Goal: Task Accomplishment & Management: Use online tool/utility

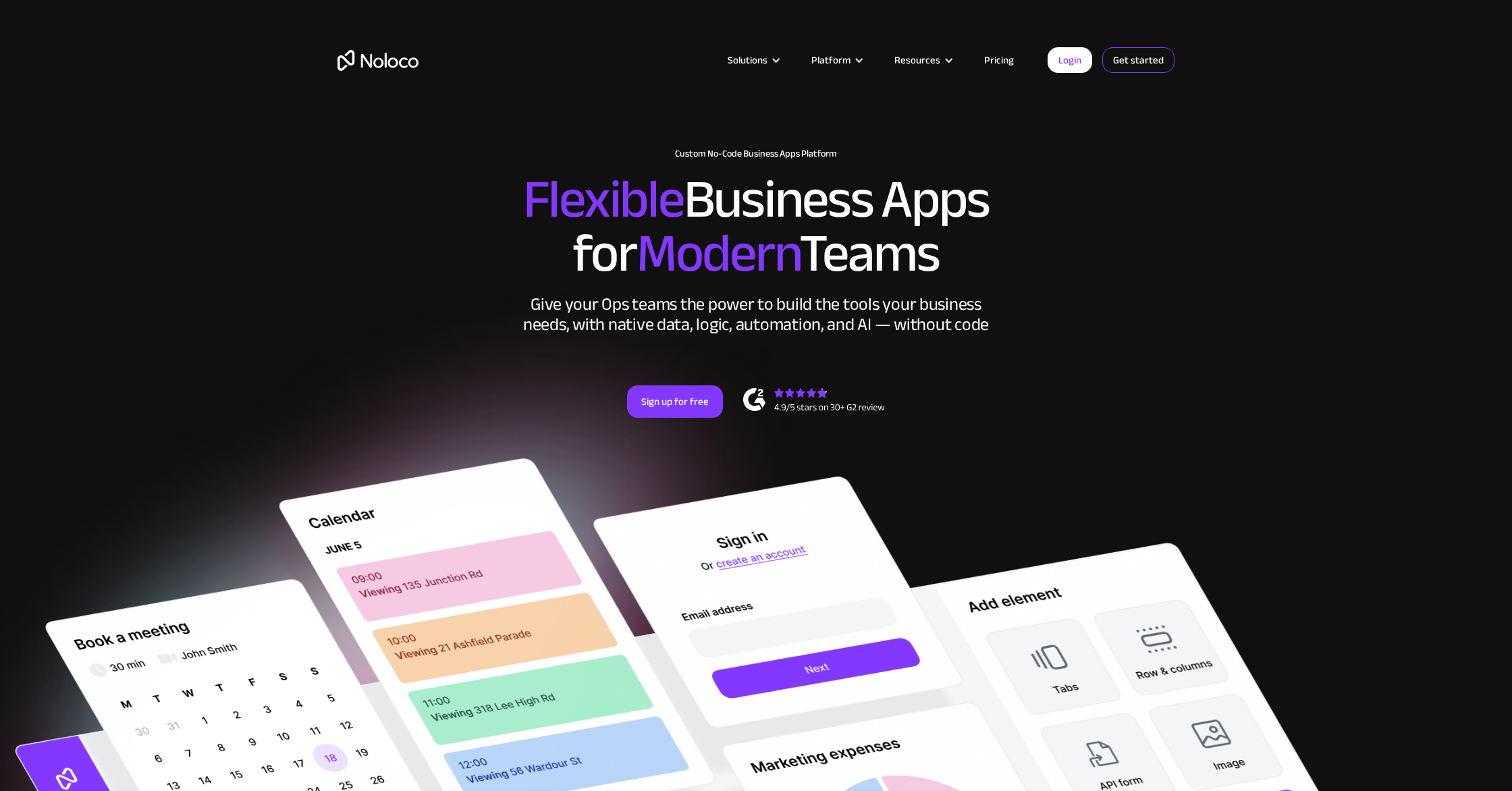
click at [1133, 58] on link "Get started" at bounding box center [1138, 60] width 72 height 25
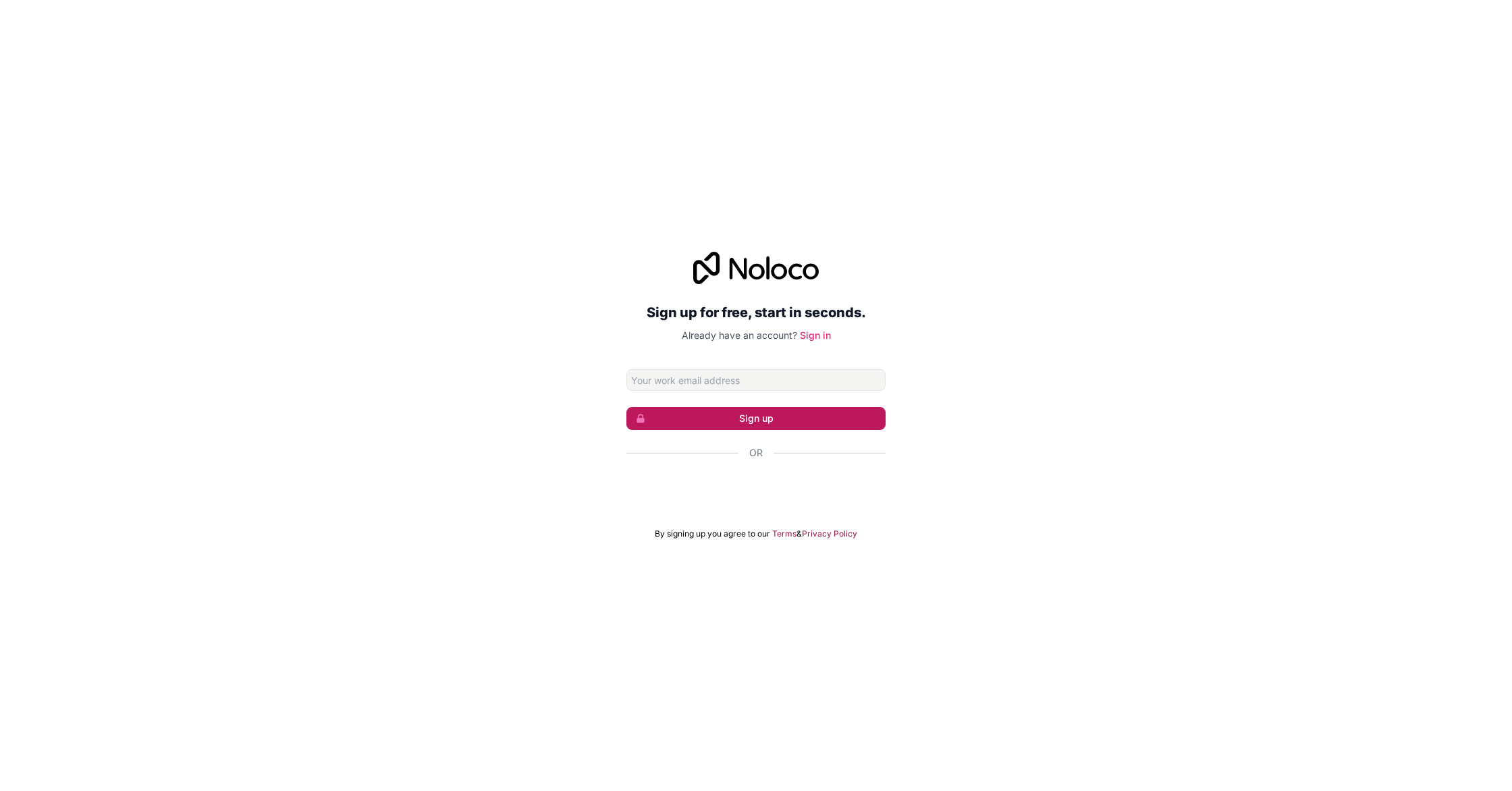
click at [829, 425] on button "Sign up" at bounding box center [756, 418] width 259 height 23
click at [827, 377] on input "Email address" at bounding box center [756, 380] width 259 height 22
type input "b"
type input "[EMAIL_ADDRESS][DOMAIN_NAME]"
click button "Sign up" at bounding box center [756, 418] width 259 height 23
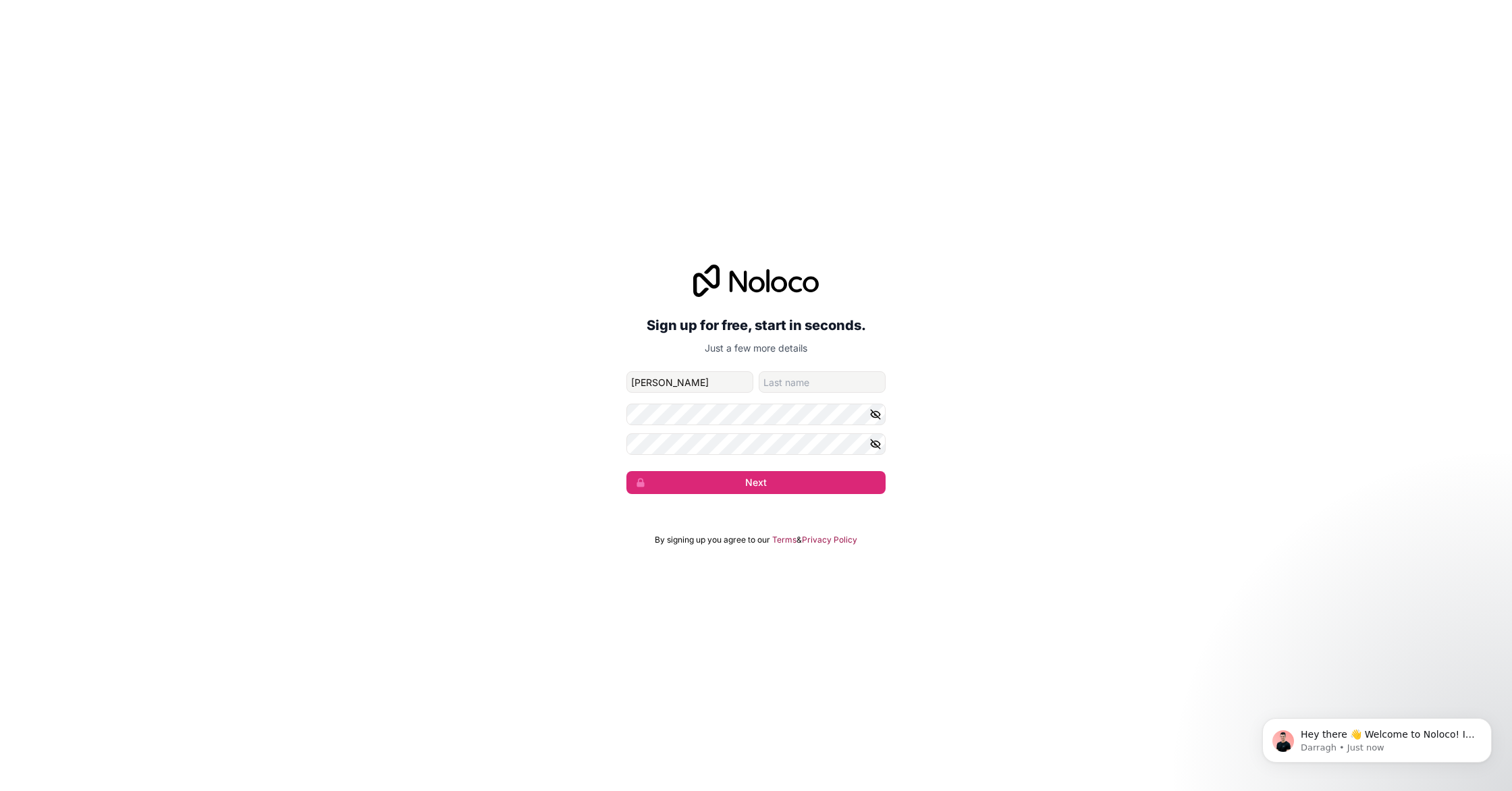
type input "[PERSON_NAME]"
click at [626, 471] on button "Next" at bounding box center [756, 482] width 259 height 23
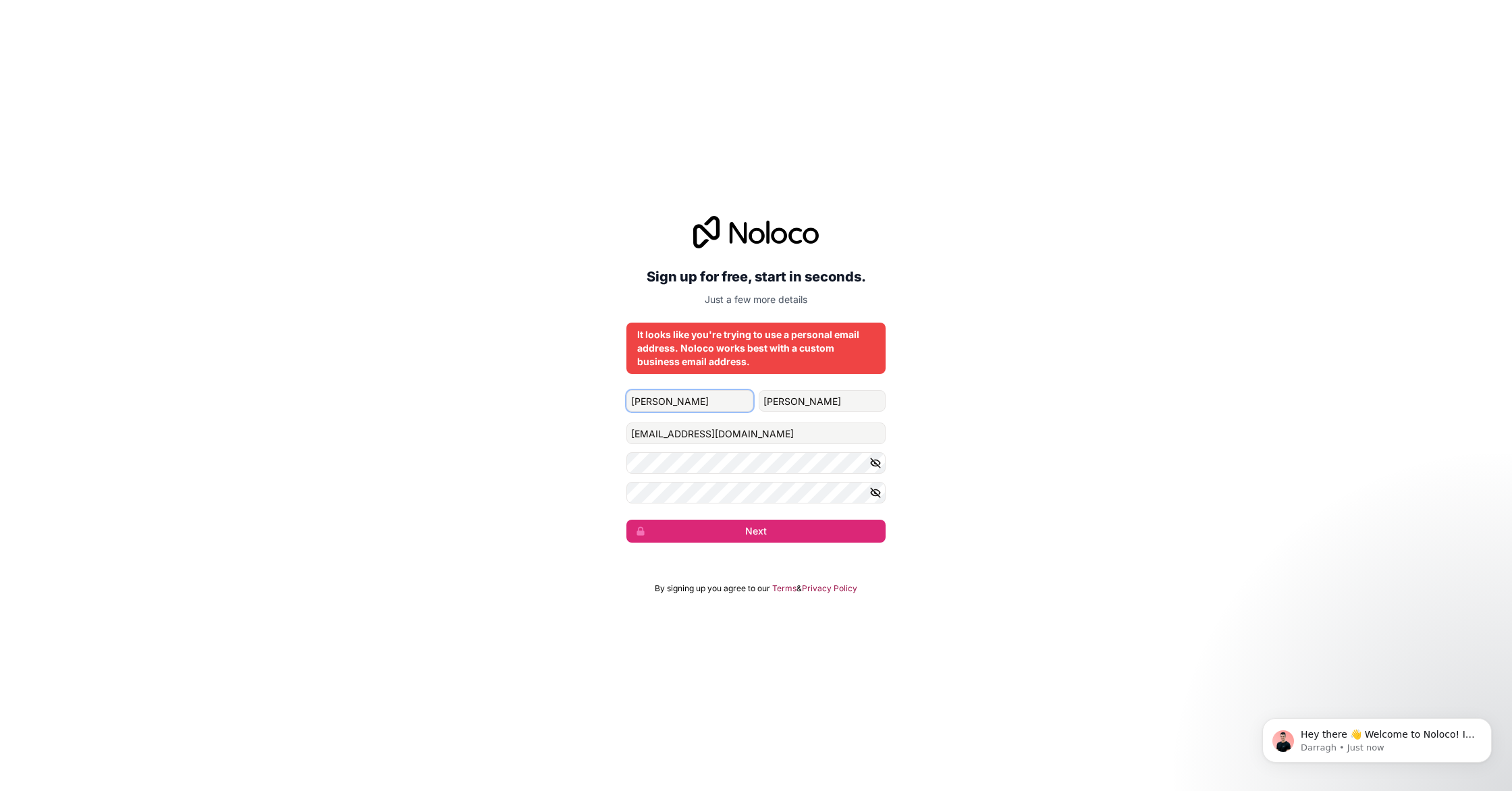
click at [710, 404] on input "[PERSON_NAME]" at bounding box center [689, 401] width 127 height 22
drag, startPoint x: 686, startPoint y: 434, endPoint x: 606, endPoint y: 434, distance: 80.0
click at [606, 434] on div "Sign up for free, start in seconds. Just a few more details It looks like you'r…" at bounding box center [756, 379] width 1512 height 365
click at [770, 527] on button "Next" at bounding box center [756, 531] width 259 height 23
drag, startPoint x: 757, startPoint y: 434, endPoint x: 581, endPoint y: 441, distance: 176.1
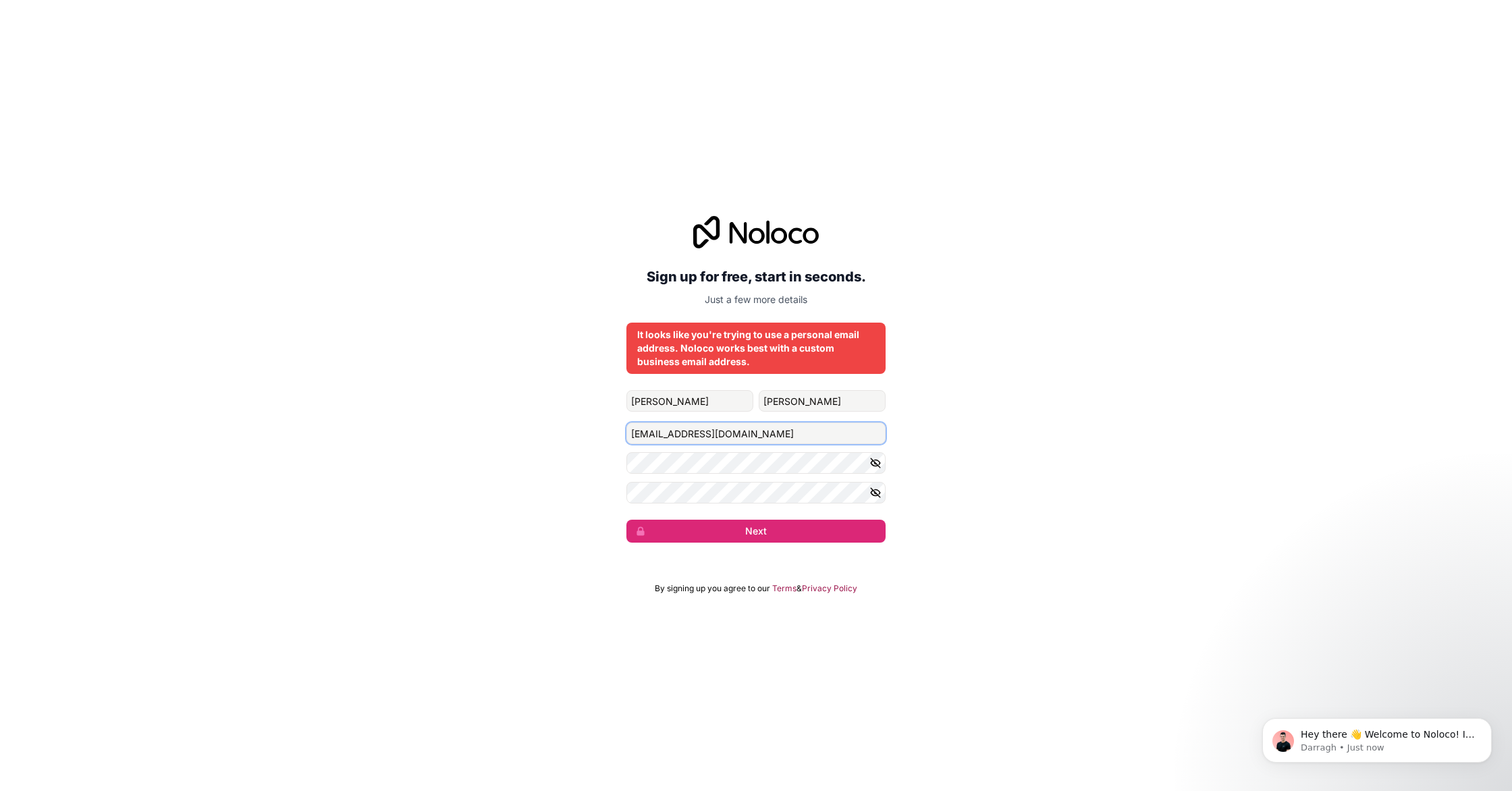
click at [581, 441] on div "Sign up for free, start in seconds. Just a few more details It looks like you'r…" at bounding box center [756, 379] width 1512 height 365
click at [744, 433] on input "[EMAIL_ADDRESS][DOMAIN_NAME]" at bounding box center [756, 433] width 259 height 22
drag, startPoint x: 745, startPoint y: 433, endPoint x: 662, endPoint y: 432, distance: 83.0
click at [662, 432] on input "[EMAIL_ADDRESS][DOMAIN_NAME]" at bounding box center [756, 433] width 259 height 22
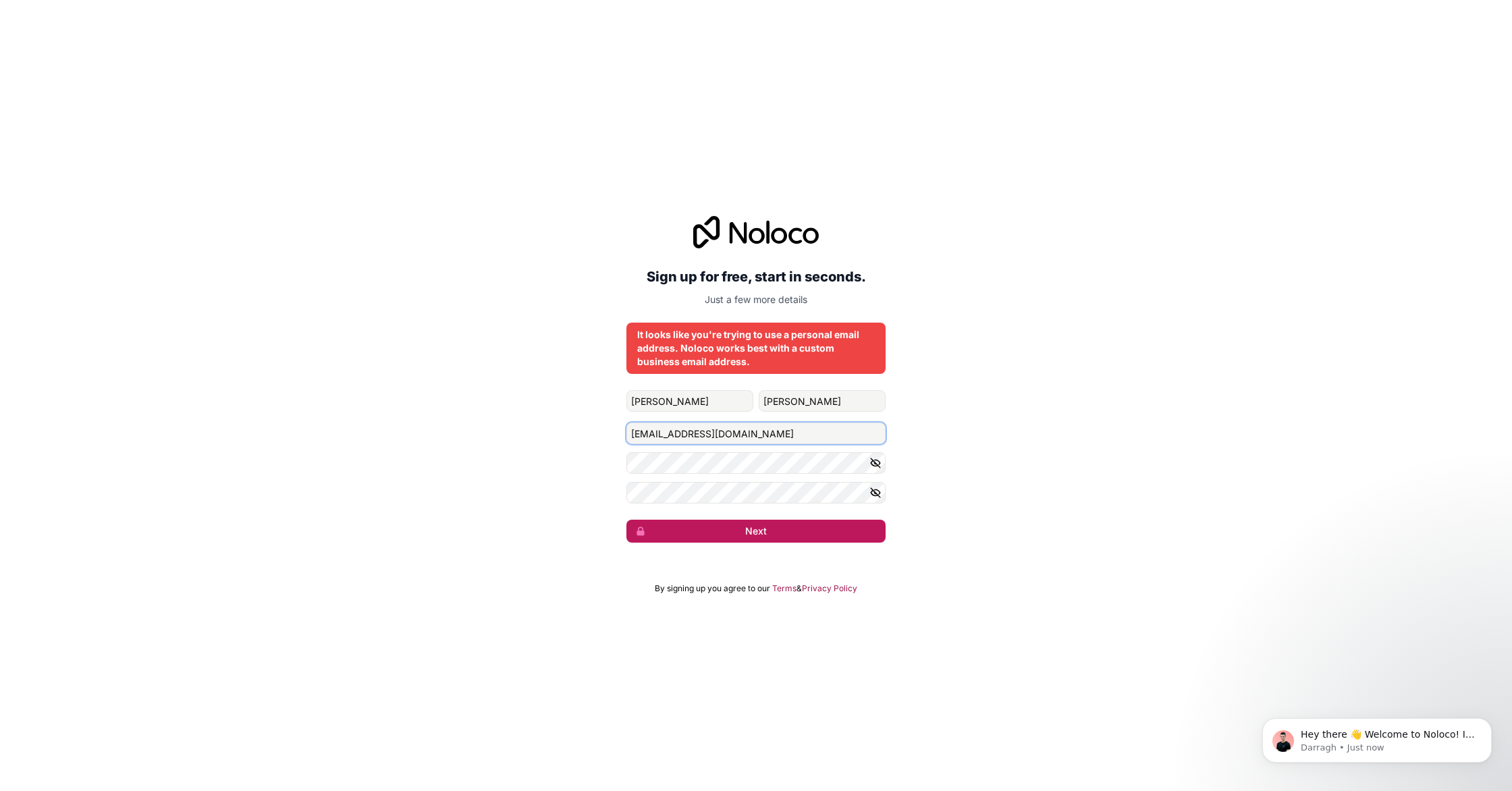
type input "[EMAIL_ADDRESS][DOMAIN_NAME]"
click at [730, 527] on button "Next" at bounding box center [756, 531] width 259 height 23
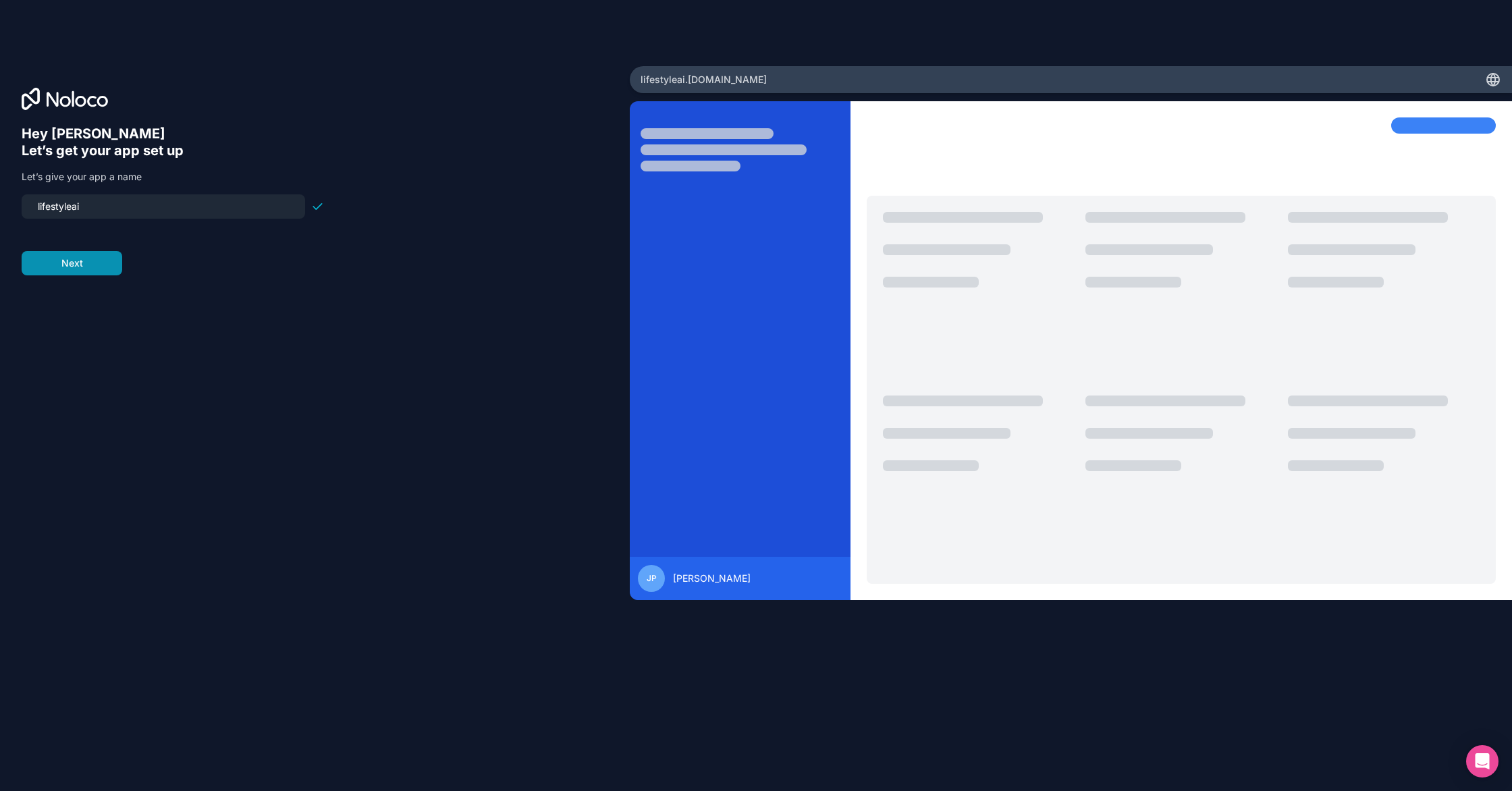
click at [56, 265] on button "Next" at bounding box center [72, 263] width 100 height 24
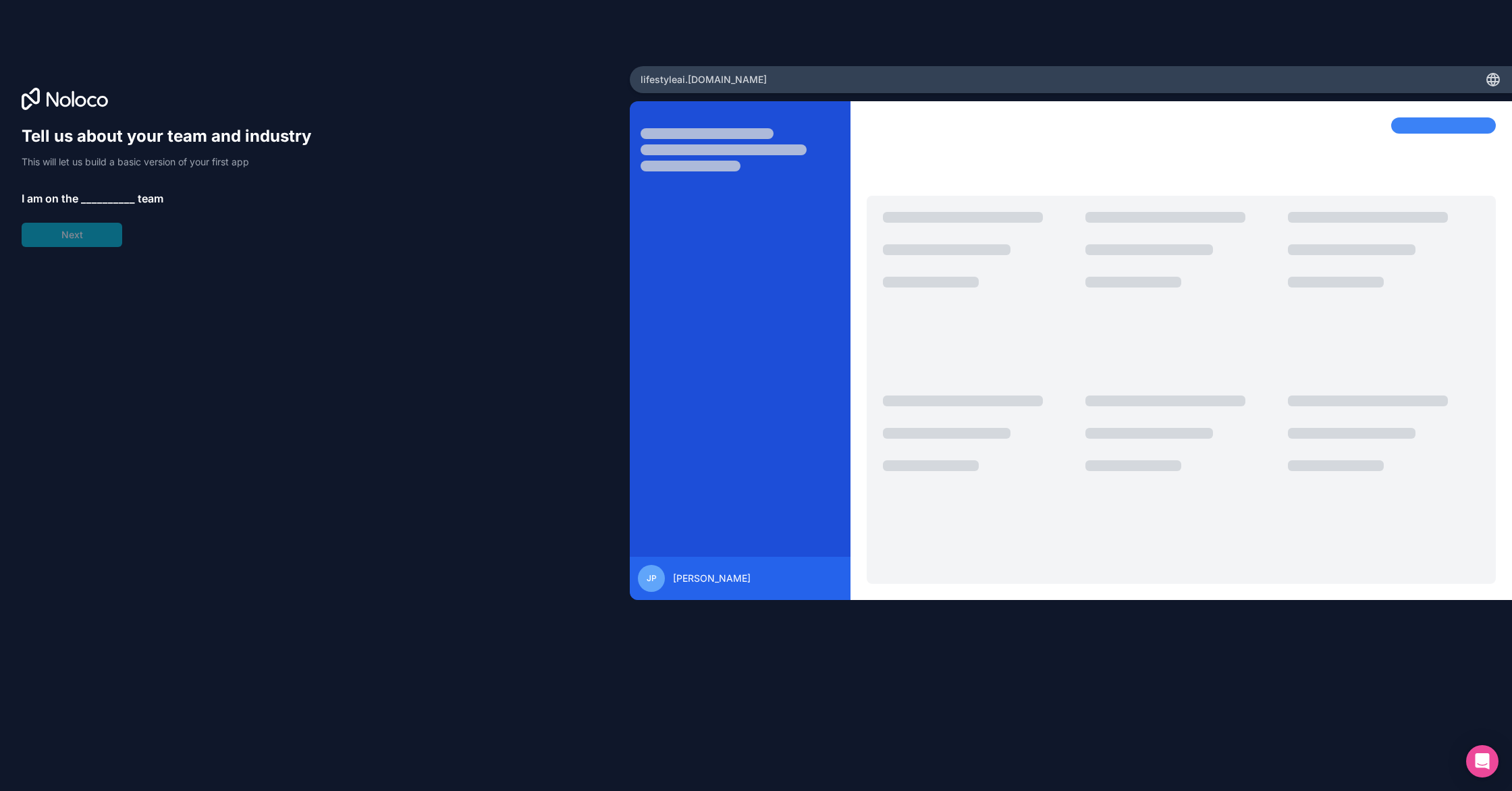
click at [91, 187] on div "Tell us about your team and industry This will let us build a basic version of …" at bounding box center [173, 187] width 303 height 121
click at [94, 191] on span "__________" at bounding box center [108, 198] width 54 height 16
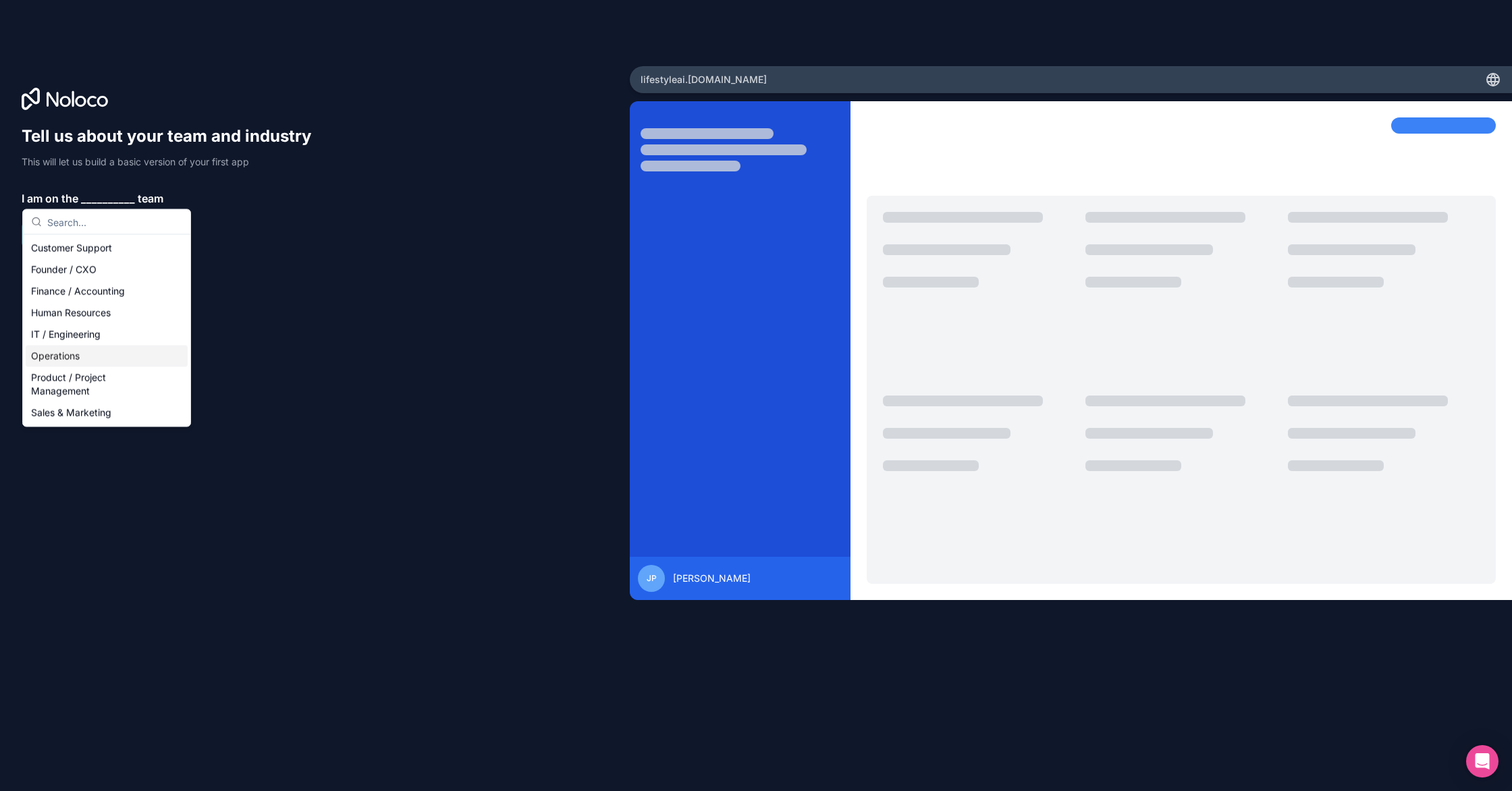
click at [116, 359] on div "Operations" at bounding box center [106, 356] width 162 height 22
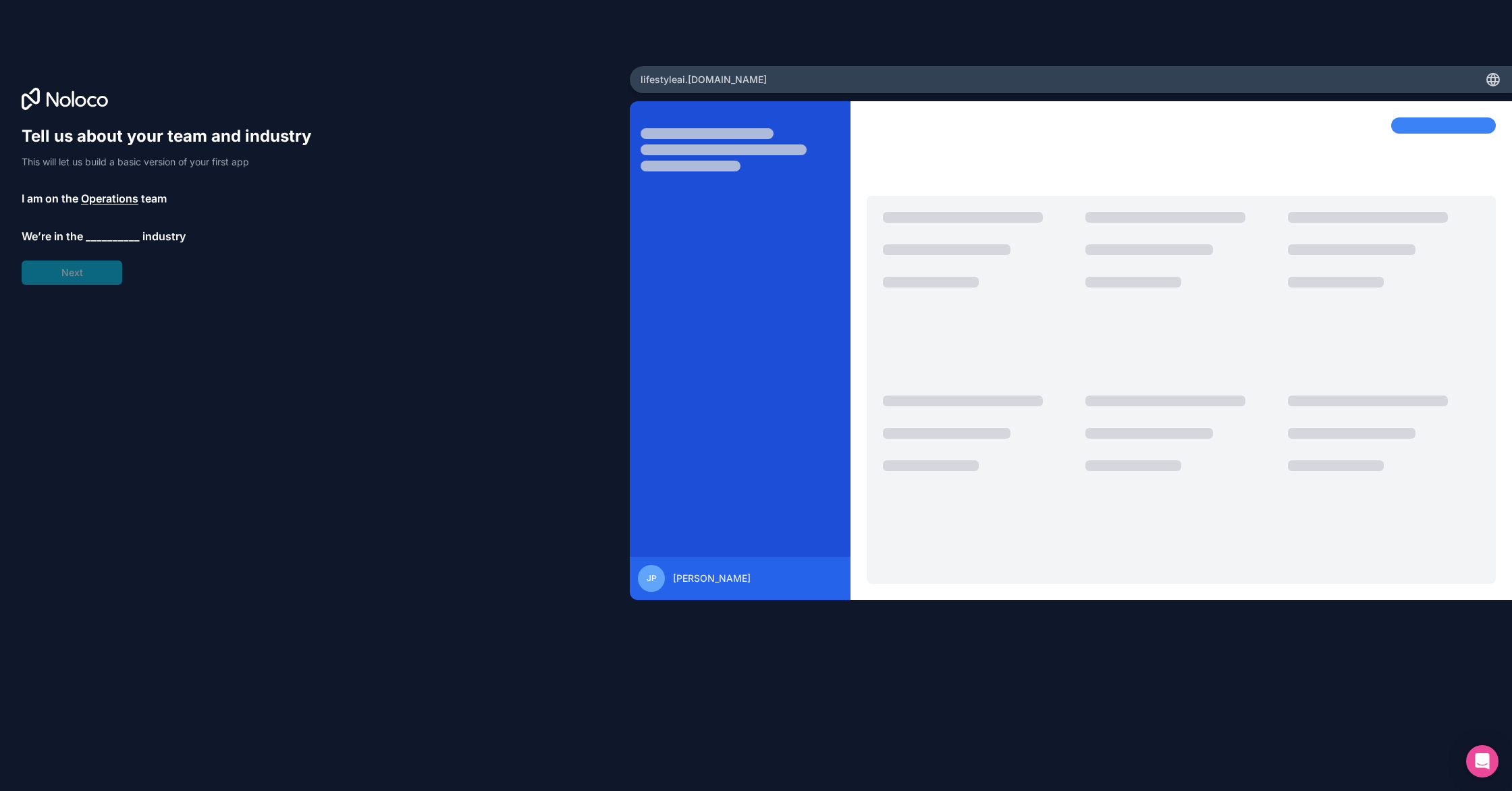
click at [120, 235] on span "__________" at bounding box center [112, 237] width 54 height 16
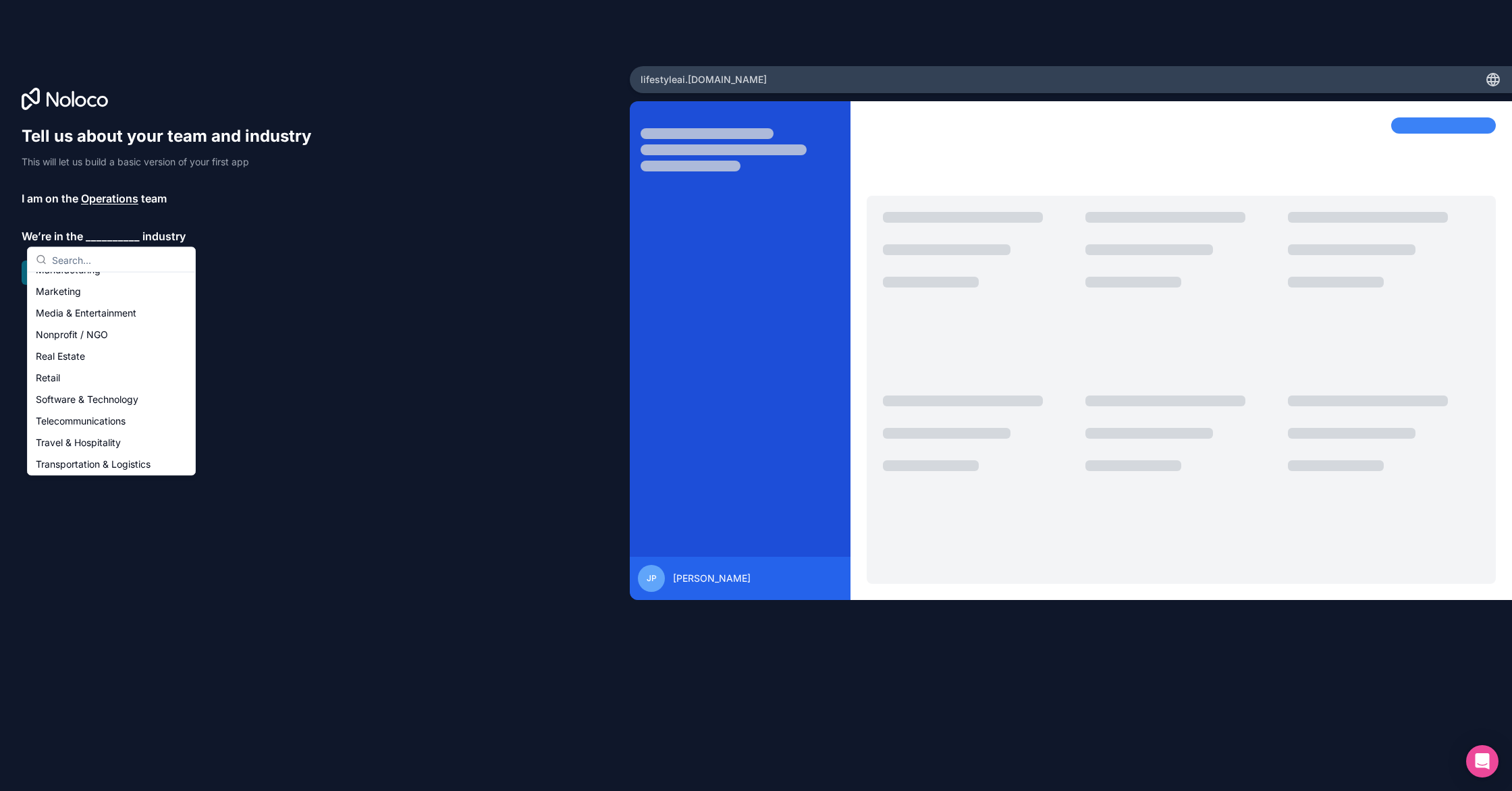
scroll to position [213, 0]
click at [103, 400] on div "Software & Technology" at bounding box center [112, 397] width 162 height 22
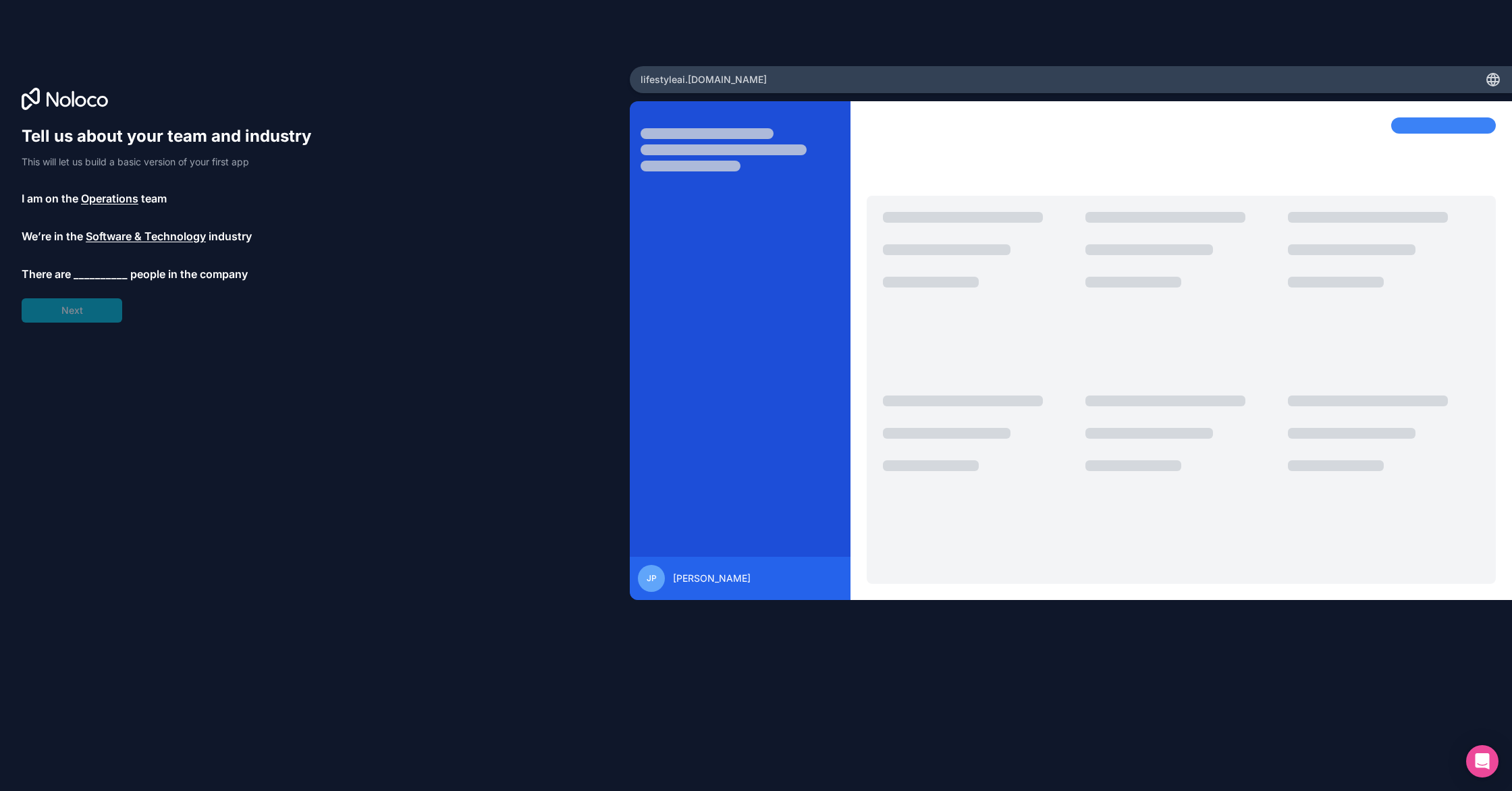
click at [106, 275] on span "__________" at bounding box center [100, 274] width 54 height 16
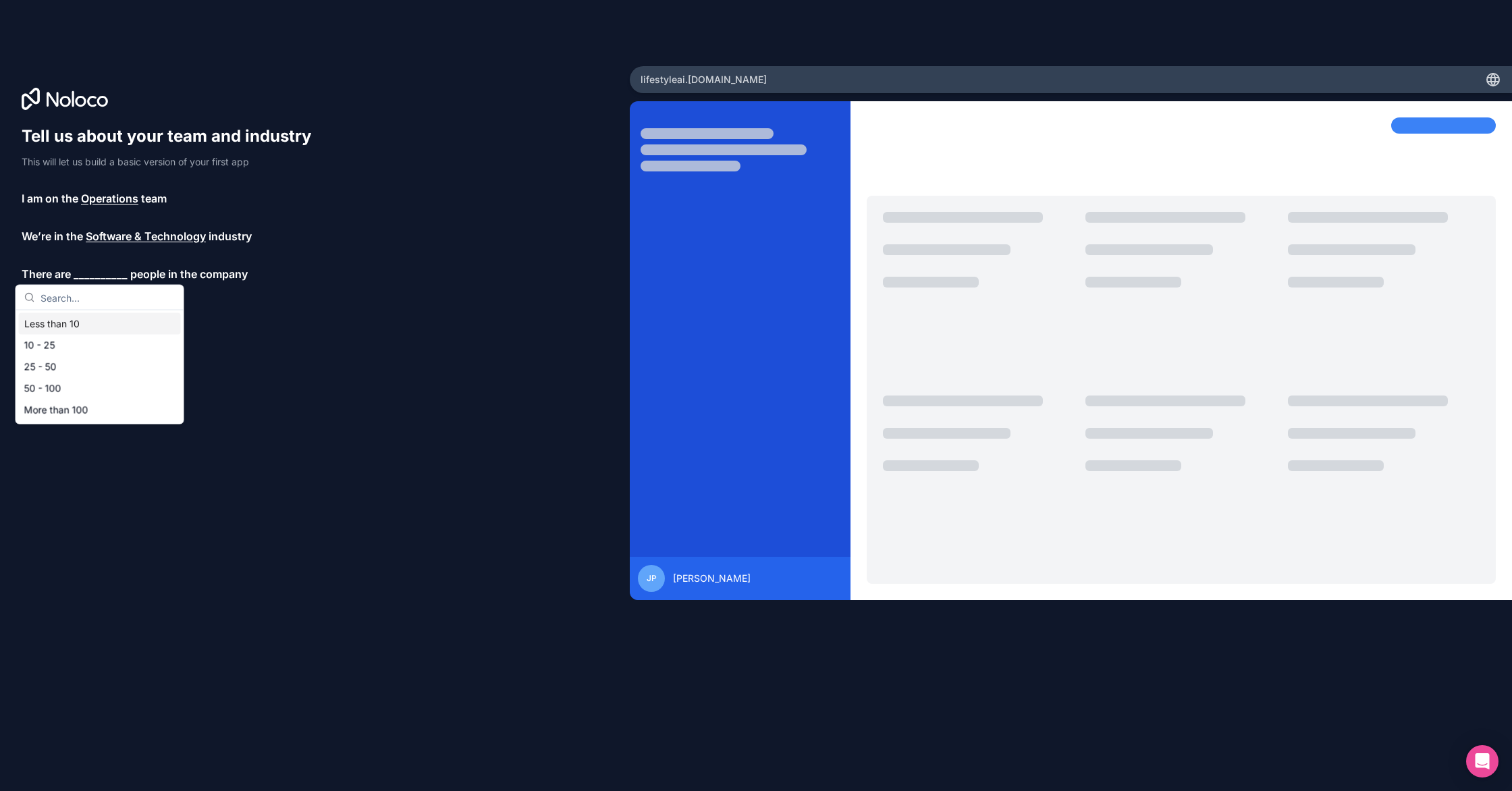
click at [99, 324] on div "Less than 10" at bounding box center [100, 324] width 162 height 22
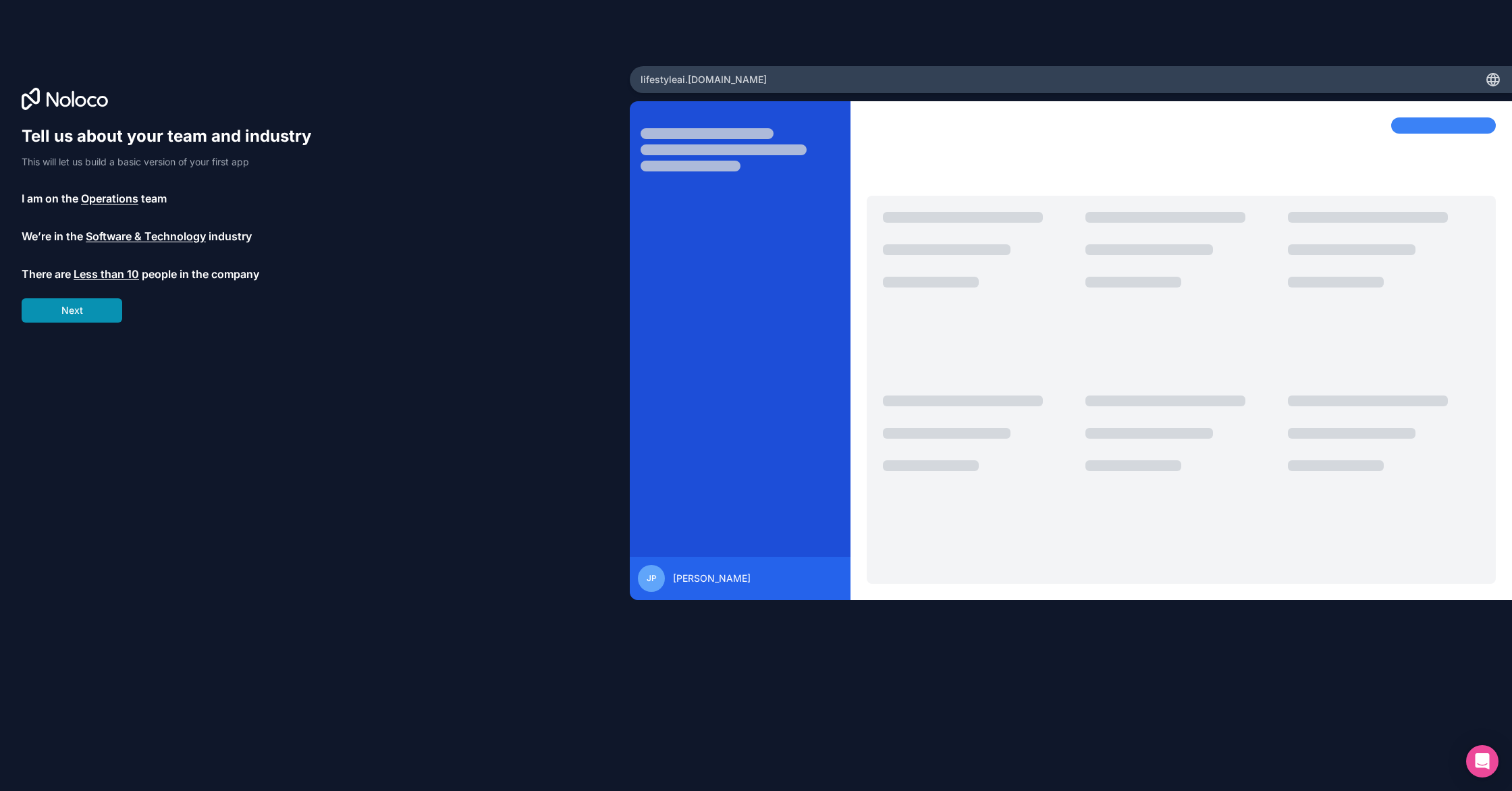
click at [101, 315] on button "Next" at bounding box center [72, 310] width 100 height 24
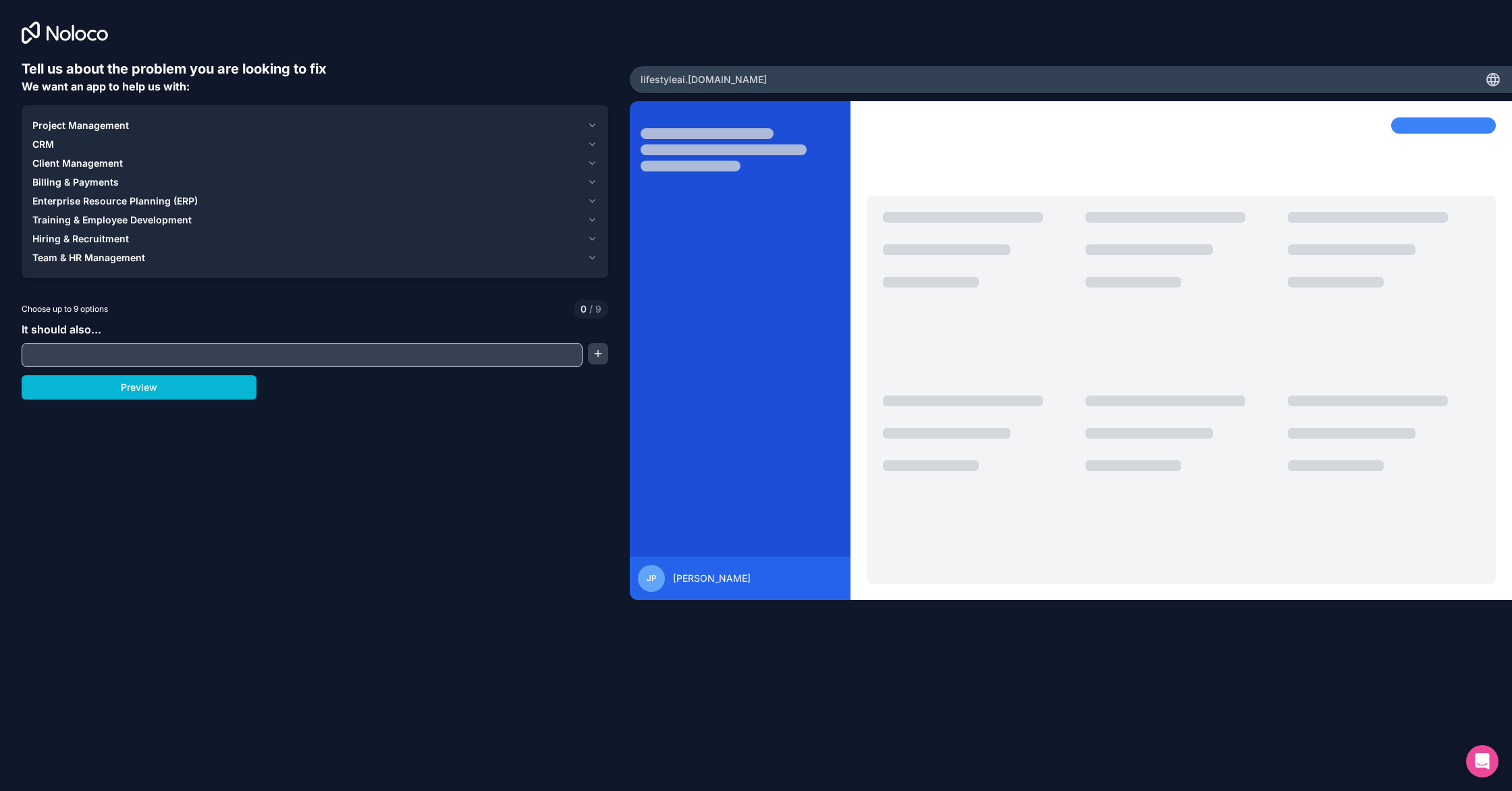
click at [56, 135] on button "CRM" at bounding box center [315, 144] width 565 height 19
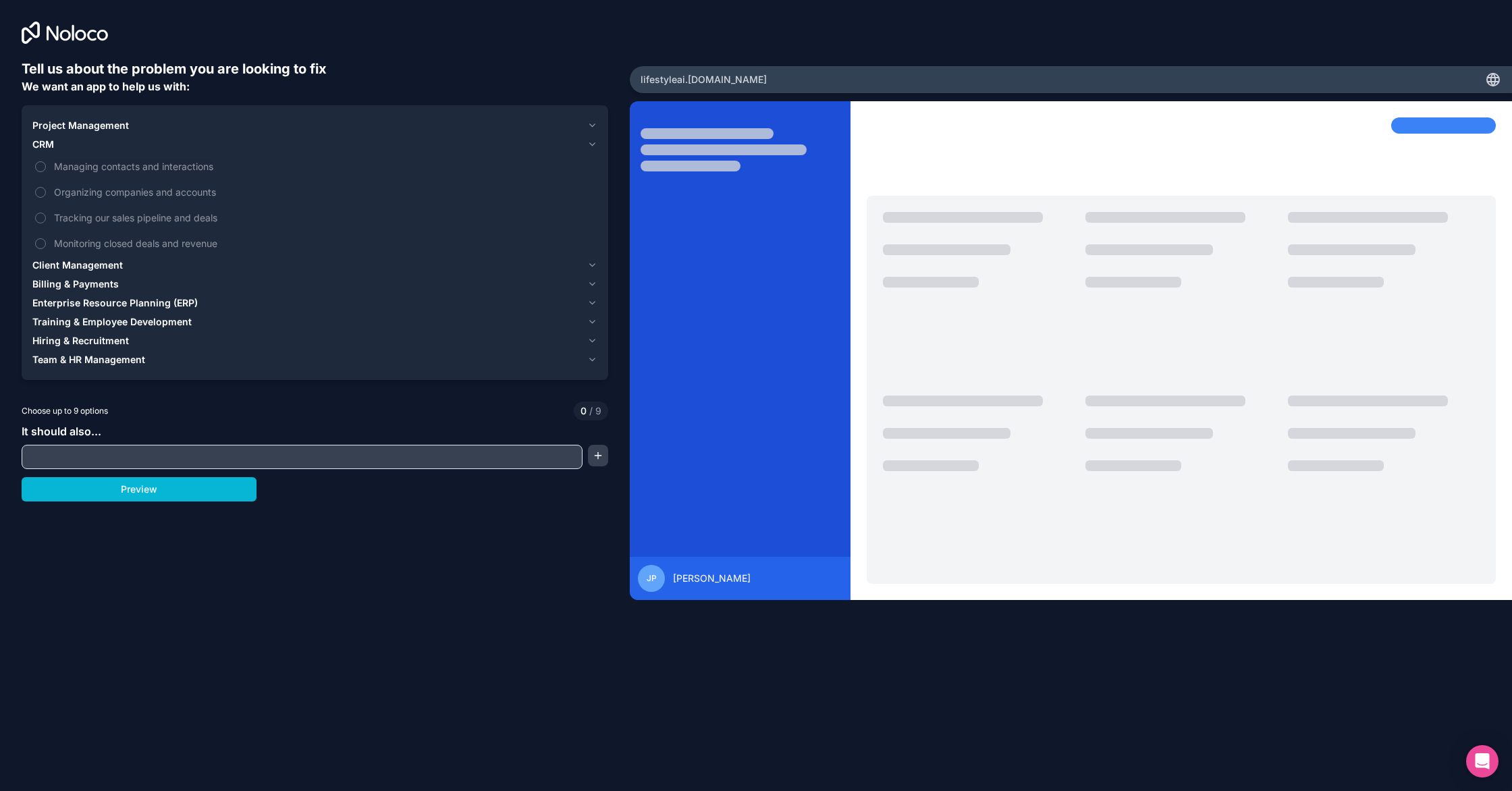
click at [96, 126] on span "Project Management" at bounding box center [80, 126] width 97 height 13
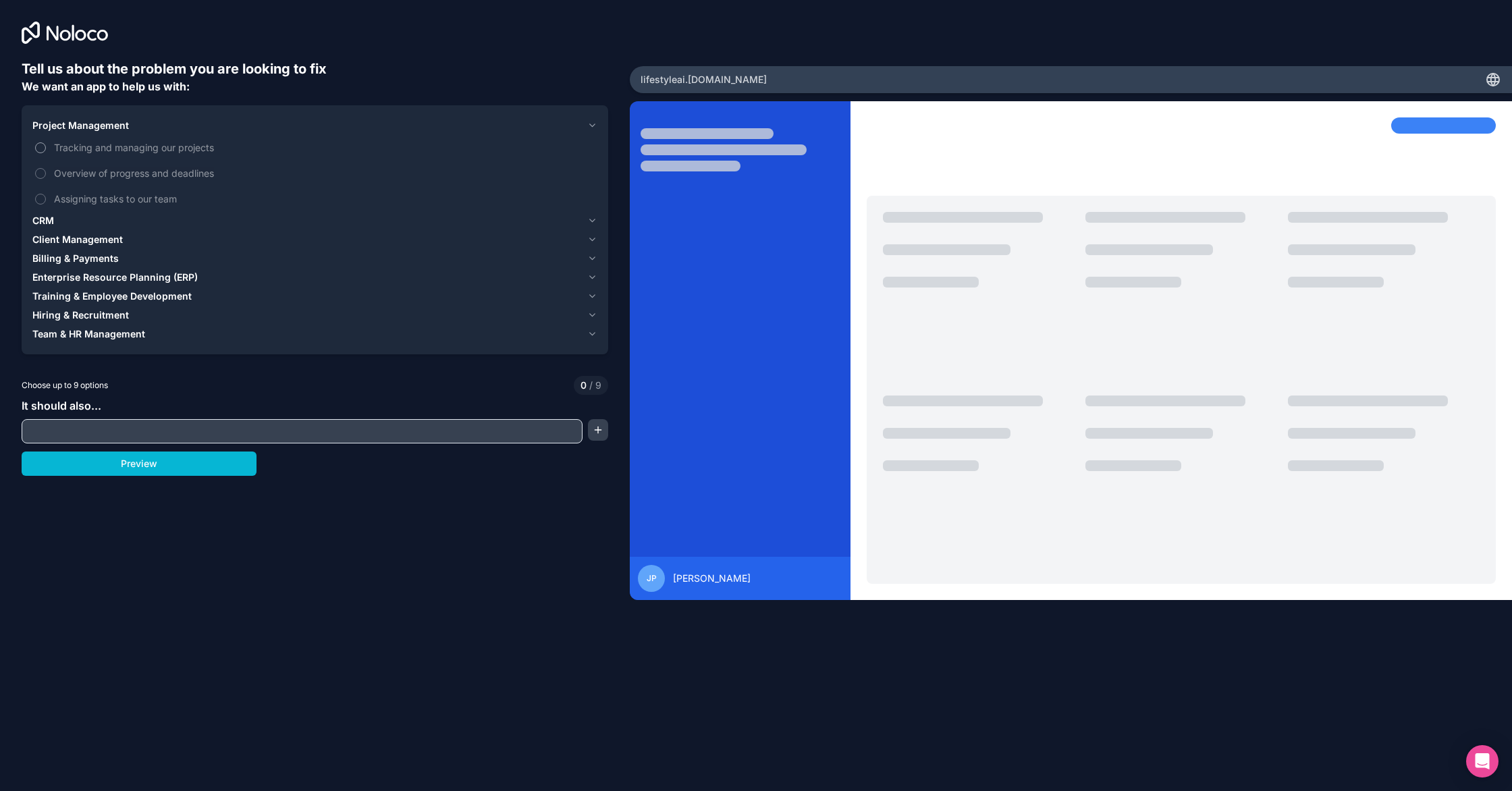
click at [55, 151] on span "Tracking and managing our projects" at bounding box center [324, 147] width 541 height 14
click at [46, 151] on button "Tracking and managing our projects" at bounding box center [40, 148] width 10 height 10
click at [78, 193] on span "Assigning tasks to our team" at bounding box center [324, 198] width 541 height 14
click at [46, 194] on button "Assigning tasks to our team" at bounding box center [40, 199] width 10 height 10
click at [86, 178] on span "Overview of progress and deadlines" at bounding box center [324, 173] width 541 height 14
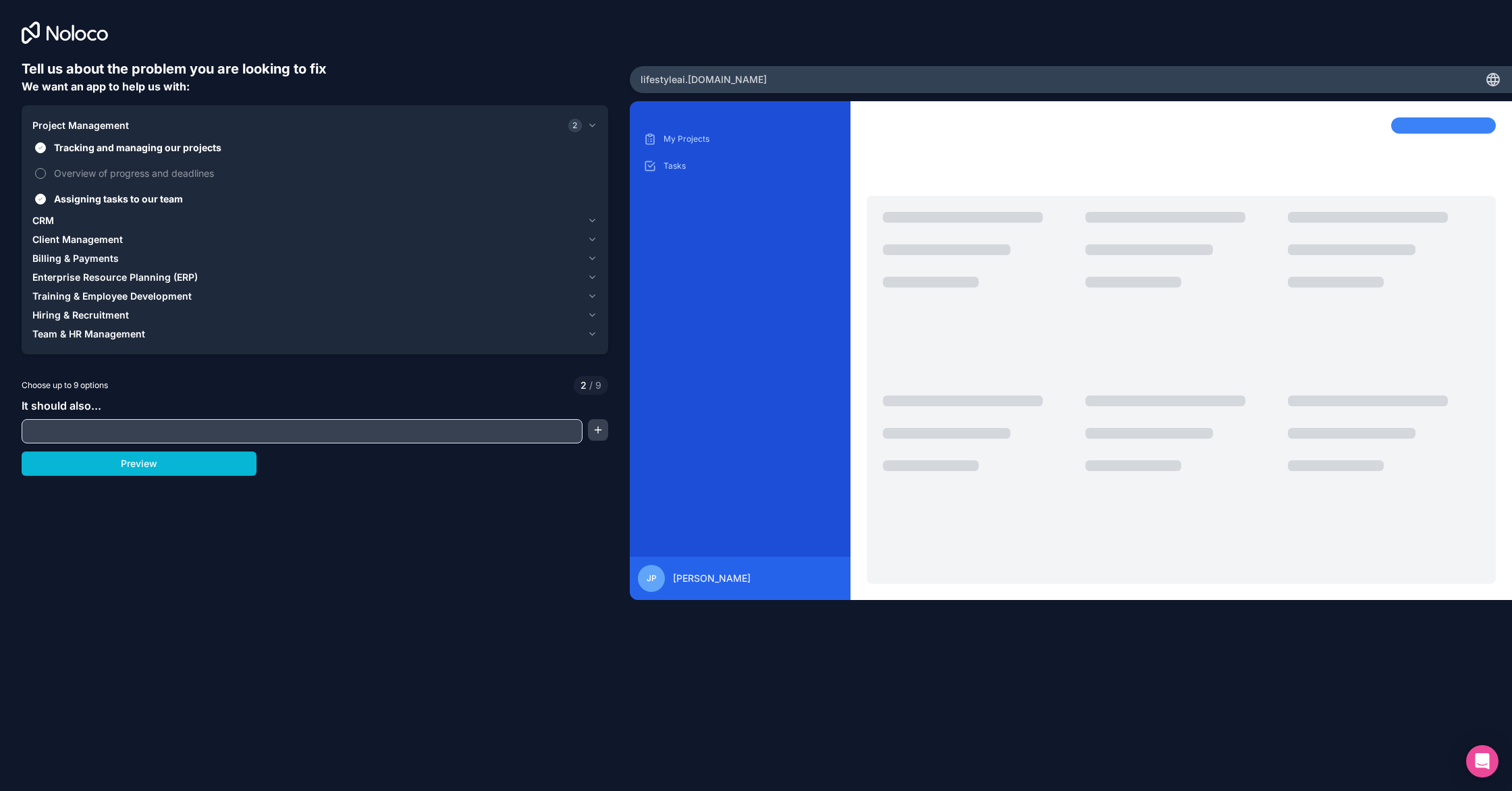
click at [46, 178] on button "Overview of progress and deadlines" at bounding box center [40, 173] width 10 height 10
click at [51, 216] on span "CRM" at bounding box center [43, 221] width 22 height 13
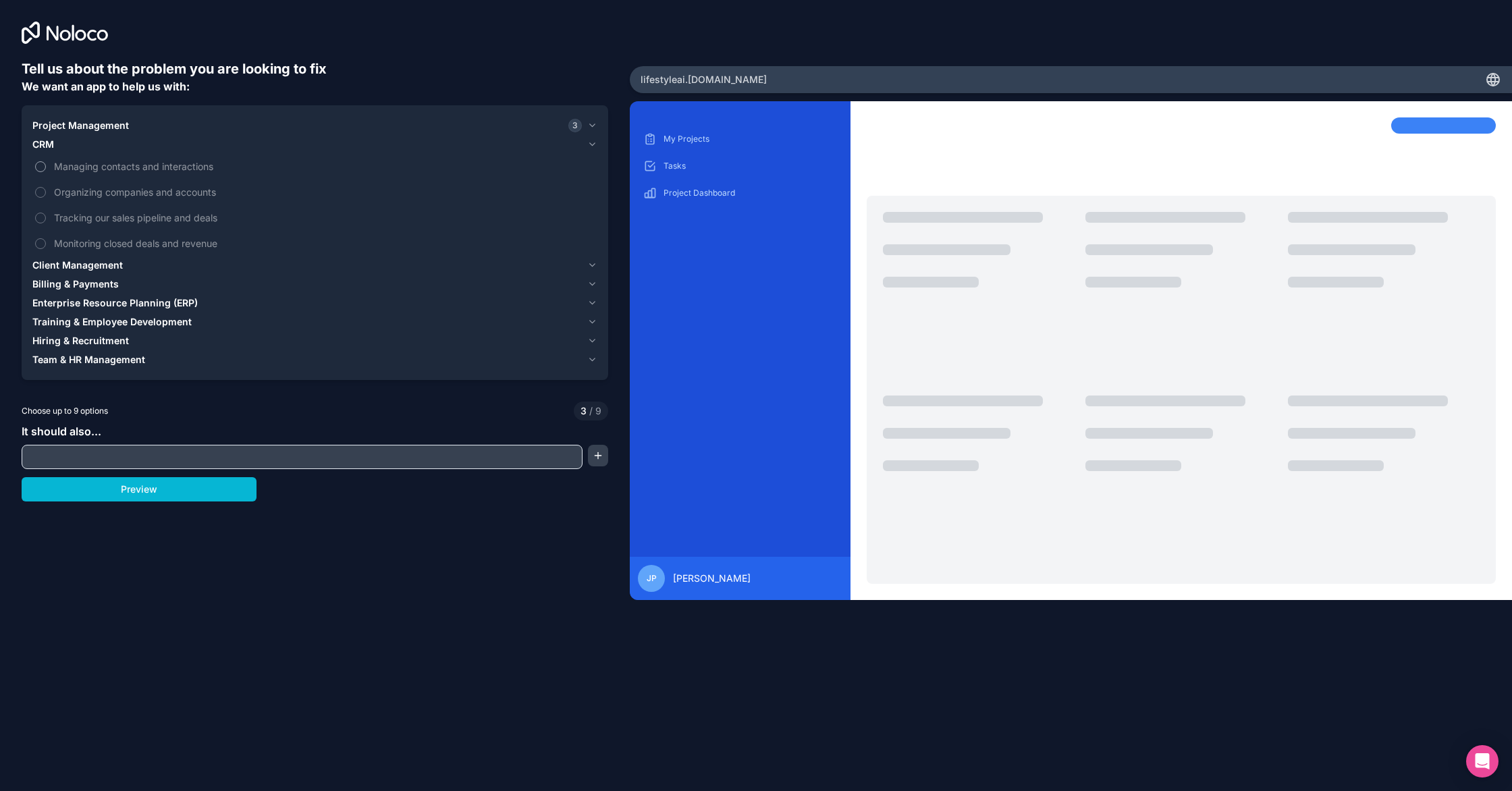
click at [49, 167] on label "Managing contacts and interactions" at bounding box center [315, 166] width 565 height 25
click at [46, 167] on button "Managing contacts and interactions" at bounding box center [40, 166] width 10 height 10
click at [55, 223] on span "Tracking our sales pipeline and deals" at bounding box center [324, 217] width 541 height 14
click at [46, 223] on button "Tracking our sales pipeline and deals" at bounding box center [40, 218] width 10 height 10
click at [62, 190] on span "Organizing companies and accounts" at bounding box center [324, 192] width 541 height 14
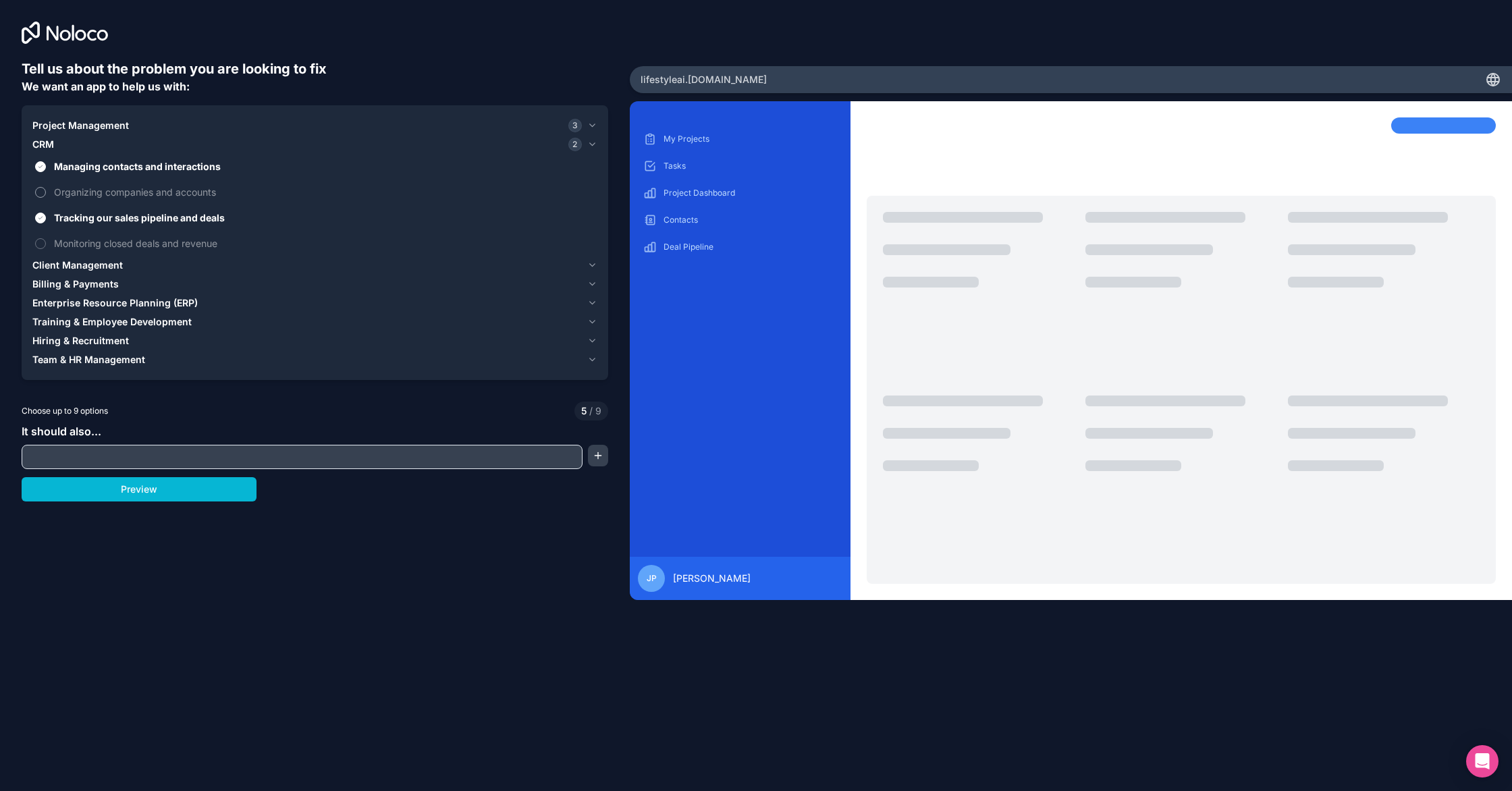
click at [46, 190] on button "Organizing companies and accounts" at bounding box center [40, 193] width 10 height 10
click at [132, 245] on span "Monitoring closed deals and revenue" at bounding box center [324, 243] width 541 height 14
click at [46, 245] on button "Monitoring closed deals and revenue" at bounding box center [40, 243] width 10 height 10
click at [95, 263] on span "Client Management" at bounding box center [77, 265] width 91 height 13
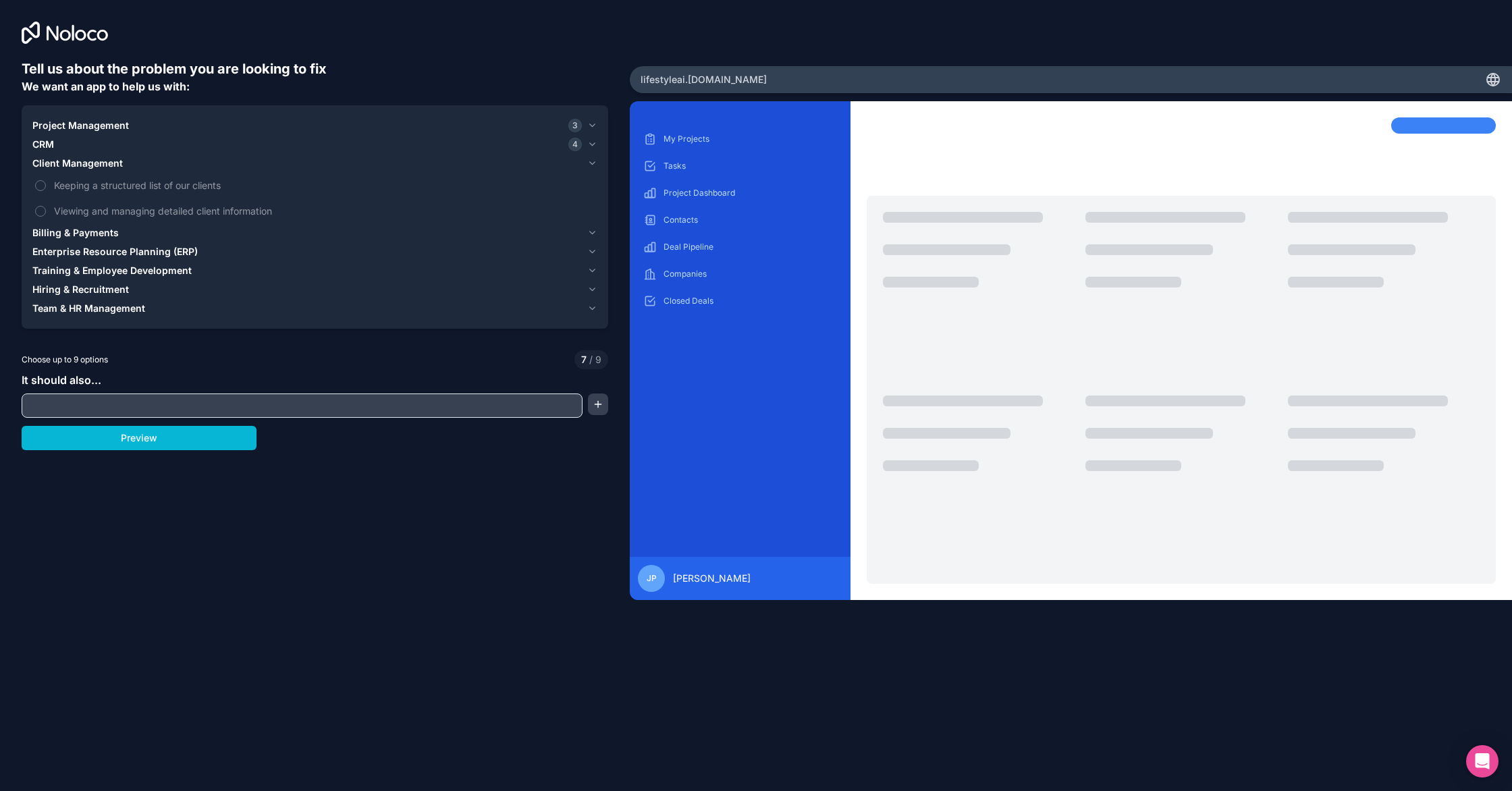
click at [69, 147] on div "CRM 4" at bounding box center [306, 145] width 549 height 13
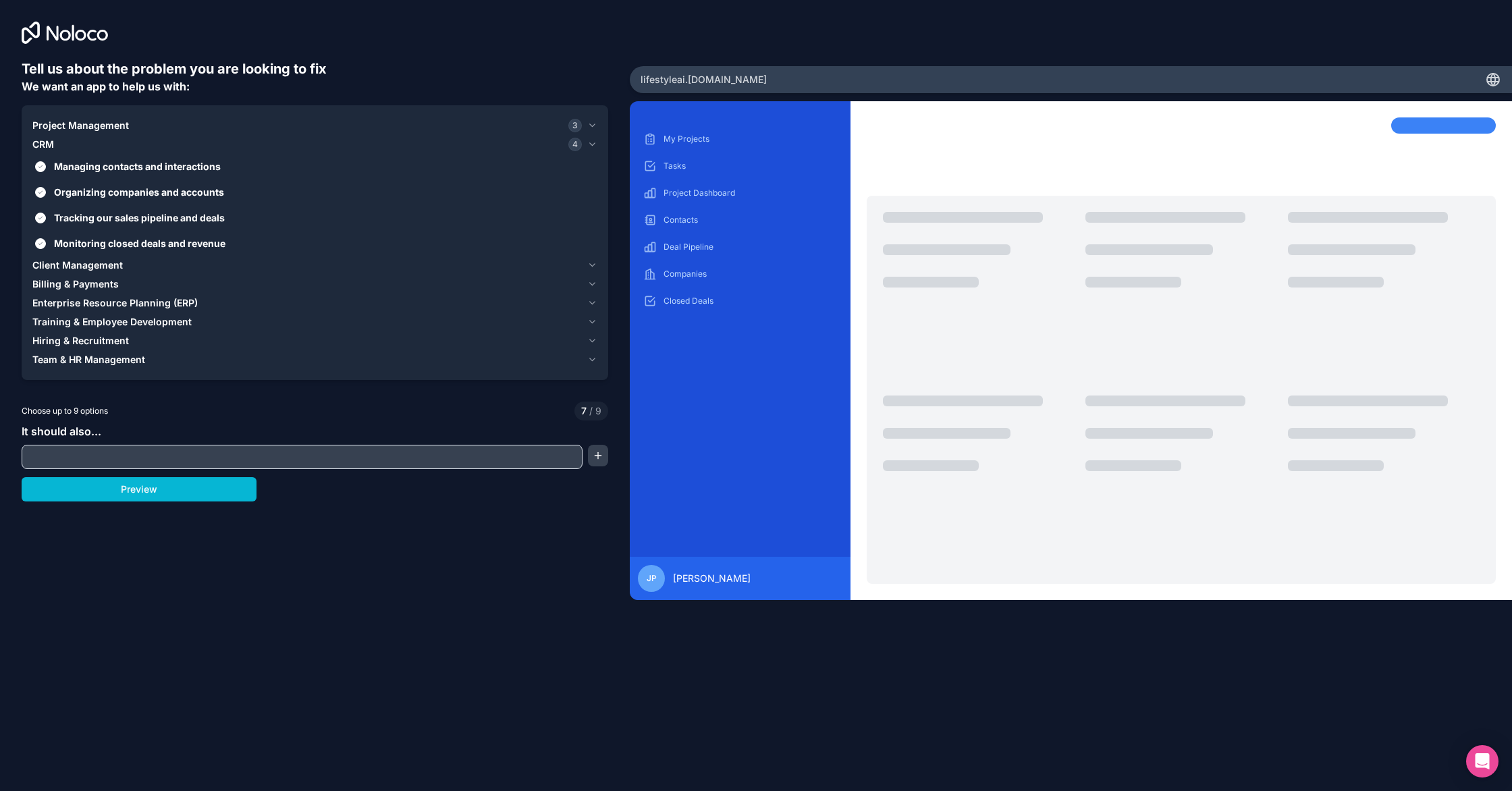
click at [67, 266] on span "Client Management" at bounding box center [77, 265] width 91 height 13
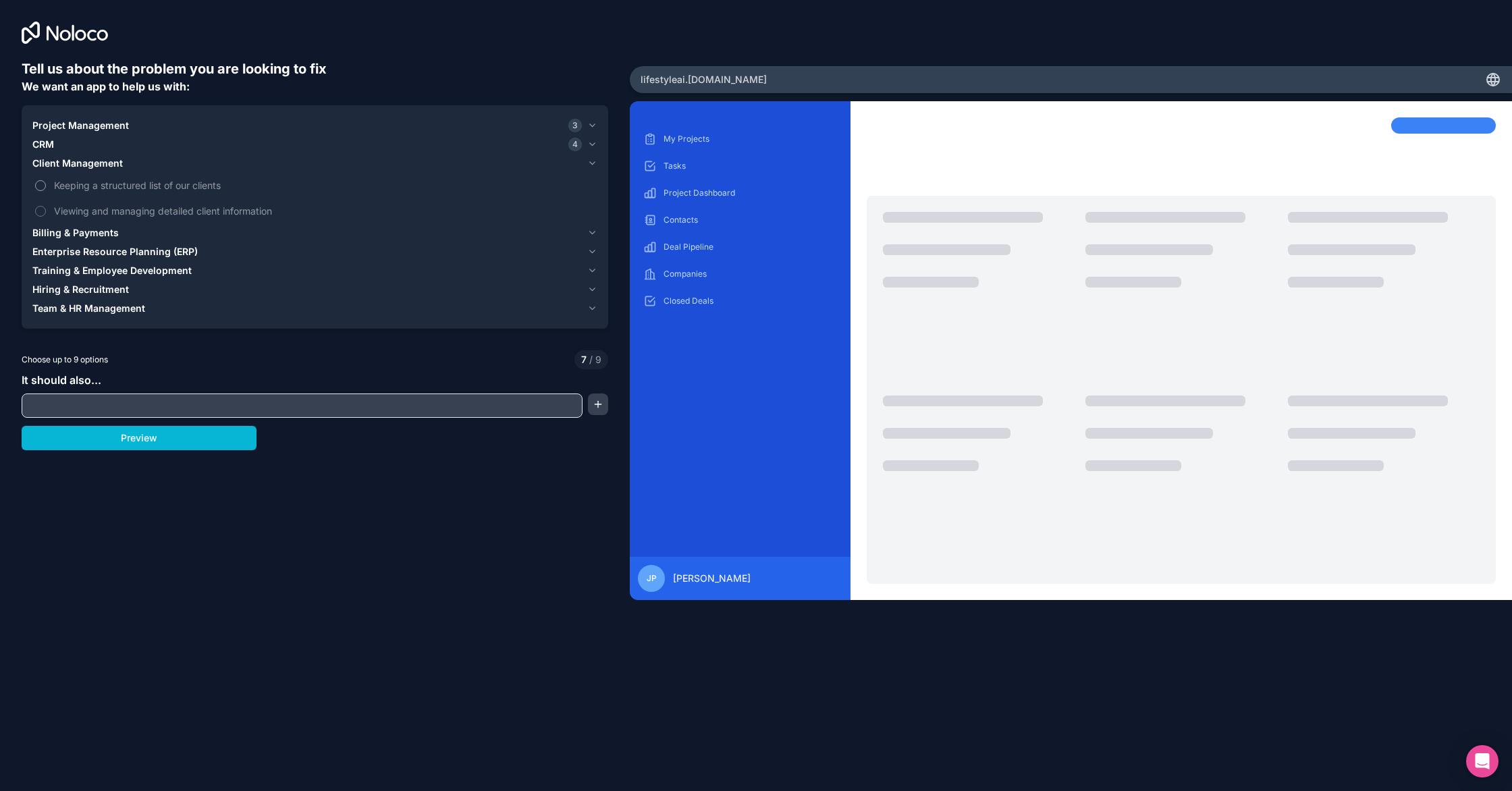
click at [65, 184] on span "Keeping a structured list of our clients" at bounding box center [324, 185] width 541 height 14
click at [46, 184] on button "Keeping a structured list of our clients" at bounding box center [40, 186] width 10 height 10
click at [40, 213] on button "Viewing and managing detailed client information" at bounding box center [40, 211] width 10 height 10
click at [33, 235] on span "Billing & Payments" at bounding box center [75, 233] width 86 height 13
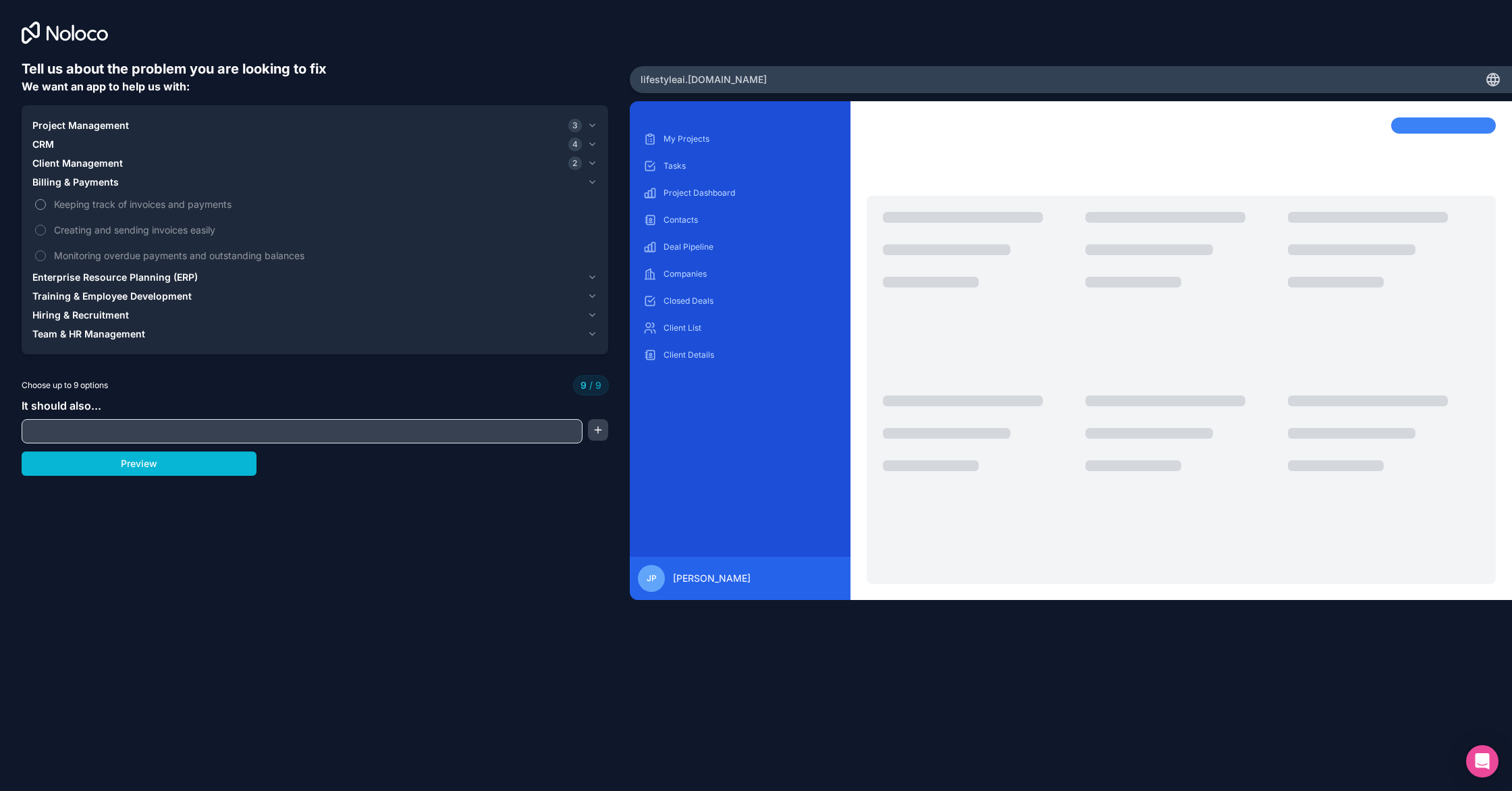
click at [58, 201] on span "Keeping track of invoices and payments" at bounding box center [324, 204] width 541 height 14
click at [42, 228] on label "Creating and sending invoices easily" at bounding box center [315, 229] width 565 height 25
click at [55, 204] on span "Keeping track of invoices and payments" at bounding box center [324, 204] width 541 height 14
click at [53, 228] on label "Creating and sending invoices easily" at bounding box center [315, 229] width 565 height 25
click at [54, 249] on span "Monitoring overdue payments and outstanding balances" at bounding box center [324, 255] width 541 height 14
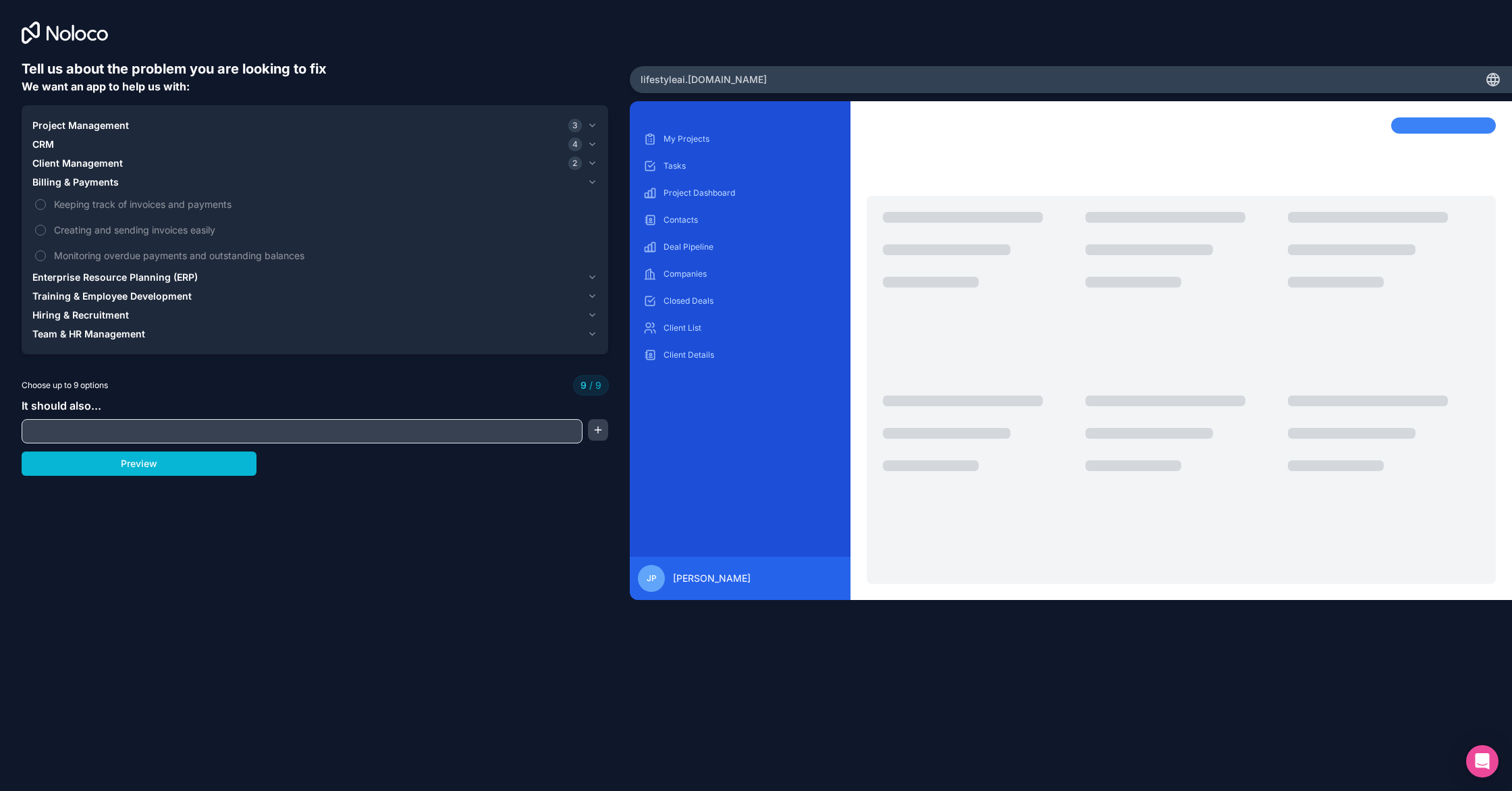
click at [59, 273] on span "Enterprise Resource Planning (ERP)" at bounding box center [115, 277] width 166 height 13
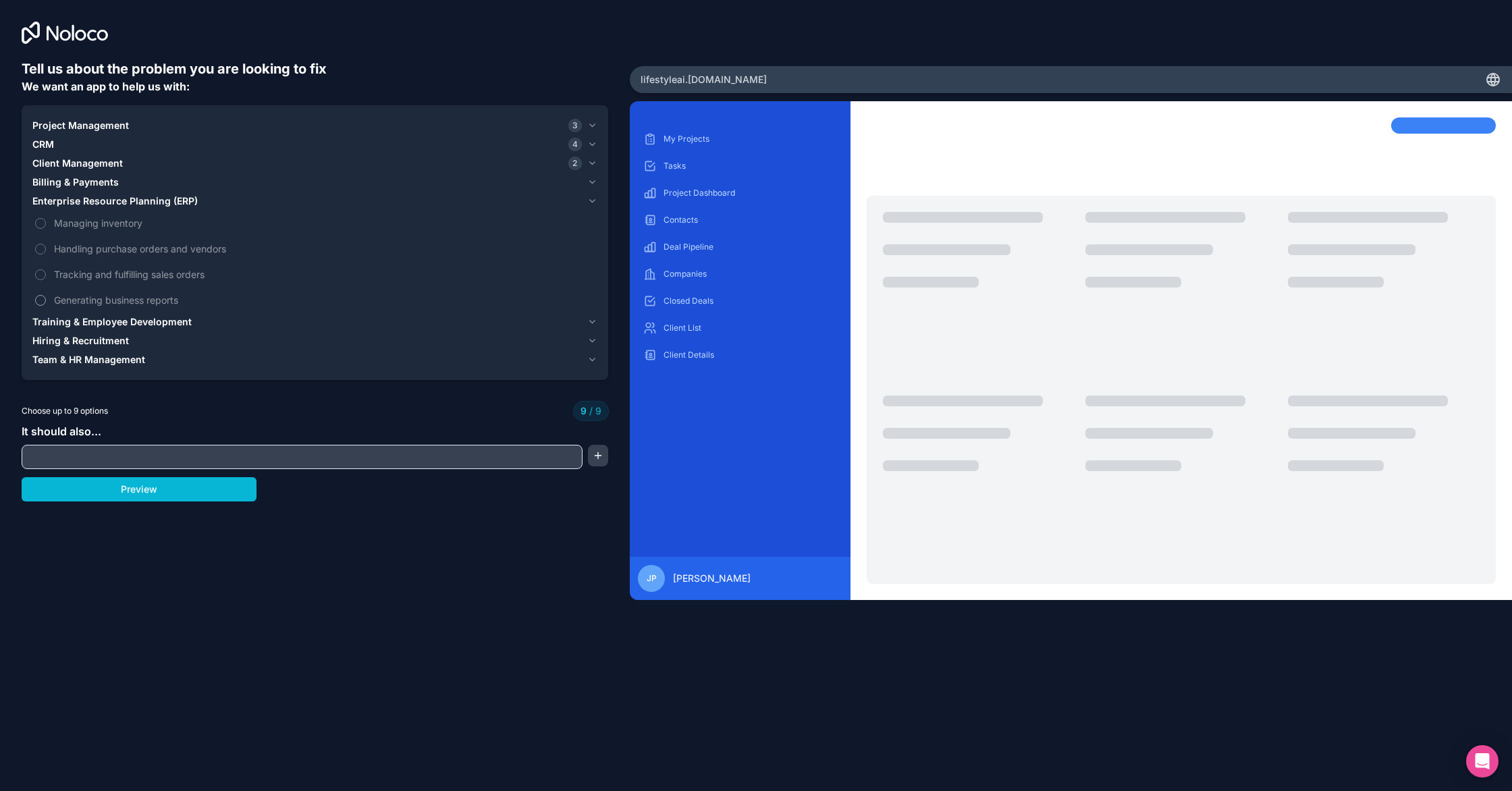
click at [94, 301] on span "Generating business reports" at bounding box center [324, 300] width 541 height 14
click at [78, 162] on span "Client Management" at bounding box center [77, 163] width 91 height 13
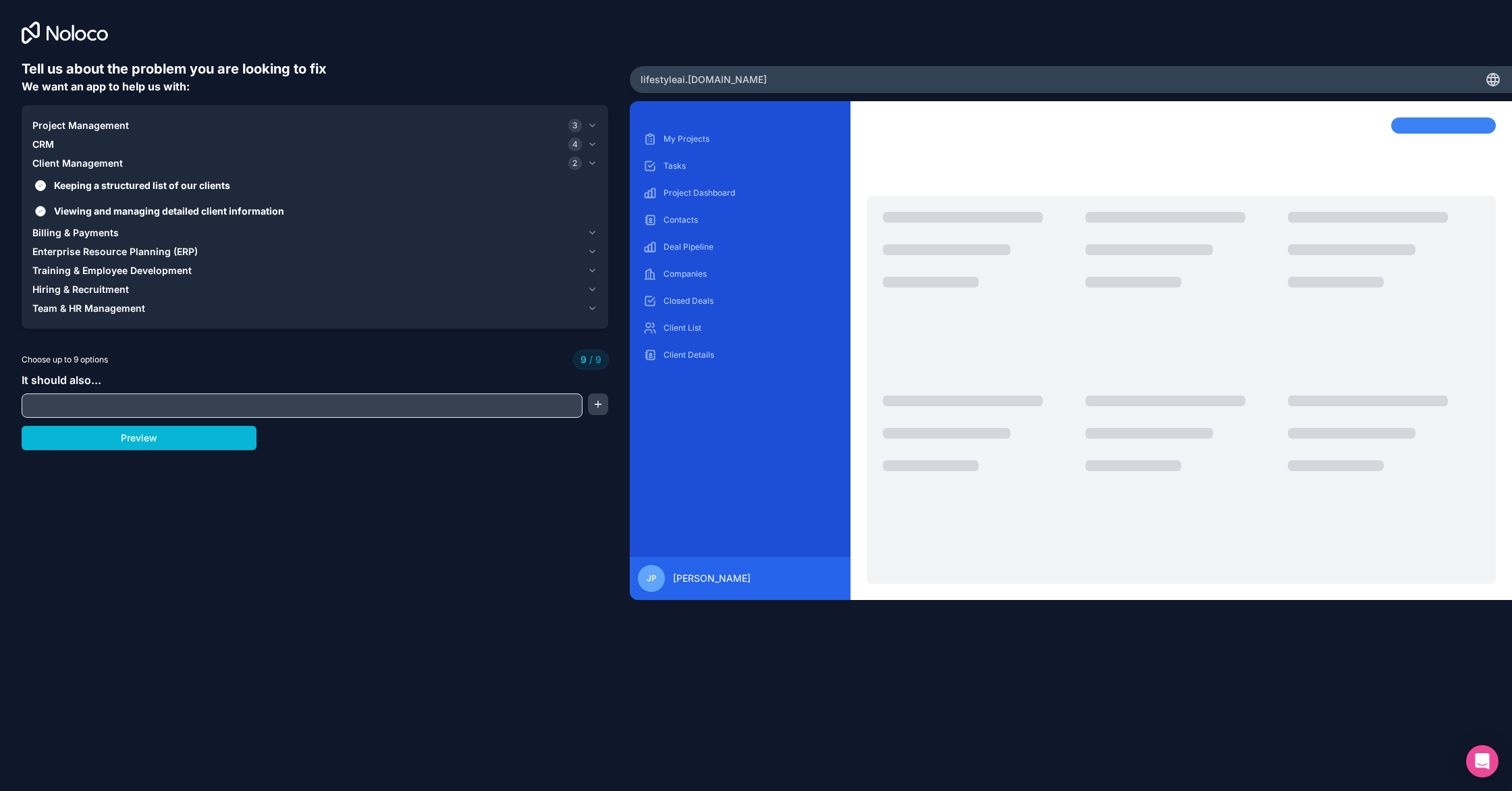
click at [74, 206] on span "Viewing and managing detailed client information" at bounding box center [324, 210] width 541 height 14
click at [46, 206] on button "Viewing and managing detailed client information" at bounding box center [40, 211] width 10 height 10
click at [84, 187] on span "Keeping a structured list of our clients" at bounding box center [324, 185] width 541 height 14
click at [46, 187] on button "Keeping a structured list of our clients" at bounding box center [40, 186] width 10 height 10
click at [67, 158] on span "Client Management" at bounding box center [77, 163] width 91 height 13
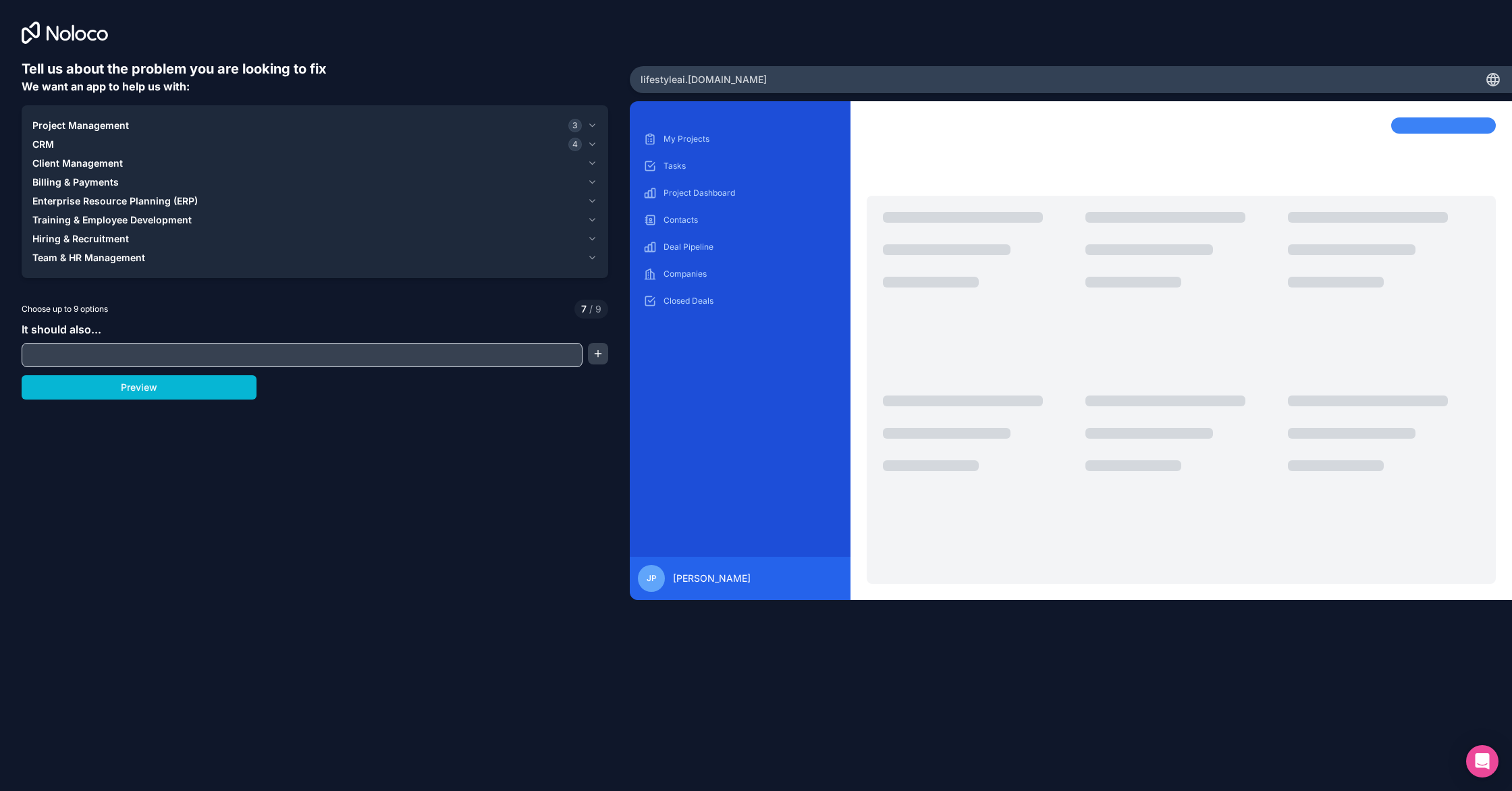
click at [55, 144] on div "CRM 4" at bounding box center [306, 145] width 549 height 13
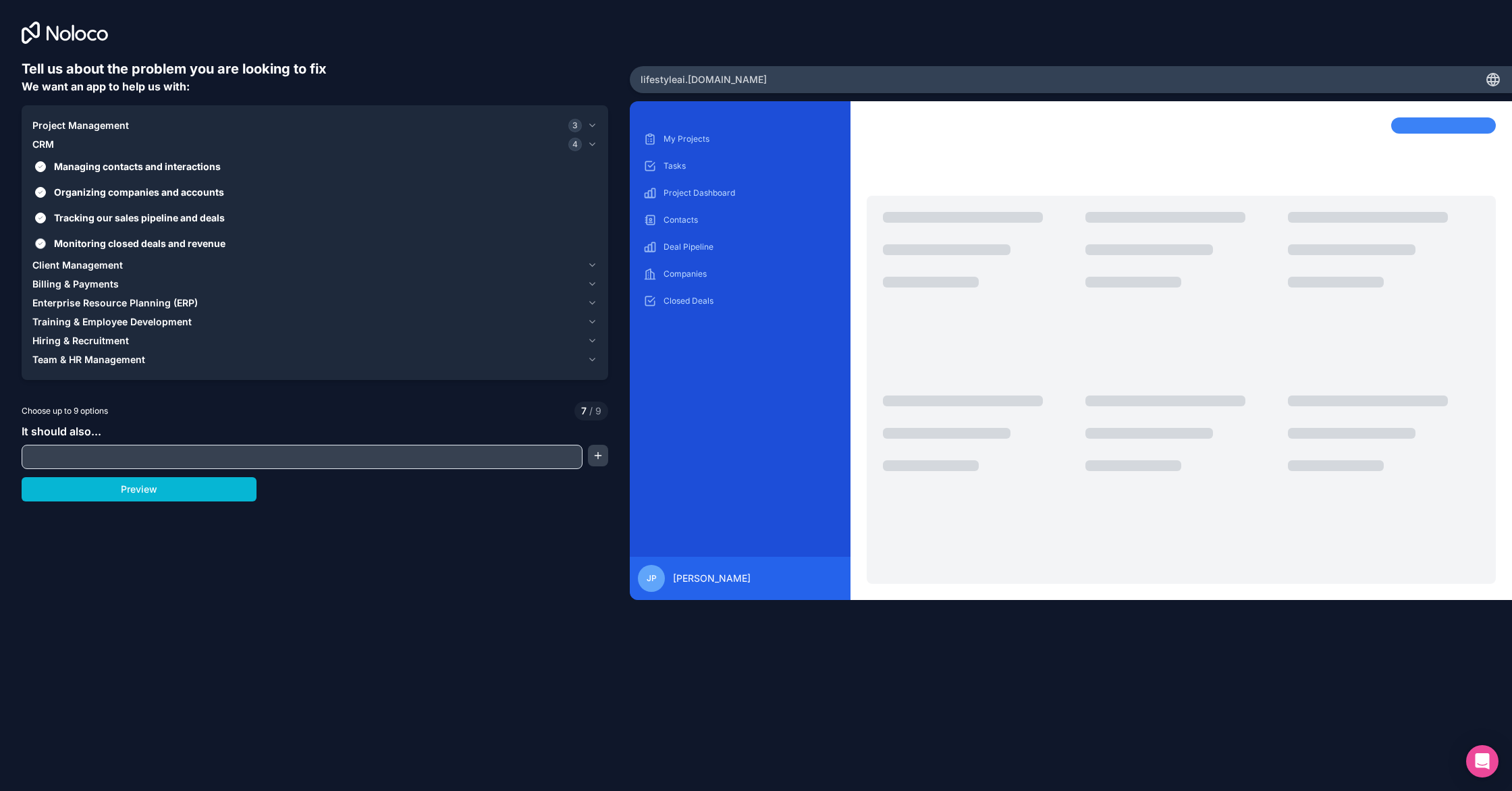
click at [87, 245] on span "Monitoring closed deals and revenue" at bounding box center [324, 243] width 541 height 14
click at [46, 245] on button "Monitoring closed deals and revenue" at bounding box center [40, 243] width 10 height 10
click at [99, 225] on label "Tracking our sales pipeline and deals" at bounding box center [315, 217] width 565 height 25
click at [46, 223] on button "Tracking our sales pipeline and deals" at bounding box center [40, 218] width 10 height 10
click at [99, 225] on label "Tracking our sales pipeline and deals" at bounding box center [315, 217] width 565 height 25
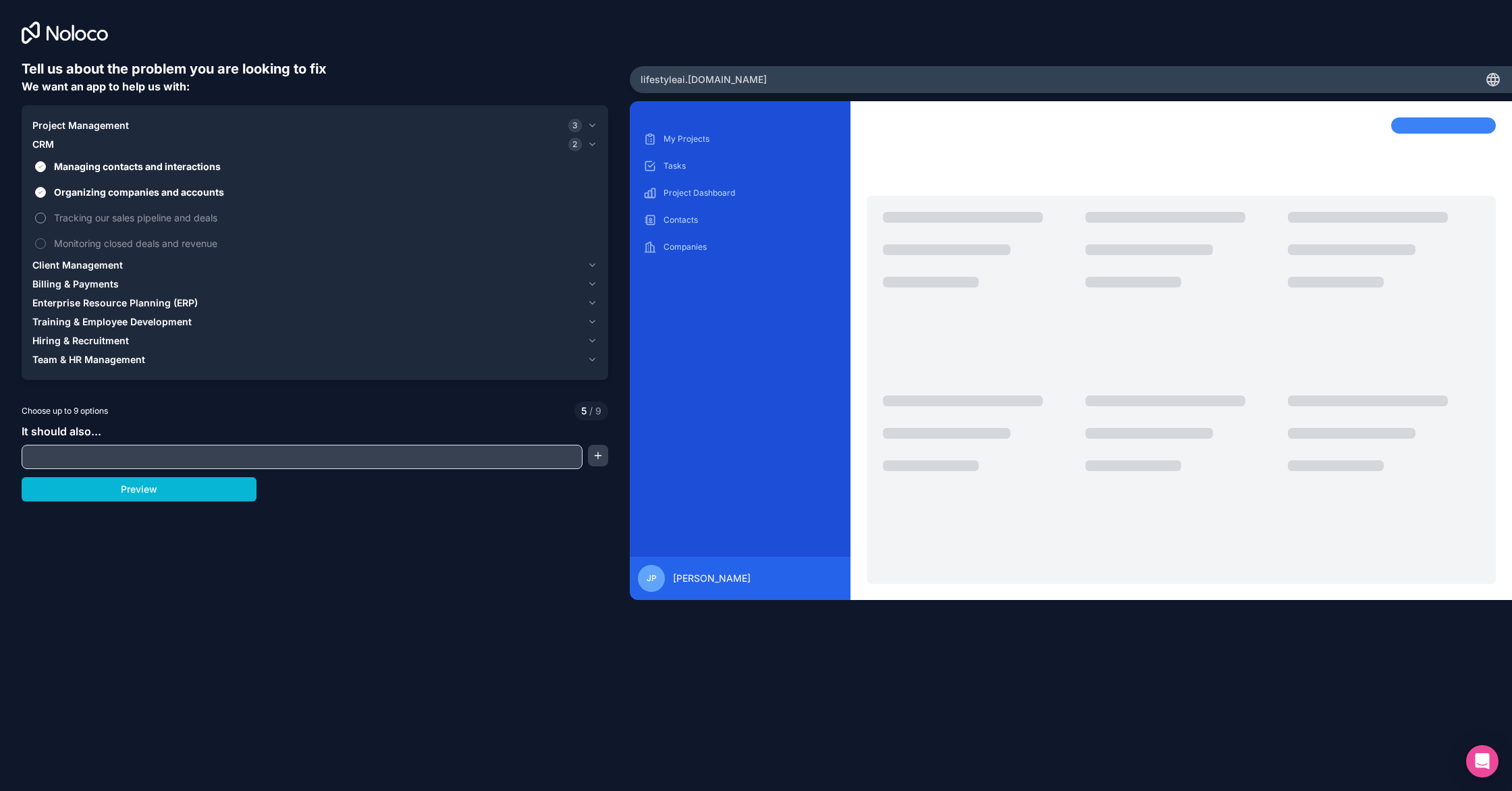
click at [46, 223] on button "Tracking our sales pipeline and deals" at bounding box center [40, 218] width 10 height 10
click at [106, 195] on span "Organizing companies and accounts" at bounding box center [324, 192] width 541 height 14
click at [46, 195] on button "Organizing companies and accounts" at bounding box center [40, 193] width 10 height 10
click at [112, 168] on span "Managing contacts and interactions" at bounding box center [324, 166] width 541 height 14
click at [46, 168] on button "Managing contacts and interactions" at bounding box center [40, 166] width 10 height 10
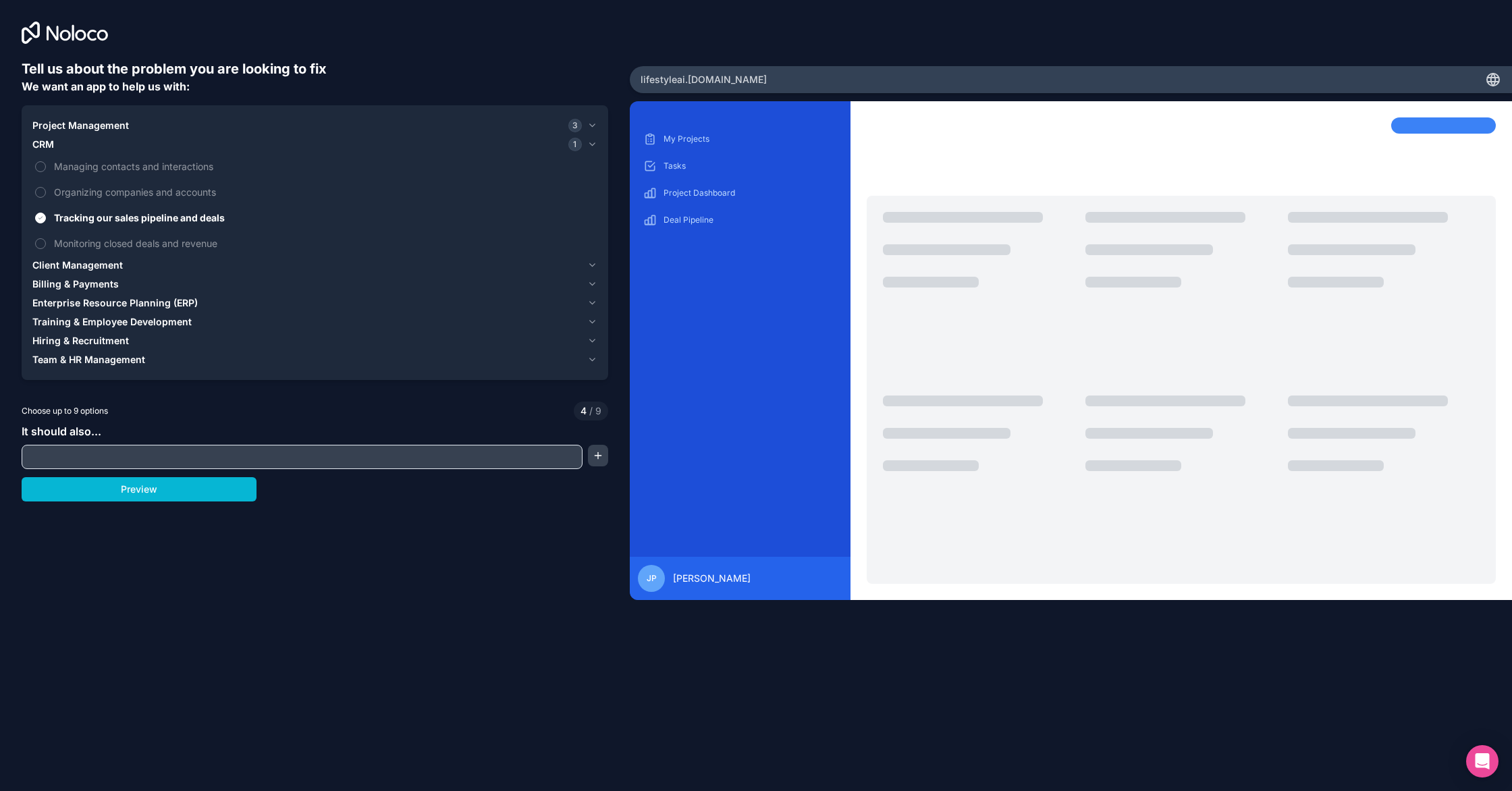
click at [119, 270] on span "Client Management" at bounding box center [77, 265] width 91 height 13
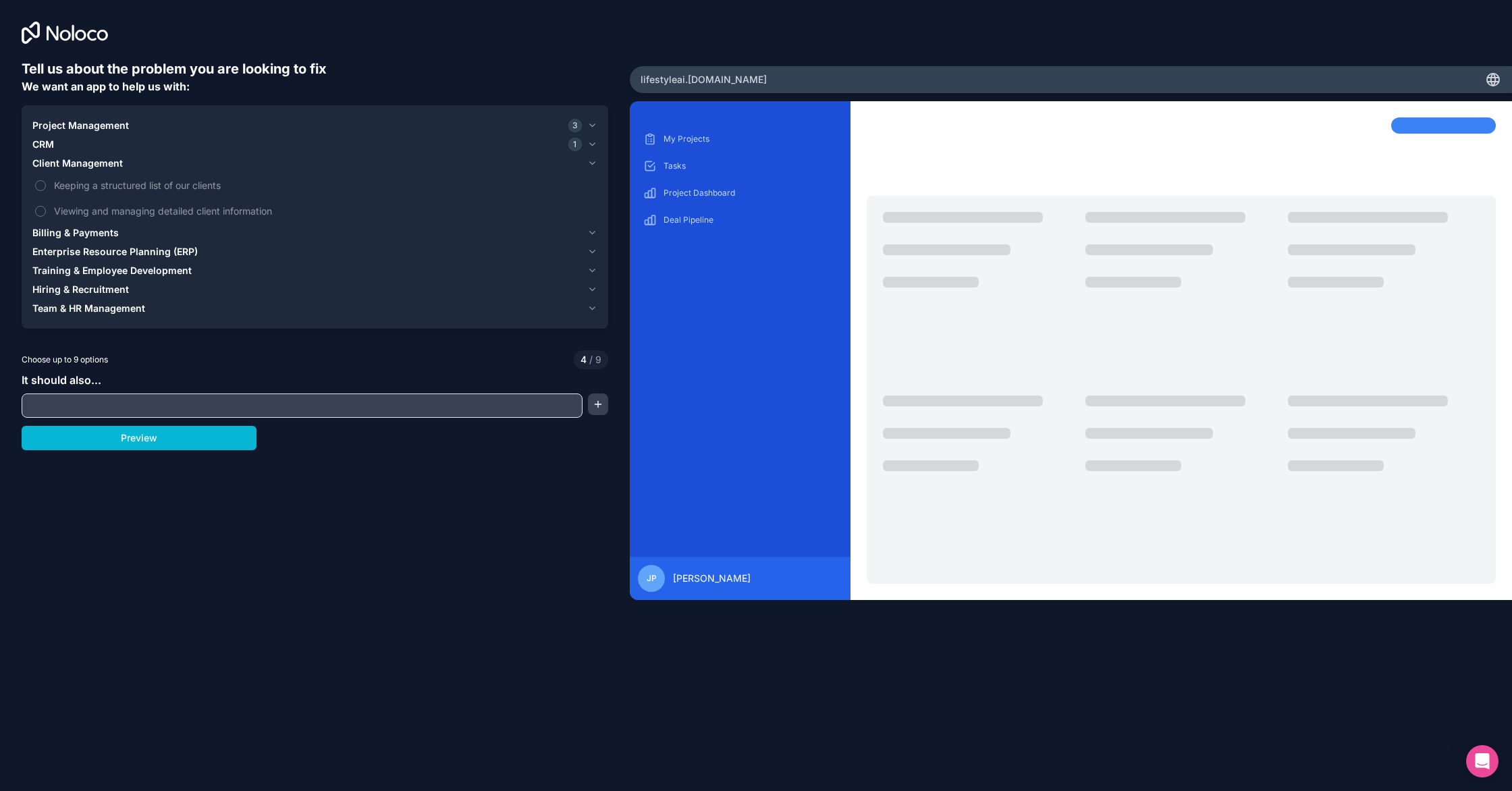
click at [83, 230] on span "Billing & Payments" at bounding box center [75, 233] width 86 height 13
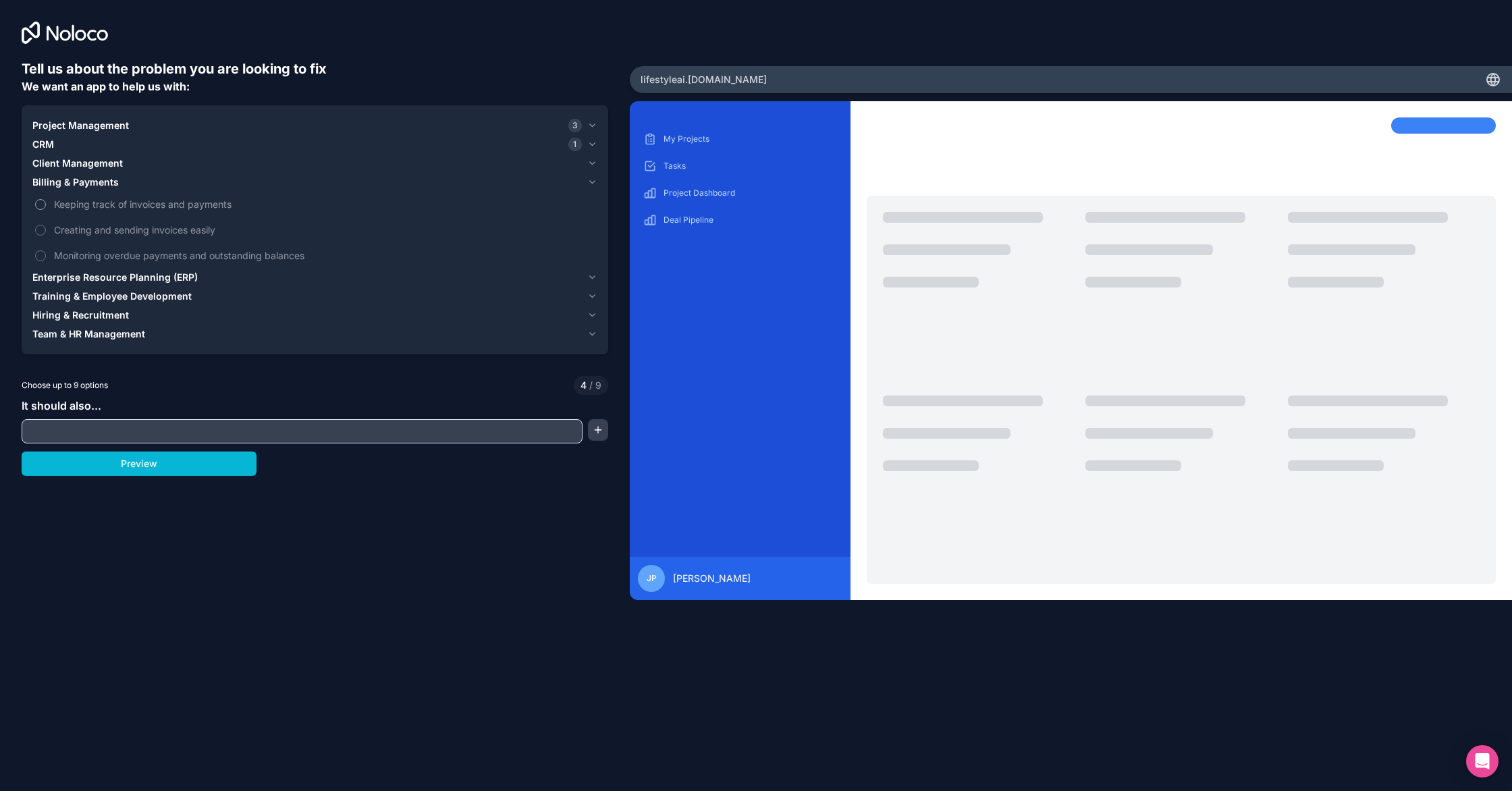
click at [91, 213] on label "Keeping track of invoices and payments" at bounding box center [315, 204] width 565 height 25
click at [46, 210] on button "Keeping track of invoices and payments" at bounding box center [40, 204] width 10 height 10
click at [91, 213] on label "Keeping track of invoices and payments" at bounding box center [315, 204] width 565 height 25
click at [46, 210] on button "Keeping track of invoices and payments" at bounding box center [40, 204] width 10 height 10
click at [83, 229] on span "Creating and sending invoices easily" at bounding box center [324, 229] width 541 height 14
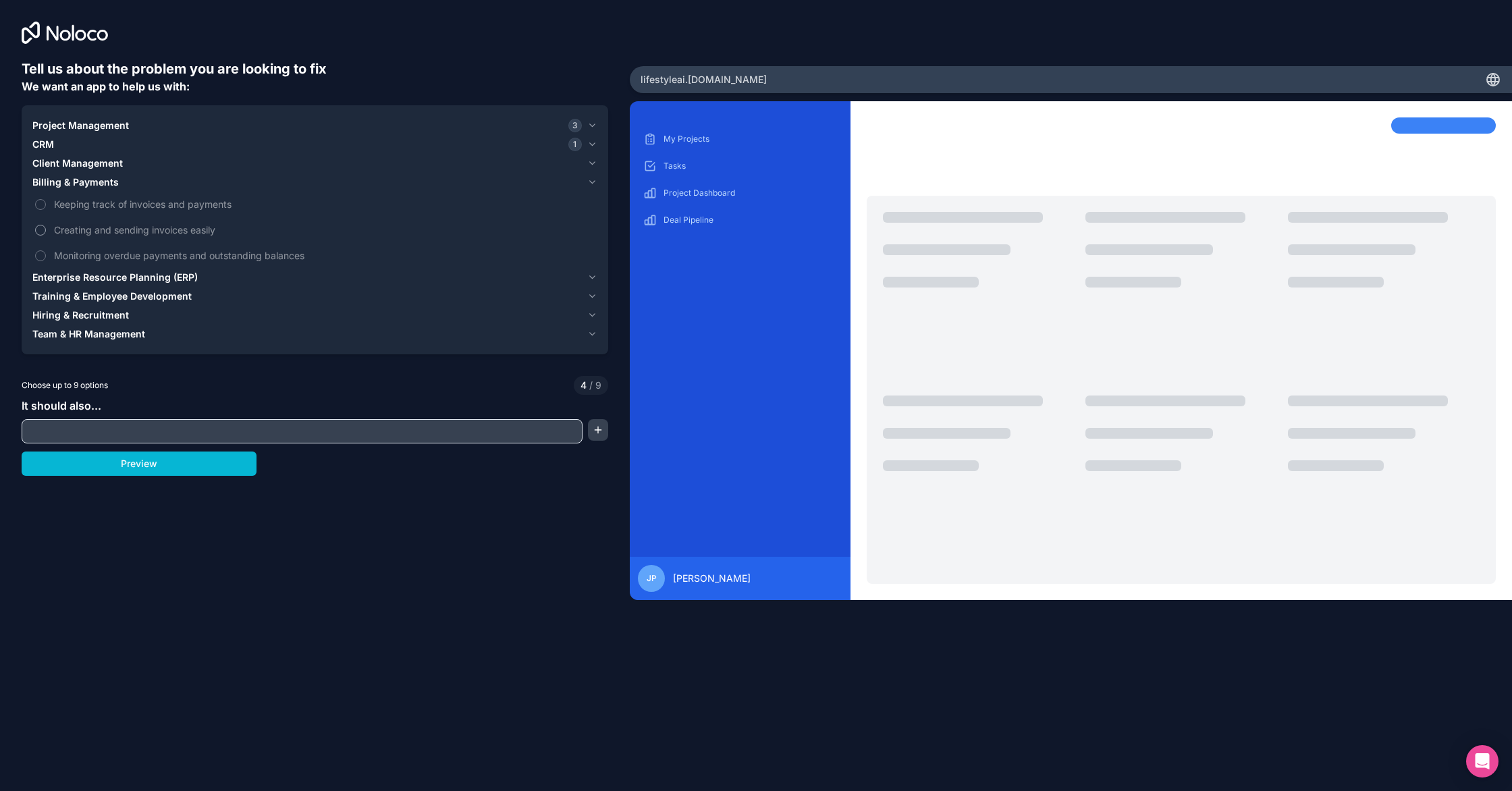
click at [46, 229] on button "Creating and sending invoices easily" at bounding box center [40, 230] width 10 height 10
click at [83, 229] on span "Creating and sending invoices easily" at bounding box center [324, 229] width 541 height 14
click at [46, 229] on button "Creating and sending invoices easily" at bounding box center [40, 230] width 10 height 10
click at [93, 210] on span "Keeping track of invoices and payments" at bounding box center [324, 204] width 541 height 14
click at [46, 210] on button "Keeping track of invoices and payments" at bounding box center [40, 204] width 10 height 10
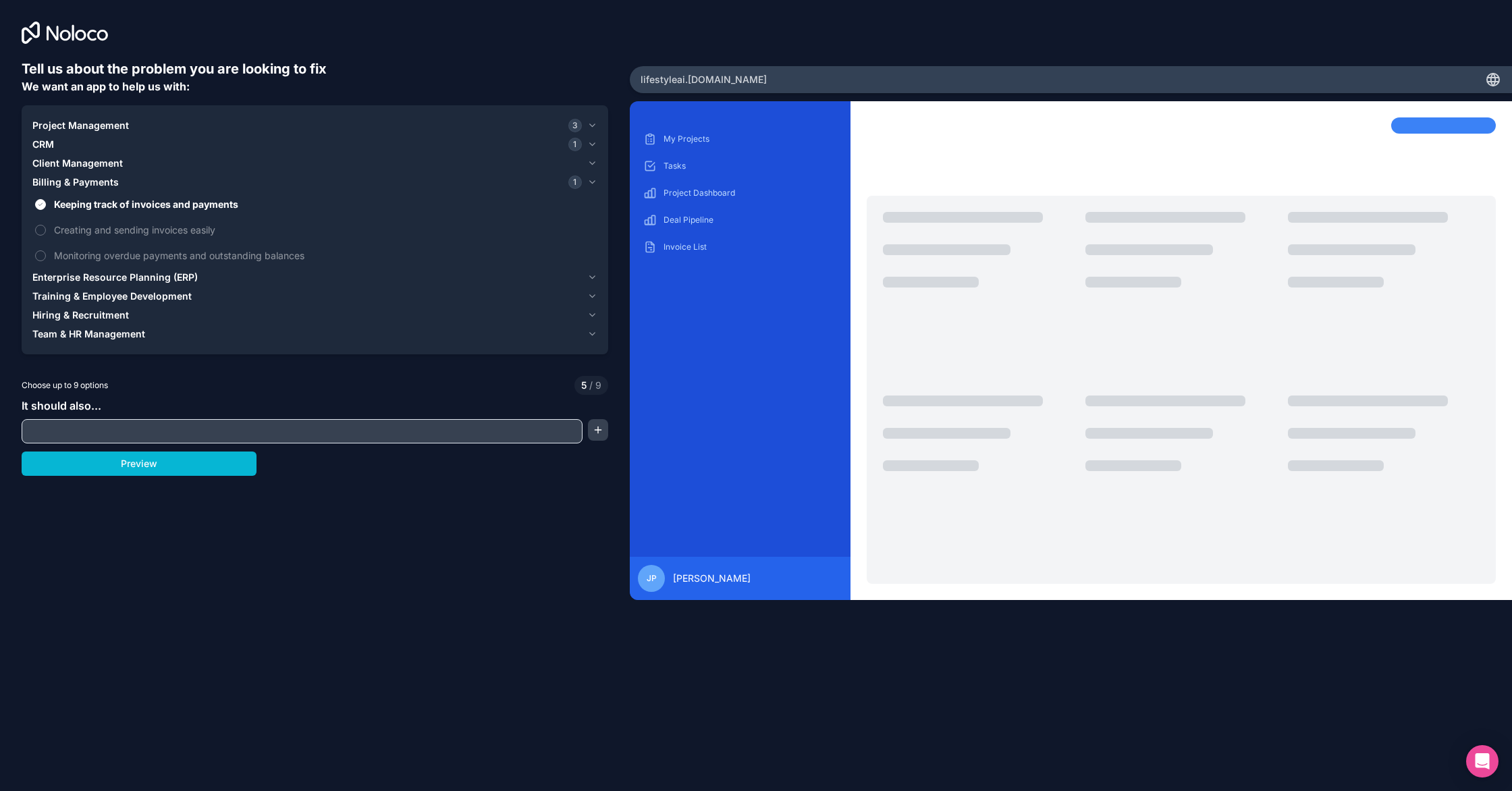
click at [97, 275] on span "Enterprise Resource Planning (ERP)" at bounding box center [115, 277] width 166 height 13
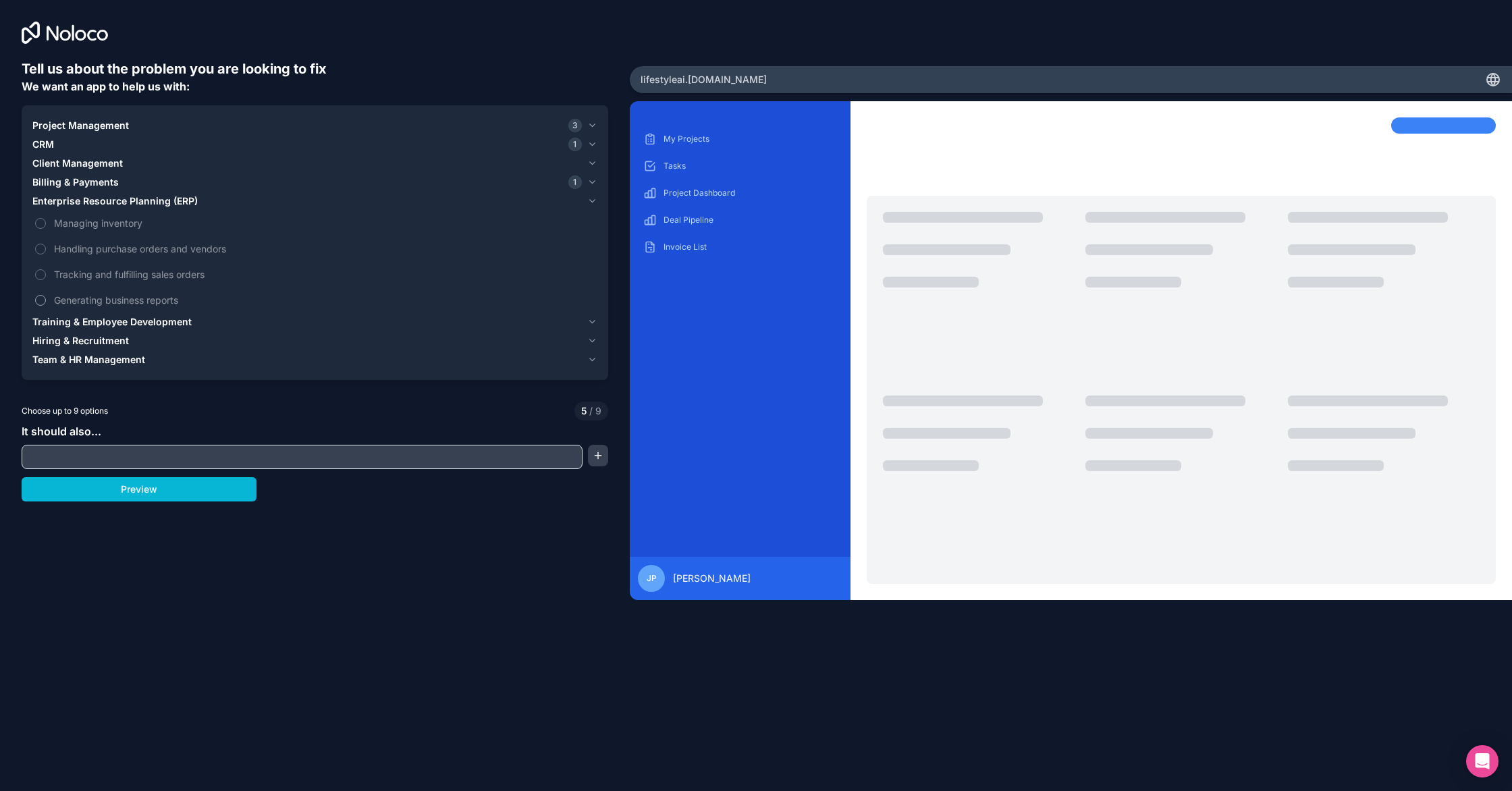
click at [96, 297] on span "Generating business reports" at bounding box center [324, 300] width 541 height 14
click at [46, 297] on button "Generating business reports" at bounding box center [40, 300] width 10 height 10
click at [96, 297] on span "Generating business reports" at bounding box center [324, 300] width 541 height 14
click at [46, 297] on button "Generating business reports" at bounding box center [40, 300] width 10 height 10
click at [105, 279] on span "Tracking and fulfilling sales orders" at bounding box center [324, 274] width 541 height 14
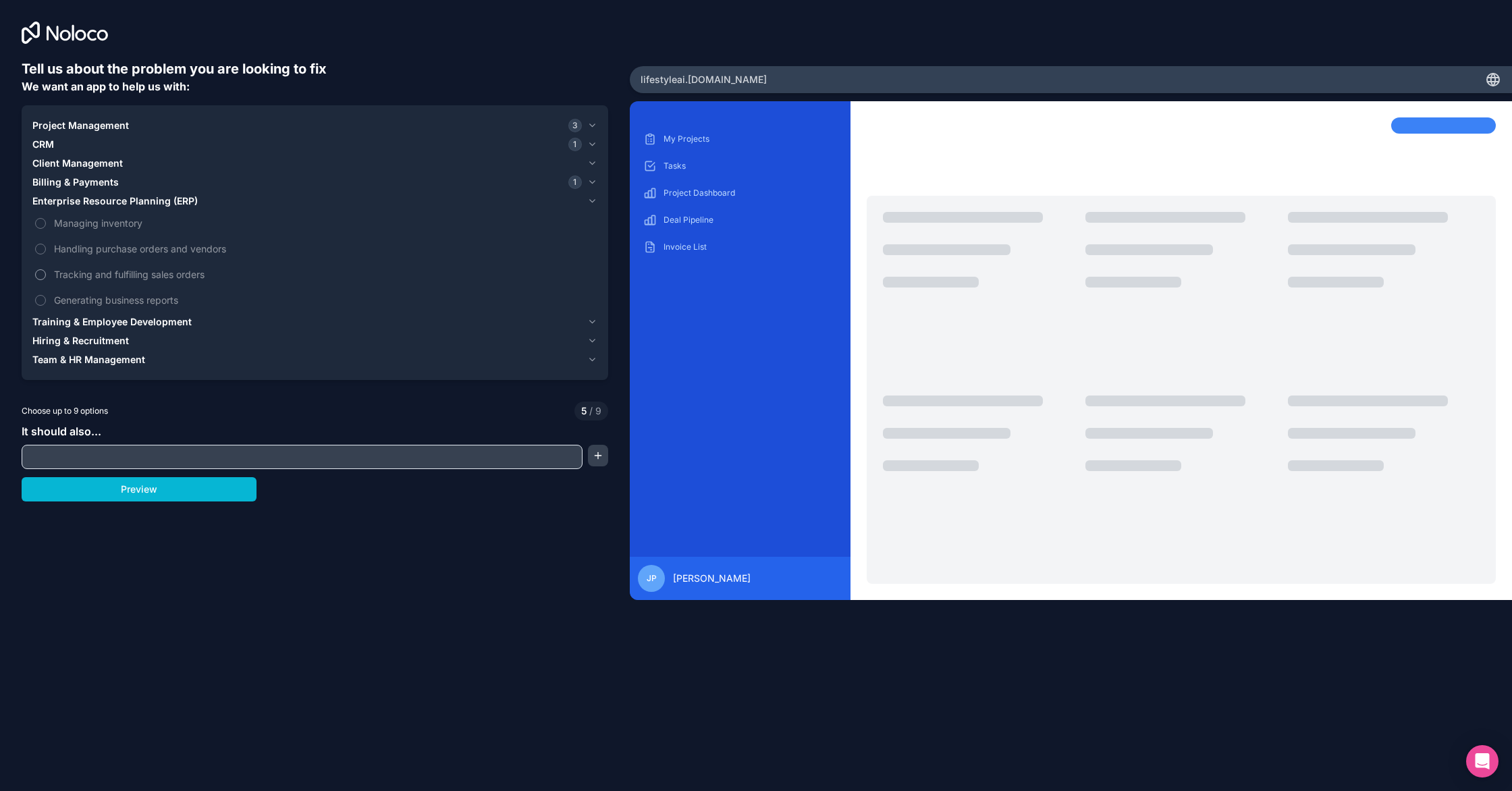
click at [46, 279] on button "Tracking and fulfilling sales orders" at bounding box center [40, 275] width 10 height 10
click at [105, 279] on span "Tracking and fulfilling sales orders" at bounding box center [324, 274] width 541 height 14
click at [46, 279] on button "Tracking and fulfilling sales orders" at bounding box center [40, 275] width 10 height 10
click at [105, 279] on span "Tracking and fulfilling sales orders" at bounding box center [324, 274] width 541 height 14
click at [46, 279] on button "Tracking and fulfilling sales orders" at bounding box center [40, 275] width 10 height 10
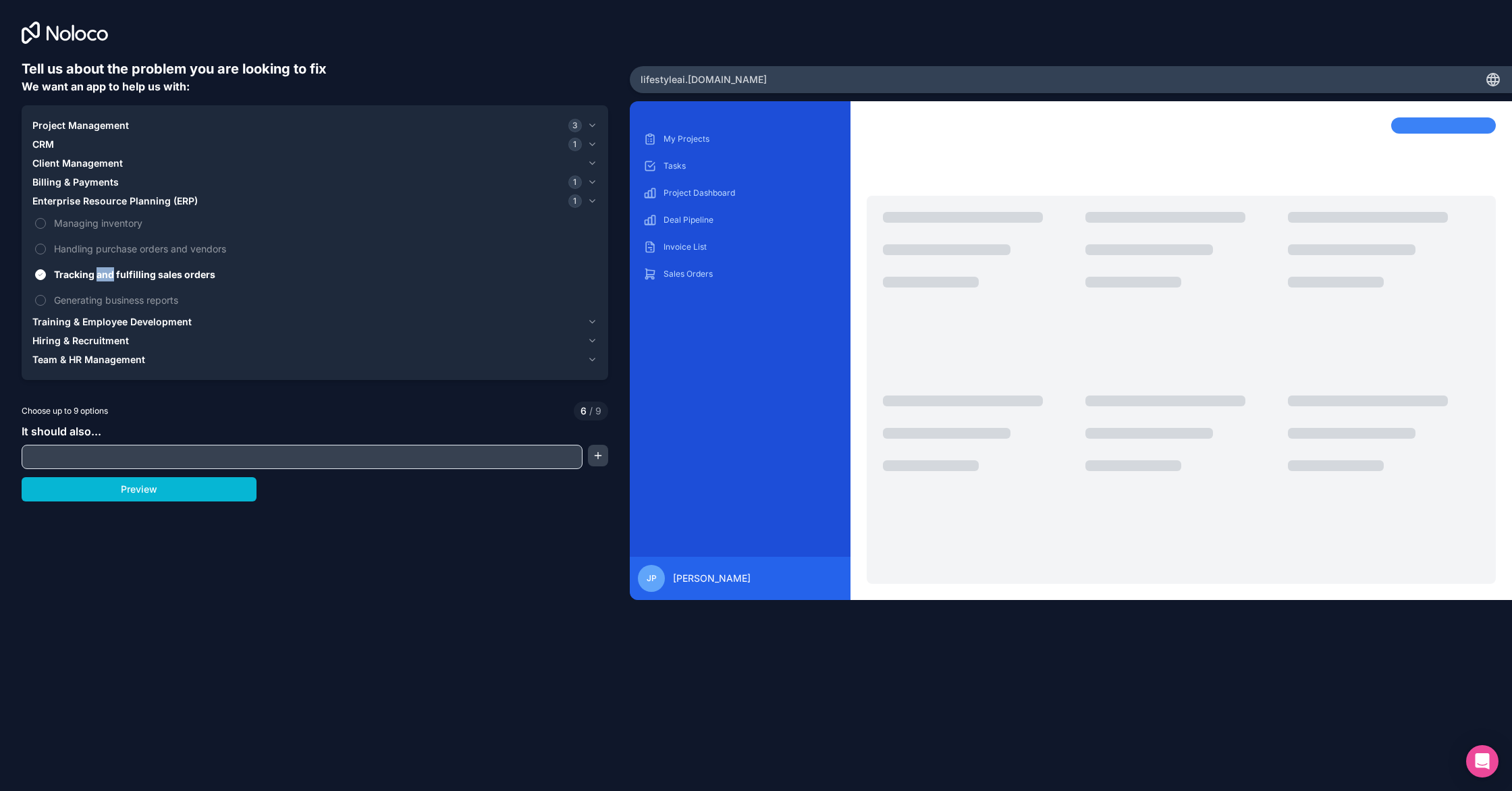
click at [106, 320] on span "Training & Employee Development" at bounding box center [112, 322] width 160 height 13
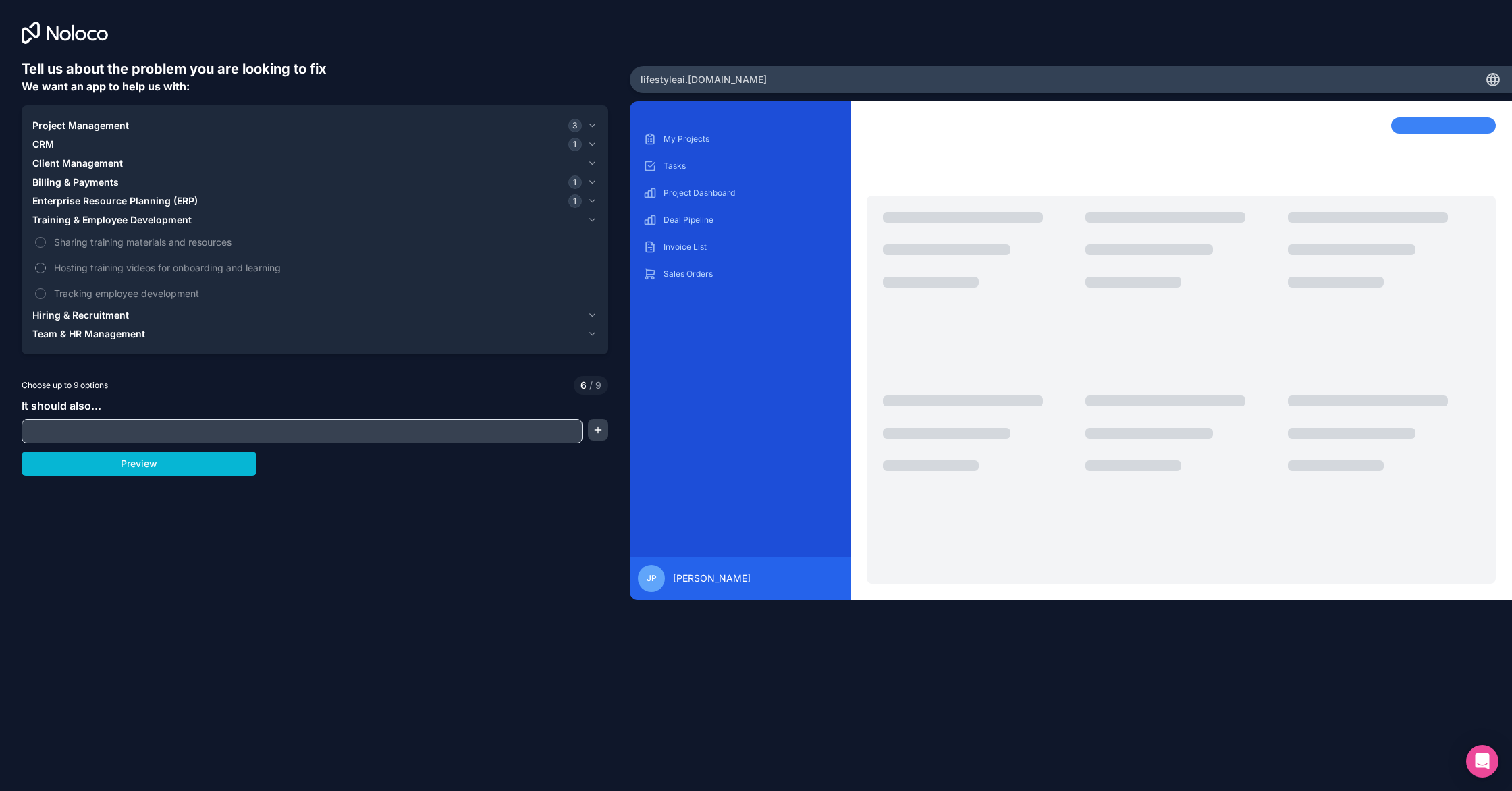
click at [44, 267] on button "Hosting training videos for onboarding and learning" at bounding box center [40, 268] width 10 height 10
click at [61, 319] on span "Hiring & Recruitment" at bounding box center [80, 315] width 97 height 13
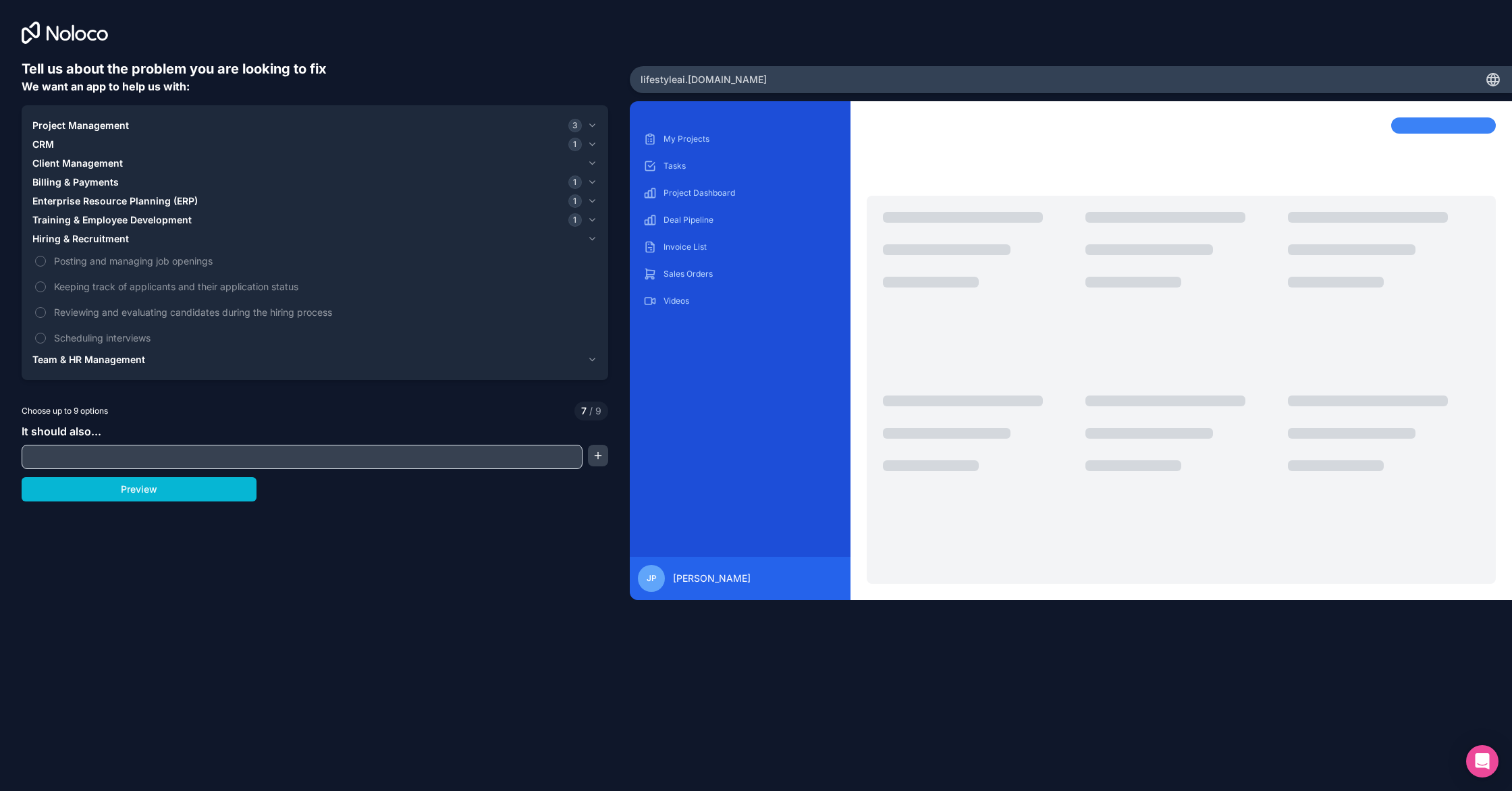
click at [54, 358] on span "Team & HR Management" at bounding box center [88, 360] width 112 height 13
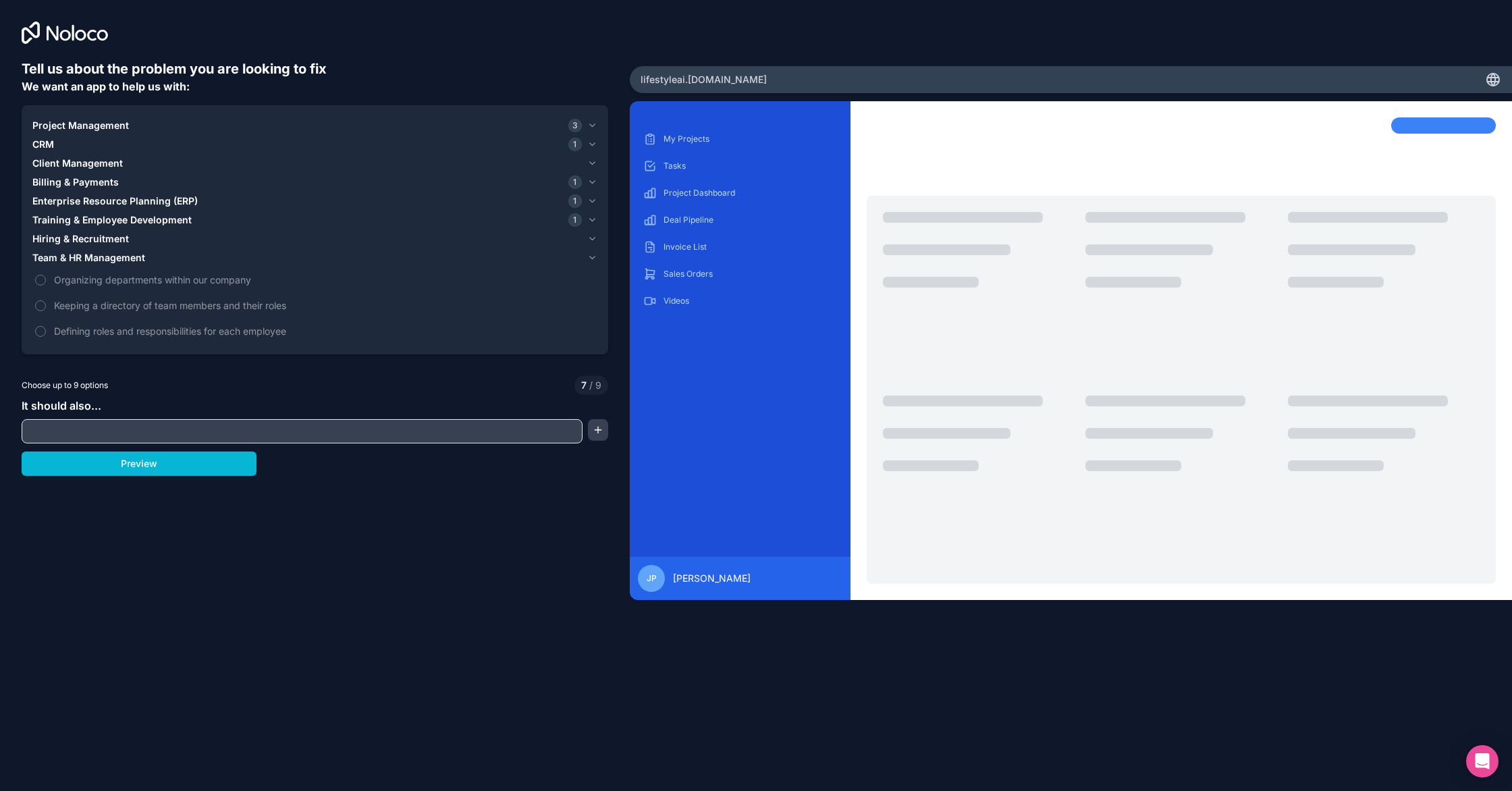
click at [112, 130] on span "Project Management" at bounding box center [80, 126] width 97 height 13
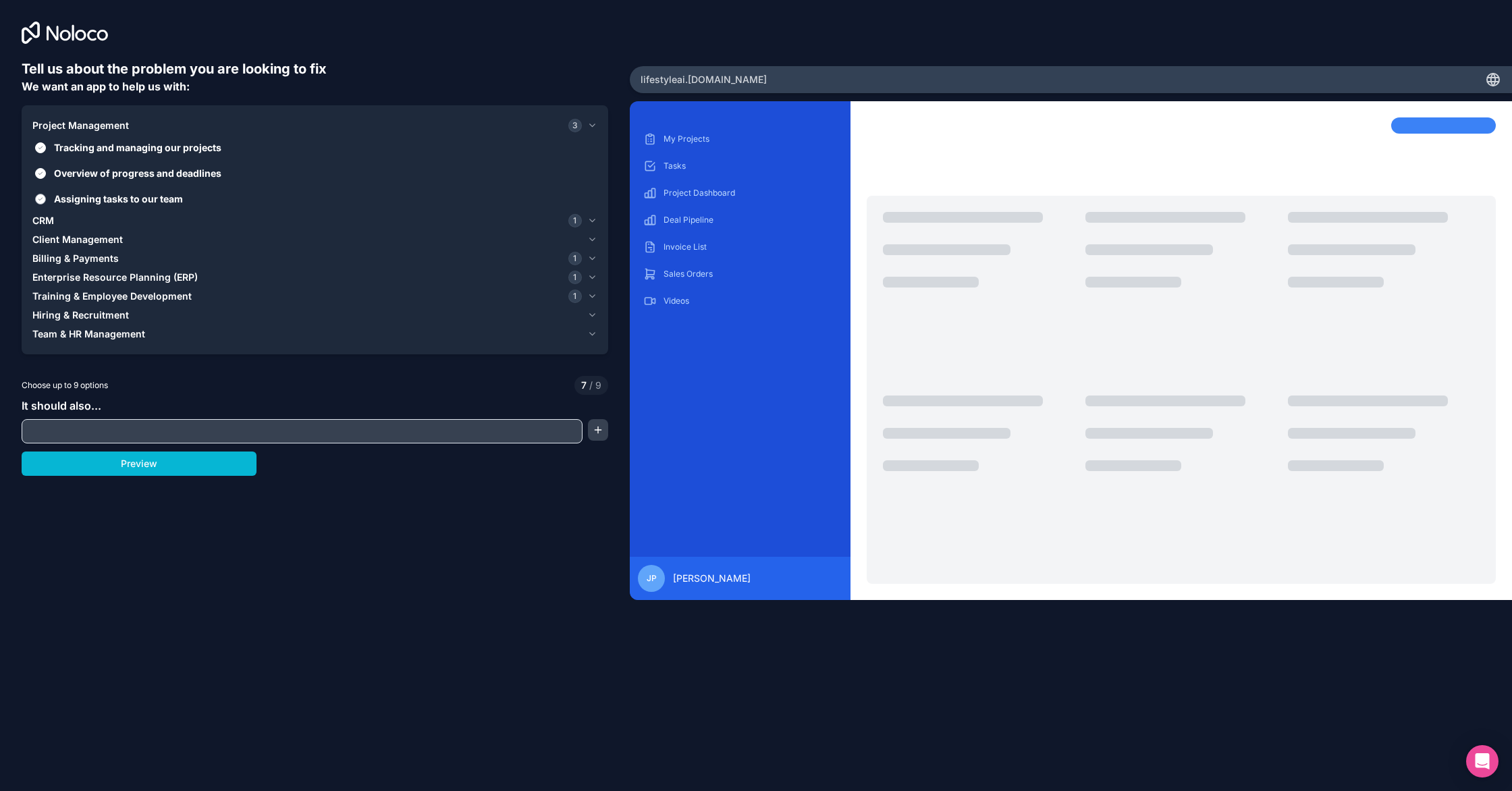
click at [125, 201] on span "Assigning tasks to our team" at bounding box center [324, 198] width 541 height 14
click at [46, 201] on button "Assigning tasks to our team" at bounding box center [40, 199] width 10 height 10
click at [125, 201] on span "Assigning tasks to our team" at bounding box center [324, 198] width 541 height 14
click at [46, 201] on button "Assigning tasks to our team" at bounding box center [40, 199] width 10 height 10
click at [125, 201] on span "Assigning tasks to our team" at bounding box center [324, 198] width 541 height 14
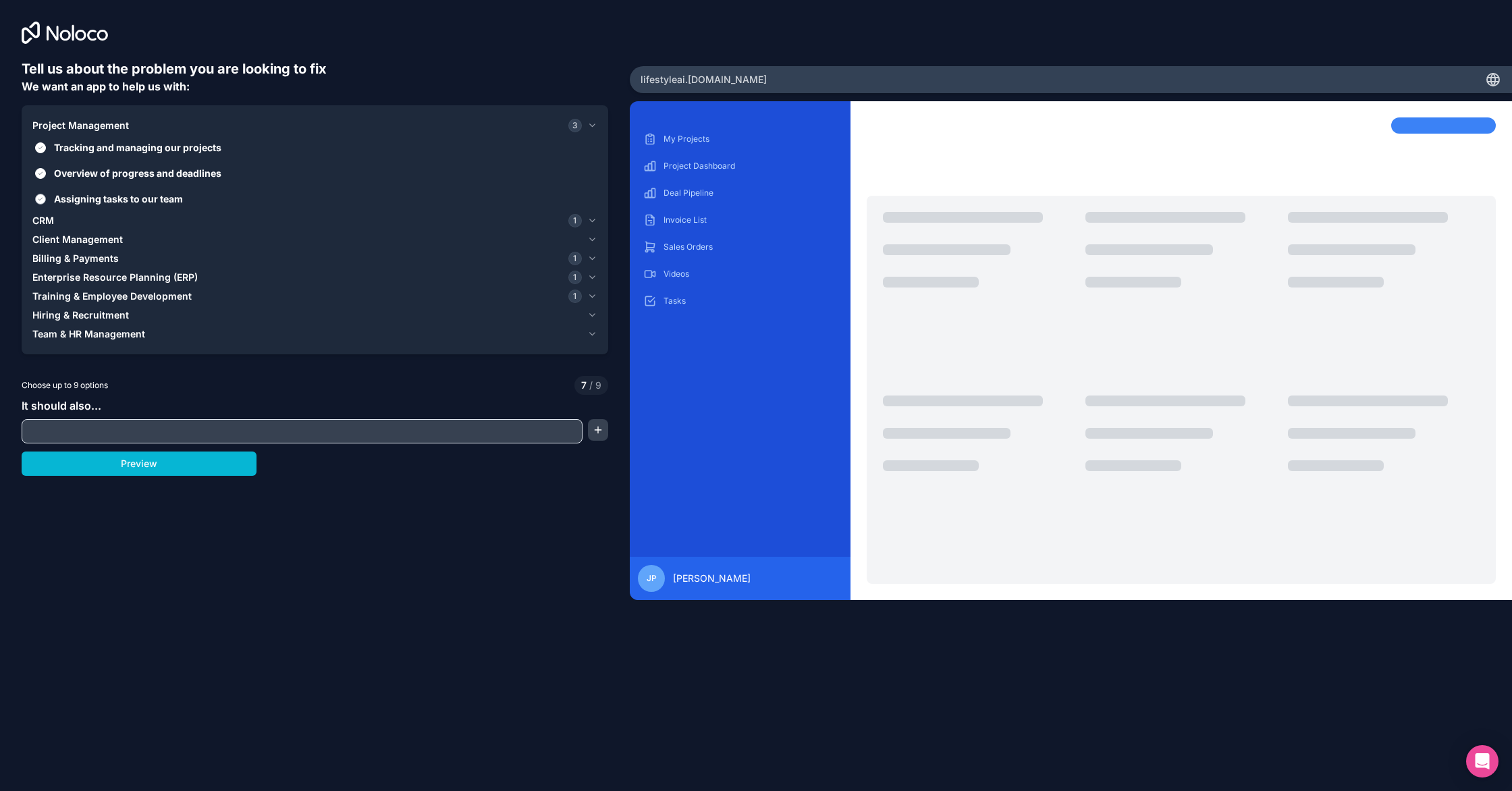
click at [46, 201] on button "Assigning tasks to our team" at bounding box center [40, 199] width 10 height 10
type button "on"
click at [138, 425] on input "text" at bounding box center [302, 431] width 554 height 19
type input "communication"
click at [606, 429] on button "button" at bounding box center [599, 430] width 21 height 22
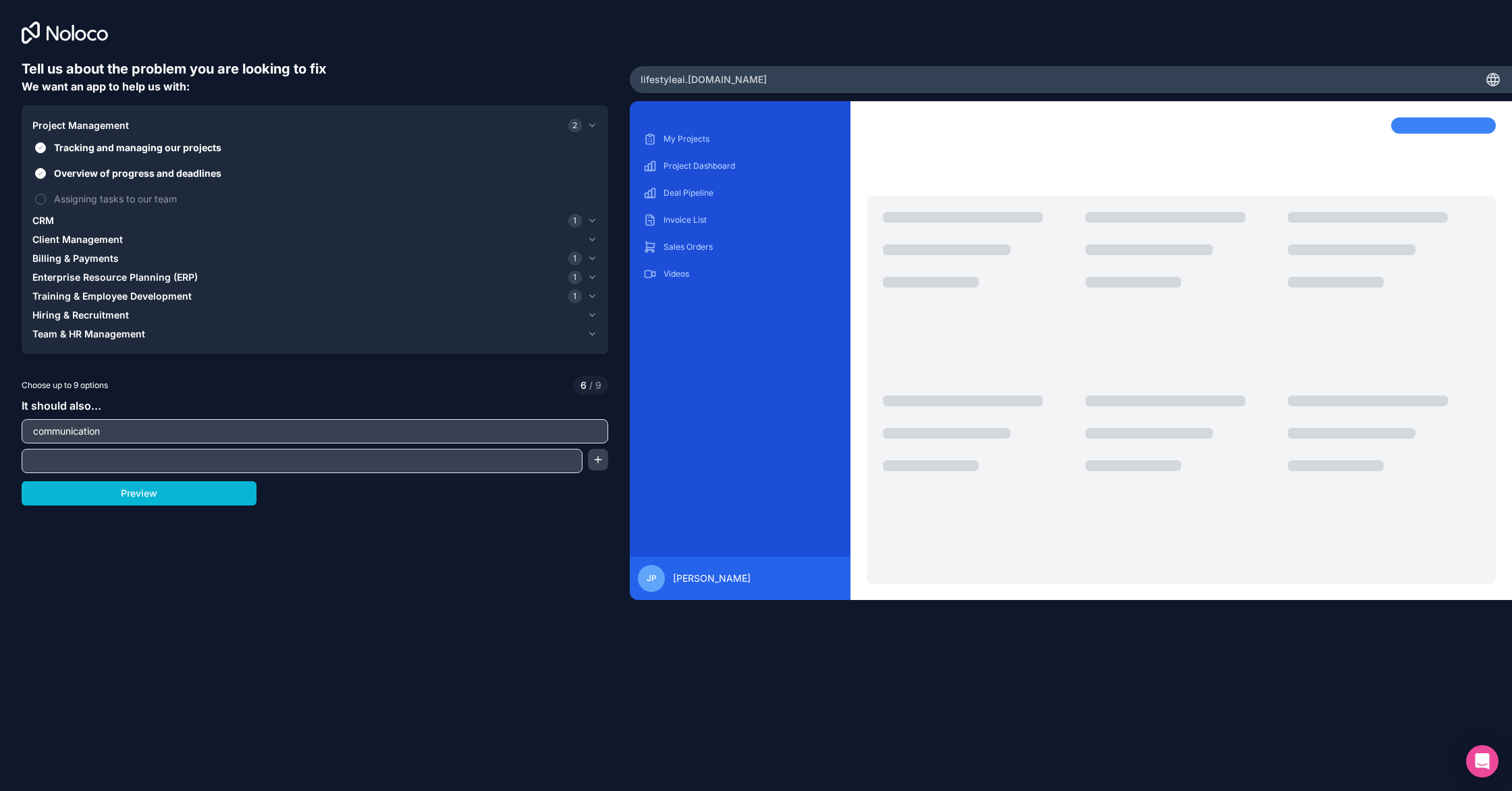
click at [420, 453] on input "text" at bounding box center [302, 461] width 554 height 19
type input "a"
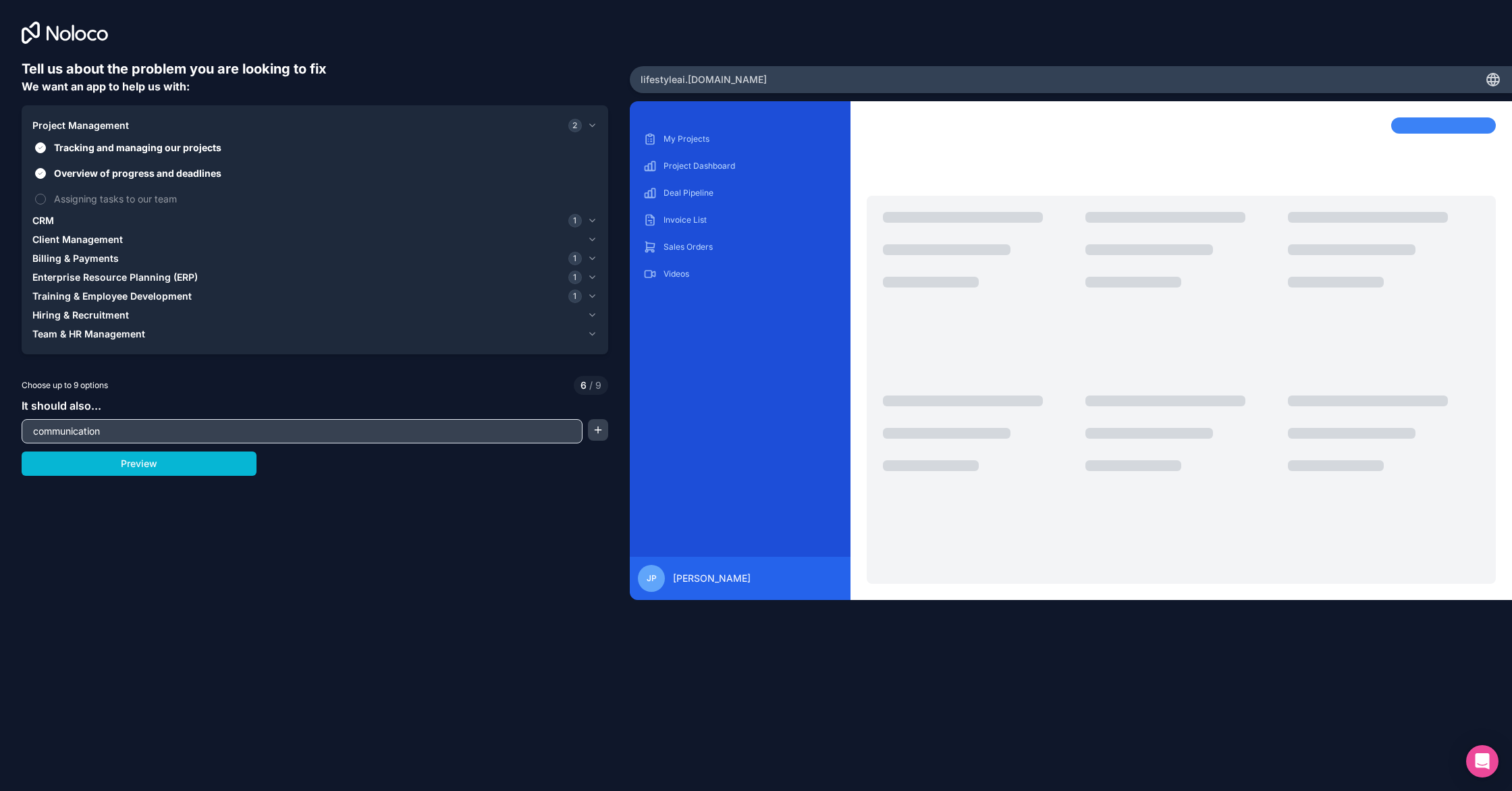
click at [128, 431] on input "communication" at bounding box center [302, 431] width 554 height 19
drag, startPoint x: 128, startPoint y: 431, endPoint x: 14, endPoint y: 426, distance: 114.1
click at [16, 426] on div "Tell us about the problem you are looking to fix We want an app to help us with…" at bounding box center [315, 330] width 630 height 659
type input "Automation"
click at [602, 434] on button "button" at bounding box center [599, 430] width 21 height 22
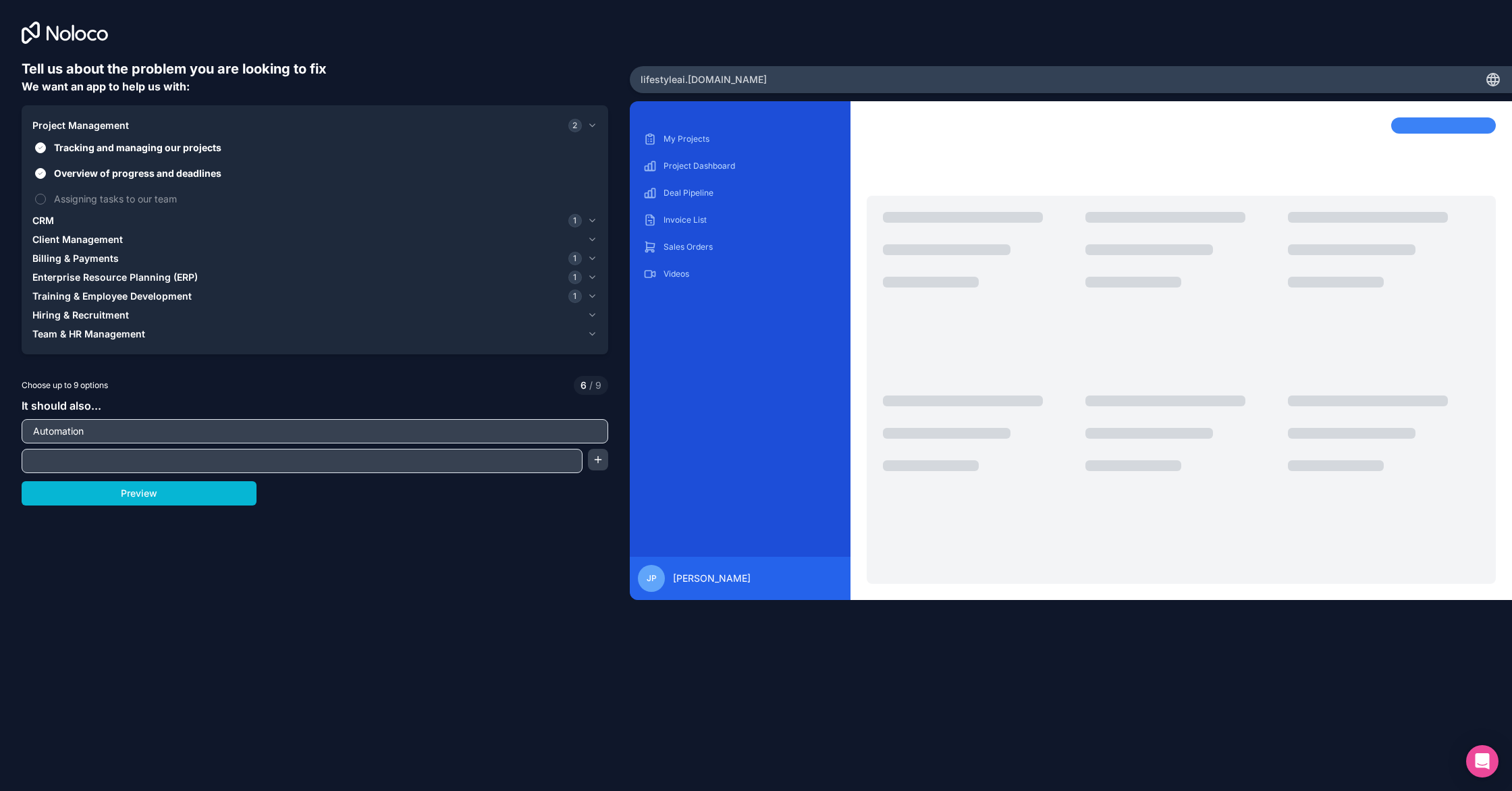
click at [345, 457] on input "text" at bounding box center [302, 461] width 554 height 19
click at [324, 524] on div "Tell us about the problem you are looking to fix We want an app to help us with…" at bounding box center [315, 348] width 587 height 578
click at [322, 462] on input "text" at bounding box center [302, 461] width 554 height 19
type input "Communication"
click at [599, 467] on button "button" at bounding box center [599, 459] width 21 height 22
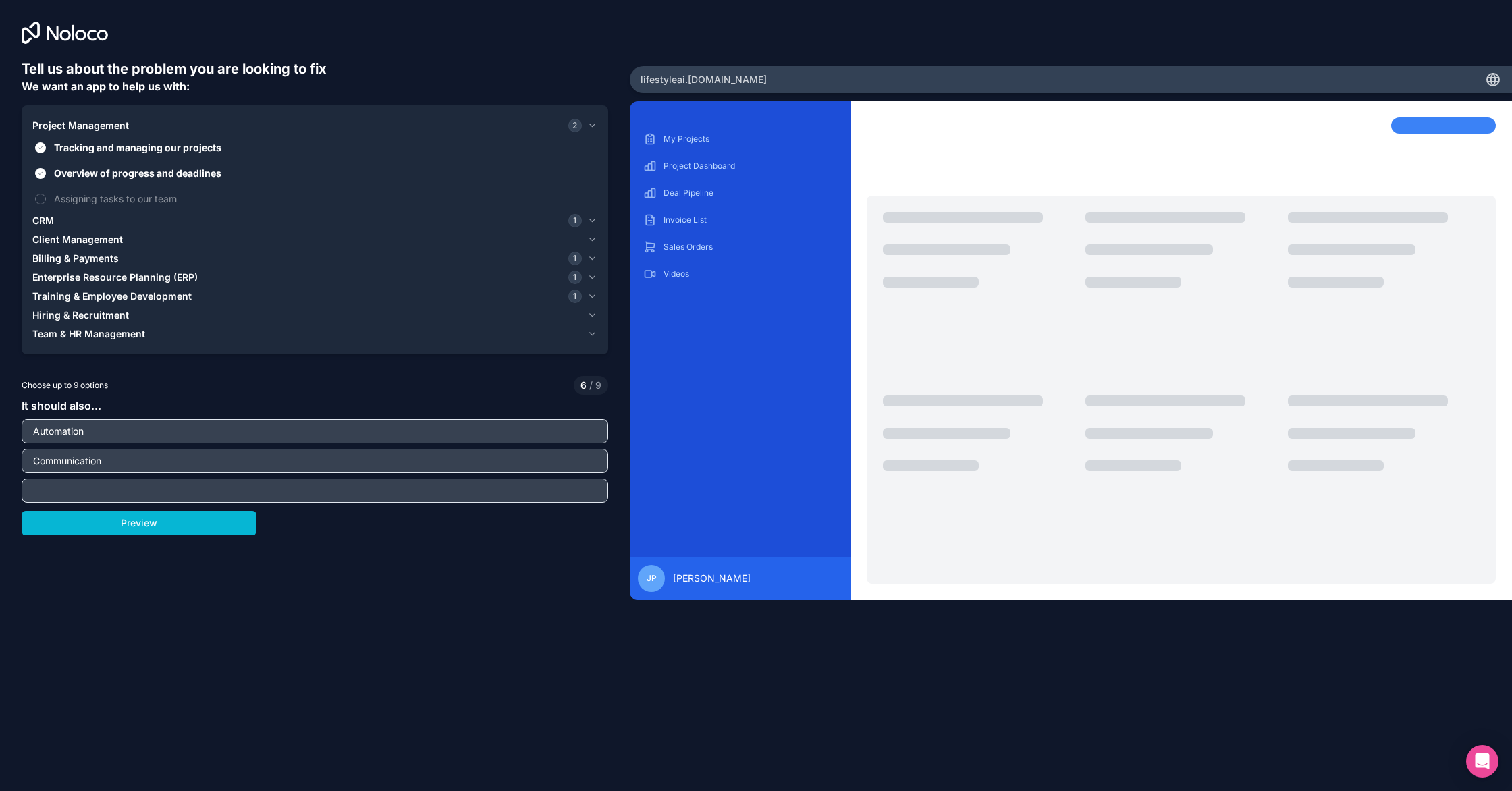
click at [371, 491] on input "text" at bounding box center [315, 490] width 580 height 19
type input "AI CFO"
click at [133, 151] on span "Tracking and managing our projects" at bounding box center [324, 147] width 541 height 14
click at [46, 151] on button "Tracking and managing our projects" at bounding box center [40, 148] width 10 height 10
click at [446, 383] on div "Choose up to 9 options 5 / 9" at bounding box center [315, 385] width 587 height 19
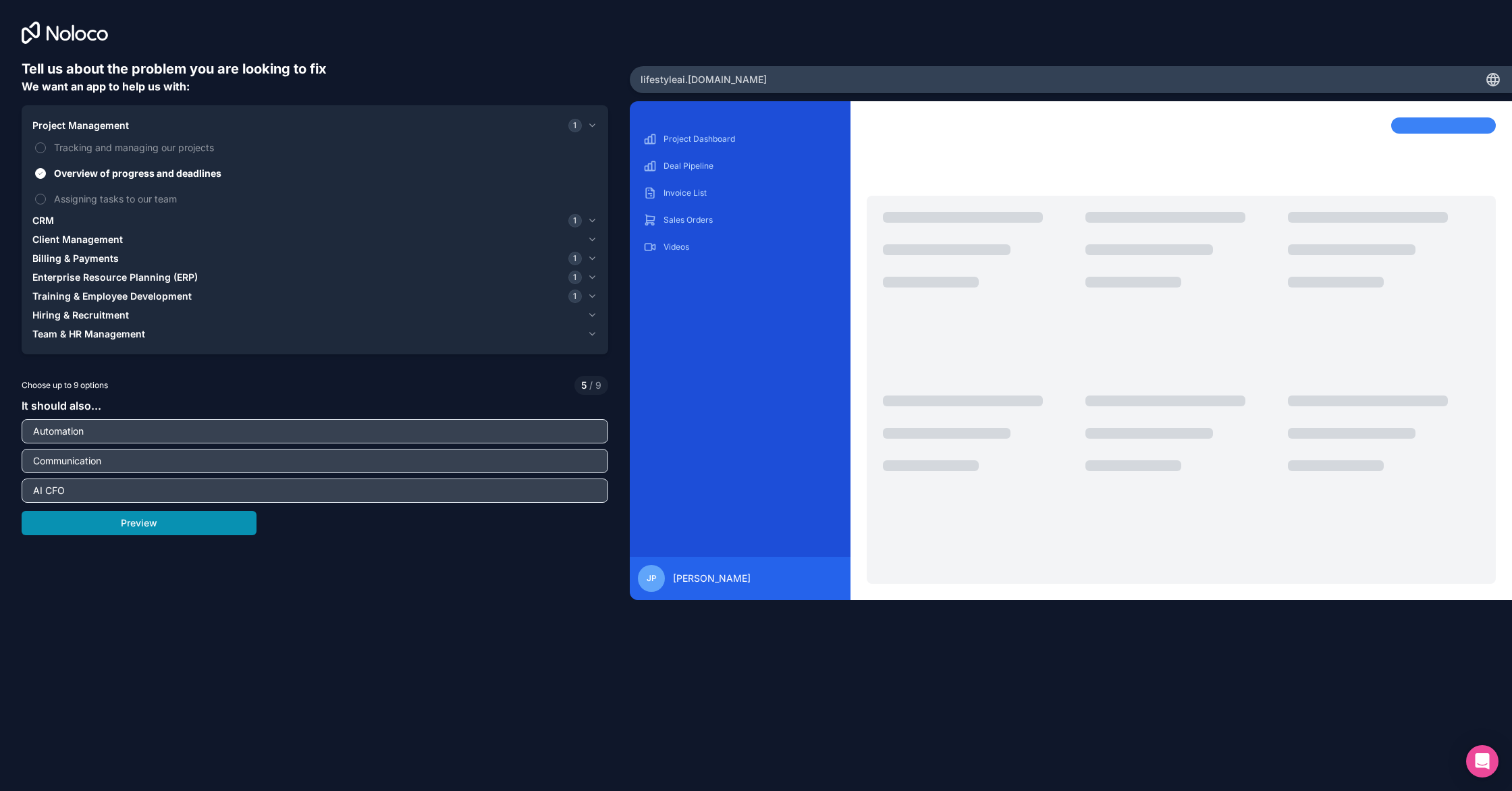
click at [188, 530] on button "Preview" at bounding box center [139, 523] width 235 height 24
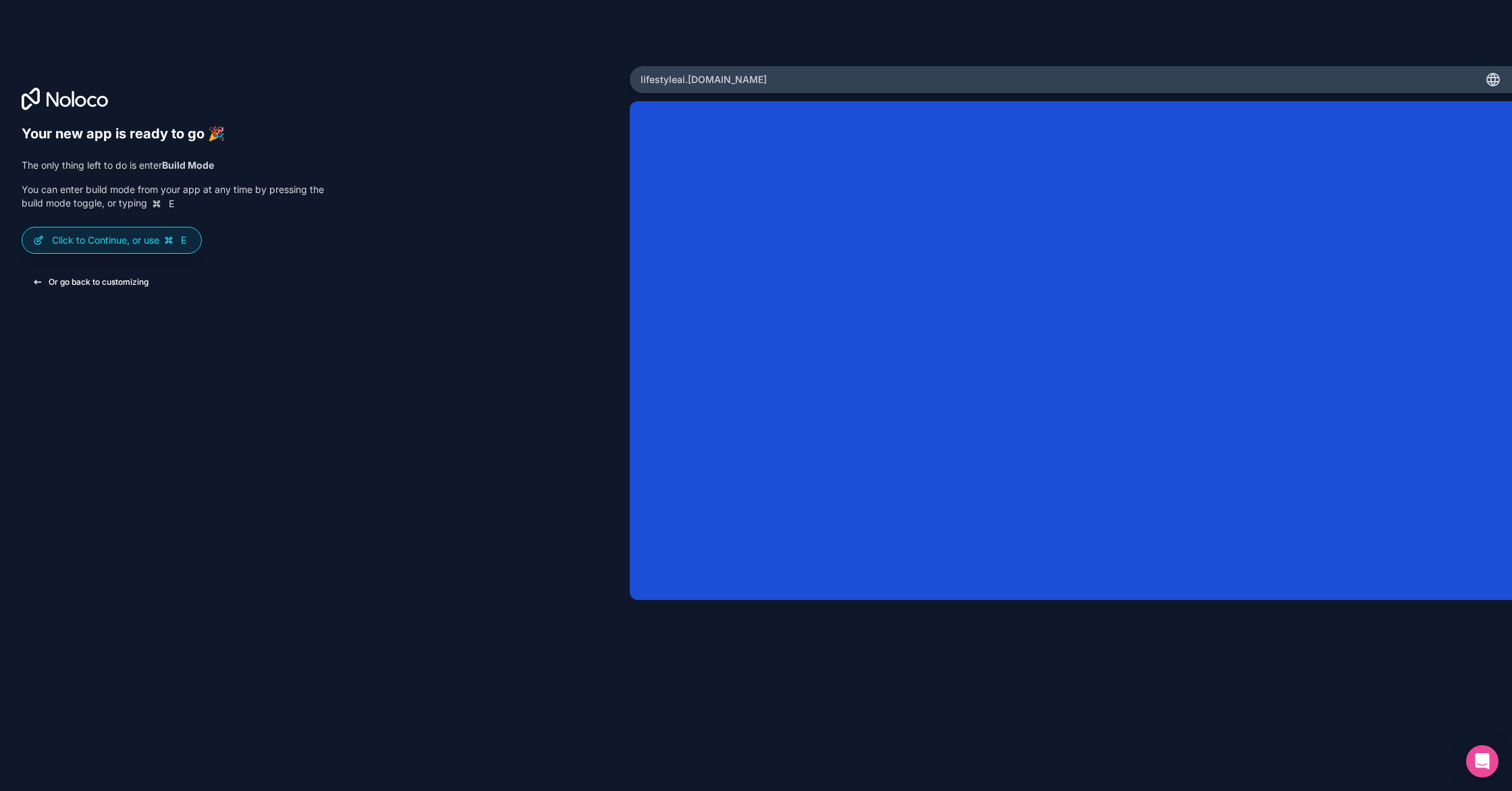
click at [127, 285] on button "Or go back to customizing" at bounding box center [91, 282] width 138 height 24
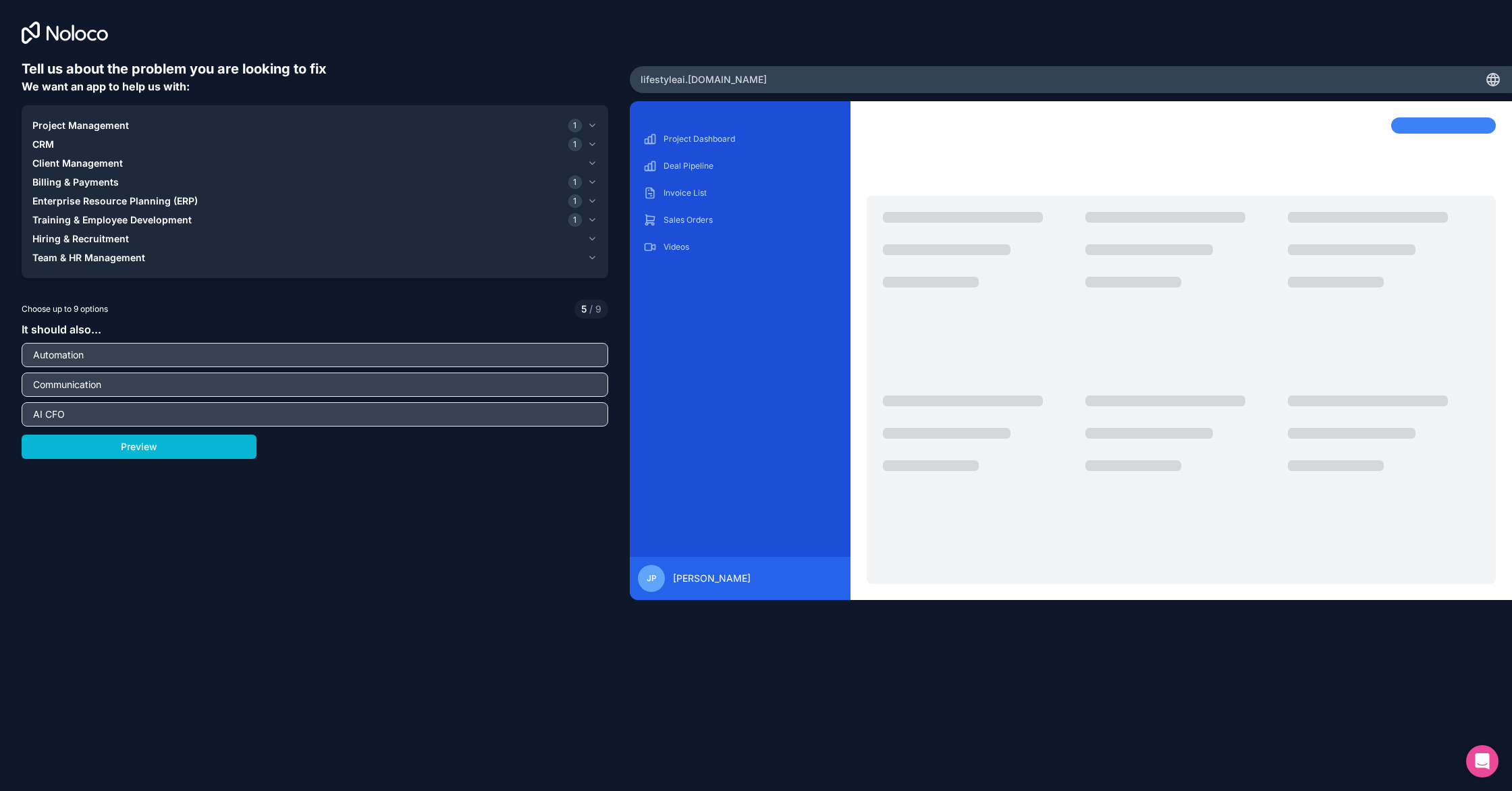
click at [599, 125] on div "Project Management 1 CRM 1 Client Management Billing & Payments 1 Enterprise Re…" at bounding box center [315, 192] width 587 height 173
click at [593, 124] on icon "button" at bounding box center [593, 125] width 10 height 10
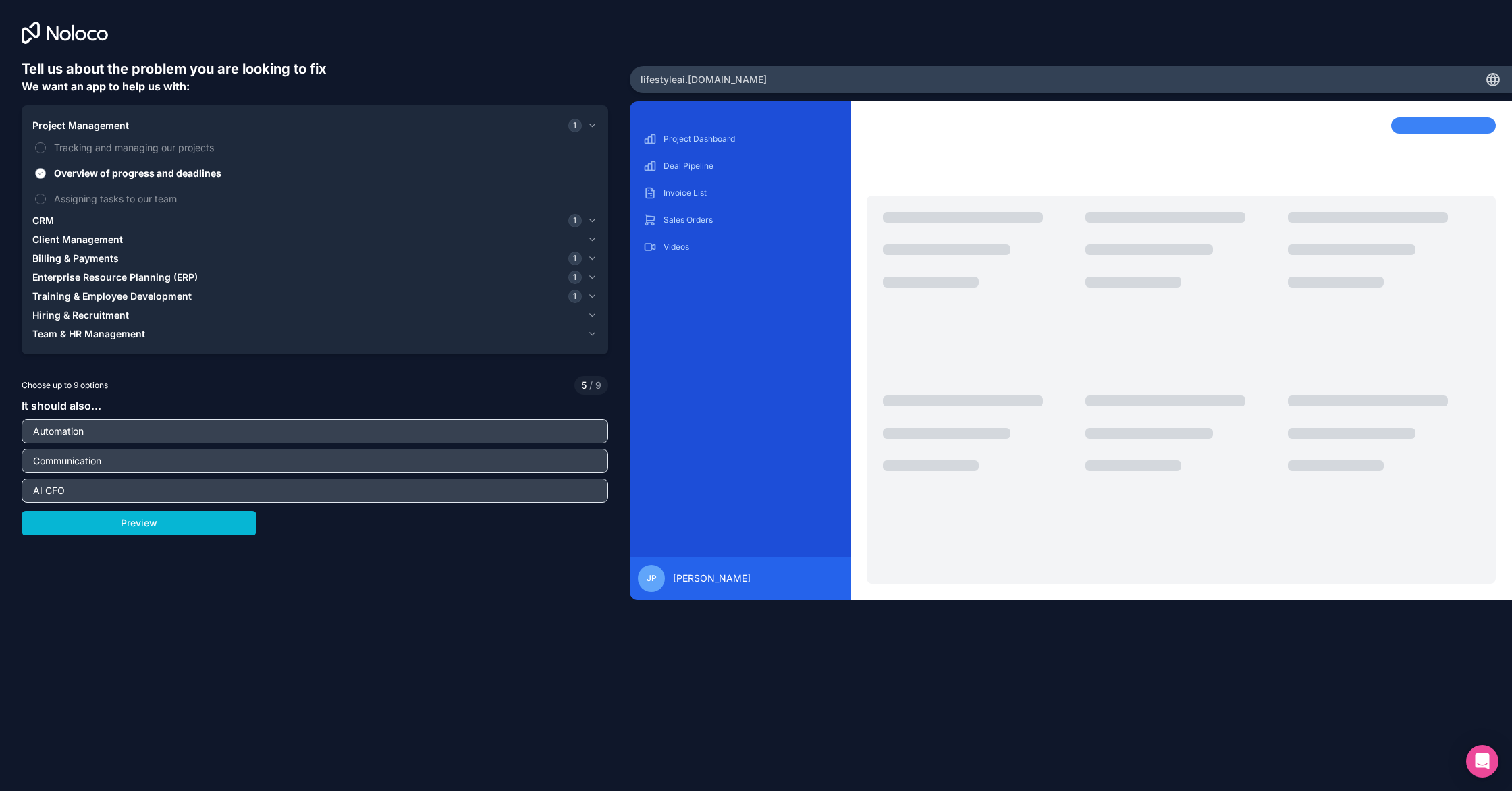
click at [191, 174] on span "Overview of progress and deadlines" at bounding box center [324, 173] width 541 height 14
click at [46, 174] on button "Overview of progress and deadlines" at bounding box center [40, 173] width 10 height 10
click at [105, 229] on button "CRM 1" at bounding box center [315, 220] width 565 height 19
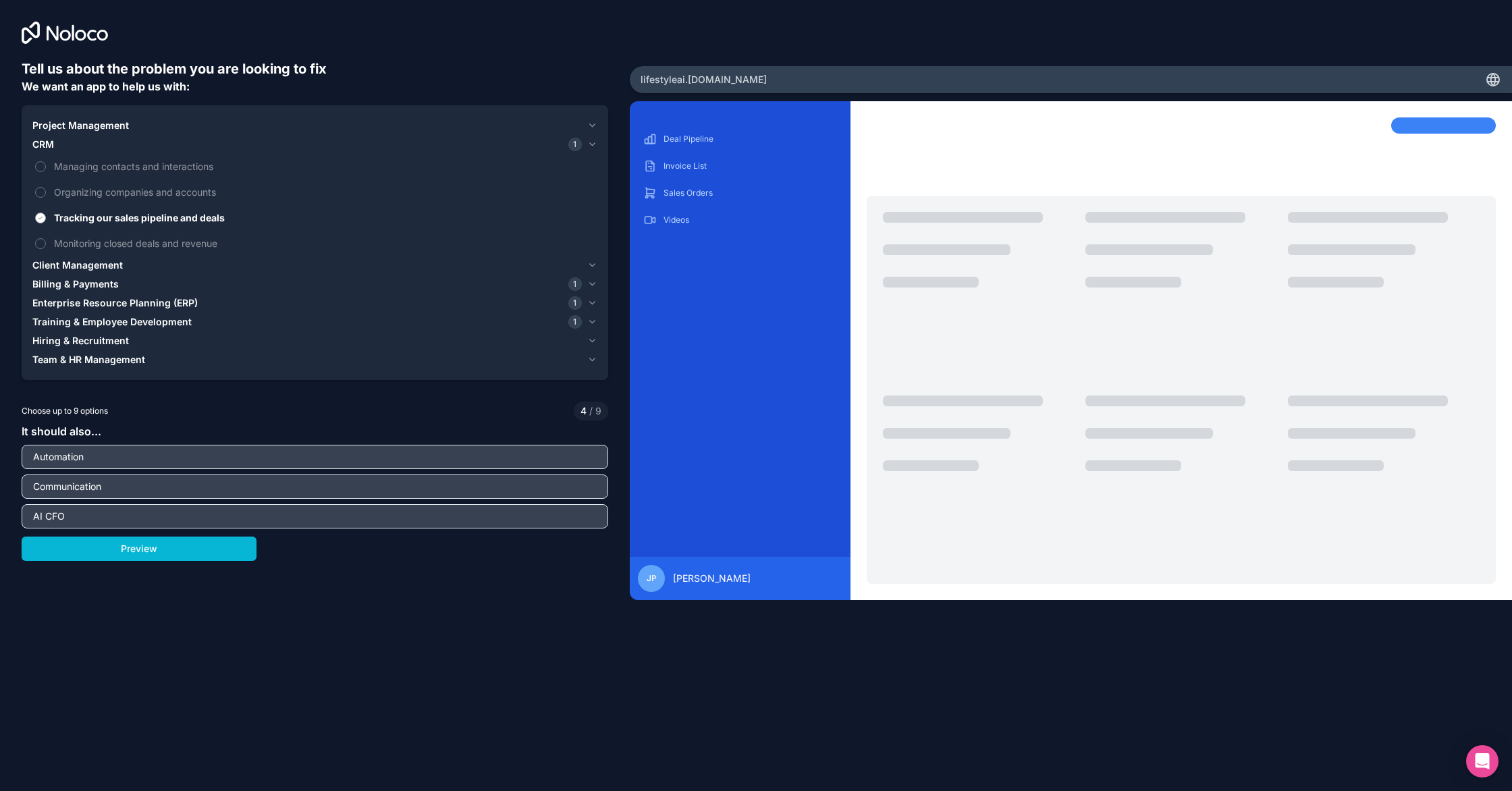
click at [154, 216] on span "Tracking our sales pipeline and deals" at bounding box center [324, 217] width 541 height 14
click at [46, 216] on button "Tracking our sales pipeline and deals" at bounding box center [40, 218] width 10 height 10
click at [161, 271] on div "Client Management" at bounding box center [306, 265] width 549 height 13
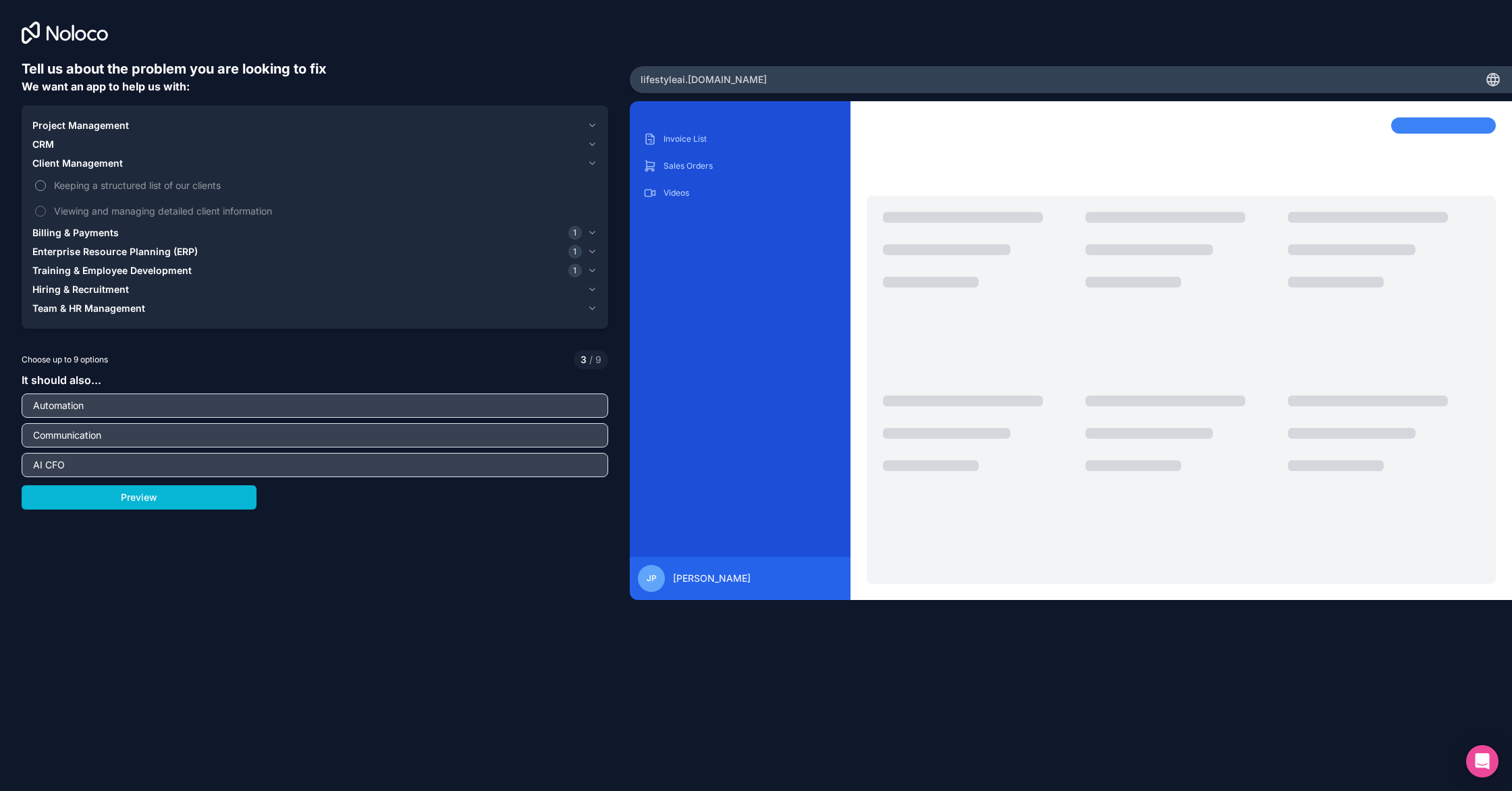
click at [166, 184] on span "Keeping a structured list of our clients" at bounding box center [324, 185] width 541 height 14
click at [46, 184] on button "Keeping a structured list of our clients" at bounding box center [40, 186] width 10 height 10
click at [166, 184] on span "Keeping a structured list of our clients" at bounding box center [324, 185] width 541 height 14
click at [46, 184] on button "Keeping a structured list of our clients" at bounding box center [40, 186] width 10 height 10
click at [111, 252] on span "Enterprise Resource Planning (ERP)" at bounding box center [115, 252] width 166 height 13
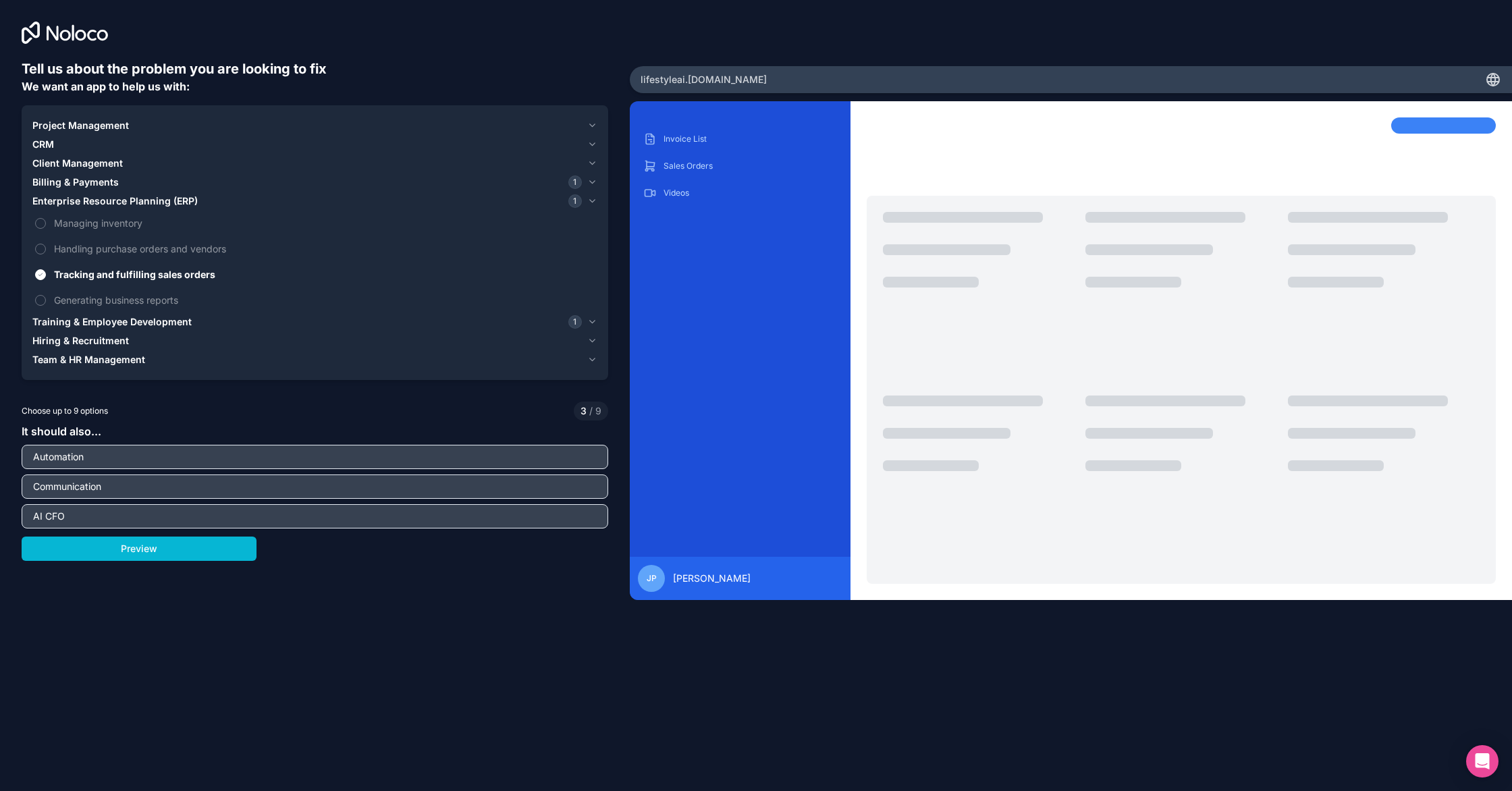
click at [132, 319] on span "Training & Employee Development" at bounding box center [112, 322] width 160 height 13
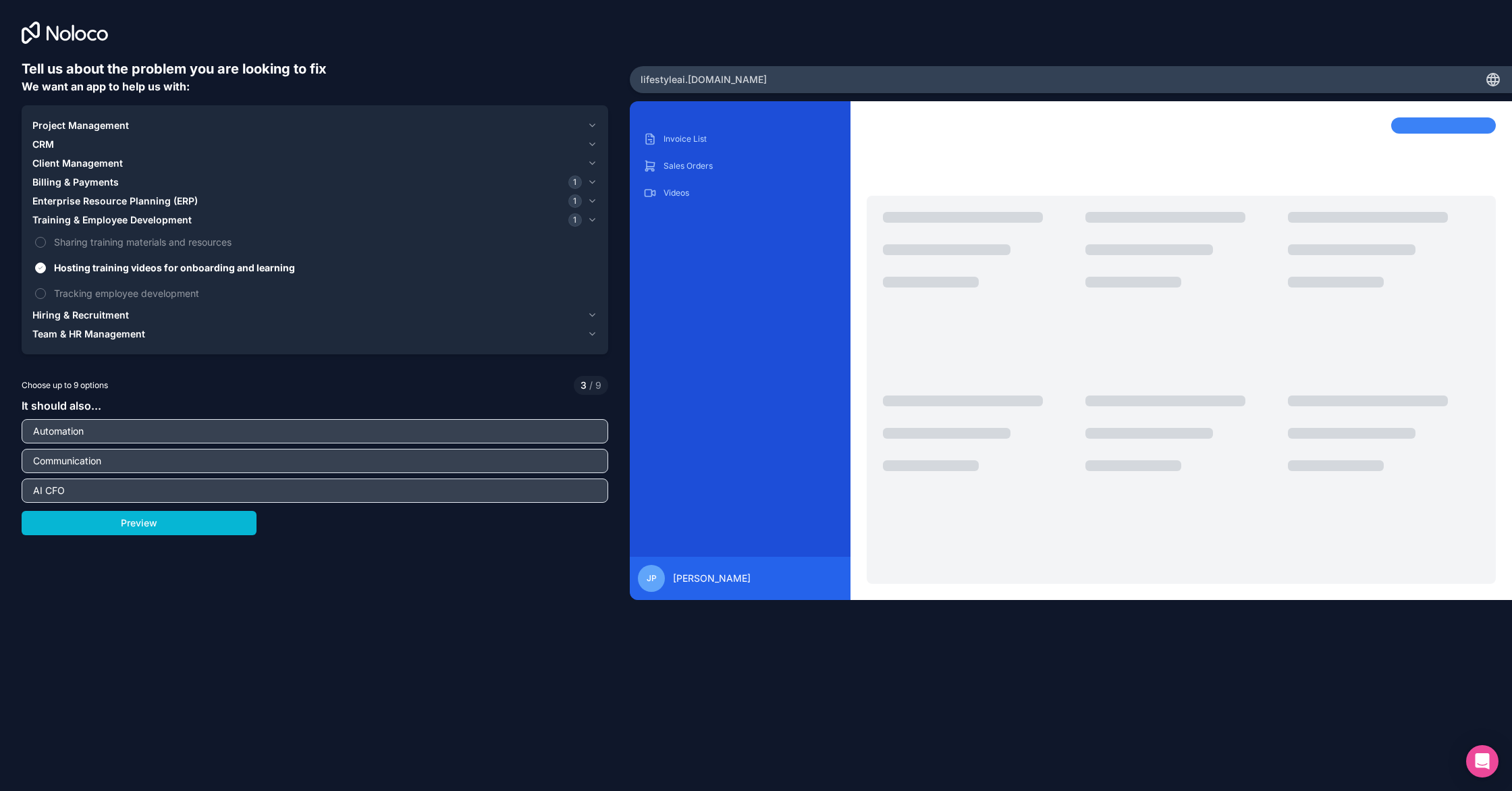
click at [93, 314] on span "Hiring & Recruitment" at bounding box center [80, 315] width 97 height 13
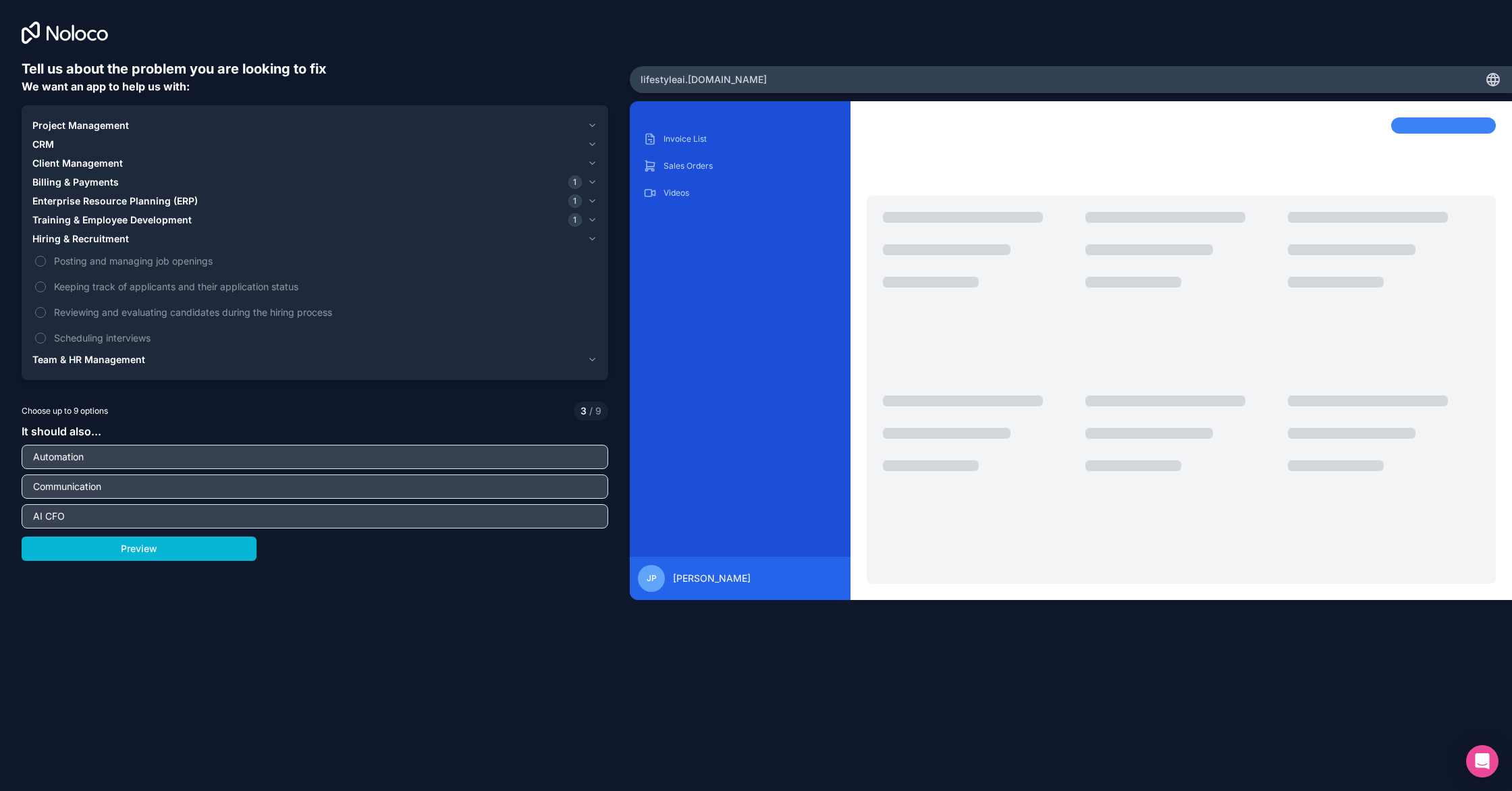
click at [92, 357] on span "Team & HR Management" at bounding box center [88, 360] width 112 height 13
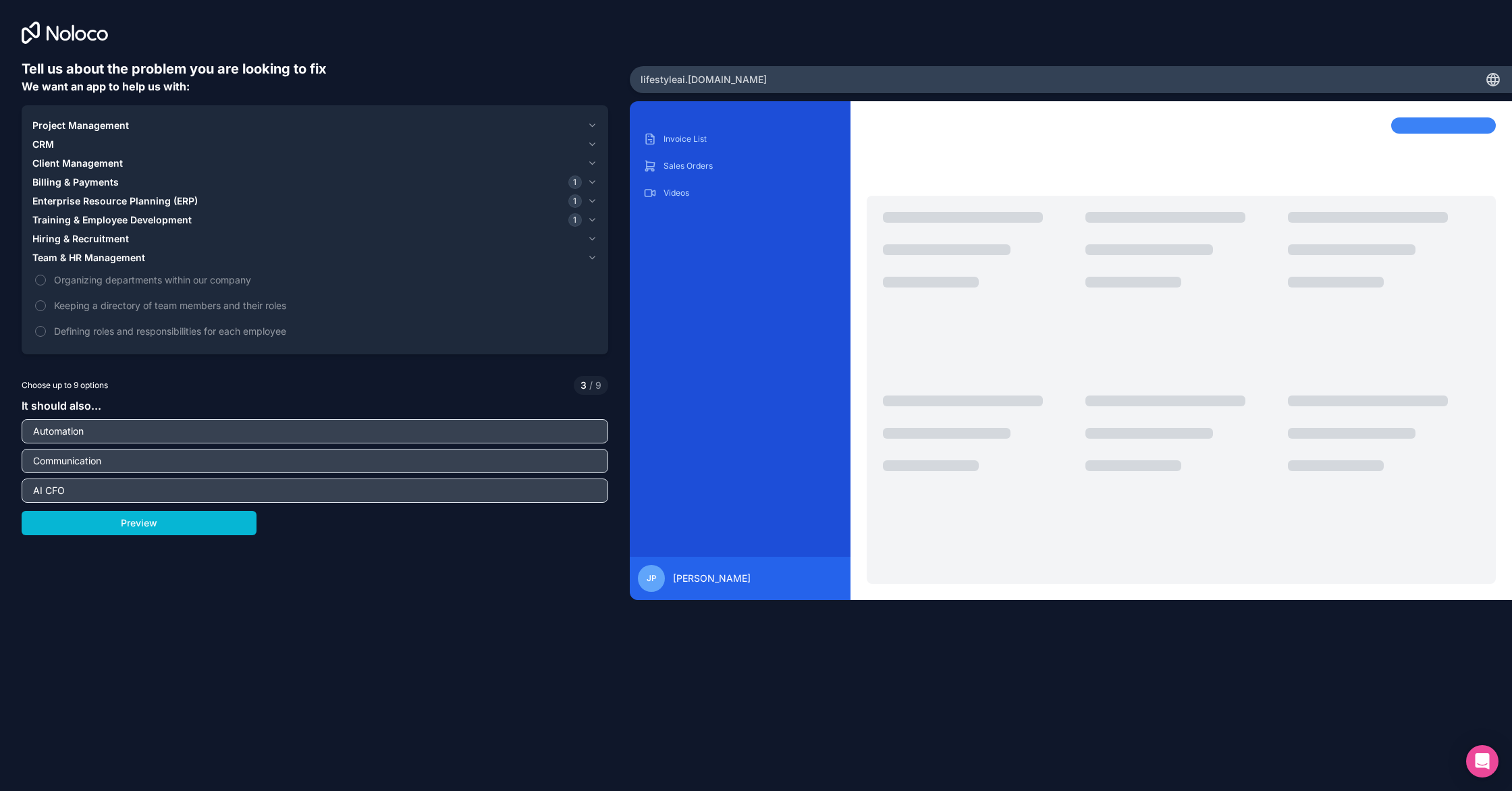
click at [270, 413] on div "It should also... Automation Communication AI CFO" at bounding box center [315, 450] width 587 height 106
click at [529, 399] on div "It should also... Automation Communication AI CFO" at bounding box center [315, 450] width 587 height 106
click at [597, 123] on icon "button" at bounding box center [593, 125] width 10 height 10
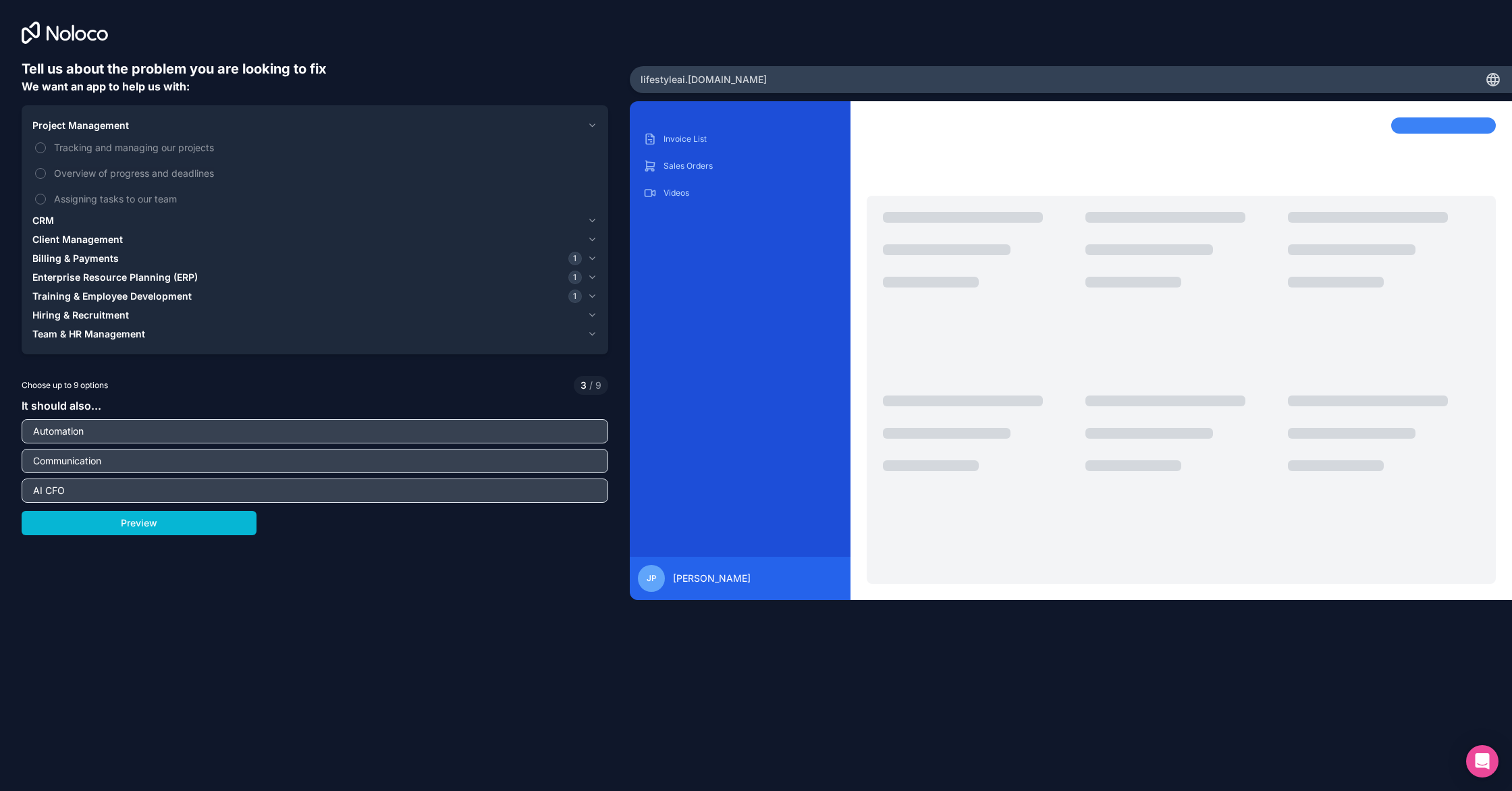
click at [63, 219] on div "CRM" at bounding box center [306, 221] width 549 height 13
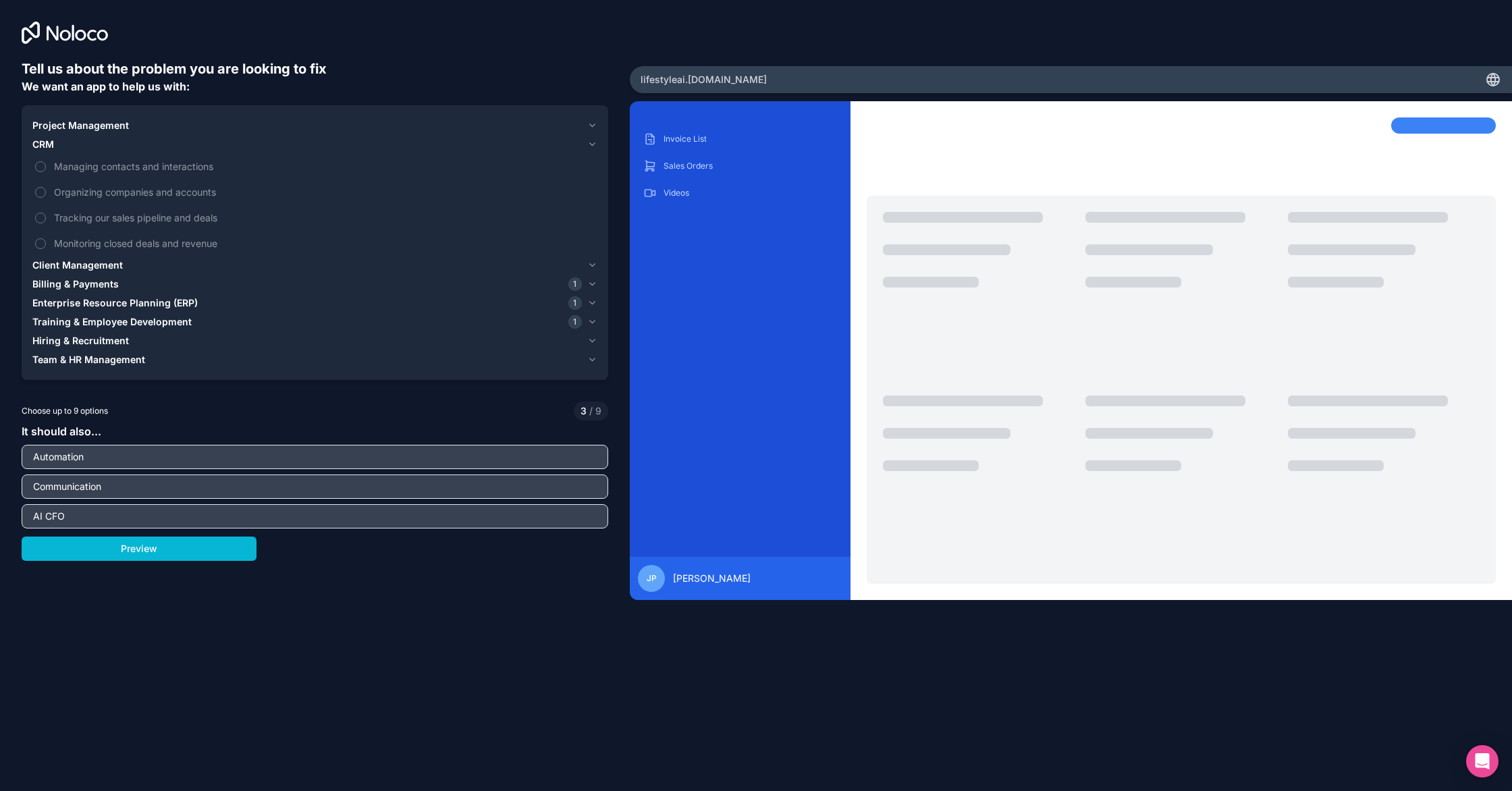
click at [91, 461] on input "Automation" at bounding box center [315, 456] width 580 height 19
type input "Automation/Bots"
click at [119, 484] on input "Communication" at bounding box center [315, 486] width 580 height 19
type input "Communication/messaging/Email/Phone"
click at [73, 516] on input "AI CFO" at bounding box center [315, 516] width 580 height 19
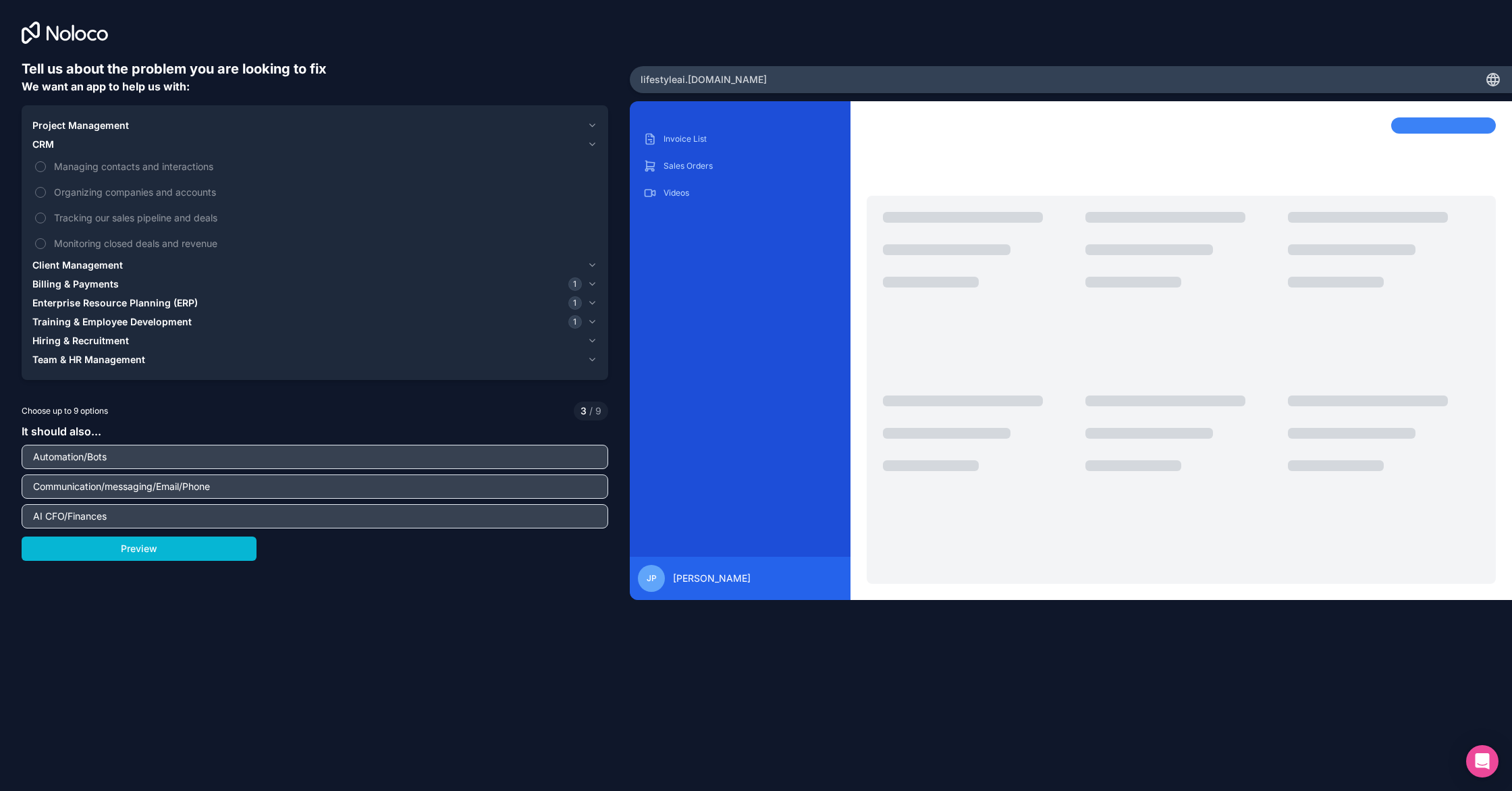
type input "AI CFO/Finances"
click at [594, 283] on icon "button" at bounding box center [593, 285] width 5 height 3
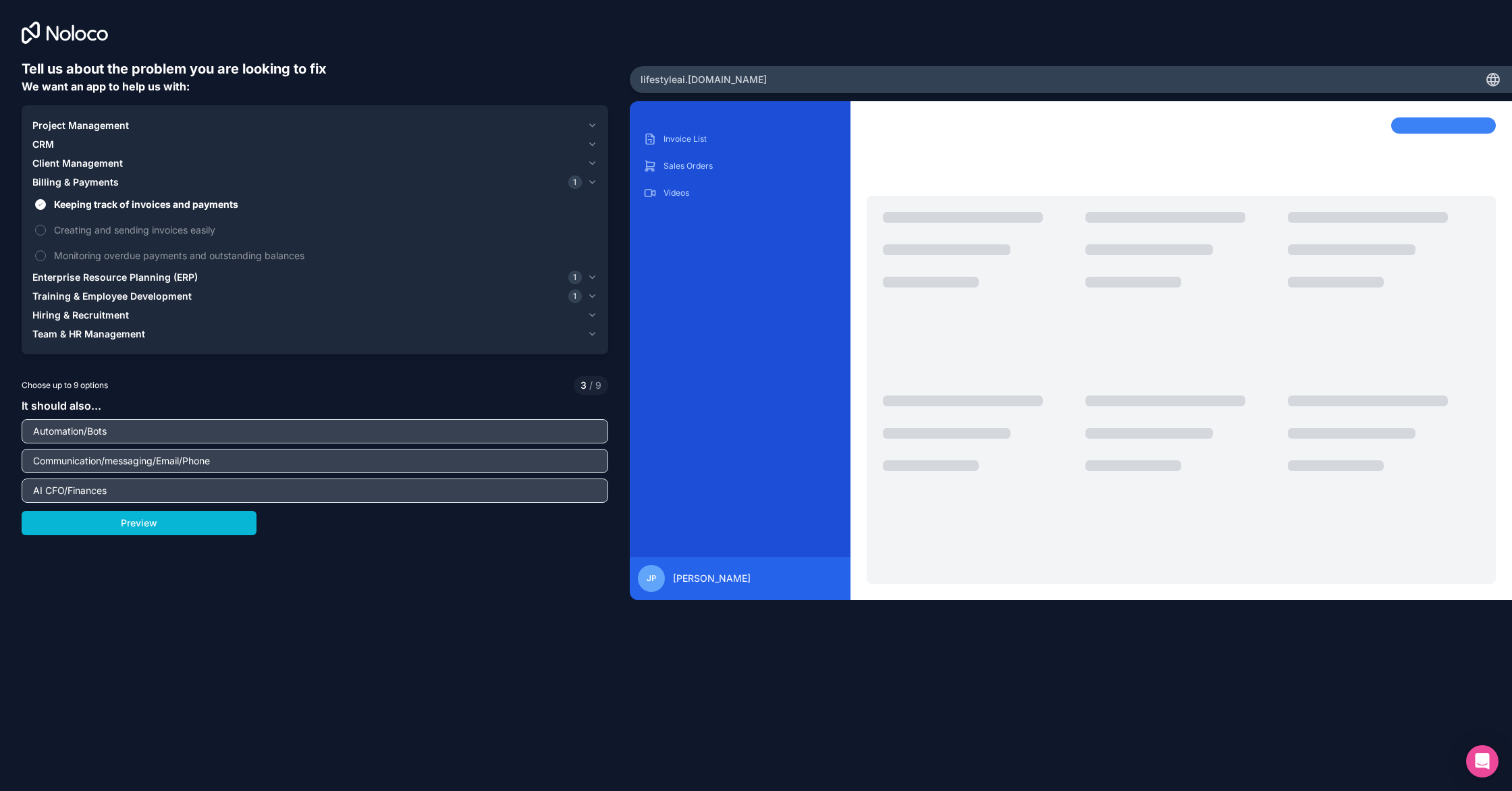
click at [170, 275] on span "Enterprise Resource Planning (ERP)" at bounding box center [115, 277] width 166 height 13
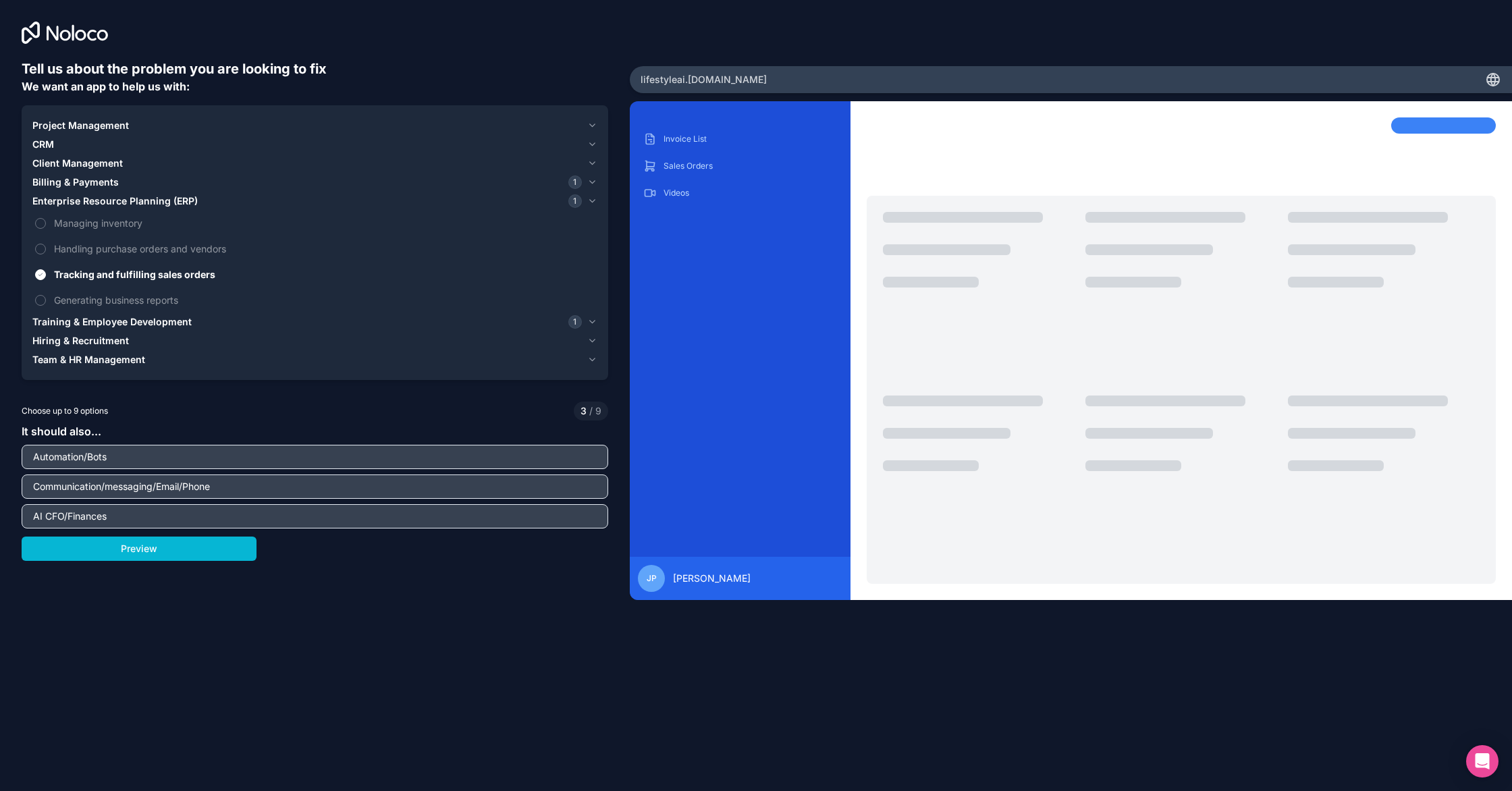
click at [270, 127] on div "Project Management" at bounding box center [306, 126] width 549 height 13
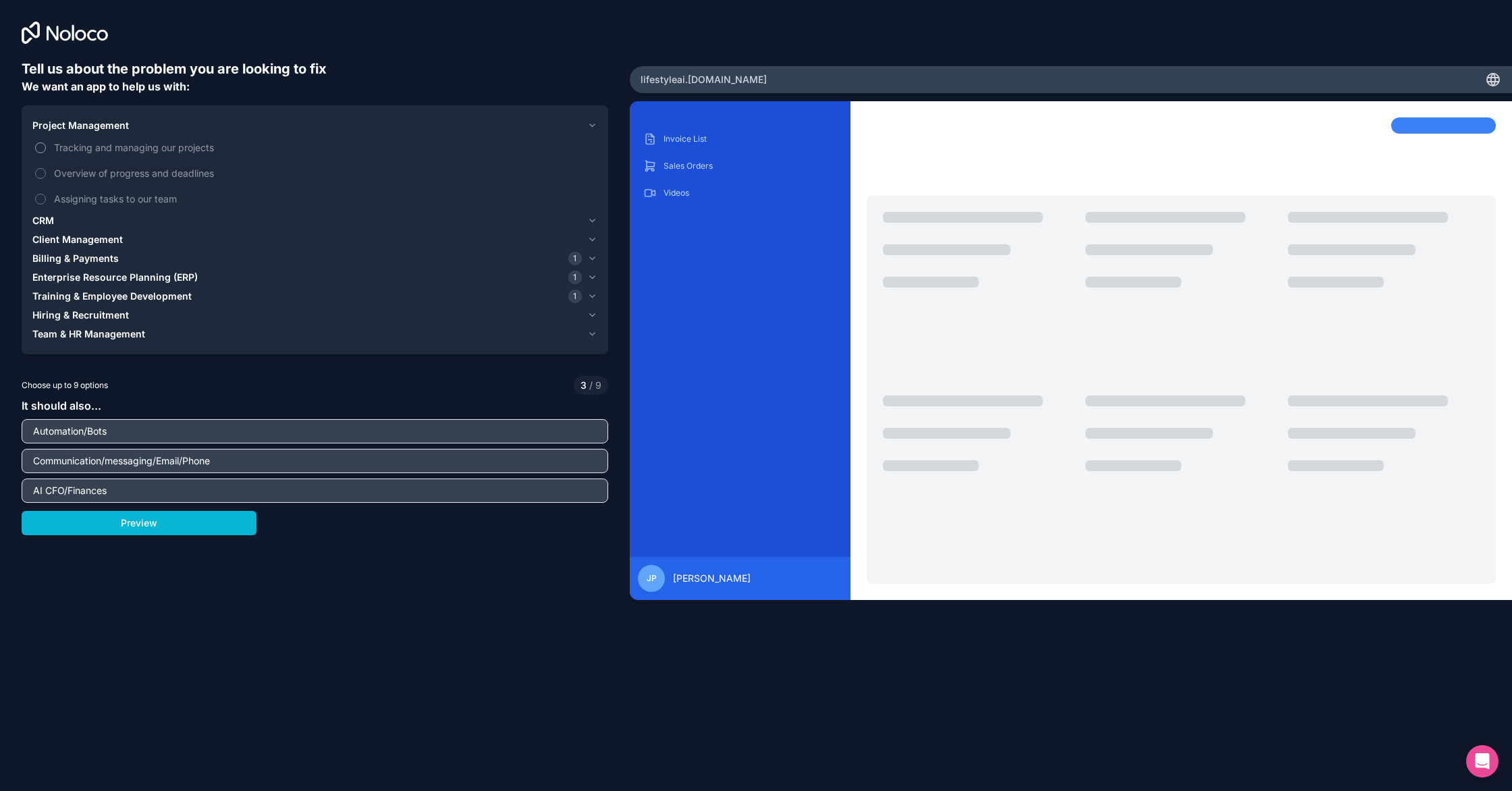
click at [188, 153] on span "Tracking and managing our projects" at bounding box center [324, 147] width 541 height 14
click at [46, 153] on button "Tracking and managing our projects" at bounding box center [40, 148] width 10 height 10
click at [188, 153] on span "Tracking and managing our projects" at bounding box center [324, 147] width 541 height 14
click at [46, 153] on button "Tracking and managing our projects" at bounding box center [40, 148] width 10 height 10
click at [188, 153] on span "Tracking and managing our projects" at bounding box center [324, 147] width 541 height 14
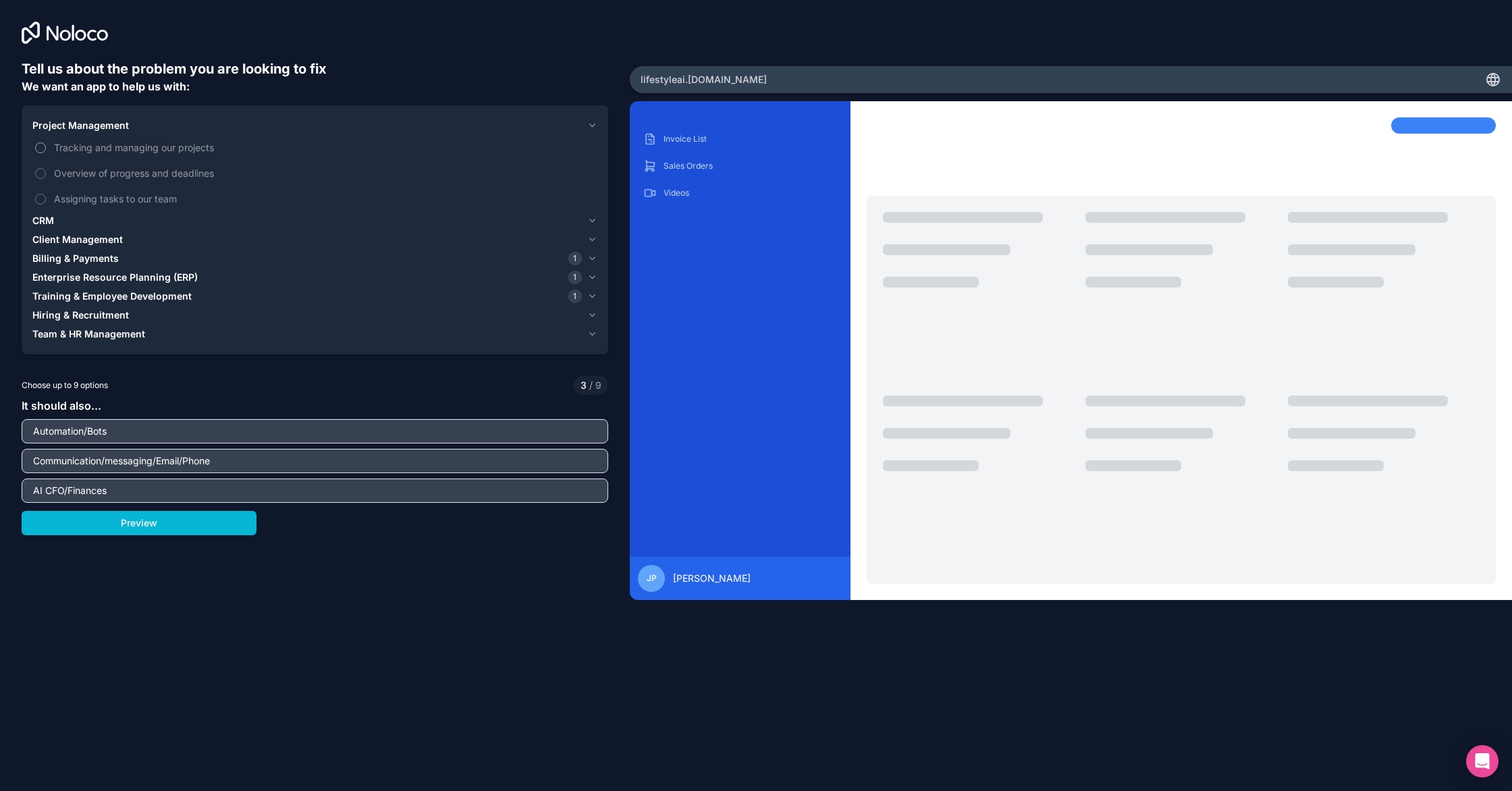
click at [46, 153] on button "Tracking and managing our projects" at bounding box center [40, 148] width 10 height 10
click at [48, 222] on span "CRM" at bounding box center [43, 221] width 22 height 13
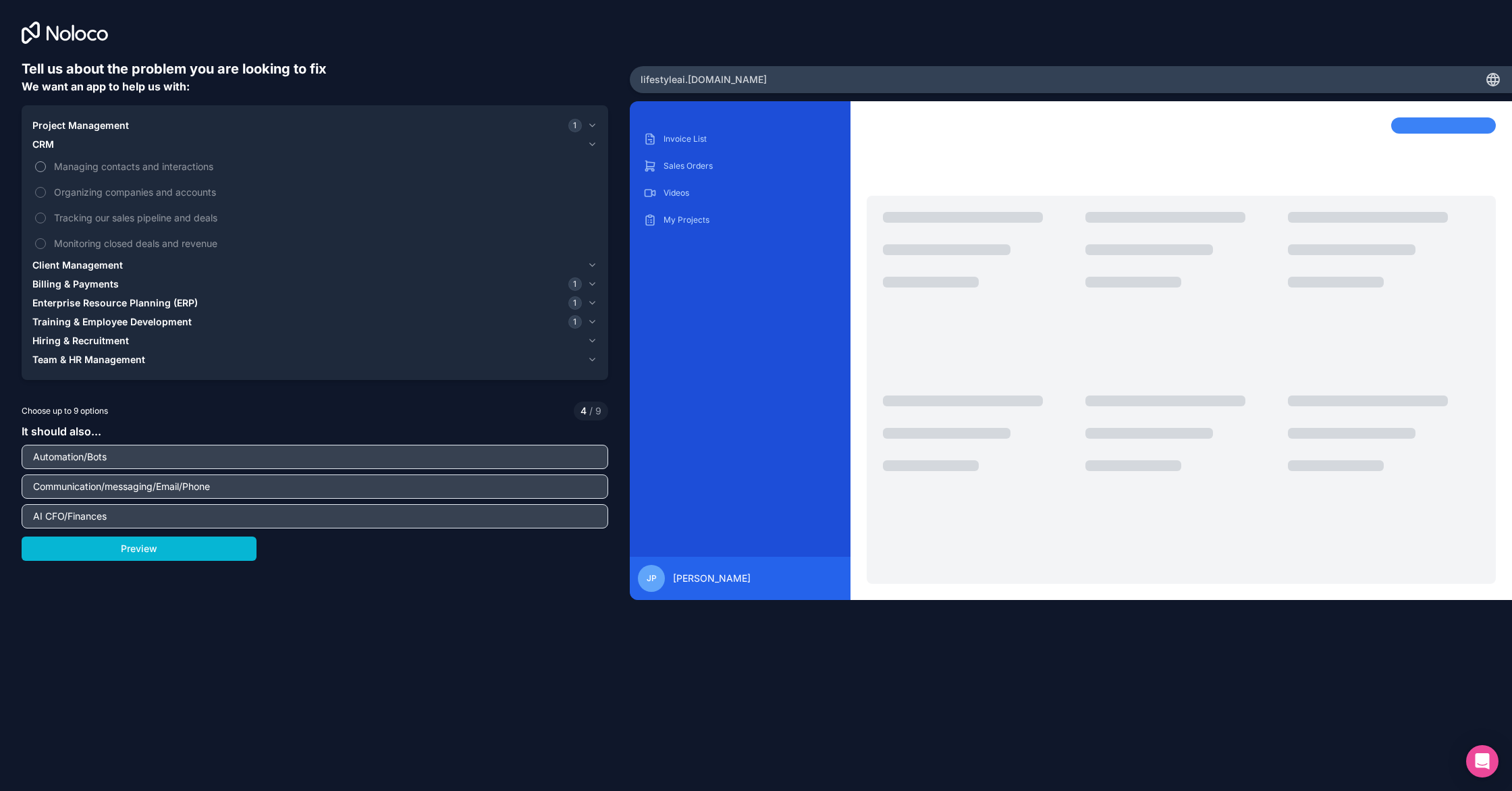
click at [52, 167] on label "Managing contacts and interactions" at bounding box center [315, 166] width 565 height 25
click at [46, 167] on button "Managing contacts and interactions" at bounding box center [40, 166] width 10 height 10
click at [91, 267] on span "Client Management" at bounding box center [77, 265] width 91 height 13
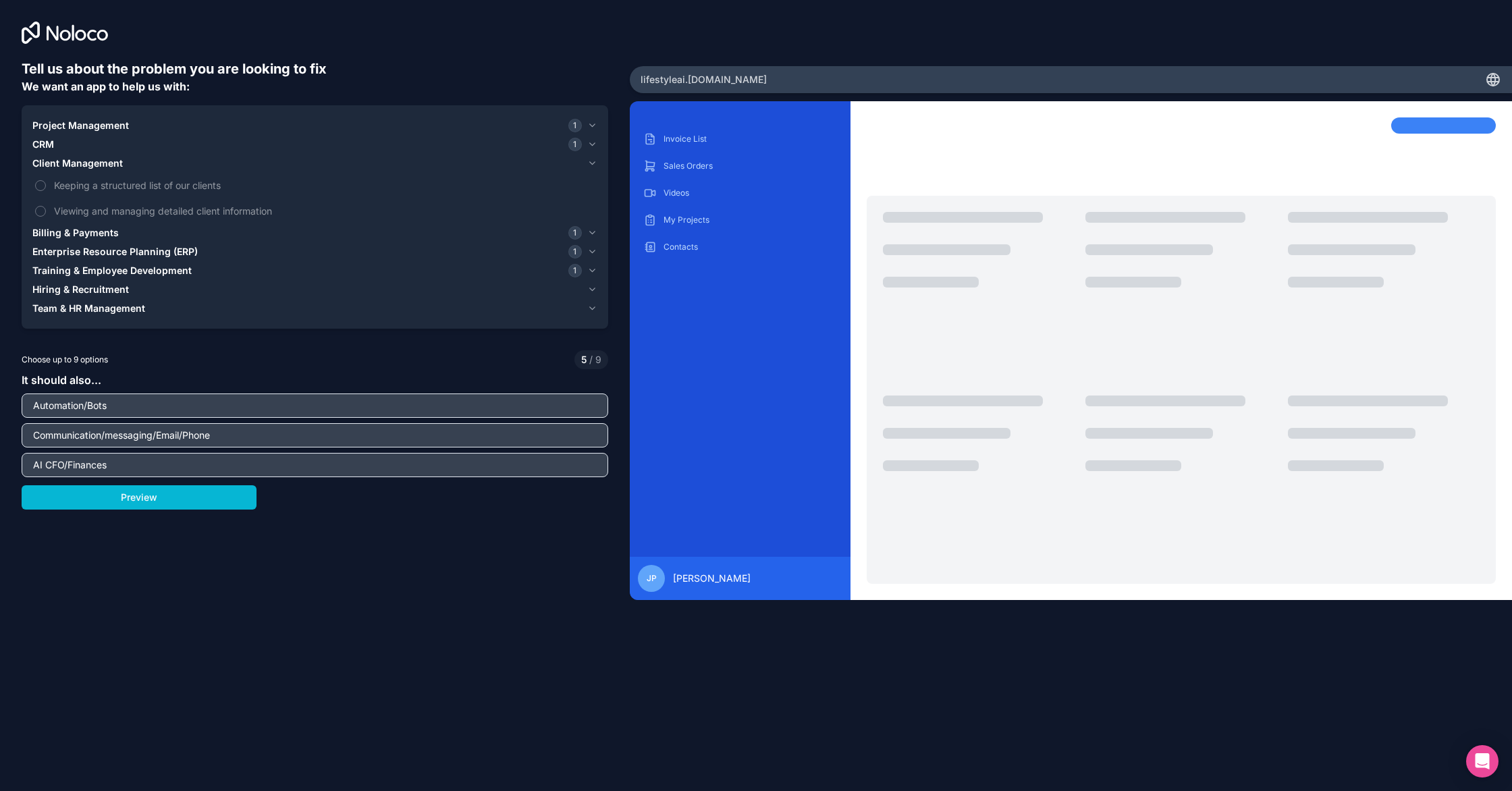
click at [99, 232] on span "Billing & Payments" at bounding box center [75, 233] width 86 height 13
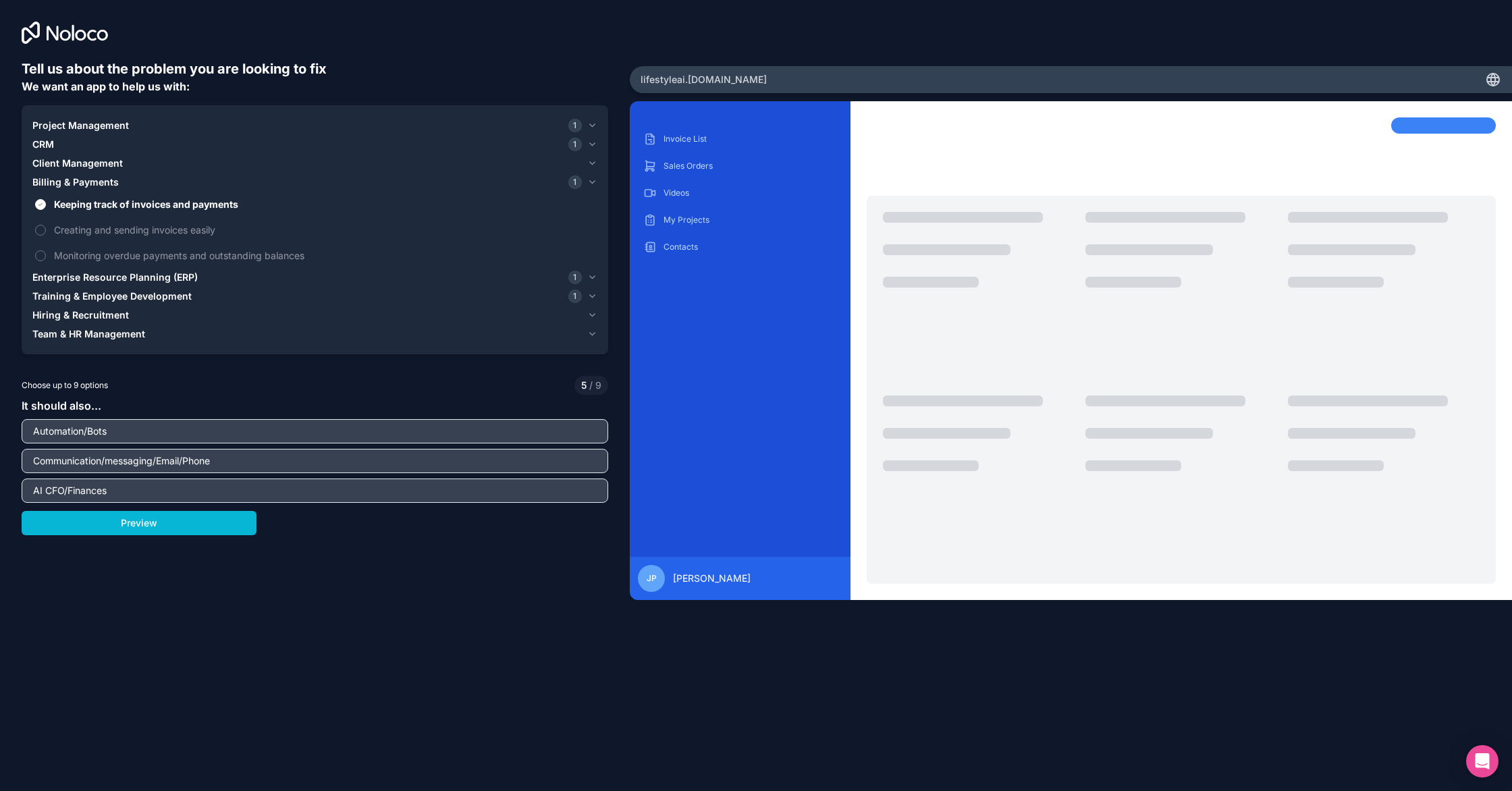
click at [100, 280] on span "Enterprise Resource Planning (ERP)" at bounding box center [115, 277] width 166 height 13
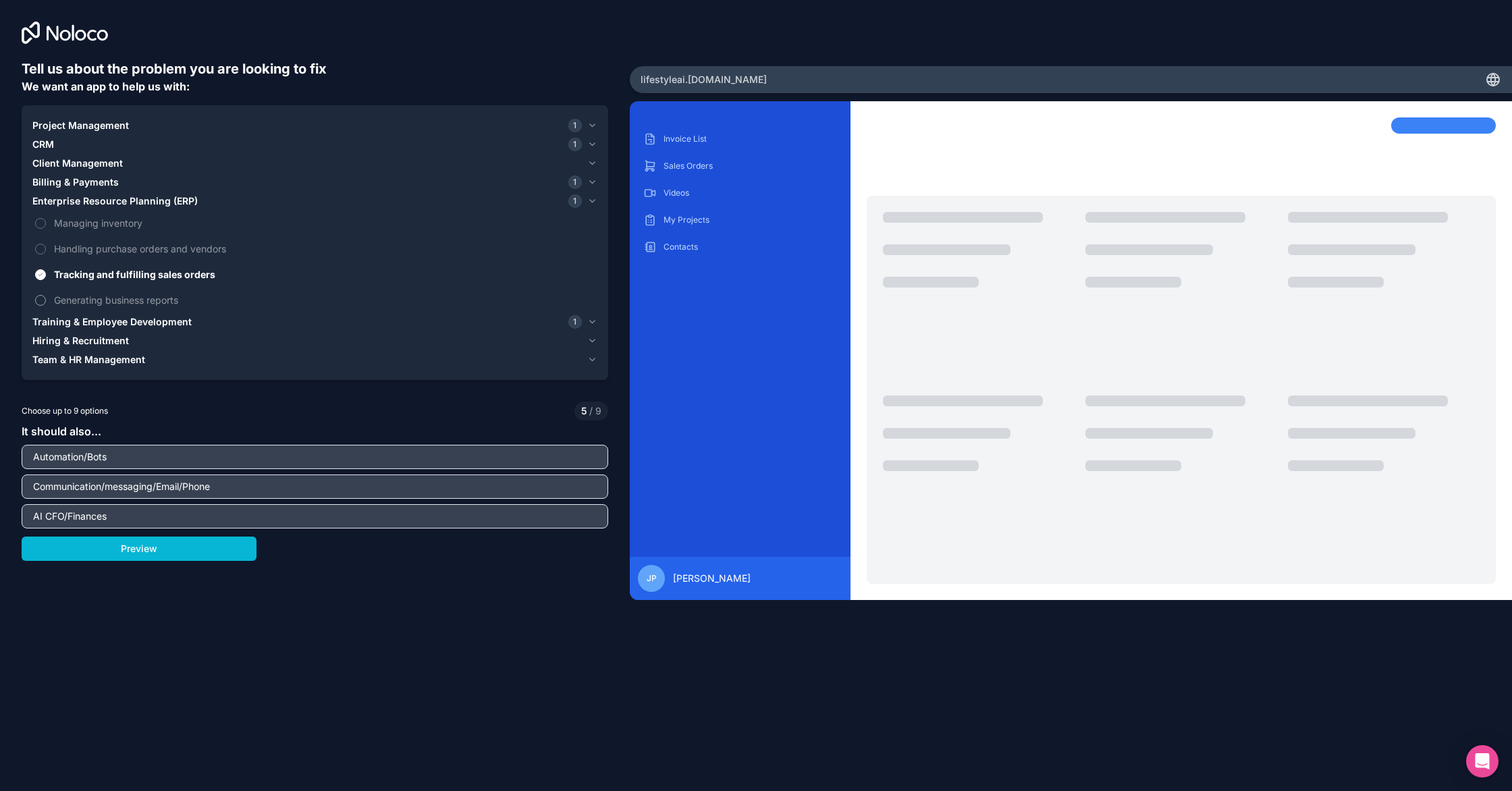
click at [133, 300] on span "Generating business reports" at bounding box center [324, 300] width 541 height 14
click at [46, 300] on button "Generating business reports" at bounding box center [40, 300] width 10 height 10
click at [133, 300] on span "Generating business reports" at bounding box center [324, 300] width 541 height 14
click at [46, 300] on button "Generating business reports" at bounding box center [40, 300] width 10 height 10
click at [140, 222] on span "Managing inventory" at bounding box center [324, 222] width 541 height 14
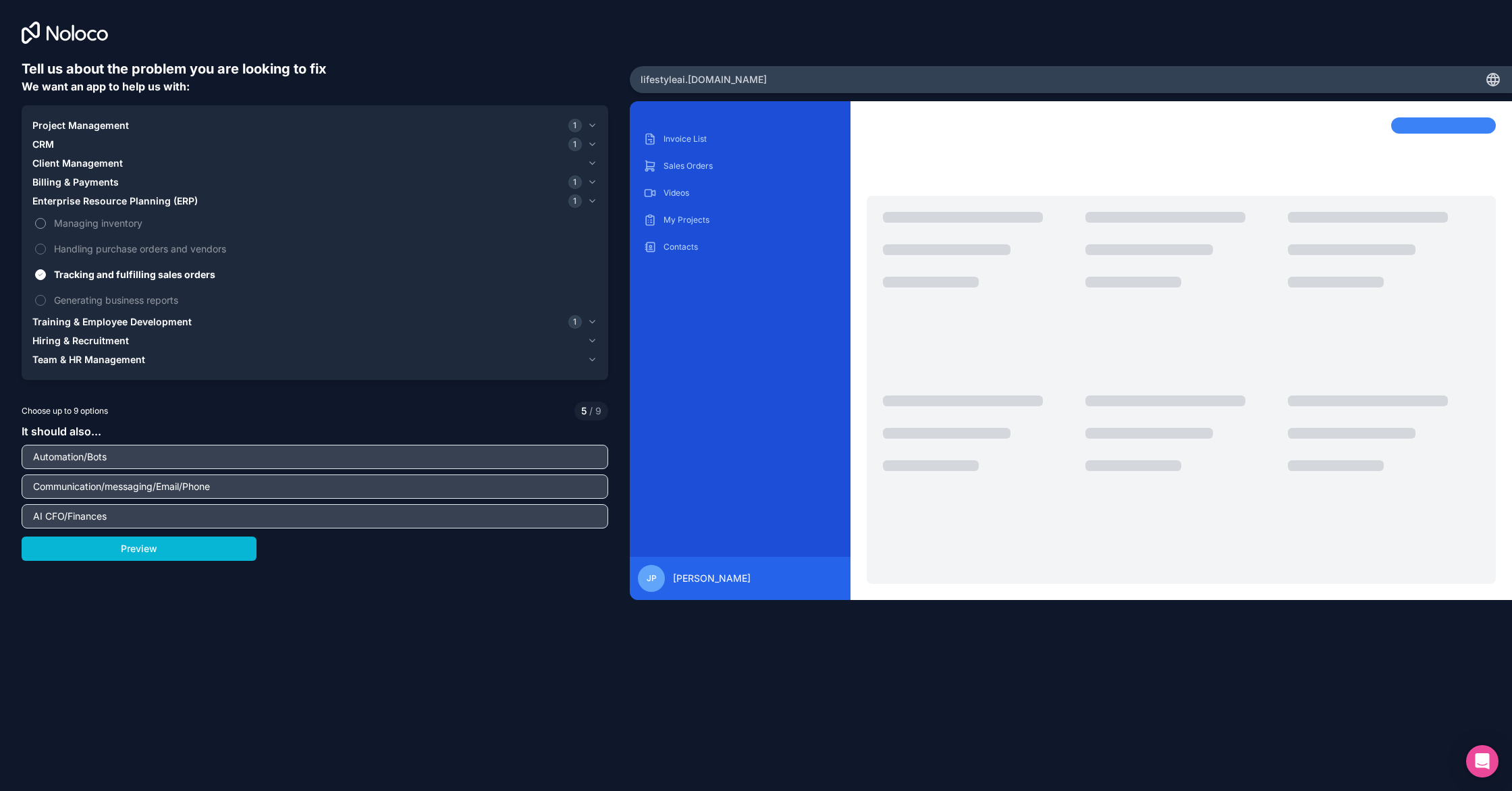
click at [46, 222] on button "Managing inventory" at bounding box center [40, 223] width 10 height 10
click at [140, 222] on span "Managing inventory" at bounding box center [324, 222] width 541 height 14
click at [46, 222] on button "Managing inventory" at bounding box center [40, 223] width 10 height 10
click at [130, 246] on span "Handling purchase orders and vendors" at bounding box center [324, 249] width 541 height 14
click at [46, 246] on button "Handling purchase orders and vendors" at bounding box center [40, 249] width 10 height 10
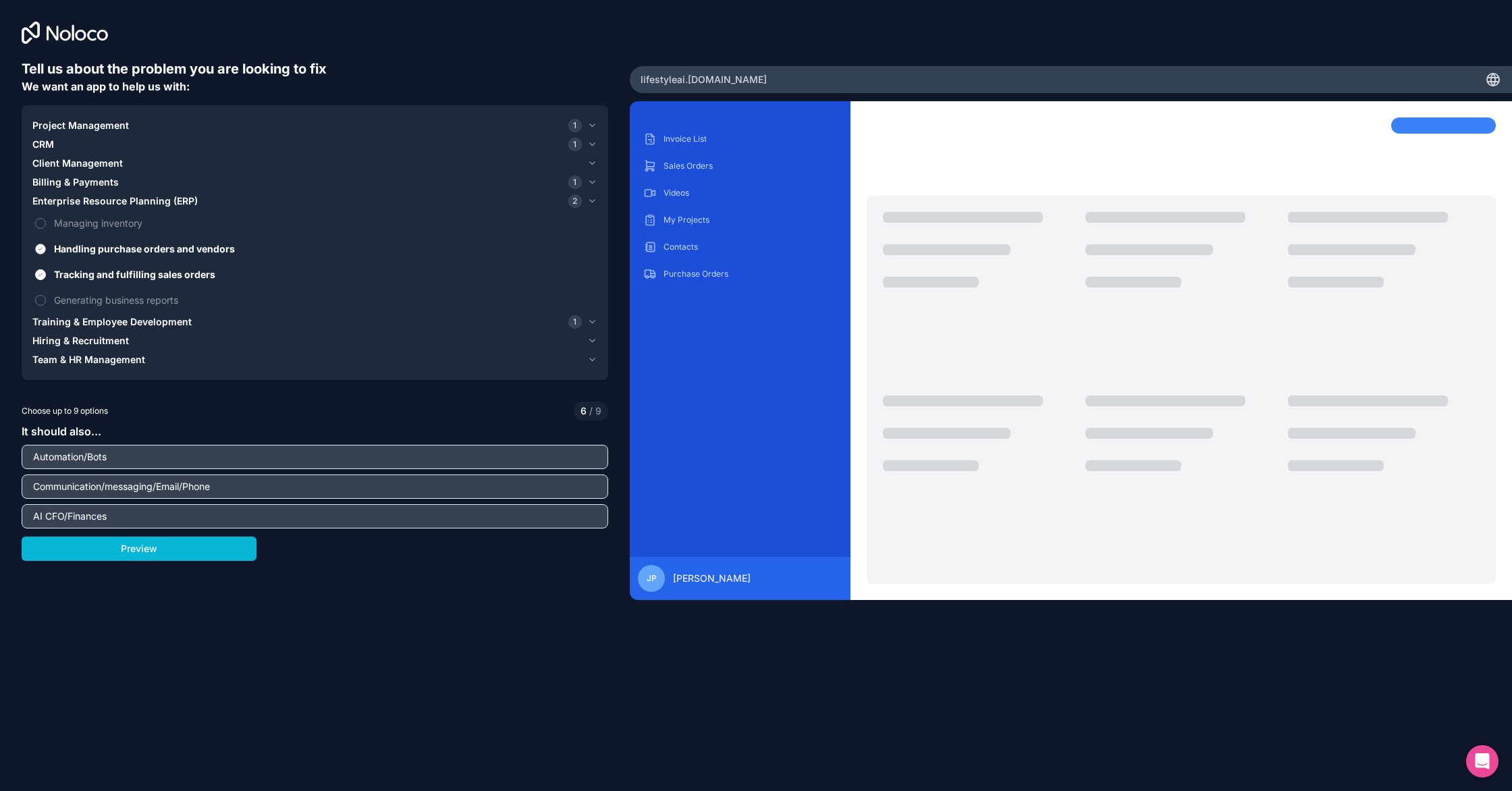
click at [130, 246] on span "Handling purchase orders and vendors" at bounding box center [324, 249] width 541 height 14
click at [46, 246] on button "Handling purchase orders and vendors" at bounding box center [40, 249] width 10 height 10
click at [132, 280] on span "Tracking and fulfilling sales orders" at bounding box center [324, 274] width 541 height 14
click at [46, 280] on button "Tracking and fulfilling sales orders" at bounding box center [40, 275] width 10 height 10
click at [132, 280] on span "Tracking and fulfilling sales orders" at bounding box center [324, 274] width 541 height 14
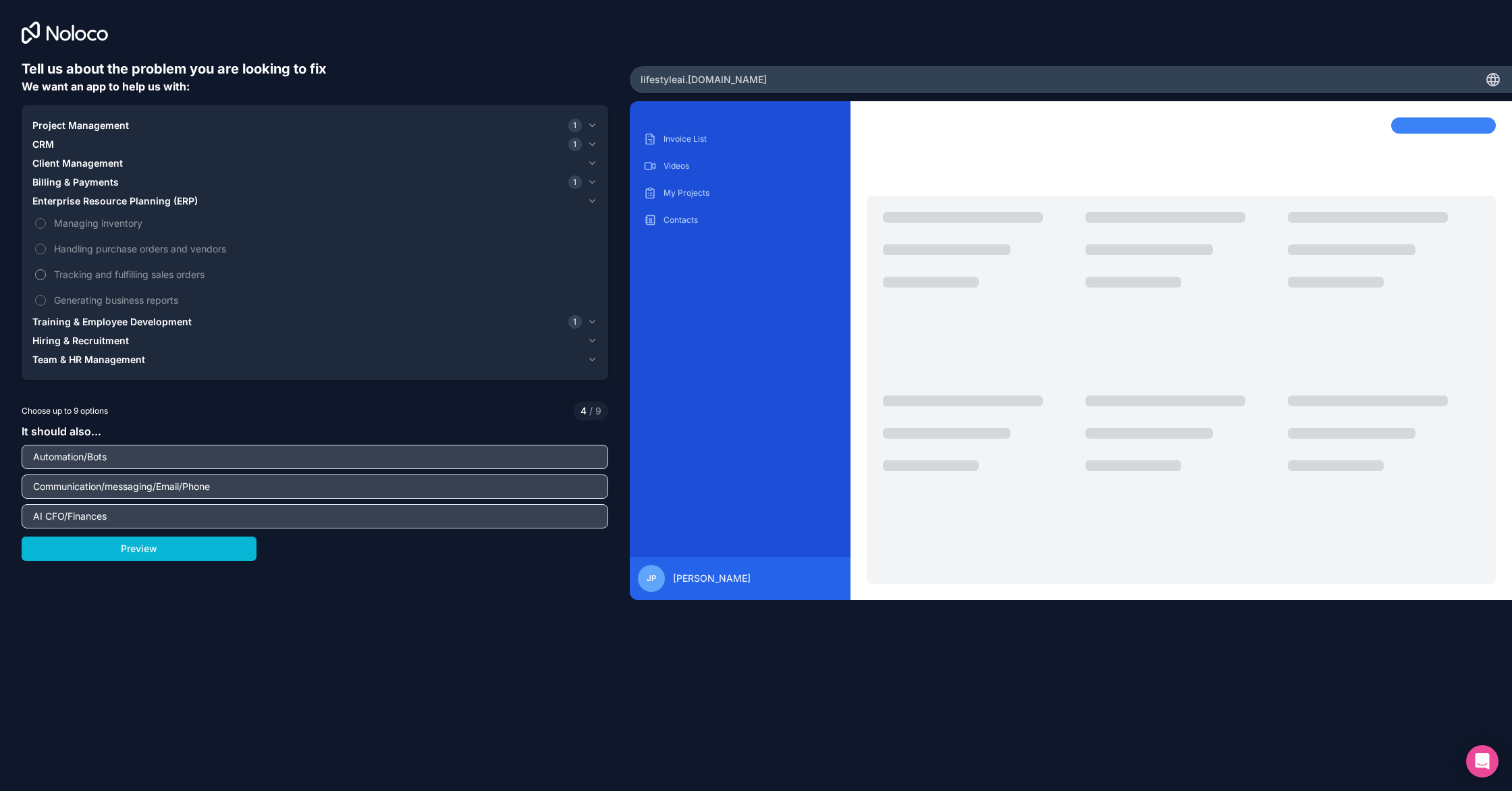
click at [46, 280] on button "Tracking and fulfilling sales orders" at bounding box center [40, 275] width 10 height 10
click at [131, 280] on span "Tracking and fulfilling sales orders" at bounding box center [324, 274] width 541 height 14
click at [46, 280] on button "Tracking and fulfilling sales orders" at bounding box center [40, 275] width 10 height 10
click at [147, 256] on label "Handling purchase orders and vendors" at bounding box center [315, 248] width 565 height 25
click at [46, 255] on button "Handling purchase orders and vendors" at bounding box center [40, 249] width 10 height 10
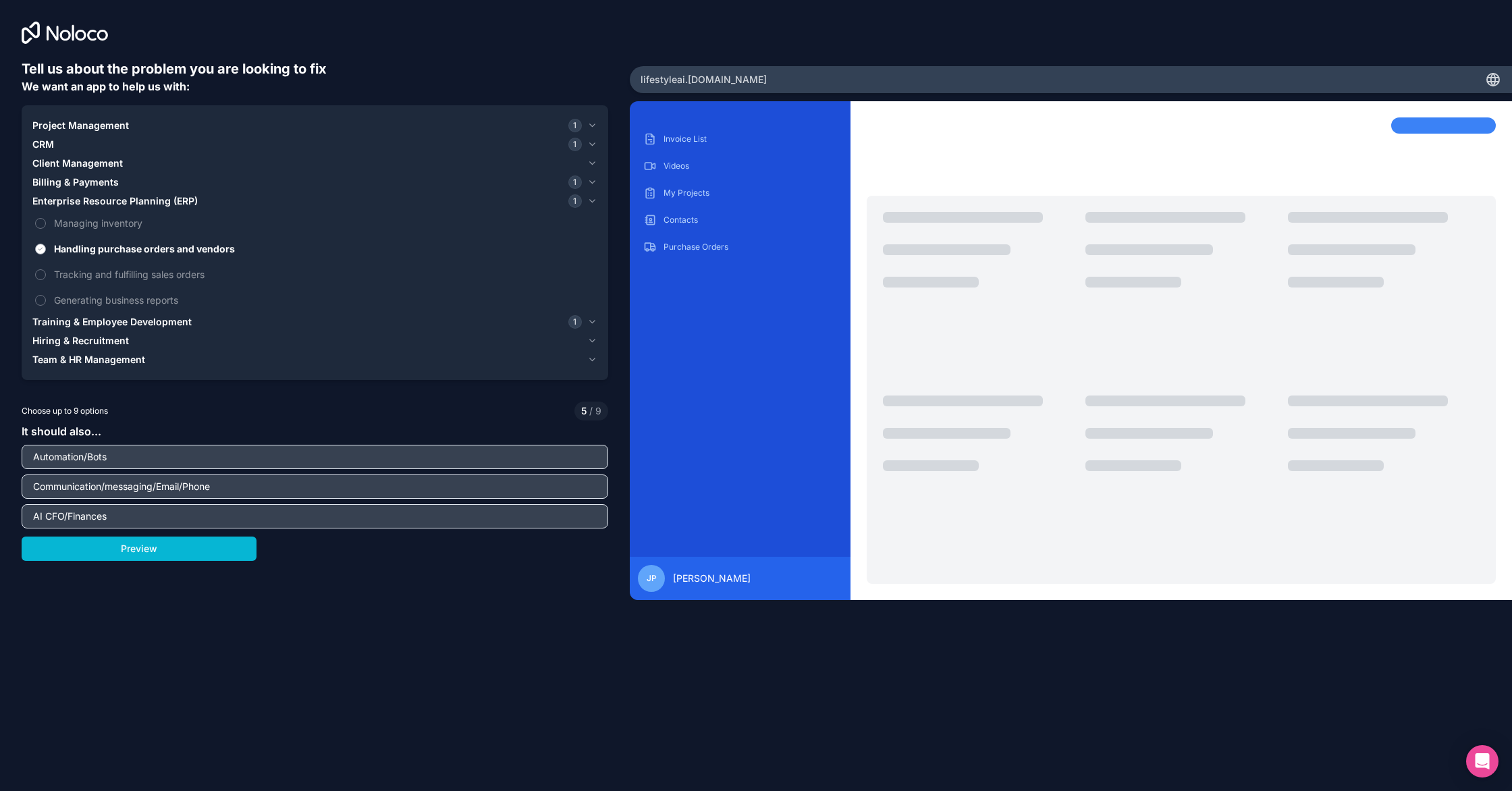
click at [155, 249] on span "Handling purchase orders and vendors" at bounding box center [324, 249] width 541 height 14
click at [109, 250] on span "Handling purchase orders and vendors" at bounding box center [324, 249] width 541 height 14
click at [46, 250] on button "Handling purchase orders and vendors" at bounding box center [40, 249] width 10 height 10
click at [92, 273] on span "Tracking and fulfilling sales orders" at bounding box center [324, 274] width 541 height 14
click at [46, 273] on button "Tracking and fulfilling sales orders" at bounding box center [40, 275] width 10 height 10
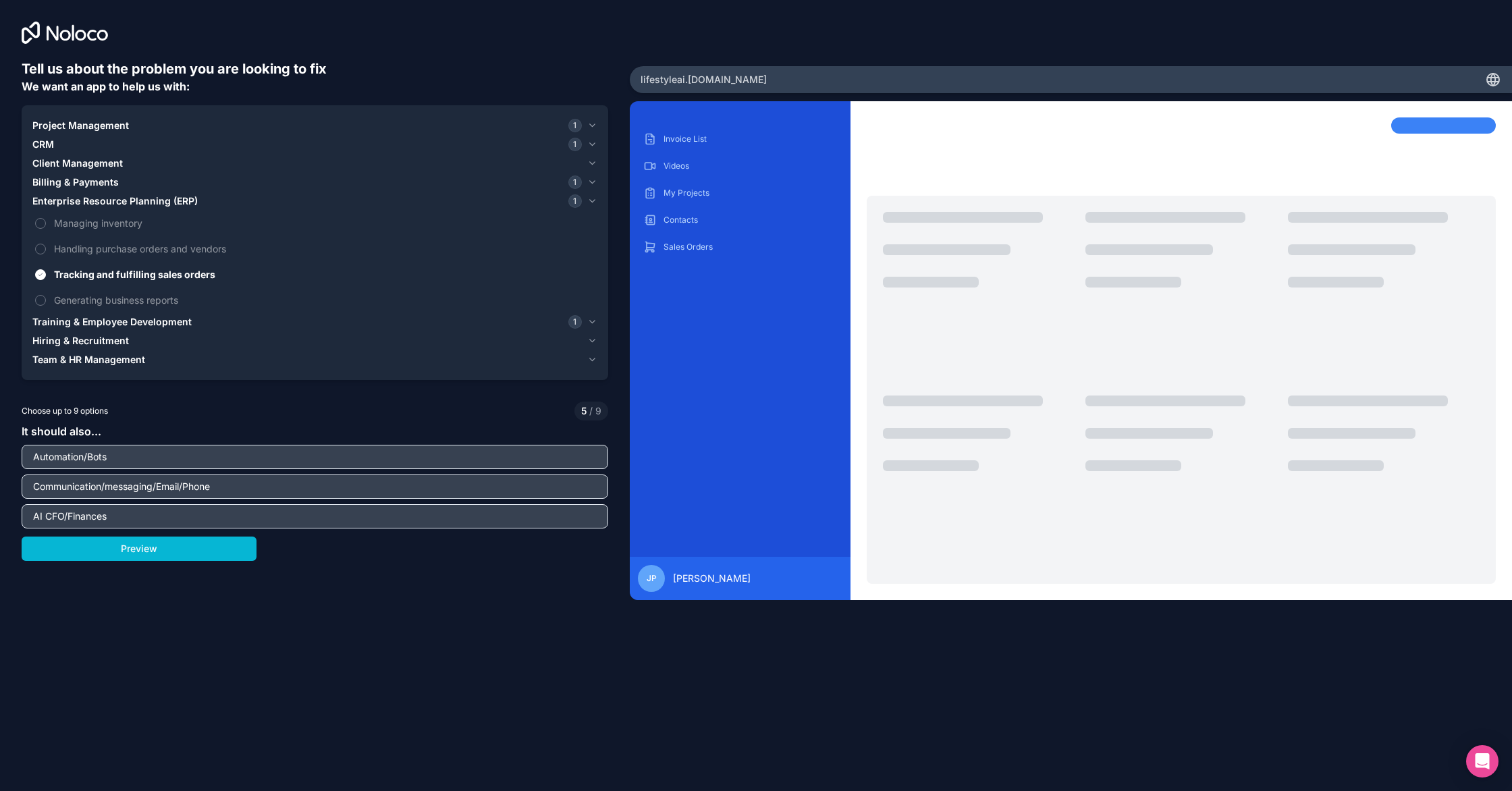
click at [235, 345] on div "Hiring & Recruitment" at bounding box center [306, 341] width 549 height 13
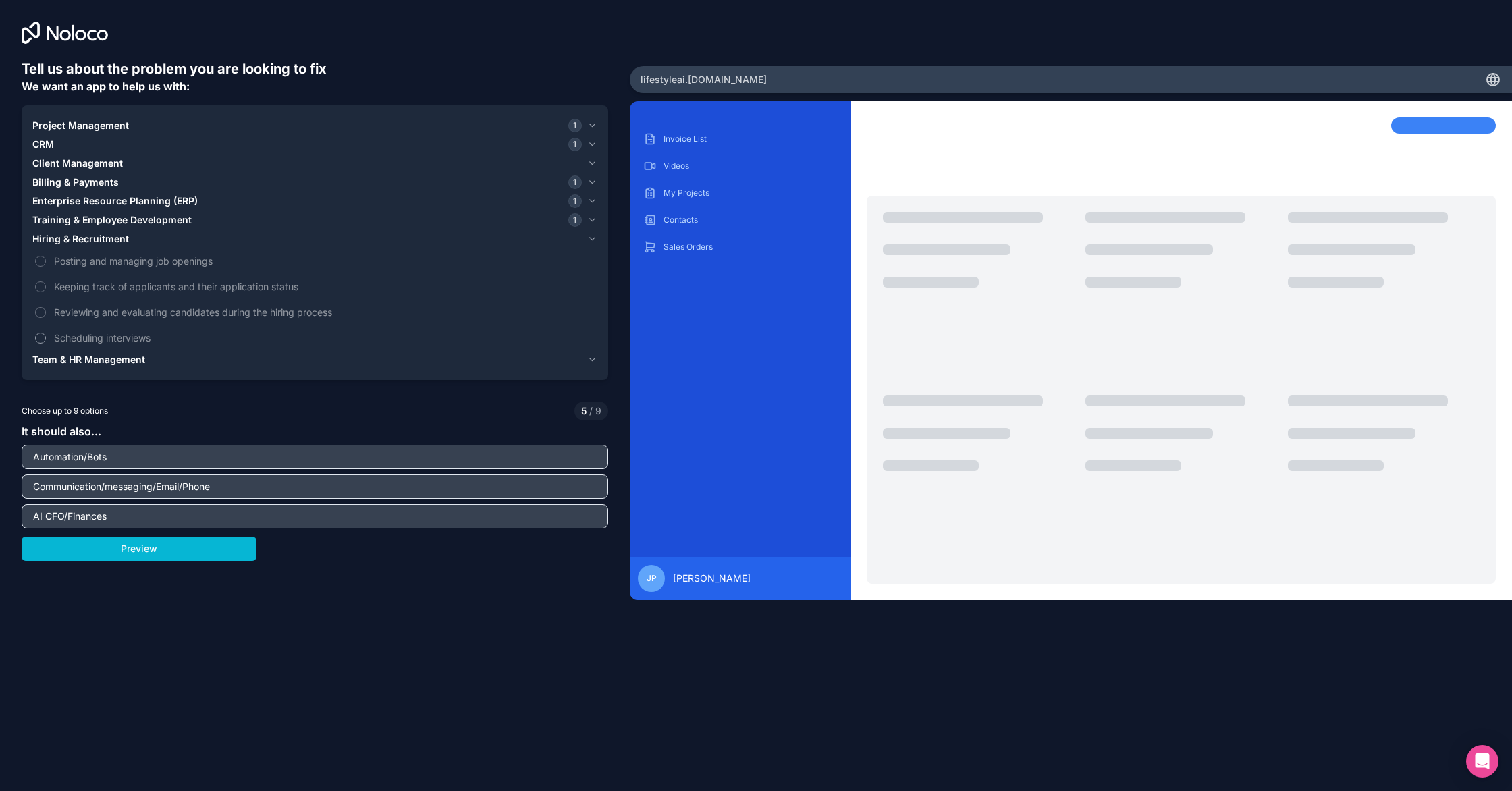
click at [106, 340] on span "Scheduling interviews" at bounding box center [324, 338] width 541 height 14
click at [46, 340] on button "Scheduling interviews" at bounding box center [40, 338] width 10 height 10
click at [106, 340] on span "Scheduling interviews" at bounding box center [324, 338] width 541 height 14
click at [46, 340] on button "Scheduling interviews" at bounding box center [40, 338] width 10 height 10
click at [84, 366] on span "Team & HR Management" at bounding box center [88, 360] width 112 height 13
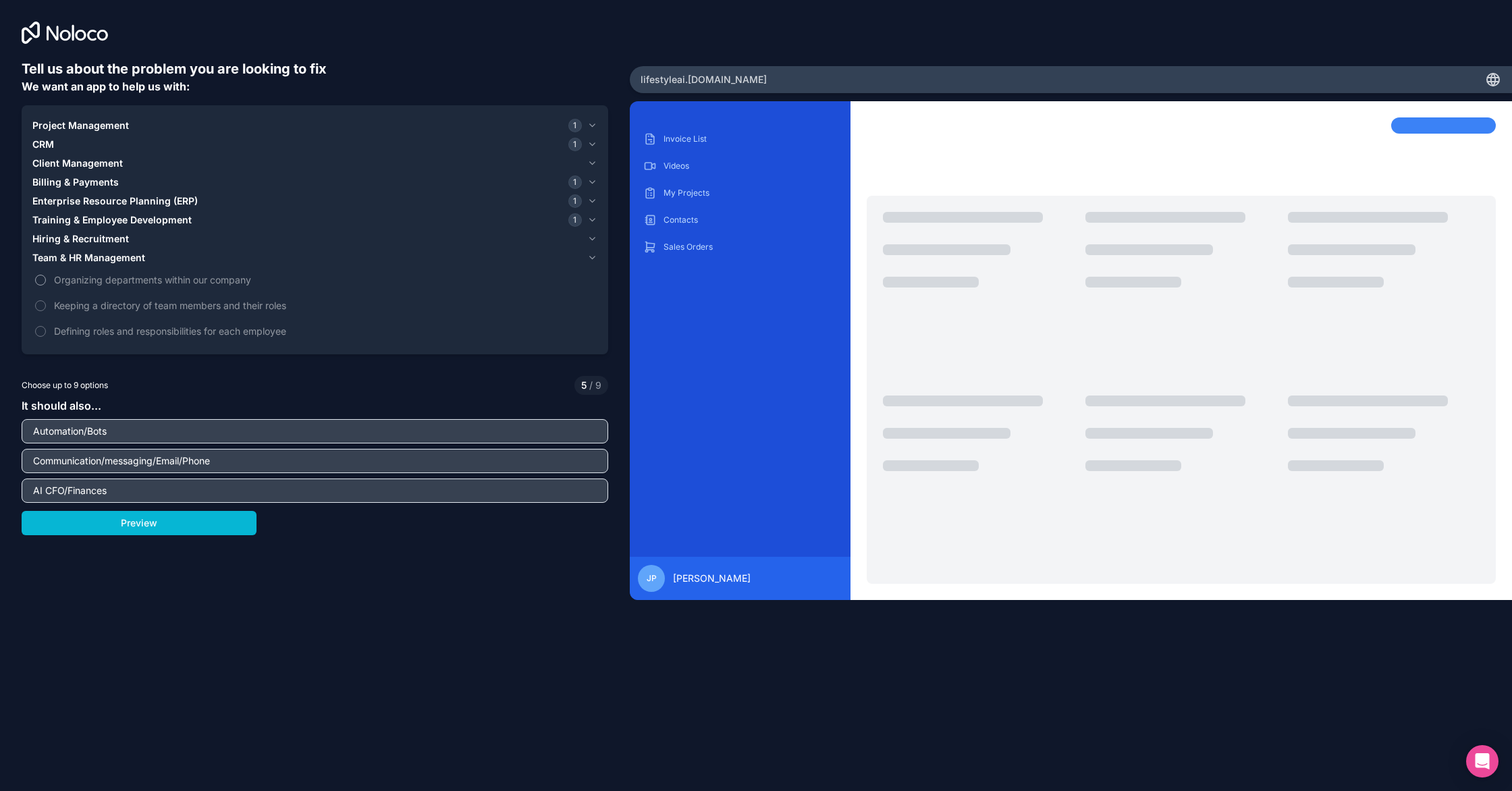
click at [76, 280] on span "Organizing departments within our company" at bounding box center [324, 279] width 541 height 14
click at [46, 280] on button "Organizing departments within our company" at bounding box center [40, 280] width 10 height 10
click at [76, 280] on span "Organizing departments within our company" at bounding box center [324, 279] width 541 height 14
click at [46, 280] on button "Organizing departments within our company" at bounding box center [40, 280] width 10 height 10
click at [91, 283] on span "Organizing departments within our company" at bounding box center [324, 279] width 541 height 14
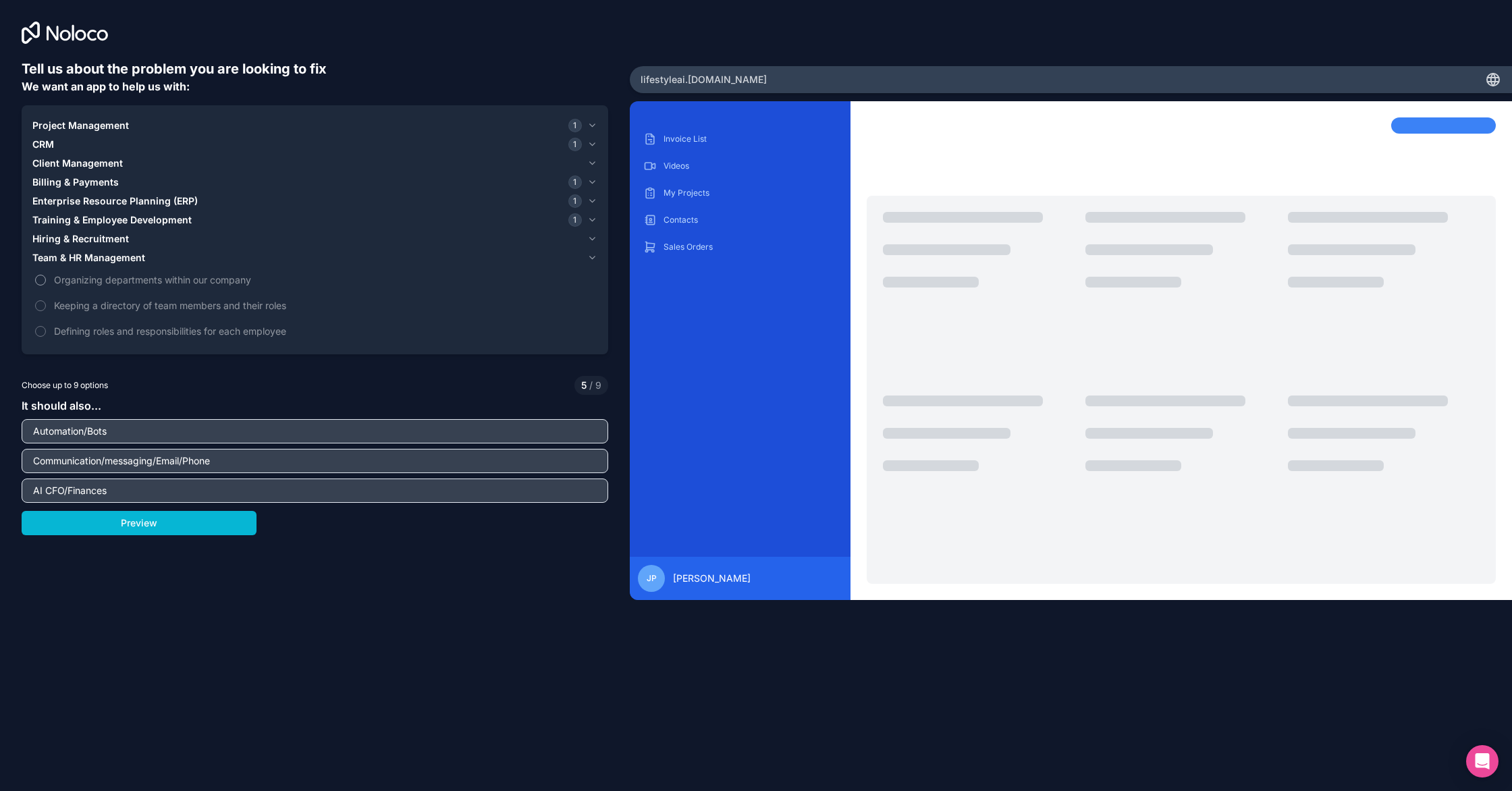
click at [46, 283] on button "Organizing departments within our company" at bounding box center [40, 280] width 10 height 10
click at [50, 142] on span "CRM" at bounding box center [43, 145] width 22 height 13
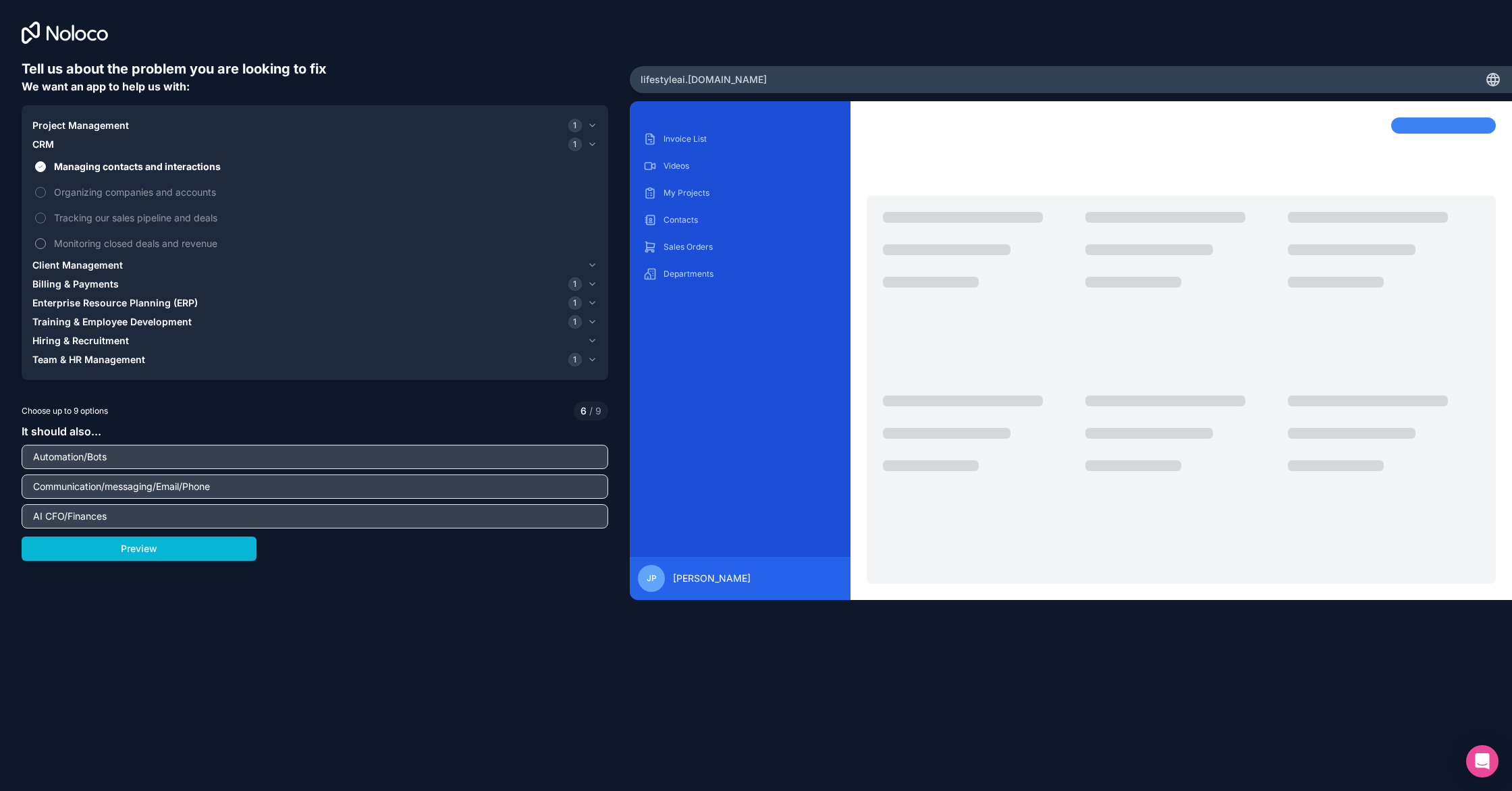
click at [127, 249] on span "Monitoring closed deals and revenue" at bounding box center [324, 243] width 541 height 14
click at [46, 249] on button "Monitoring closed deals and revenue" at bounding box center [40, 243] width 10 height 10
click at [127, 249] on span "Monitoring closed deals and revenue" at bounding box center [324, 243] width 541 height 14
click at [46, 249] on button "Monitoring closed deals and revenue" at bounding box center [40, 243] width 10 height 10
click at [75, 127] on span "Project Management" at bounding box center [80, 126] width 97 height 13
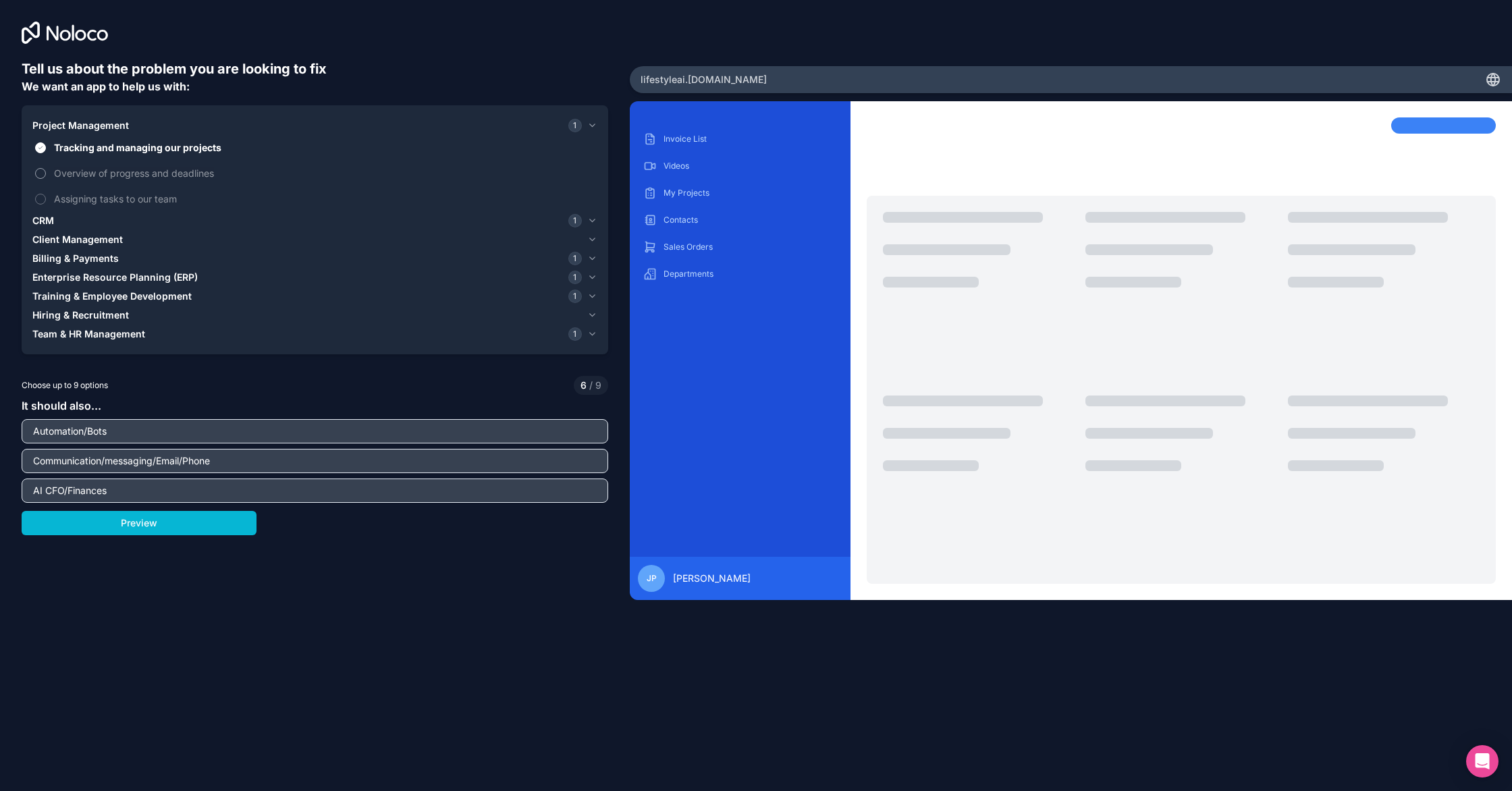
click at [77, 174] on span "Overview of progress and deadlines" at bounding box center [324, 173] width 541 height 14
click at [46, 174] on button "Overview of progress and deadlines" at bounding box center [40, 173] width 10 height 10
click at [77, 174] on span "Overview of progress and deadlines" at bounding box center [324, 173] width 541 height 14
click at [46, 174] on button "Overview of progress and deadlines" at bounding box center [40, 173] width 10 height 10
click at [75, 204] on span "Assigning tasks to our team" at bounding box center [324, 198] width 541 height 14
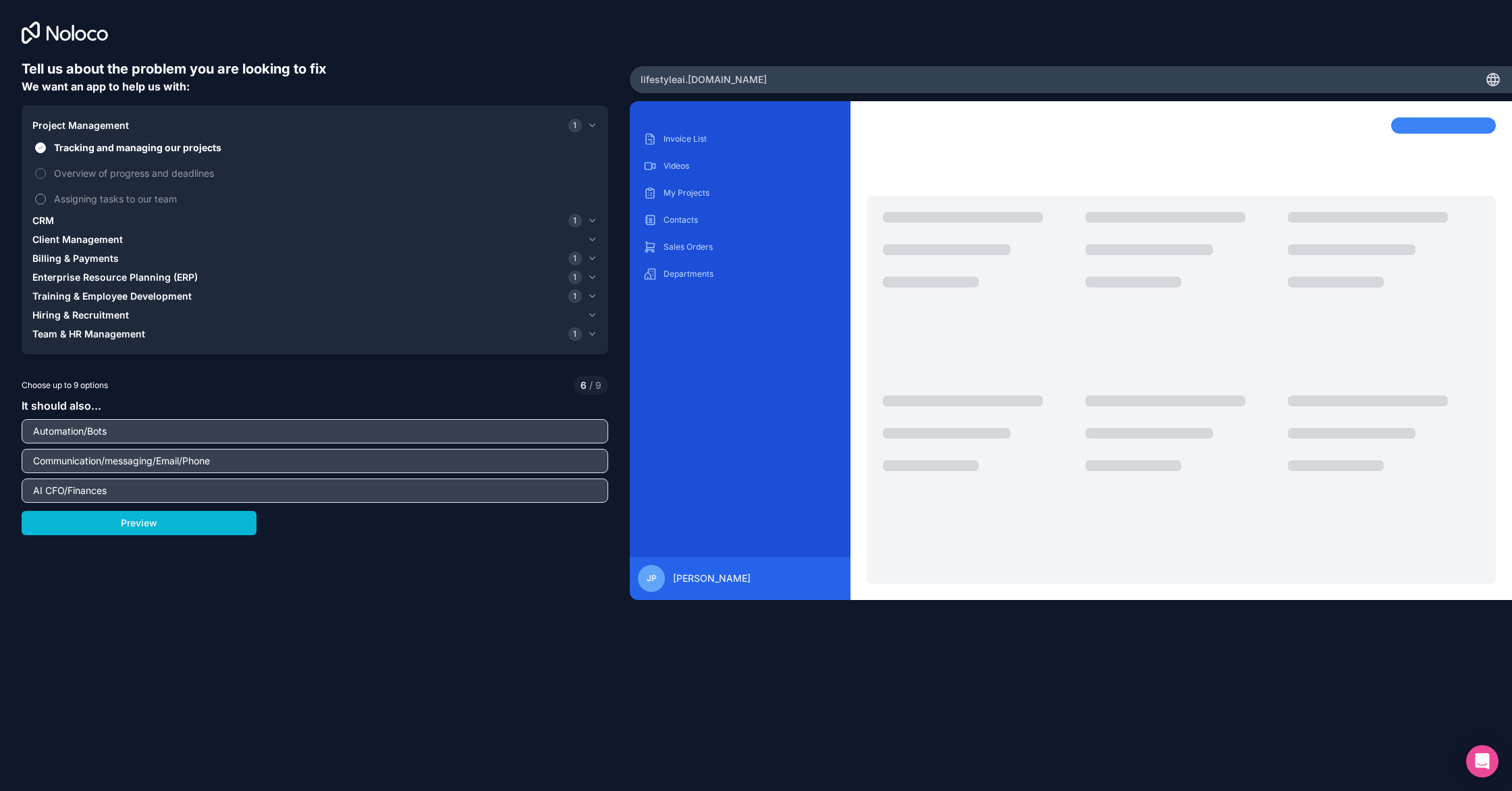
click at [46, 204] on button "Assigning tasks to our team" at bounding box center [40, 199] width 10 height 10
click at [75, 204] on span "Assigning tasks to our team" at bounding box center [324, 198] width 541 height 14
click at [46, 204] on button "Assigning tasks to our team" at bounding box center [40, 199] width 10 height 10
click at [79, 147] on span "Tracking and managing our projects" at bounding box center [324, 147] width 541 height 14
click at [46, 147] on button "Tracking and managing our projects" at bounding box center [40, 148] width 10 height 10
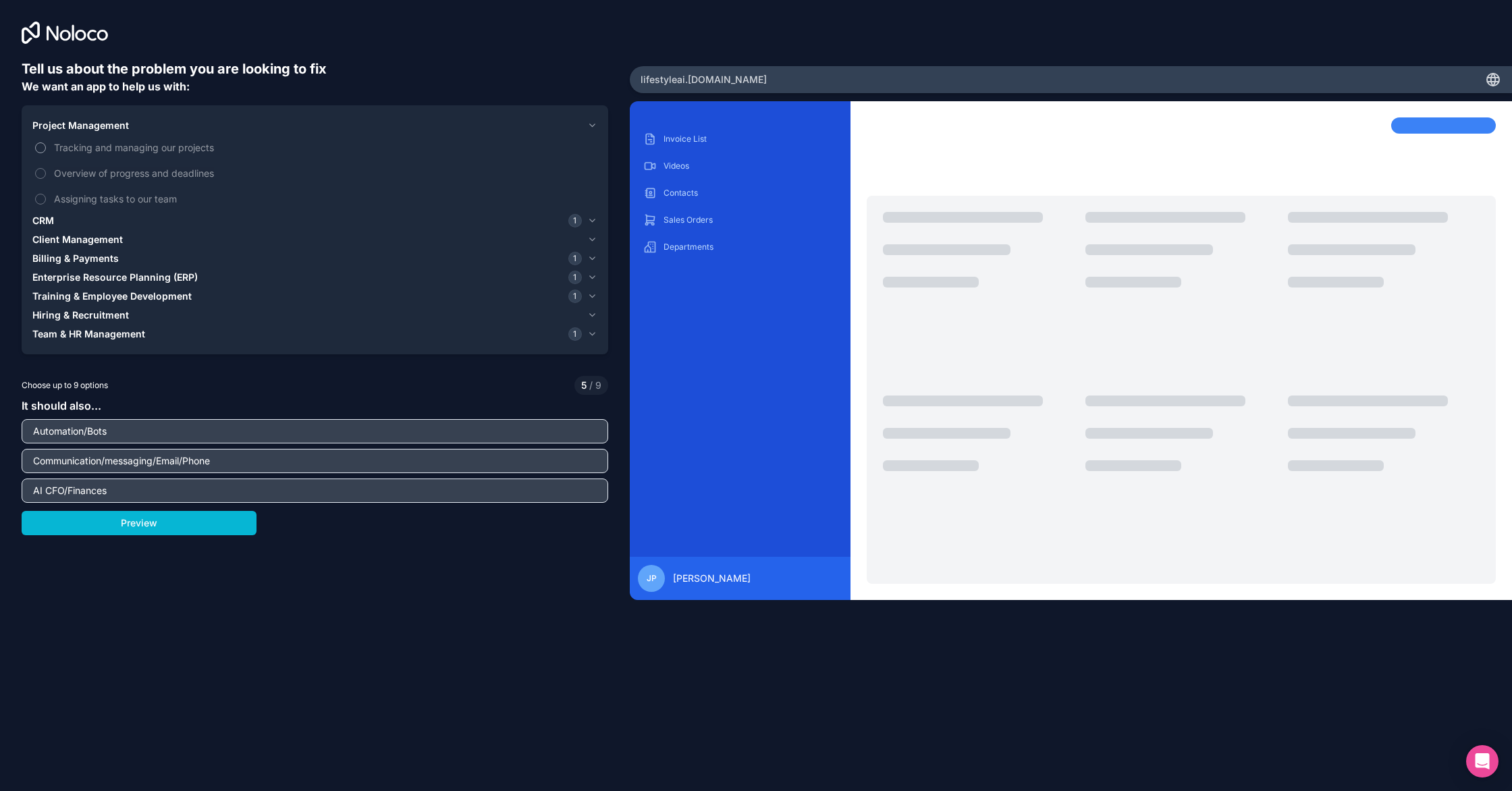
click at [78, 147] on span "Tracking and managing our projects" at bounding box center [324, 147] width 541 height 14
click at [46, 147] on button "Tracking and managing our projects" at bounding box center [40, 148] width 10 height 10
click at [67, 216] on div "CRM 1" at bounding box center [306, 221] width 549 height 13
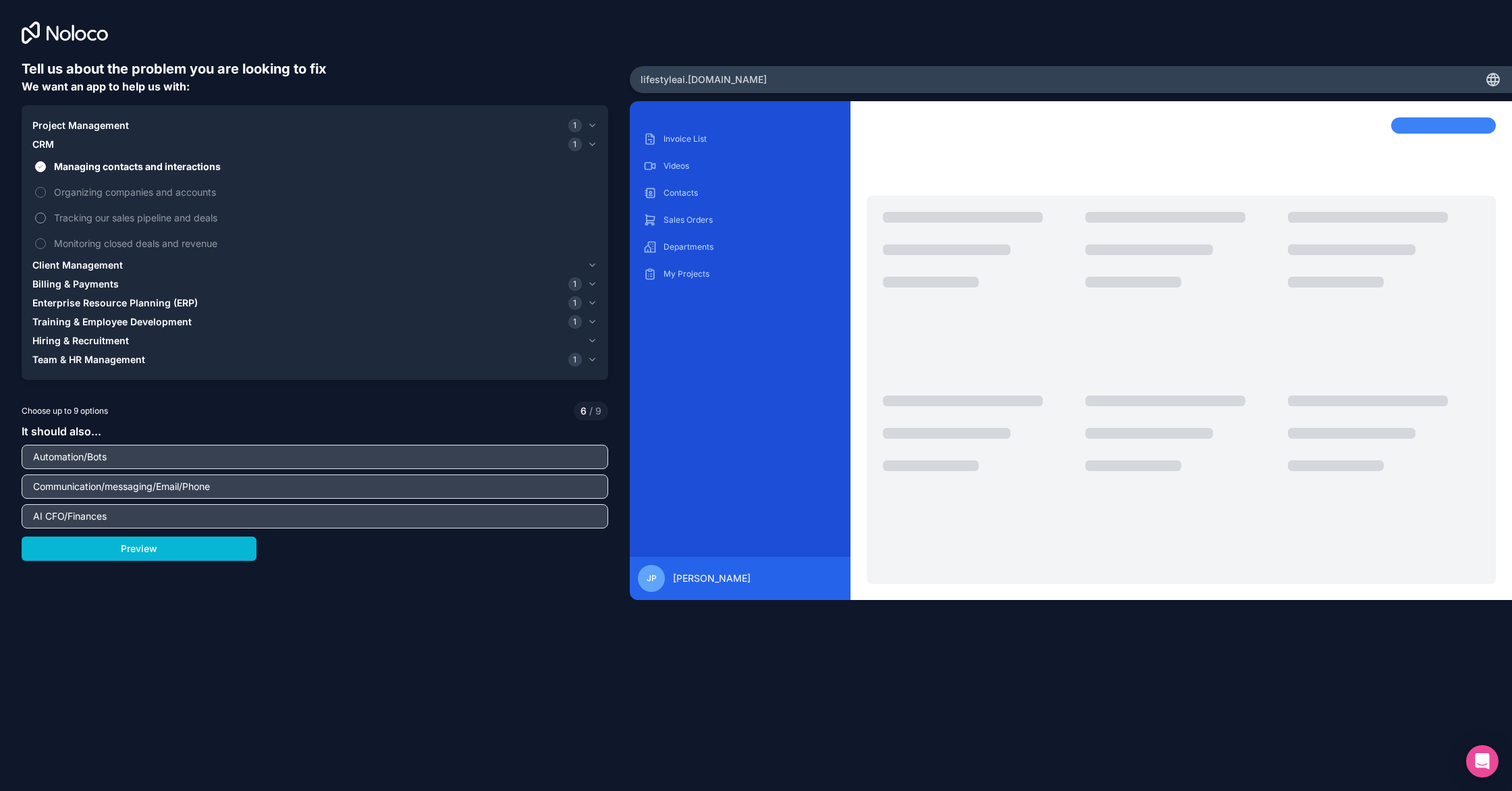
click at [43, 220] on button "Tracking our sales pipeline and deals" at bounding box center [40, 218] width 10 height 10
click at [44, 219] on button "Tracking our sales pipeline and deals" at bounding box center [40, 218] width 10 height 10
click at [104, 303] on span "Enterprise Resource Planning (ERP)" at bounding box center [115, 303] width 166 height 13
click at [104, 303] on span "Generating business reports" at bounding box center [324, 300] width 541 height 14
click at [46, 303] on button "Generating business reports" at bounding box center [40, 300] width 10 height 10
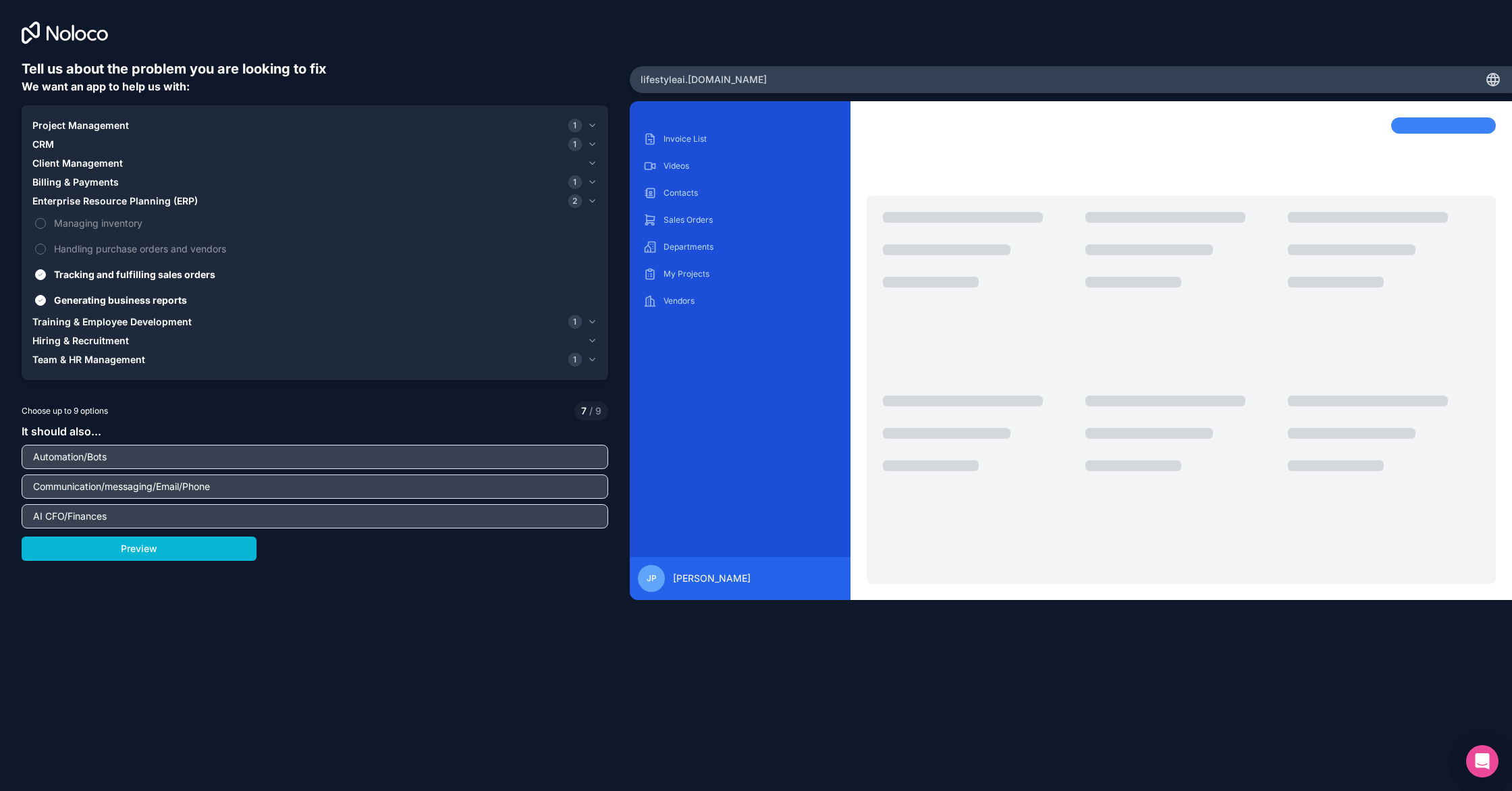
click at [103, 303] on span "Generating business reports" at bounding box center [324, 300] width 541 height 14
click at [46, 303] on button "Generating business reports" at bounding box center [40, 300] width 10 height 10
click at [90, 182] on span "Billing & Payments" at bounding box center [75, 182] width 86 height 13
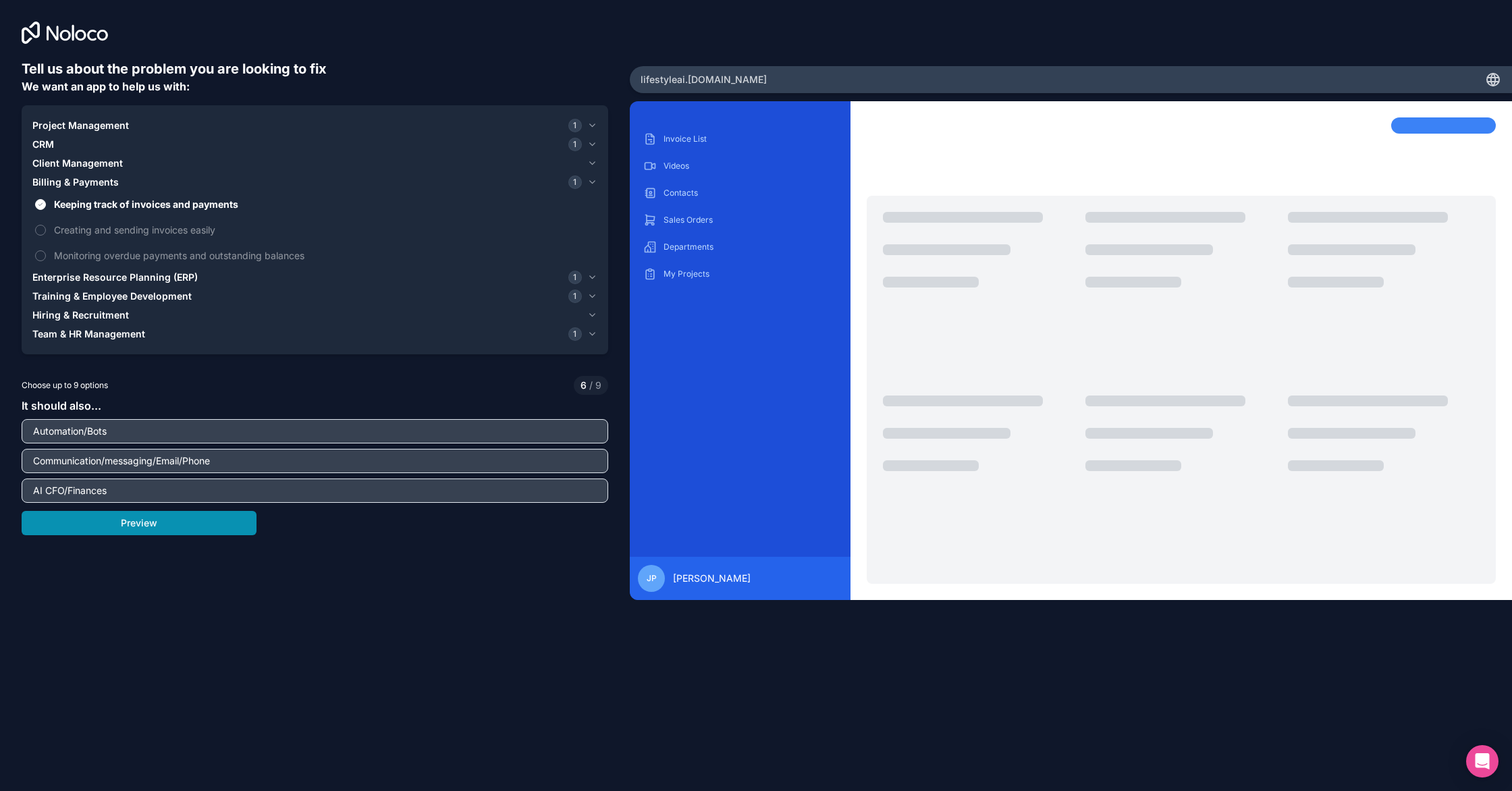
click at [228, 529] on button "Preview" at bounding box center [139, 523] width 235 height 24
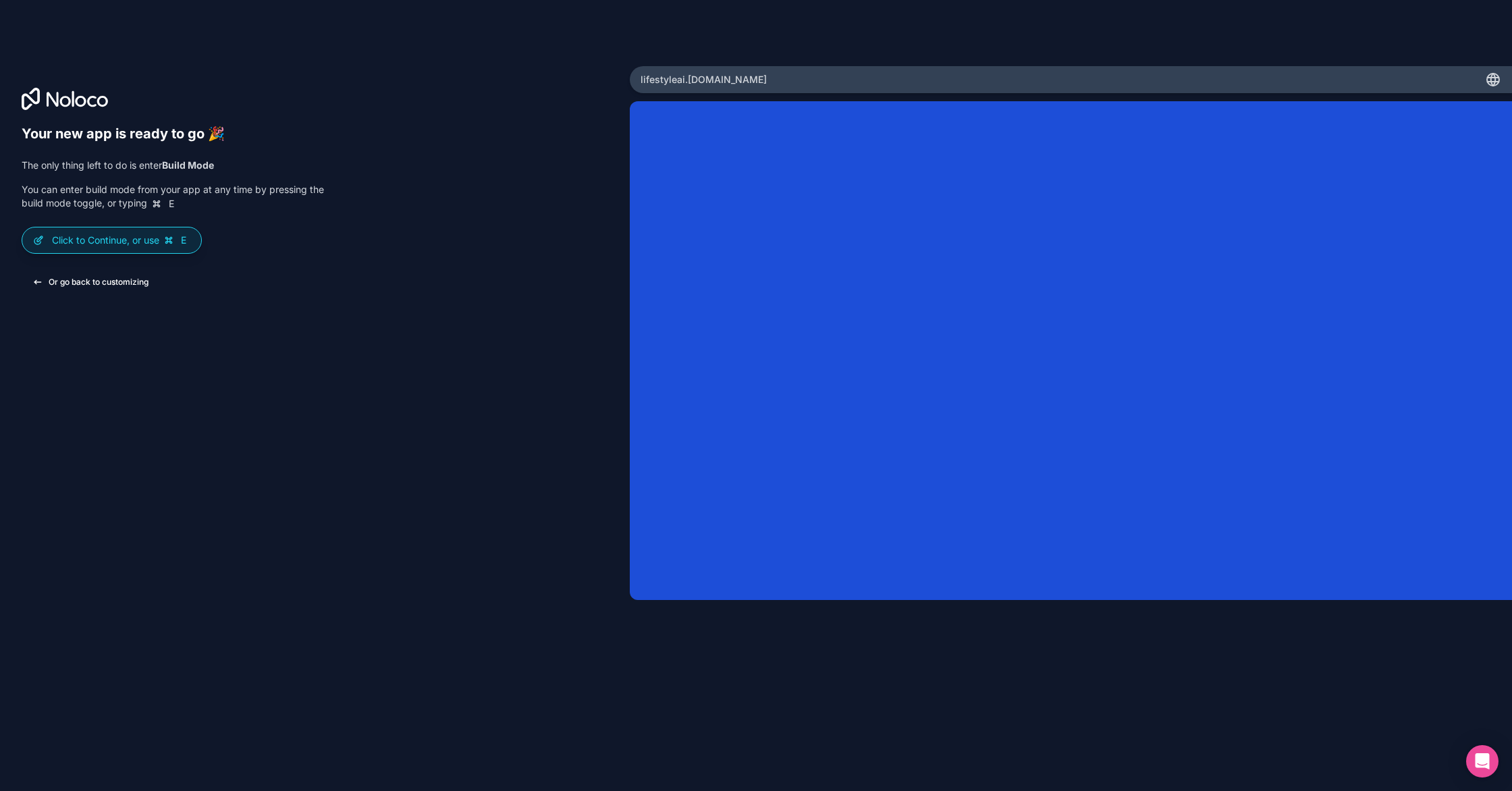
click at [151, 283] on button "Or go back to customizing" at bounding box center [91, 282] width 138 height 24
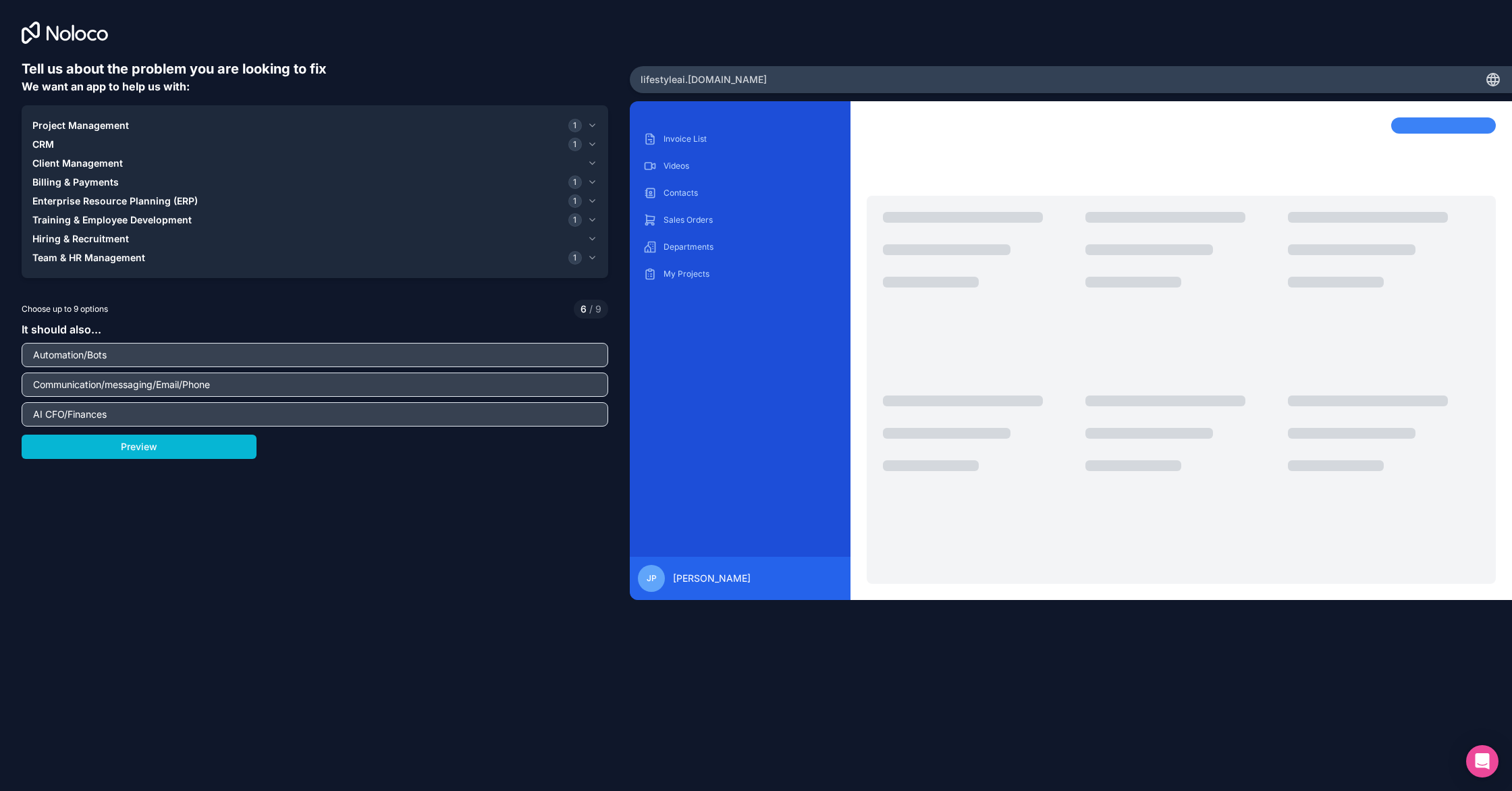
drag, startPoint x: 128, startPoint y: 358, endPoint x: 109, endPoint y: 358, distance: 19.0
click at [109, 358] on input "Automation/Bots" at bounding box center [315, 354] width 580 height 19
drag, startPoint x: 127, startPoint y: 412, endPoint x: 4, endPoint y: 407, distance: 123.1
click at [5, 407] on div "Tell us about the problem you are looking to fix We want an app to help us with…" at bounding box center [315, 330] width 630 height 659
type input "Financial Dashboard"
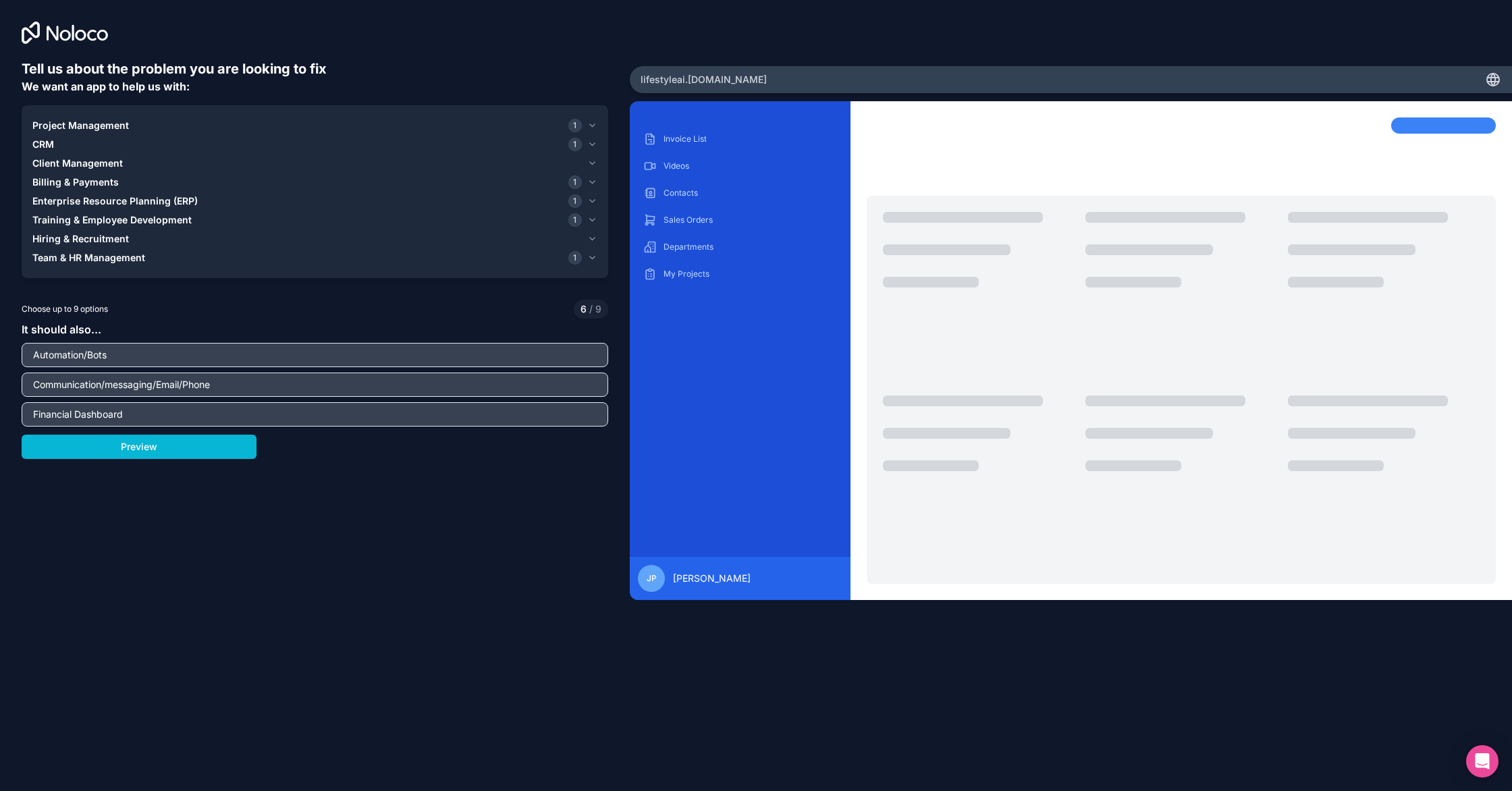
click at [56, 157] on span "Client Management" at bounding box center [77, 163] width 91 height 13
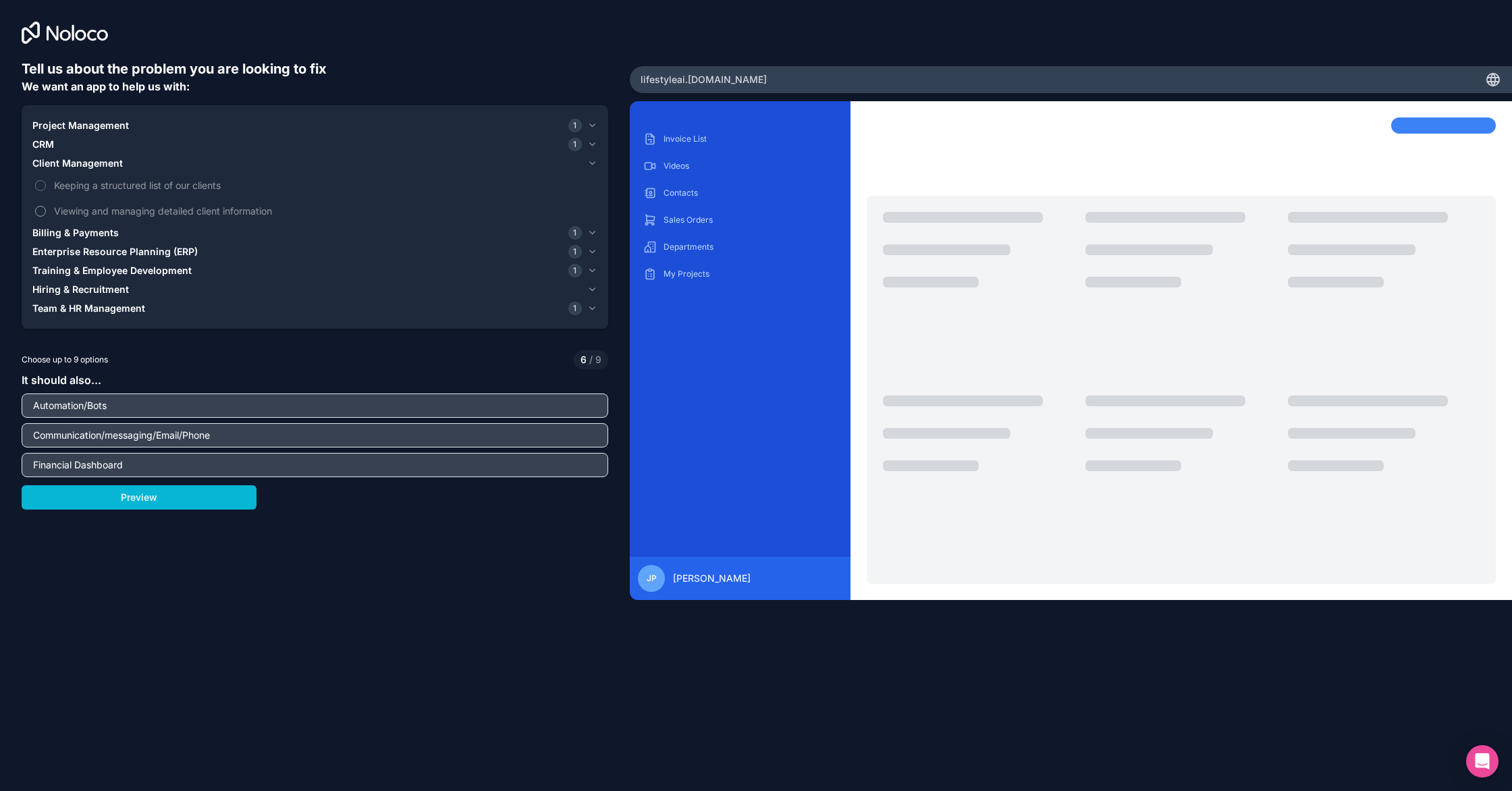
click at [95, 208] on span "Viewing and managing detailed client information" at bounding box center [324, 210] width 541 height 14
click at [46, 208] on button "Viewing and managing detailed client information" at bounding box center [40, 211] width 10 height 10
drag, startPoint x: 271, startPoint y: 437, endPoint x: 28, endPoint y: 437, distance: 243.0
click at [29, 437] on input "Communication/messaging/Email/Phone" at bounding box center [315, 435] width 580 height 19
type input "Email and communication dashboard/Inbox"
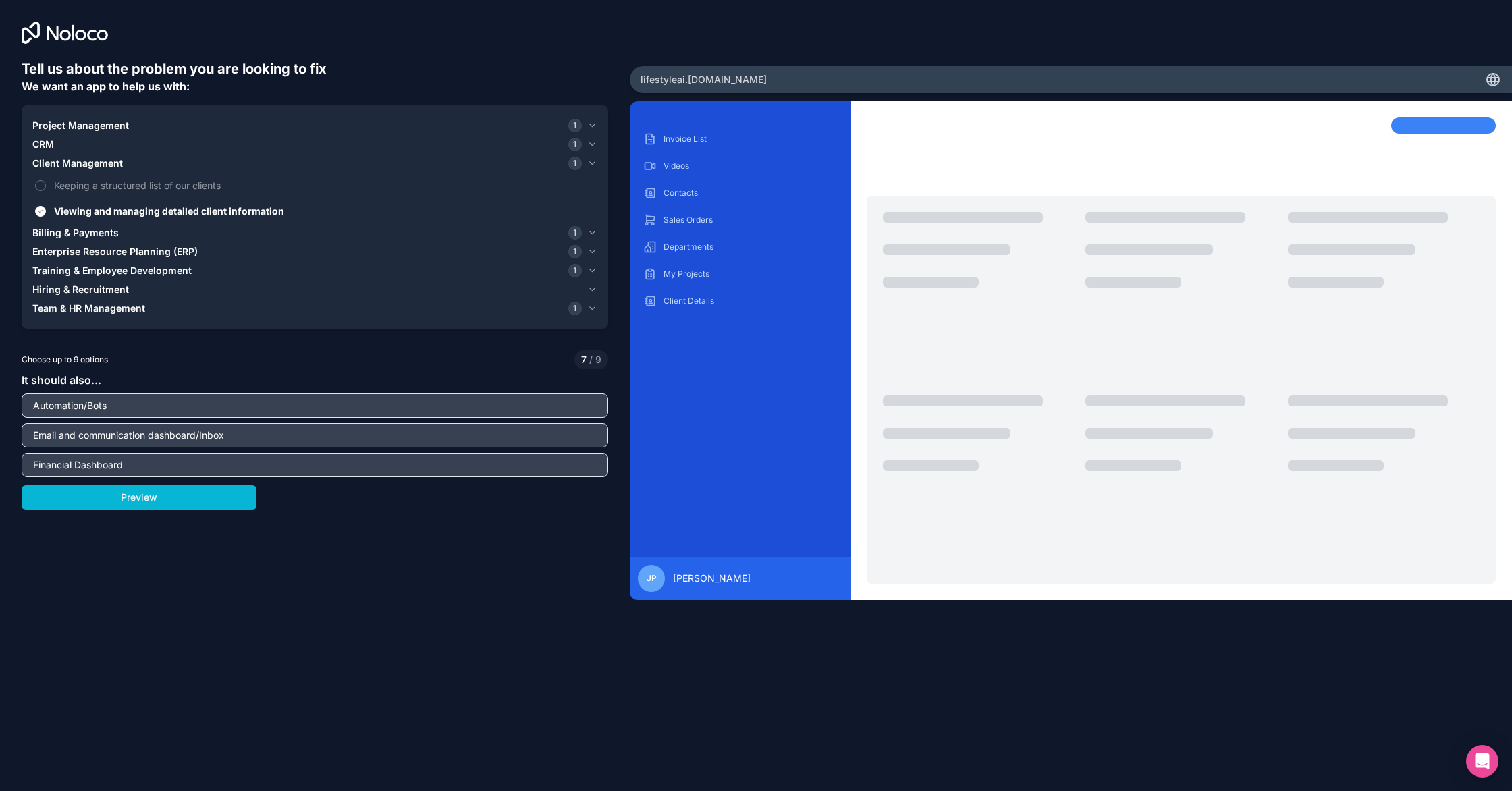
drag, startPoint x: 86, startPoint y: 406, endPoint x: 124, endPoint y: 406, distance: 38.0
click at [123, 406] on input "Automation/Bots" at bounding box center [315, 405] width 580 height 19
type input "Automations"
click at [48, 130] on span "Project Management" at bounding box center [80, 126] width 97 height 13
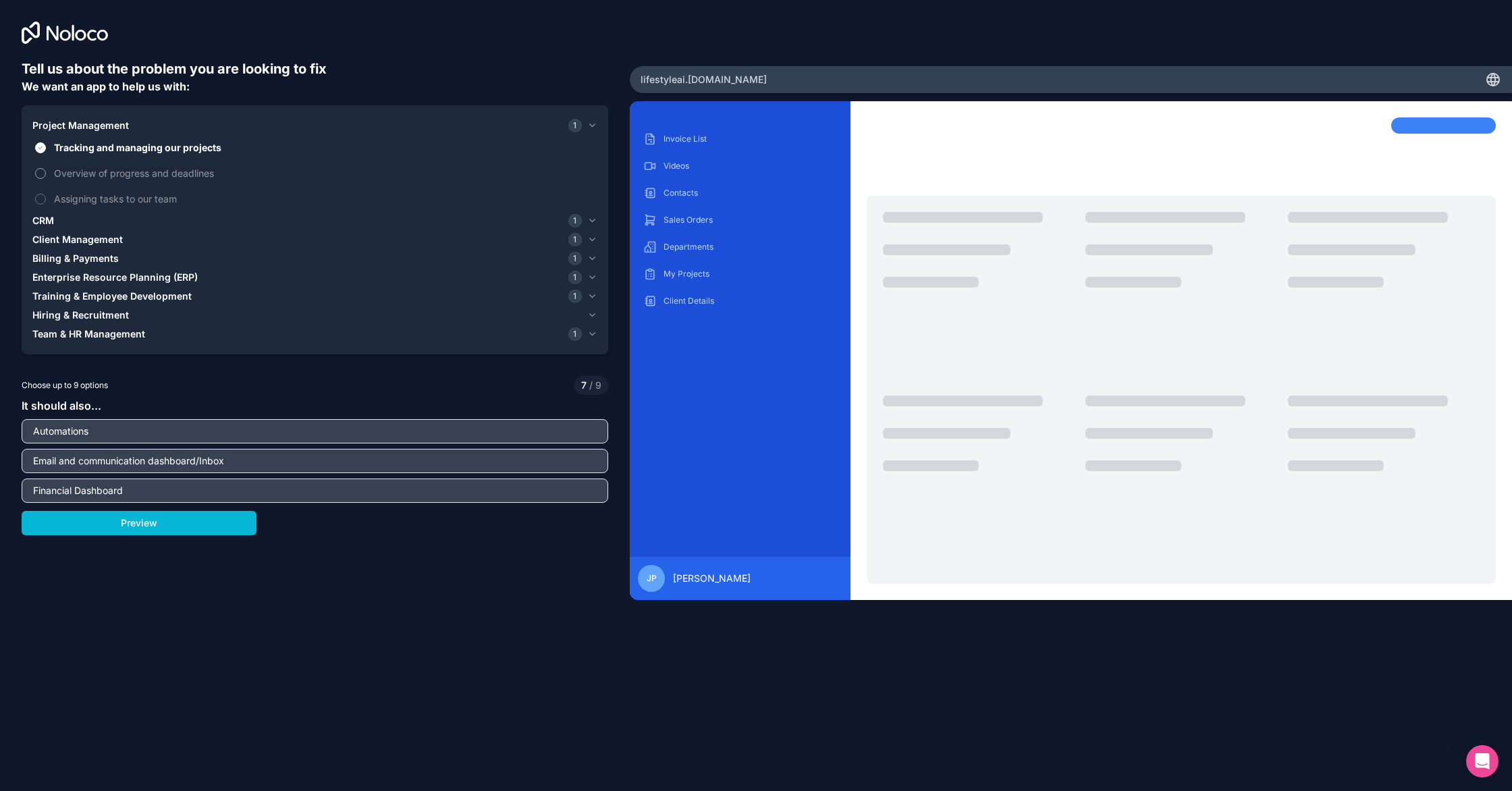
click at [61, 172] on span "Overview of progress and deadlines" at bounding box center [324, 173] width 541 height 14
click at [46, 172] on button "Overview of progress and deadlines" at bounding box center [40, 173] width 10 height 10
click at [62, 174] on span "Overview of progress and deadlines" at bounding box center [324, 173] width 541 height 14
click at [46, 174] on button "Overview of progress and deadlines" at bounding box center [40, 173] width 10 height 10
click at [62, 174] on span "Overview of progress and deadlines" at bounding box center [324, 173] width 541 height 14
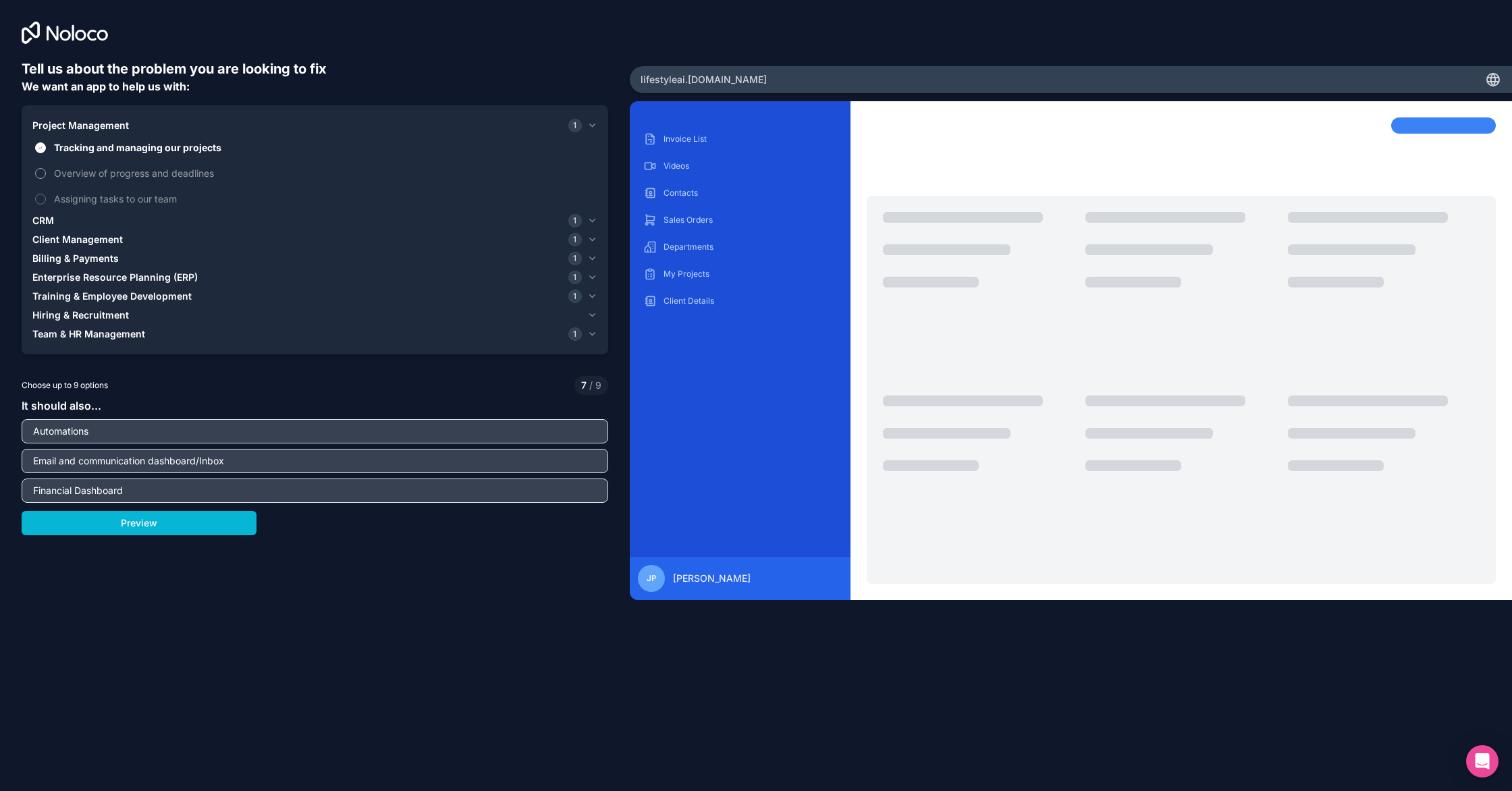
click at [46, 174] on button "Overview of progress and deadlines" at bounding box center [40, 173] width 10 height 10
click at [62, 174] on span "Overview of progress and deadlines" at bounding box center [324, 173] width 541 height 14
click at [46, 174] on button "Overview of progress and deadlines" at bounding box center [40, 173] width 10 height 10
click at [72, 148] on span "Tracking and managing our projects" at bounding box center [324, 147] width 541 height 14
click at [46, 148] on button "Tracking and managing our projects" at bounding box center [40, 148] width 10 height 10
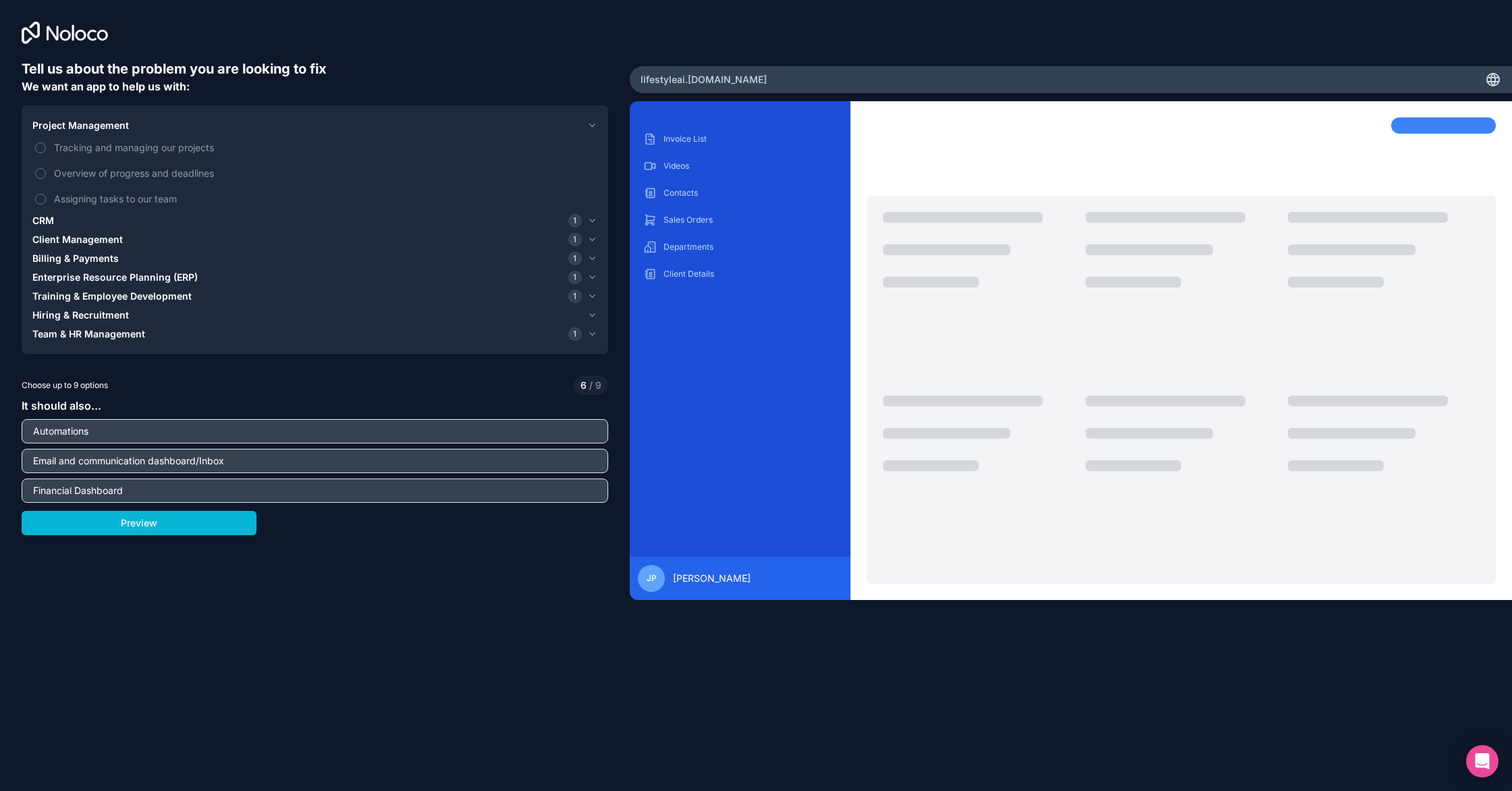
click at [46, 219] on span "CRM" at bounding box center [43, 221] width 22 height 13
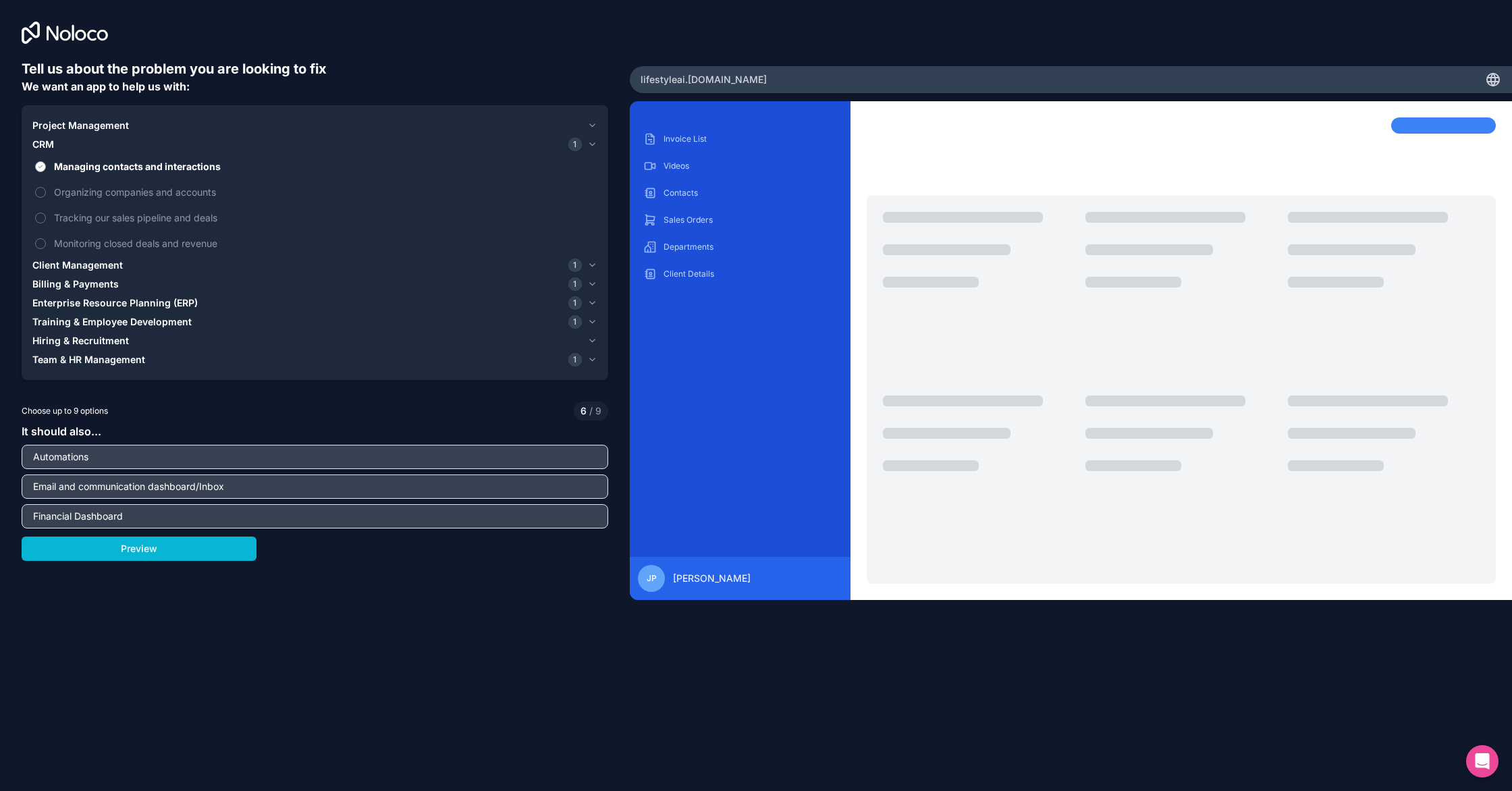
click at [120, 163] on span "Managing contacts and interactions" at bounding box center [324, 166] width 541 height 14
click at [46, 163] on button "Managing contacts and interactions" at bounding box center [40, 166] width 10 height 10
click at [595, 268] on icon "button" at bounding box center [593, 265] width 10 height 10
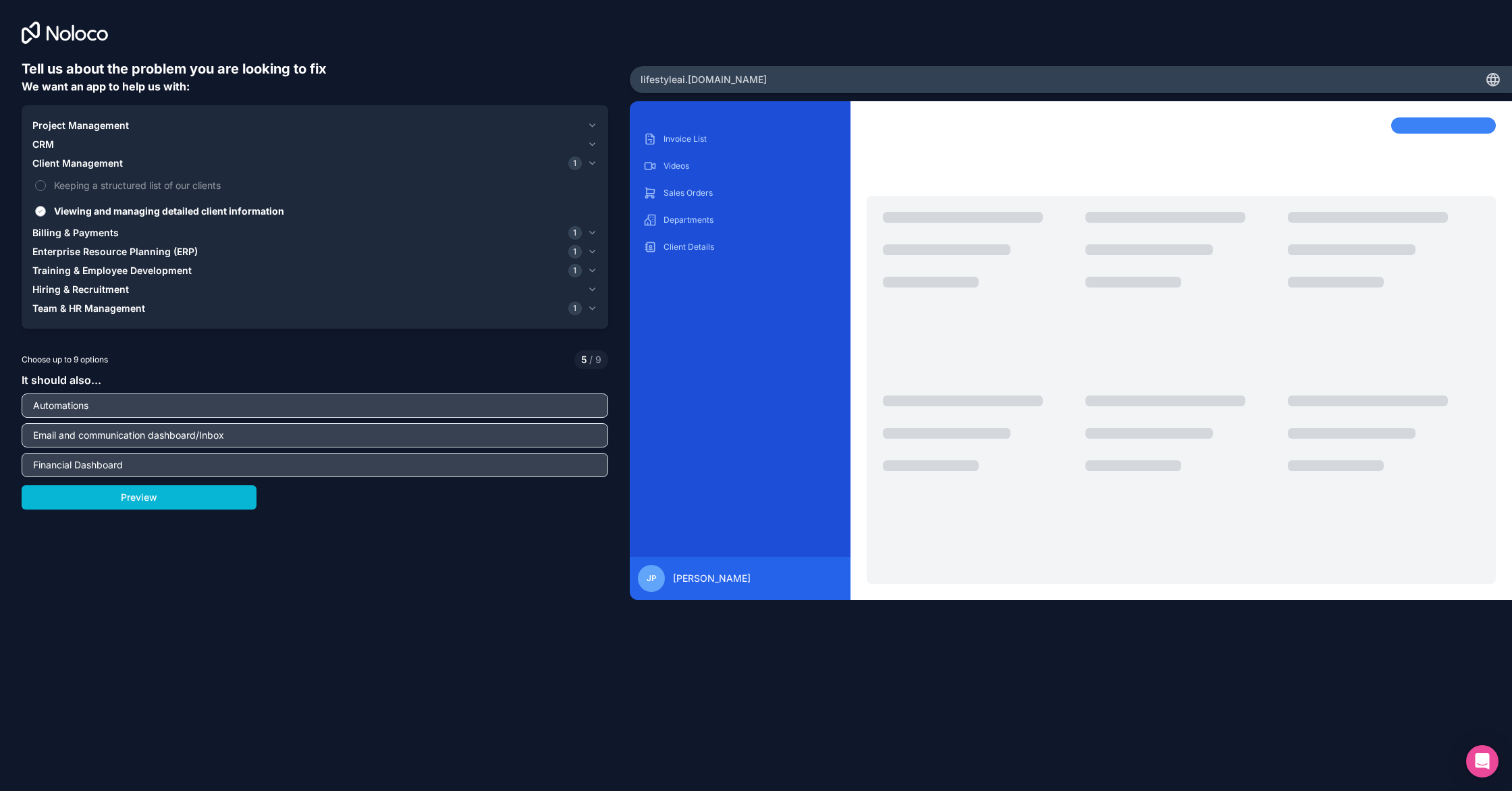
drag, startPoint x: 36, startPoint y: 209, endPoint x: 42, endPoint y: 220, distance: 12.5
click at [37, 210] on button "Viewing and managing detailed client information" at bounding box center [40, 211] width 10 height 10
click at [43, 233] on span "Billing & Payments" at bounding box center [75, 233] width 86 height 13
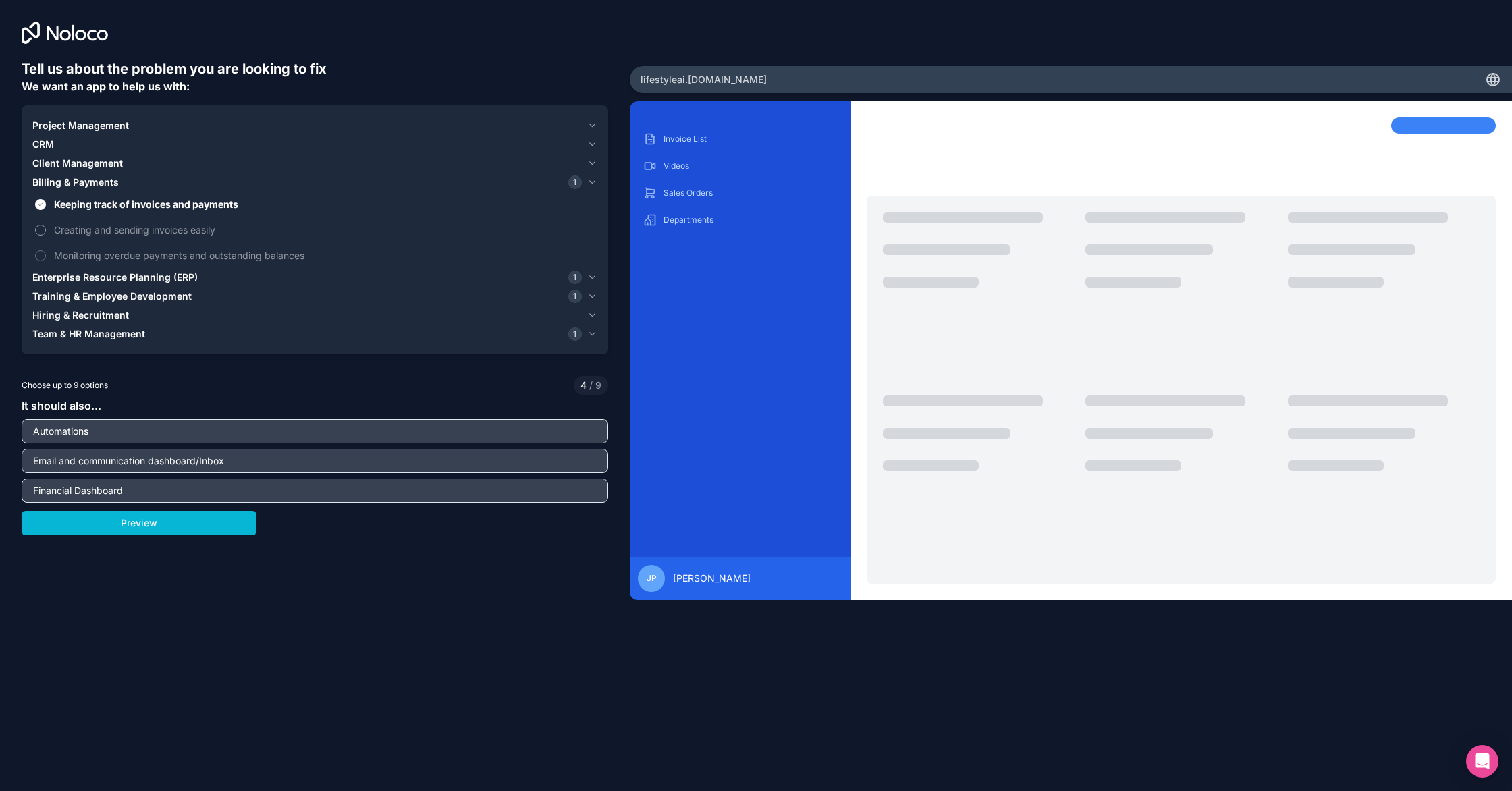
drag, startPoint x: 76, startPoint y: 202, endPoint x: 72, endPoint y: 229, distance: 27.3
click at [76, 203] on span "Keeping track of invoices and payments" at bounding box center [324, 204] width 541 height 14
click at [46, 203] on button "Keeping track of invoices and payments" at bounding box center [40, 204] width 10 height 10
click at [78, 274] on span "Enterprise Resource Planning (ERP)" at bounding box center [115, 277] width 166 height 13
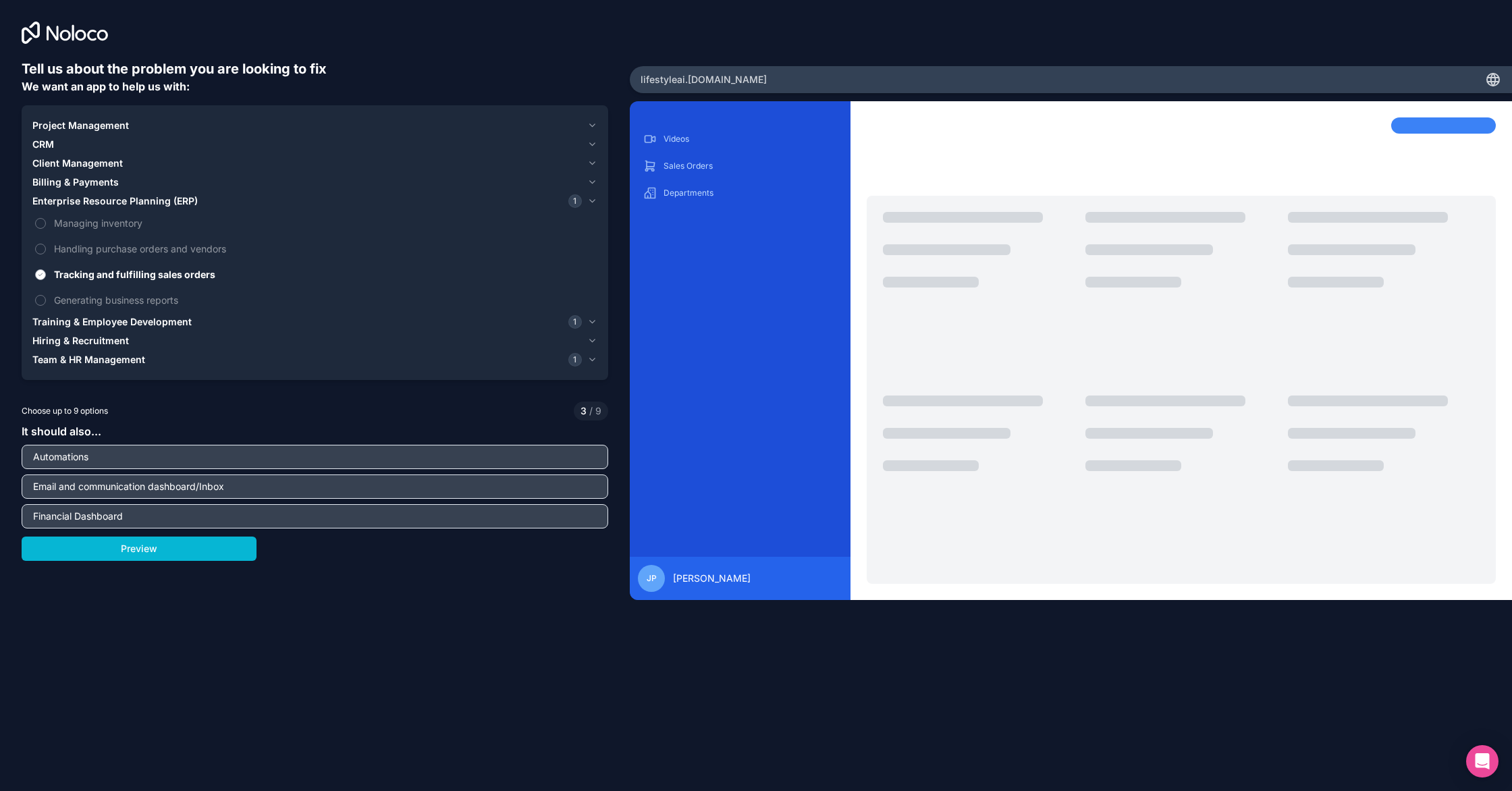
click at [79, 273] on span "Tracking and fulfilling sales orders" at bounding box center [324, 274] width 541 height 14
click at [46, 273] on button "Tracking and fulfilling sales orders" at bounding box center [40, 275] width 10 height 10
click at [73, 317] on span "Training & Employee Development" at bounding box center [112, 322] width 160 height 13
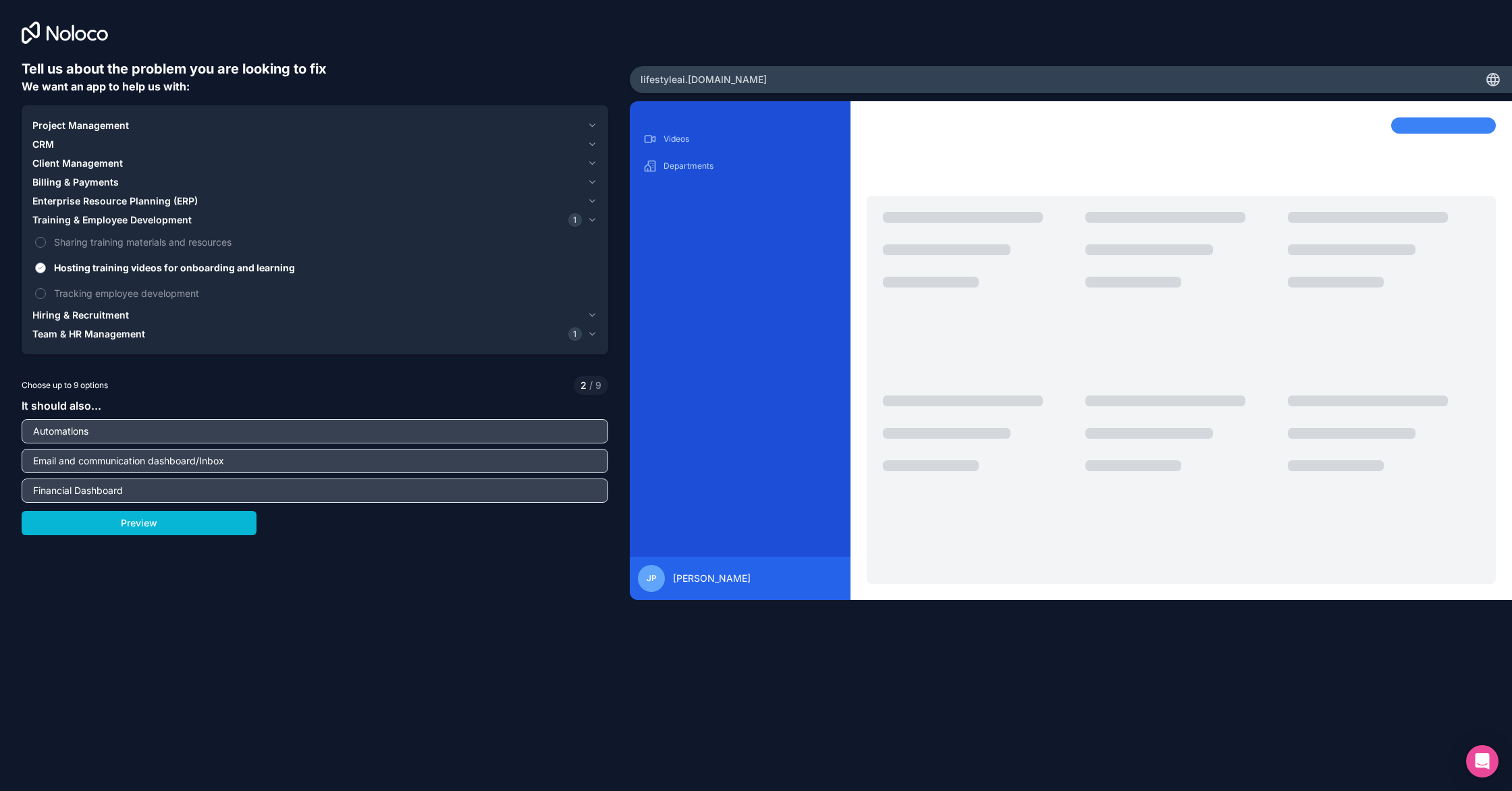
click at [97, 267] on span "Hosting training videos for onboarding and learning" at bounding box center [324, 267] width 541 height 14
click at [46, 267] on button "Hosting training videos for onboarding and learning" at bounding box center [40, 268] width 10 height 10
click at [146, 339] on div "Team & HR Management 1" at bounding box center [306, 334] width 549 height 13
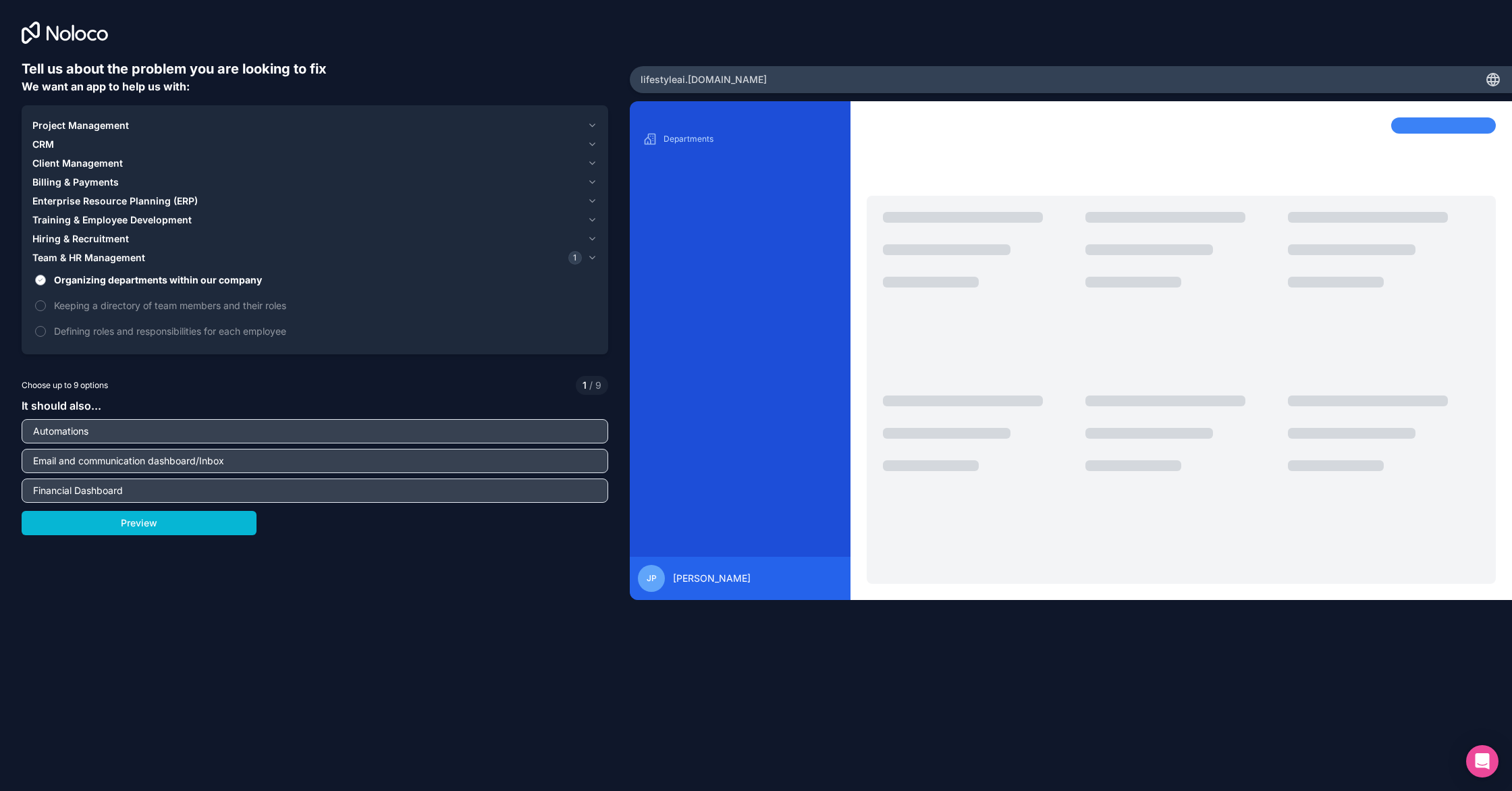
click at [109, 279] on span "Organizing departments within our company" at bounding box center [324, 279] width 541 height 14
click at [46, 279] on button "Organizing departments within our company" at bounding box center [40, 280] width 10 height 10
click at [52, 119] on span "Project Management" at bounding box center [80, 126] width 97 height 13
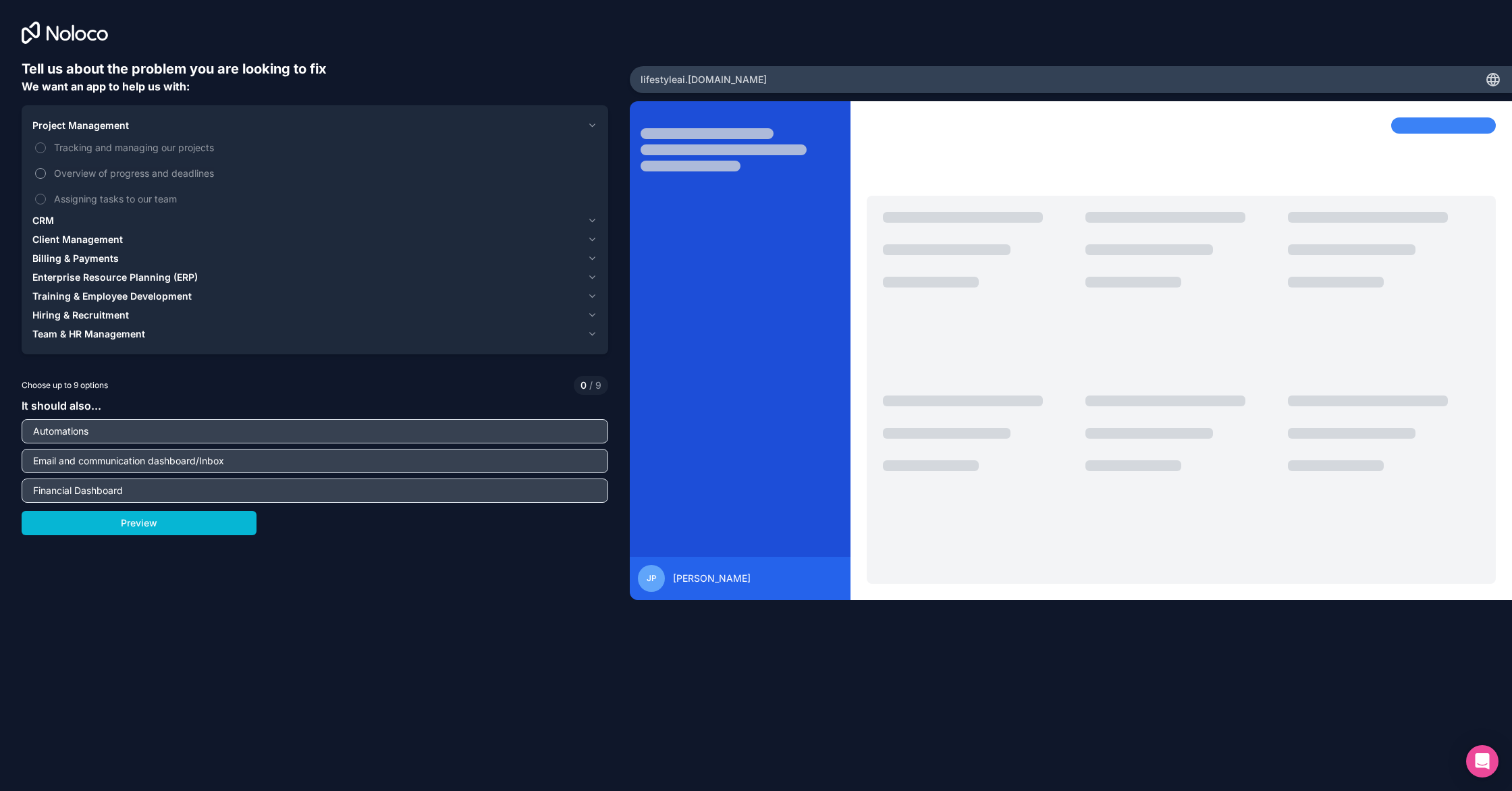
click at [49, 170] on label "Overview of progress and deadlines" at bounding box center [315, 172] width 565 height 25
click at [46, 170] on button "Overview of progress and deadlines" at bounding box center [40, 173] width 10 height 10
click at [52, 222] on span "CRM" at bounding box center [43, 221] width 22 height 13
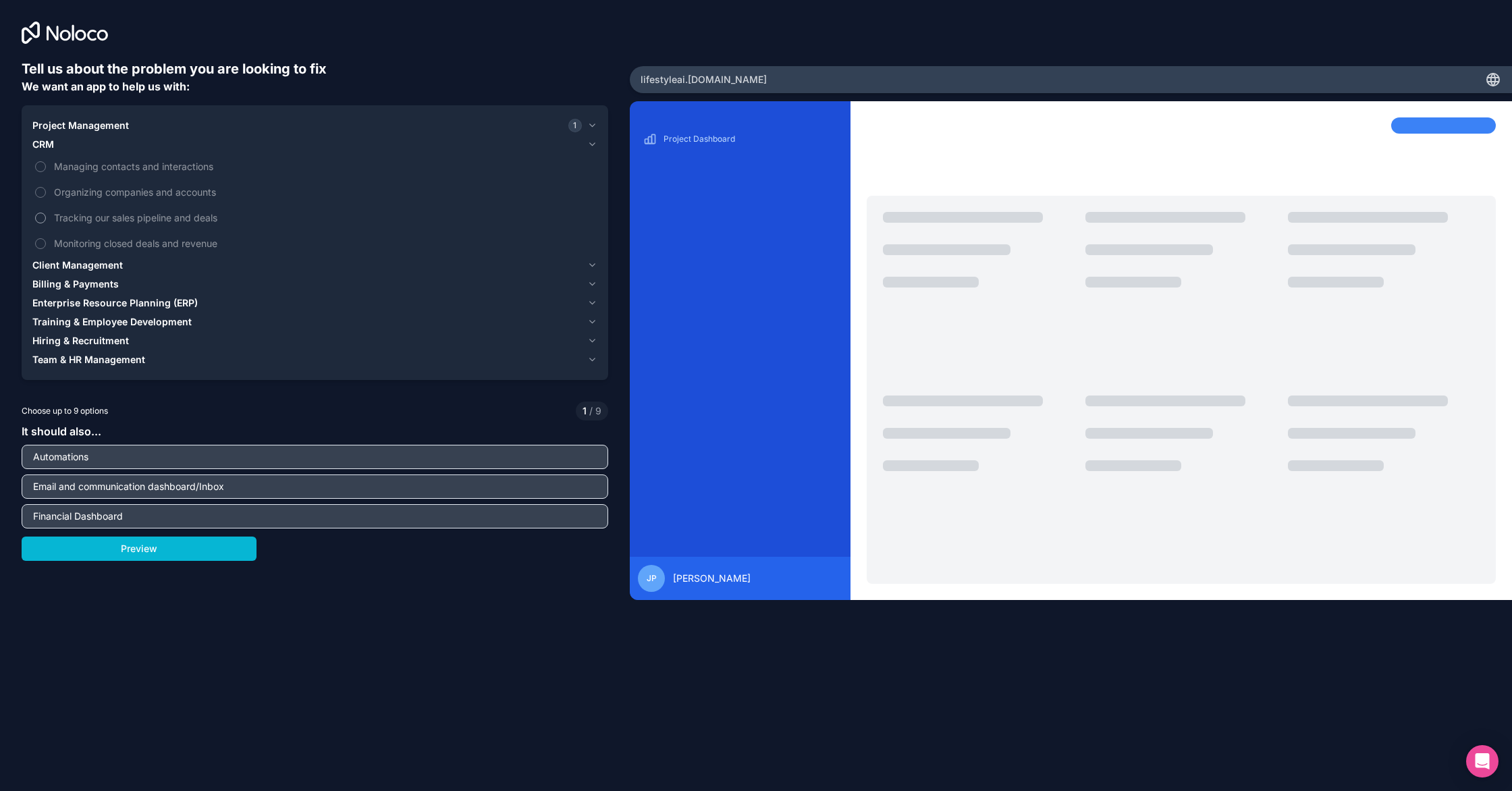
click at [47, 216] on label "Tracking our sales pipeline and deals" at bounding box center [315, 217] width 565 height 25
click at [46, 216] on button "Tracking our sales pipeline and deals" at bounding box center [40, 218] width 10 height 10
click at [42, 244] on button "Monitoring closed deals and revenue" at bounding box center [40, 243] width 10 height 10
click at [44, 267] on span "Client Management" at bounding box center [77, 265] width 91 height 13
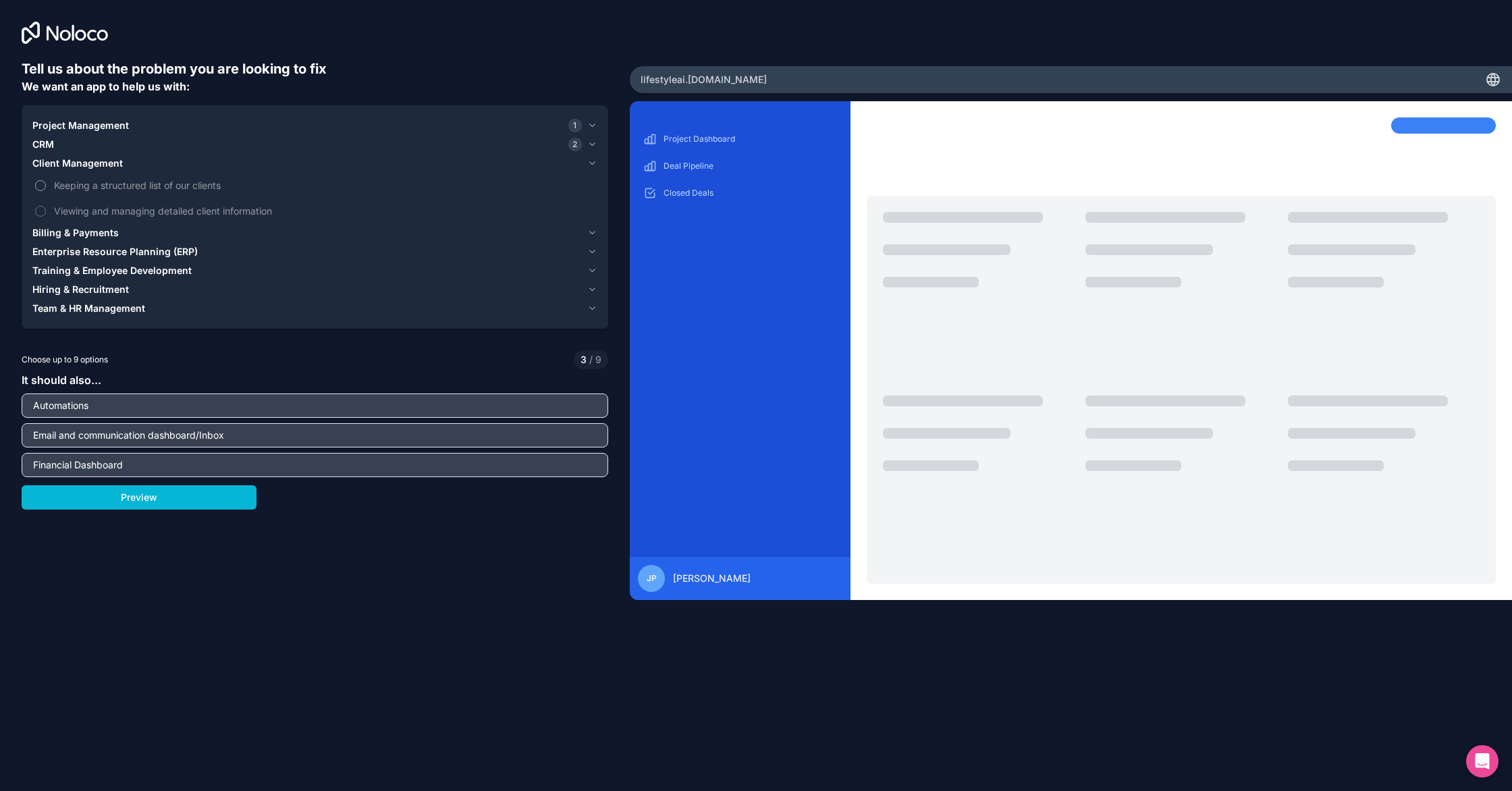
click at [67, 190] on span "Keeping a structured list of our clients" at bounding box center [324, 185] width 541 height 14
click at [46, 190] on button "Keeping a structured list of our clients" at bounding box center [40, 186] width 10 height 10
click at [73, 237] on span "Billing & Payments" at bounding box center [75, 233] width 86 height 13
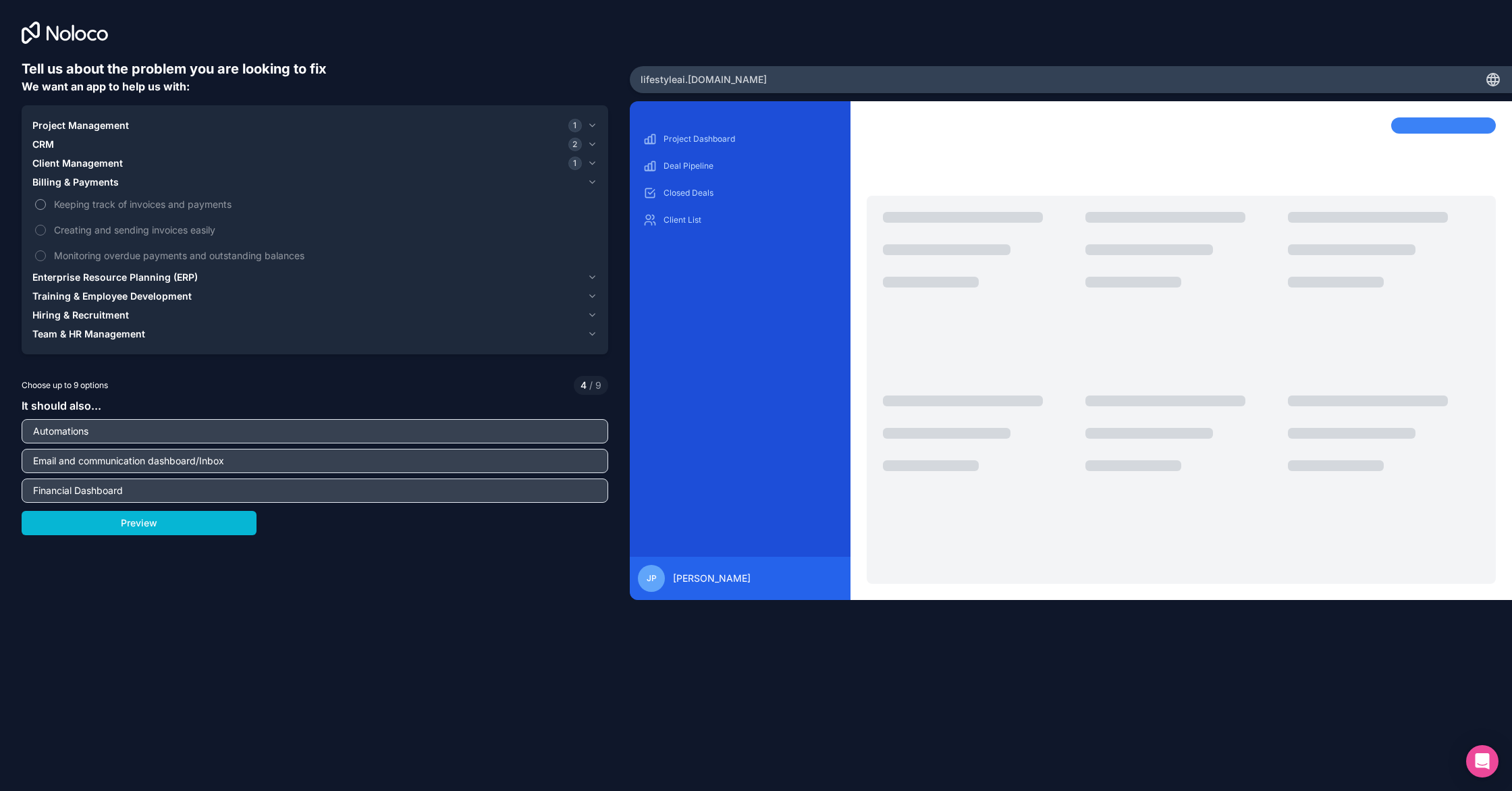
click at [51, 208] on label "Keeping track of invoices and payments" at bounding box center [315, 204] width 565 height 25
click at [46, 208] on button "Keeping track of invoices and payments" at bounding box center [40, 204] width 10 height 10
click at [84, 279] on span "Enterprise Resource Planning (ERP)" at bounding box center [115, 277] width 166 height 13
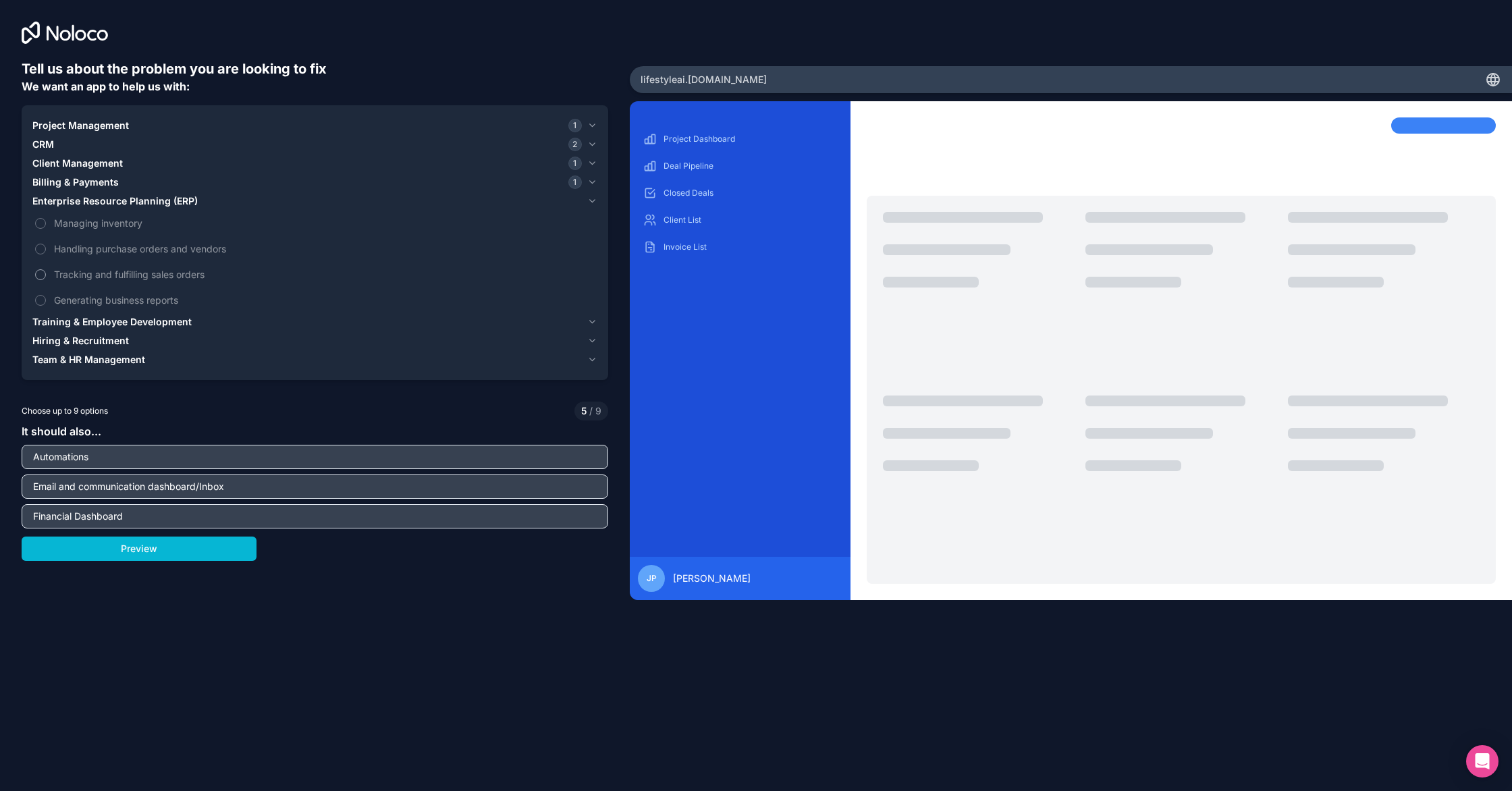
click at [48, 280] on label "Tracking and fulfilling sales orders" at bounding box center [315, 274] width 565 height 25
click at [46, 280] on button "Tracking and fulfilling sales orders" at bounding box center [40, 275] width 10 height 10
click at [48, 304] on label "Generating business reports" at bounding box center [315, 300] width 565 height 25
click at [46, 304] on button "Generating business reports" at bounding box center [40, 300] width 10 height 10
click at [48, 304] on label "Generating business reports" at bounding box center [315, 300] width 565 height 25
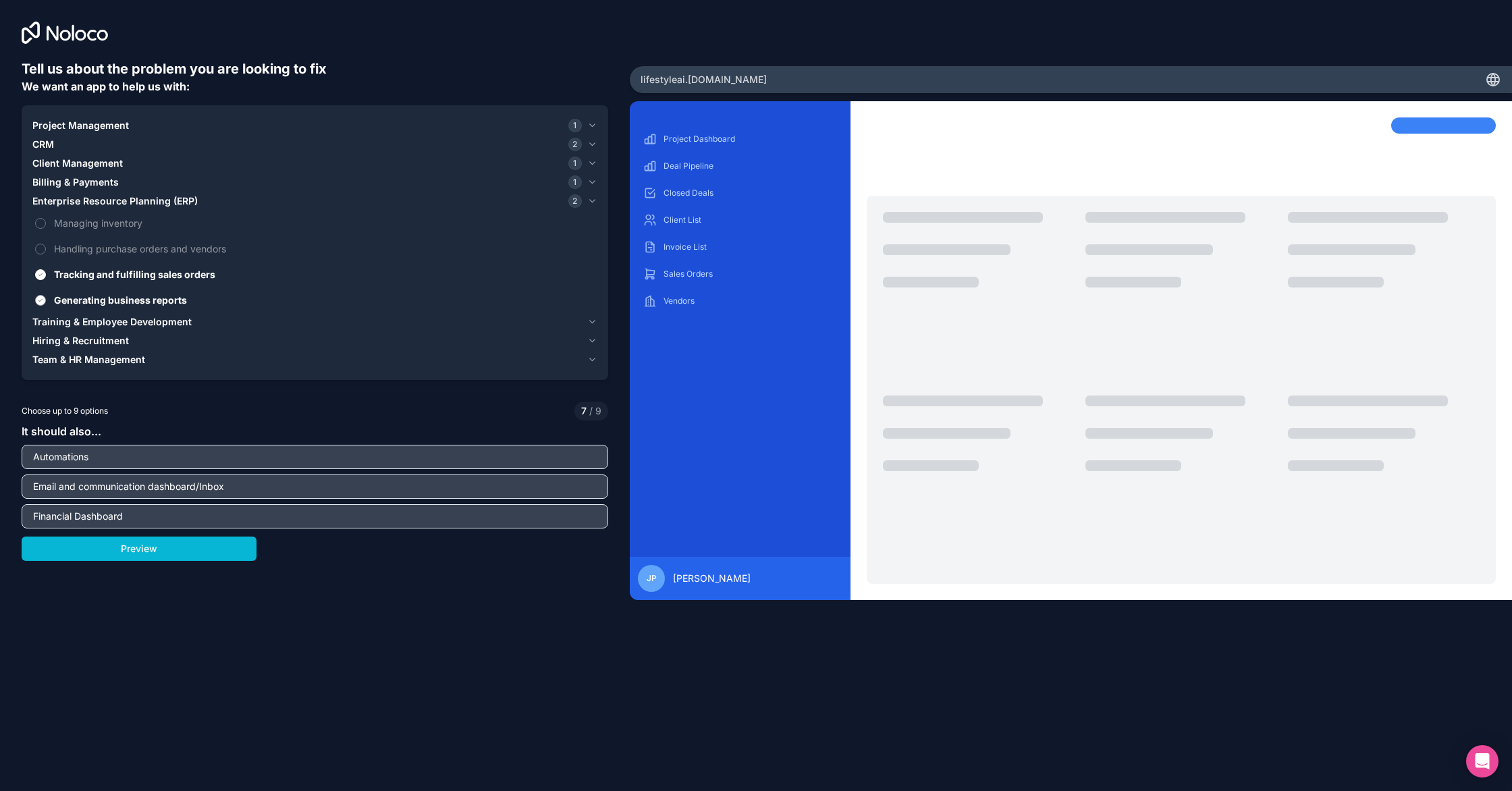
click at [46, 304] on button "Generating business reports" at bounding box center [40, 300] width 10 height 10
click at [53, 327] on span "Training & Employee Development" at bounding box center [112, 322] width 160 height 13
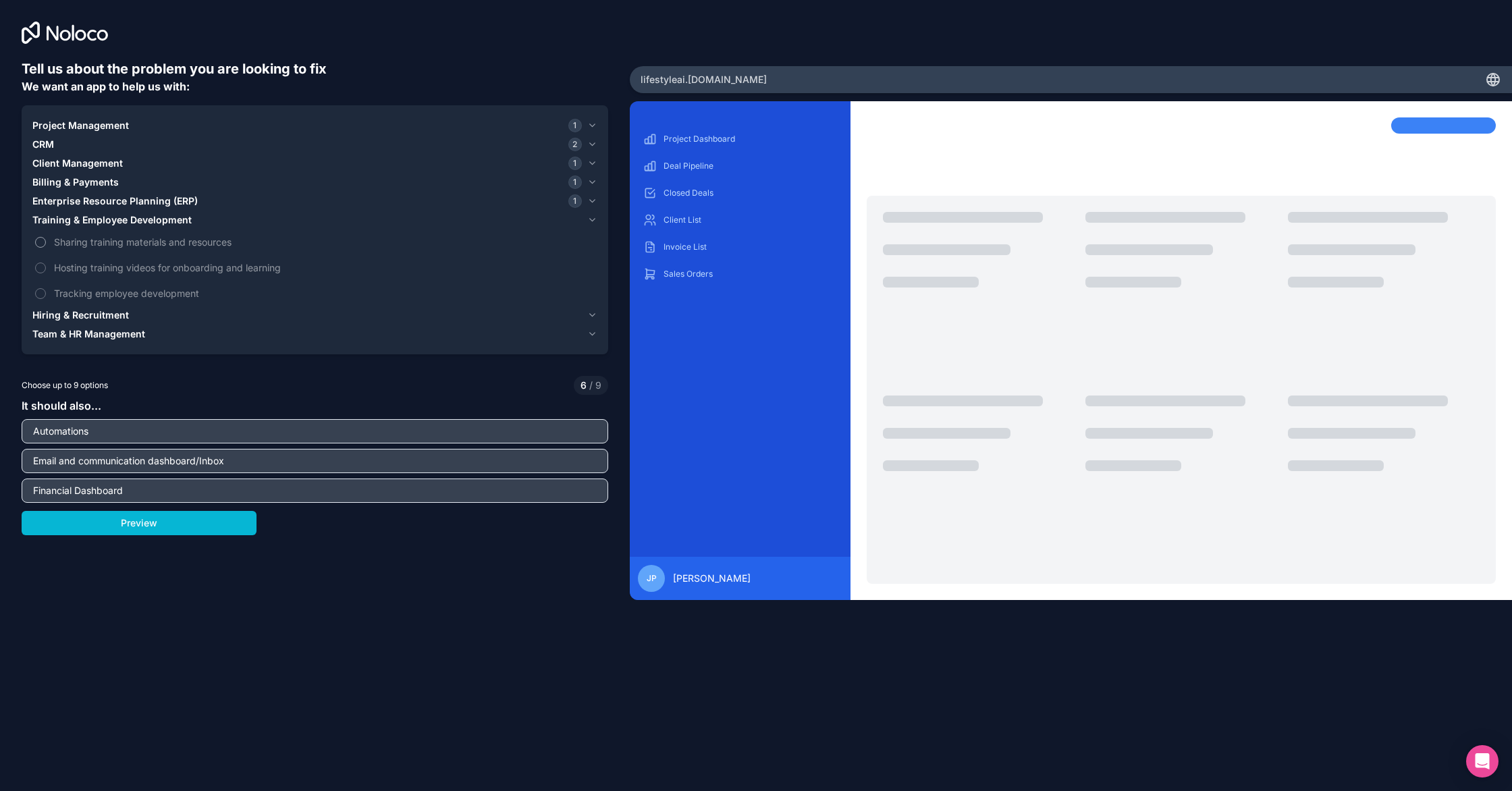
click at [57, 249] on label "Sharing training materials and resources" at bounding box center [315, 241] width 565 height 25
click at [46, 248] on button "Sharing training materials and resources" at bounding box center [40, 242] width 10 height 10
click at [58, 250] on label "Sharing training materials and resources" at bounding box center [315, 241] width 565 height 25
click at [46, 248] on button "Sharing training materials and resources" at bounding box center [40, 242] width 10 height 10
click at [54, 276] on label "Hosting training videos for onboarding and learning" at bounding box center [315, 267] width 565 height 25
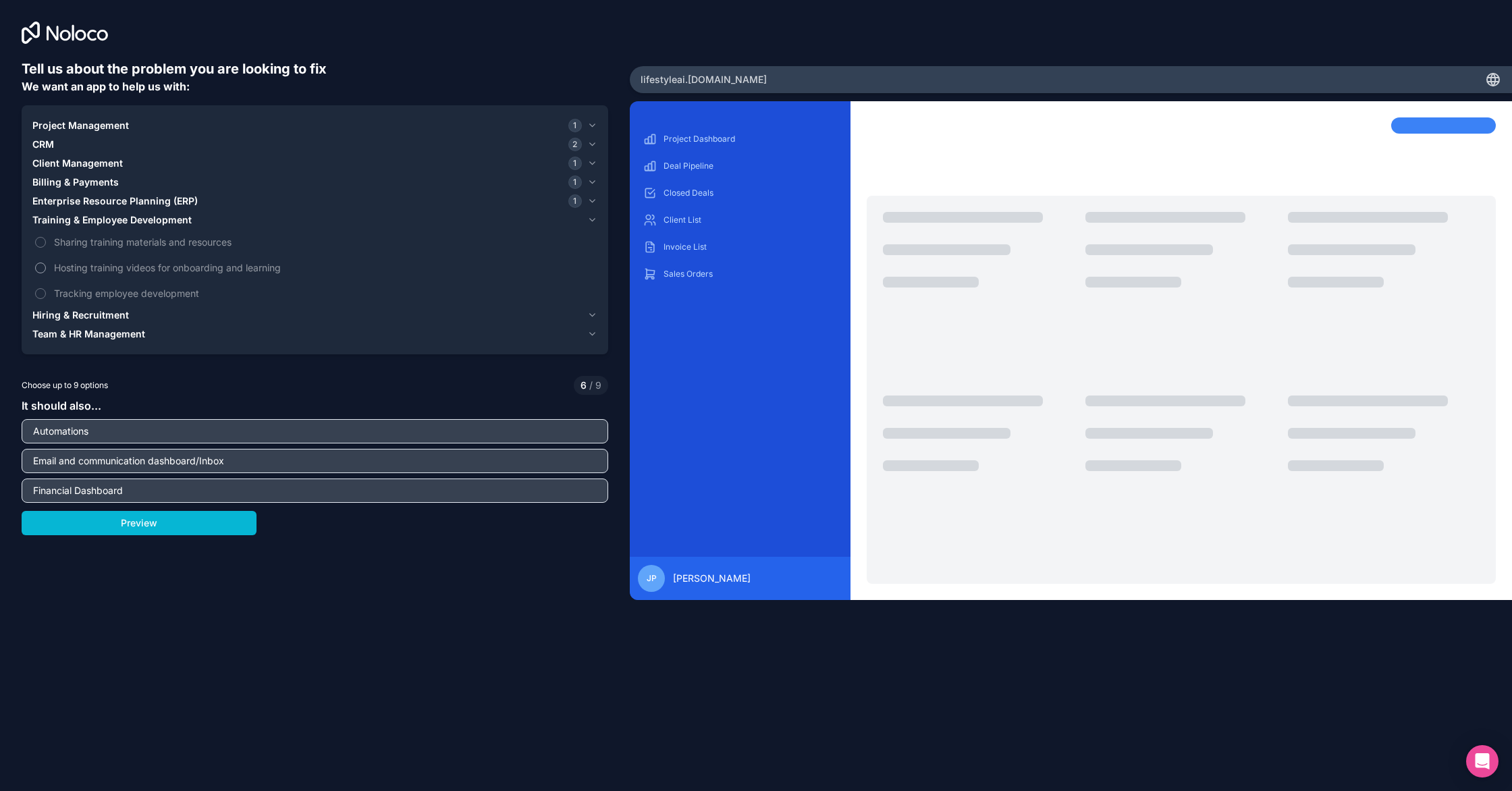
click at [46, 273] on button "Hosting training videos for onboarding and learning" at bounding box center [40, 268] width 10 height 10
click at [82, 315] on span "Hiring & Recruitment" at bounding box center [80, 315] width 97 height 13
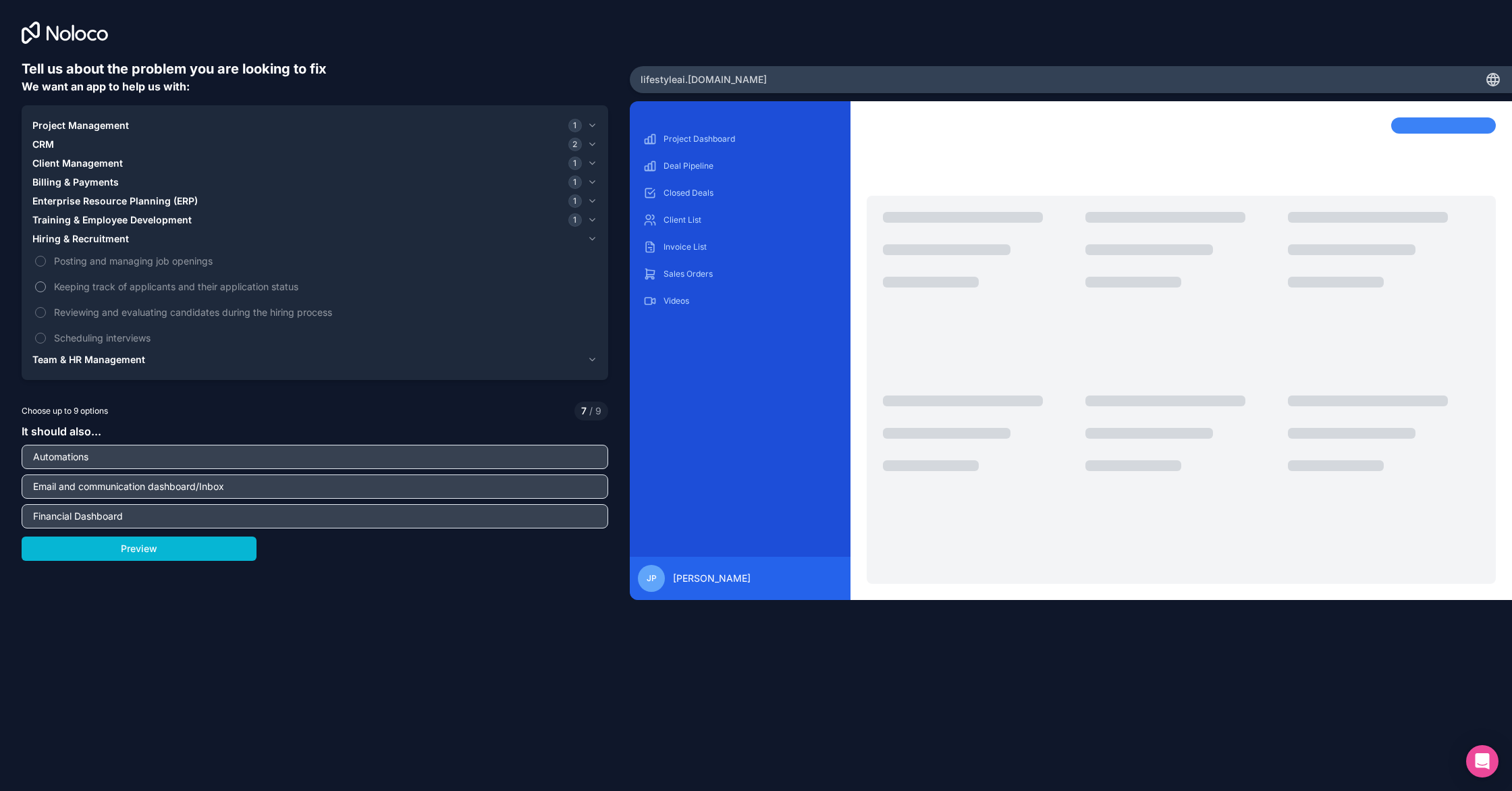
click at [40, 283] on button "Keeping track of applicants and their application status" at bounding box center [40, 287] width 10 height 10
click at [39, 284] on button "Keeping track of applicants and their application status" at bounding box center [40, 287] width 10 height 10
click at [104, 366] on button "Team & HR Management" at bounding box center [315, 360] width 565 height 19
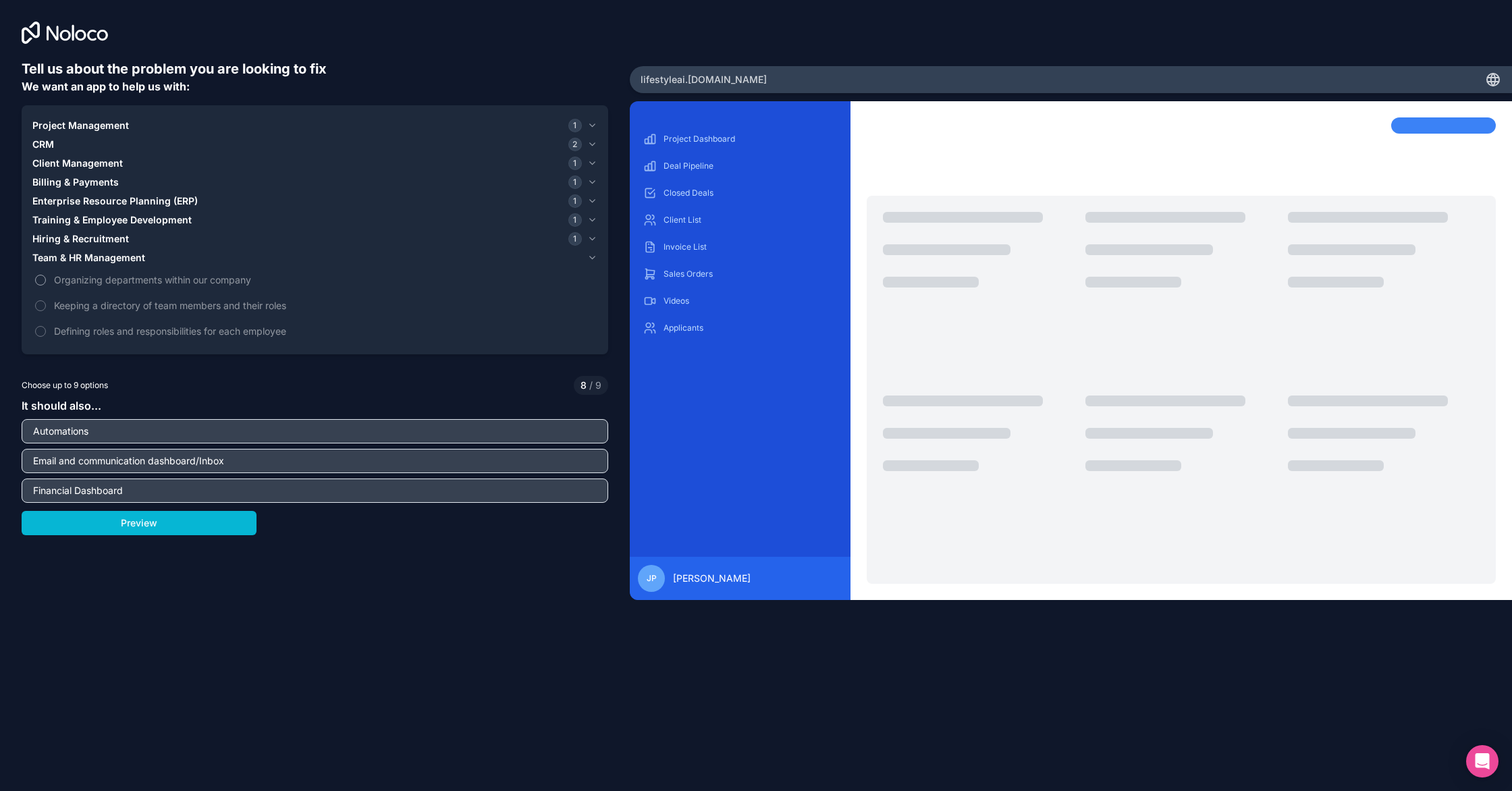
click at [46, 281] on label "Organizing departments within our company" at bounding box center [315, 279] width 565 height 25
click at [46, 281] on button "Organizing departments within our company" at bounding box center [40, 280] width 10 height 10
click at [100, 529] on button "Preview" at bounding box center [139, 523] width 235 height 24
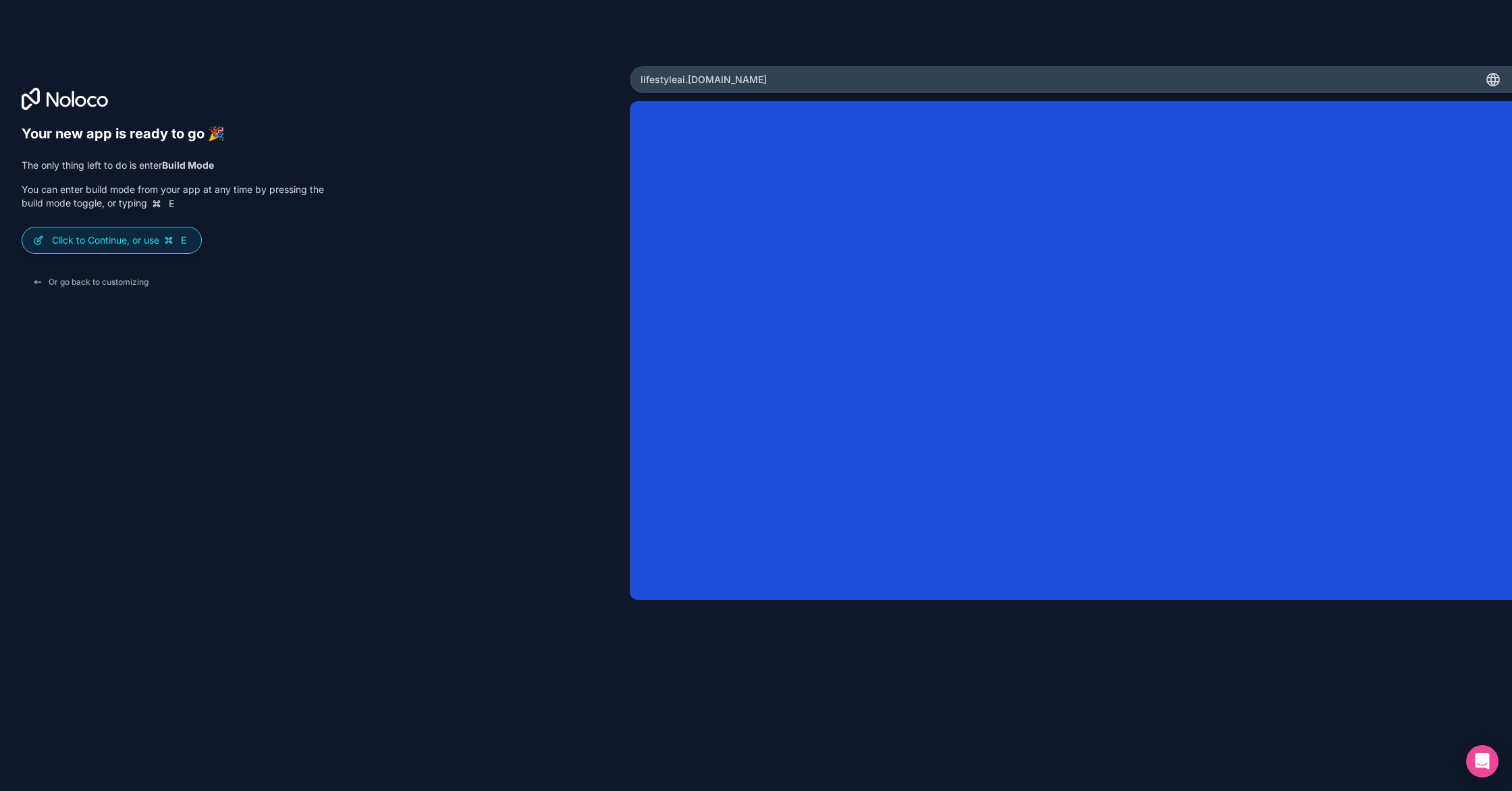
click at [504, 475] on div "Your new app is ready to go 🎉 The only thing left to do is enter Build Mode You…" at bounding box center [315, 415] width 587 height 578
drag, startPoint x: 155, startPoint y: 300, endPoint x: 123, endPoint y: 294, distance: 32.6
click at [154, 300] on div "Your new app is ready to go 🎉 The only thing left to do is enter Build Mode You…" at bounding box center [315, 415] width 587 height 578
click at [118, 289] on button "Or go back to customizing" at bounding box center [91, 282] width 138 height 24
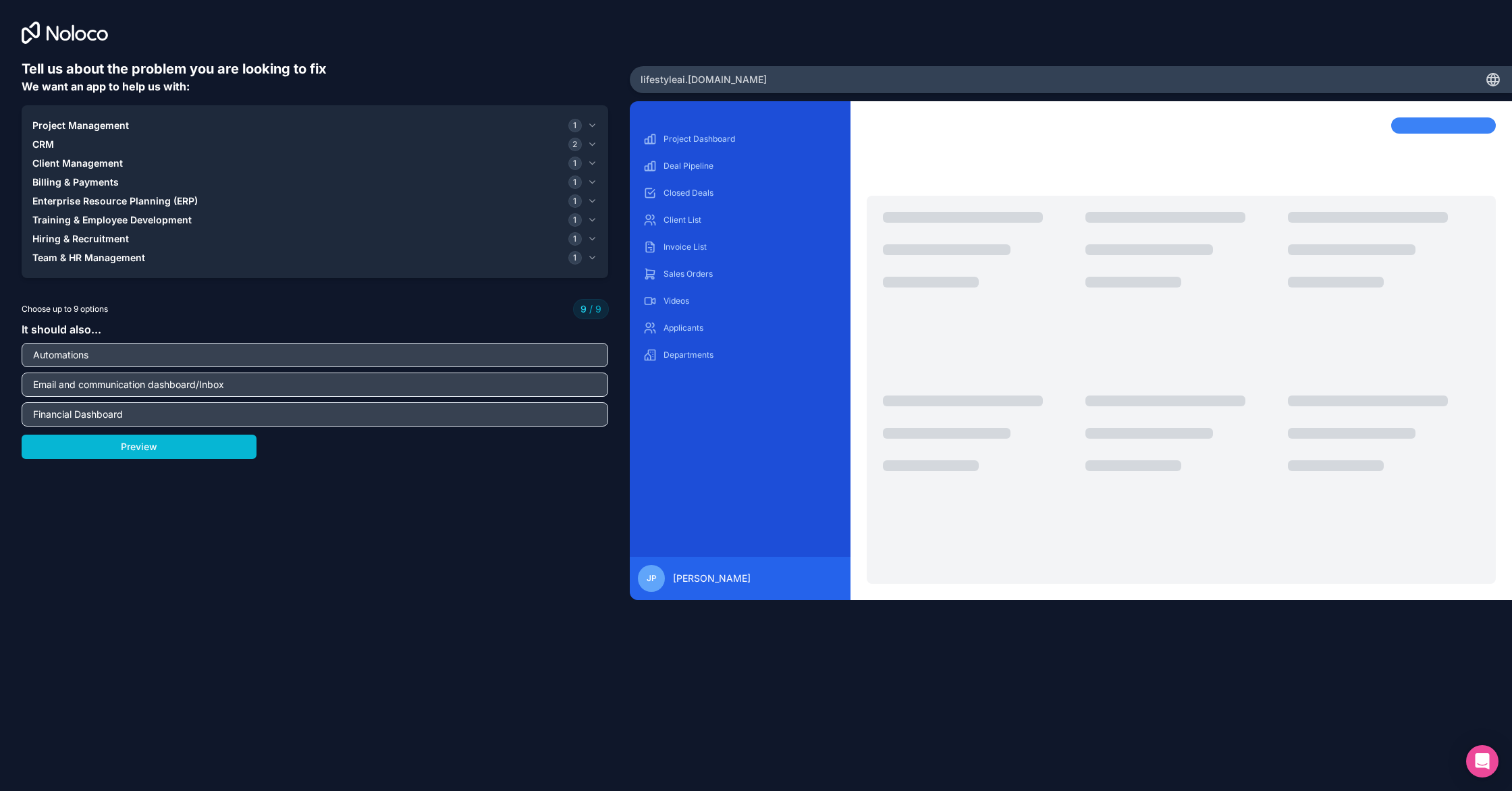
click at [120, 359] on input "Automations" at bounding box center [315, 354] width 580 height 19
type input "A"
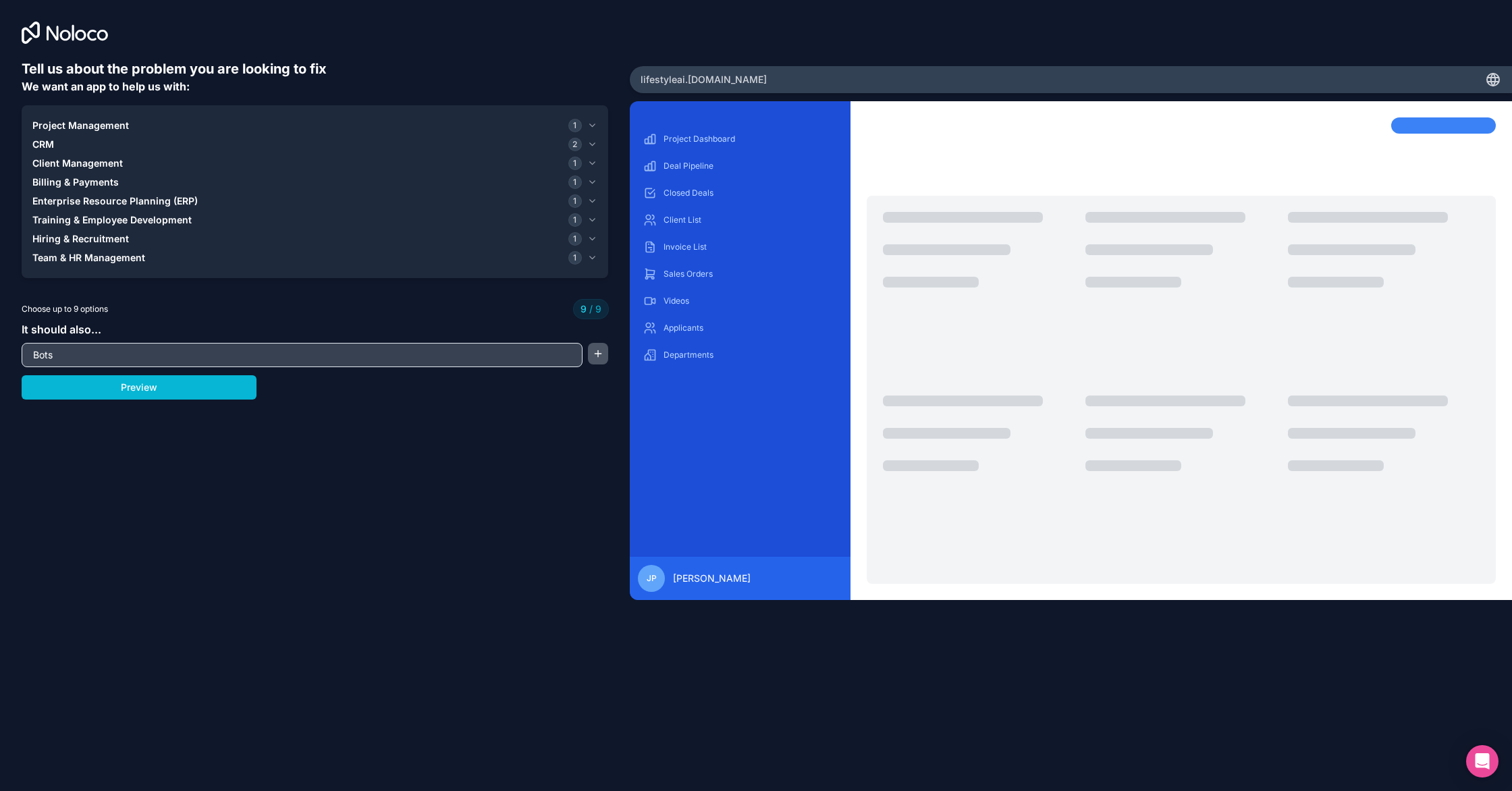
type input "Bots"
click at [605, 356] on button "button" at bounding box center [599, 354] width 21 height 22
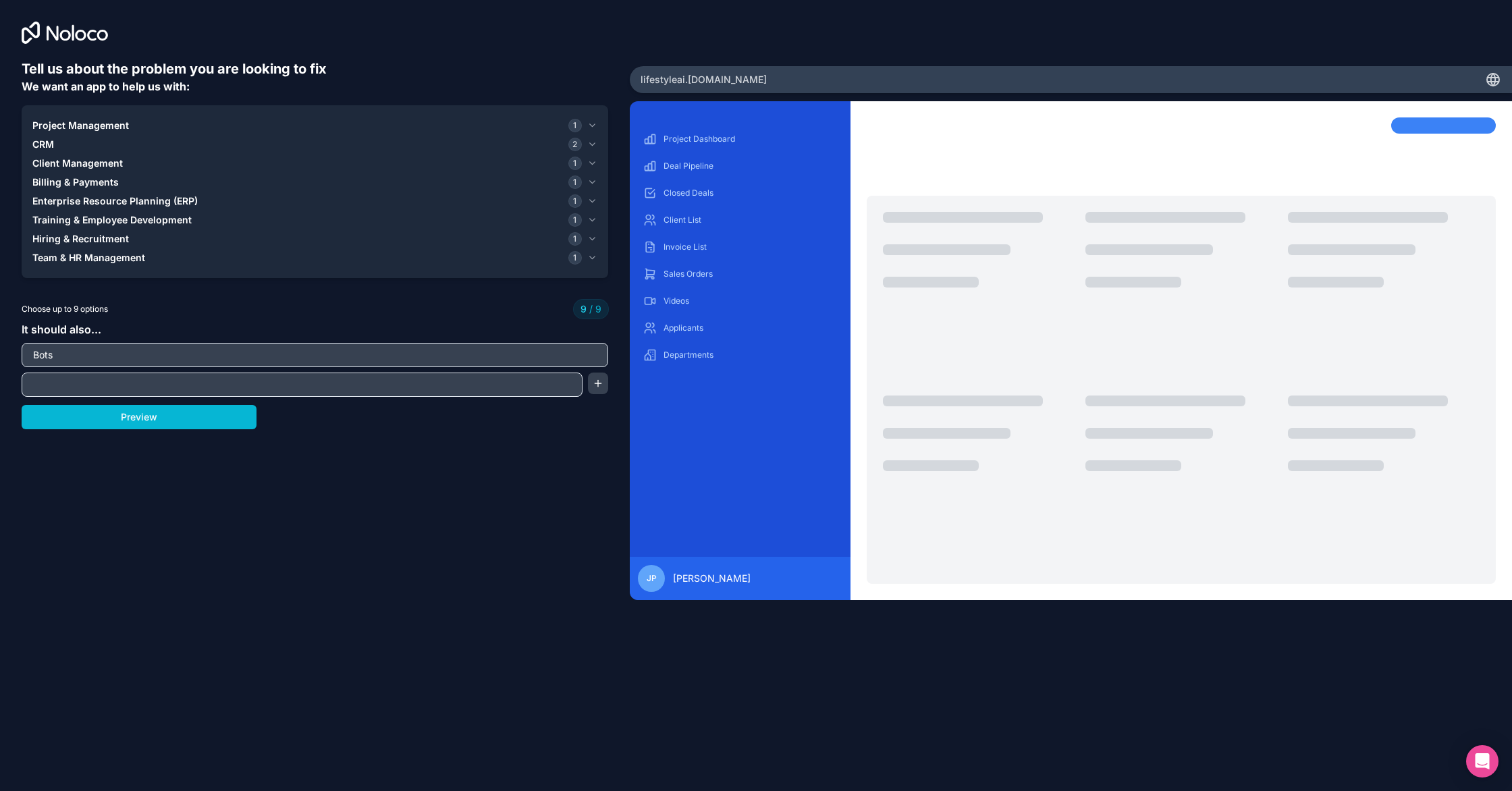
click at [513, 381] on input "text" at bounding box center [302, 384] width 554 height 19
type input "Email and messaging"
click at [608, 392] on div "Email and messaging" at bounding box center [315, 384] width 587 height 24
click at [606, 390] on button "button" at bounding box center [599, 383] width 21 height 22
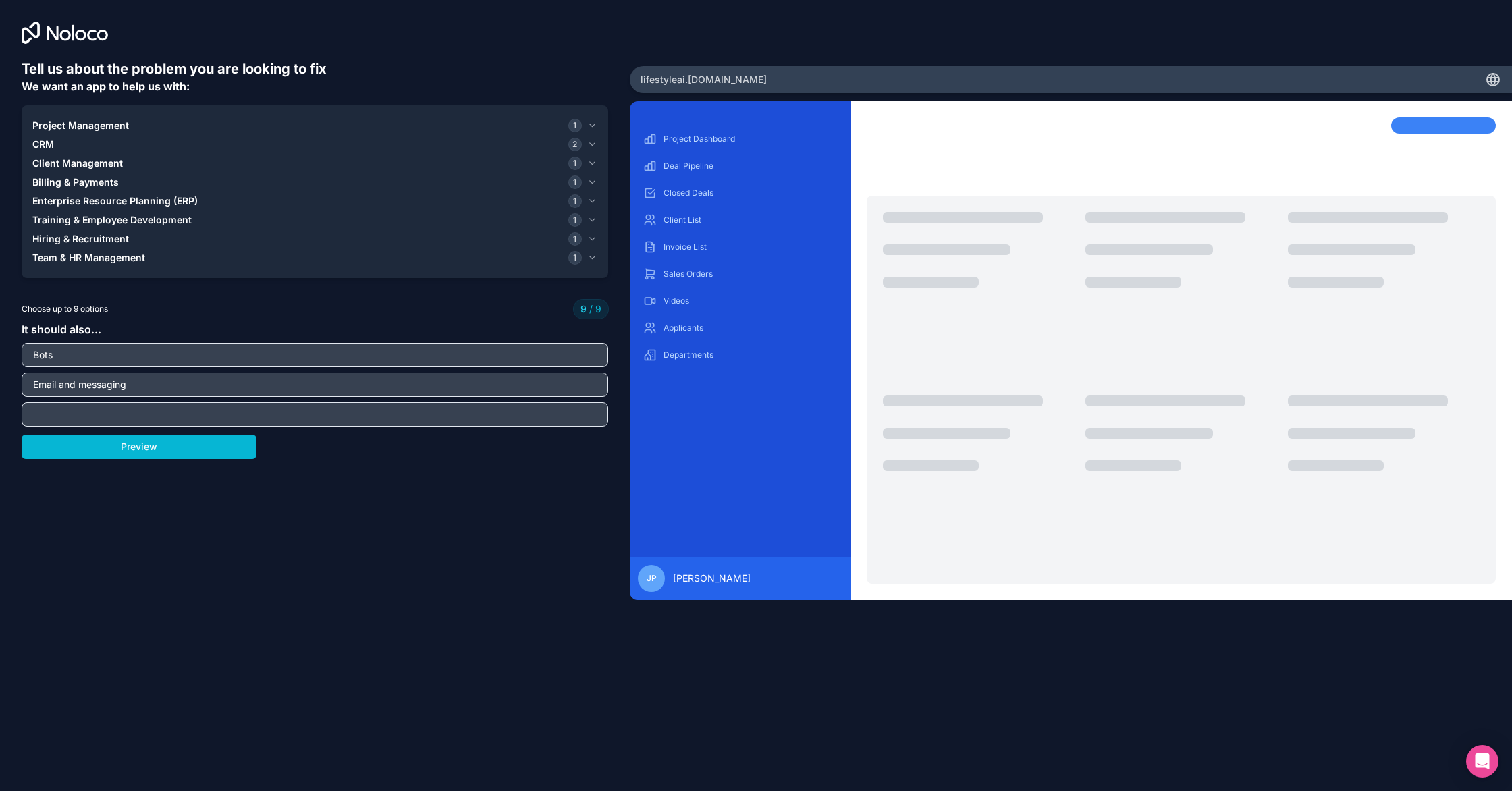
click at [270, 421] on input "text" at bounding box center [315, 414] width 580 height 19
type input "Financial Dashboard"
click at [201, 461] on div "Tell us about the problem you are looking to fix We want an app to help us with…" at bounding box center [315, 348] width 587 height 578
click at [202, 455] on button "Preview" at bounding box center [139, 446] width 235 height 24
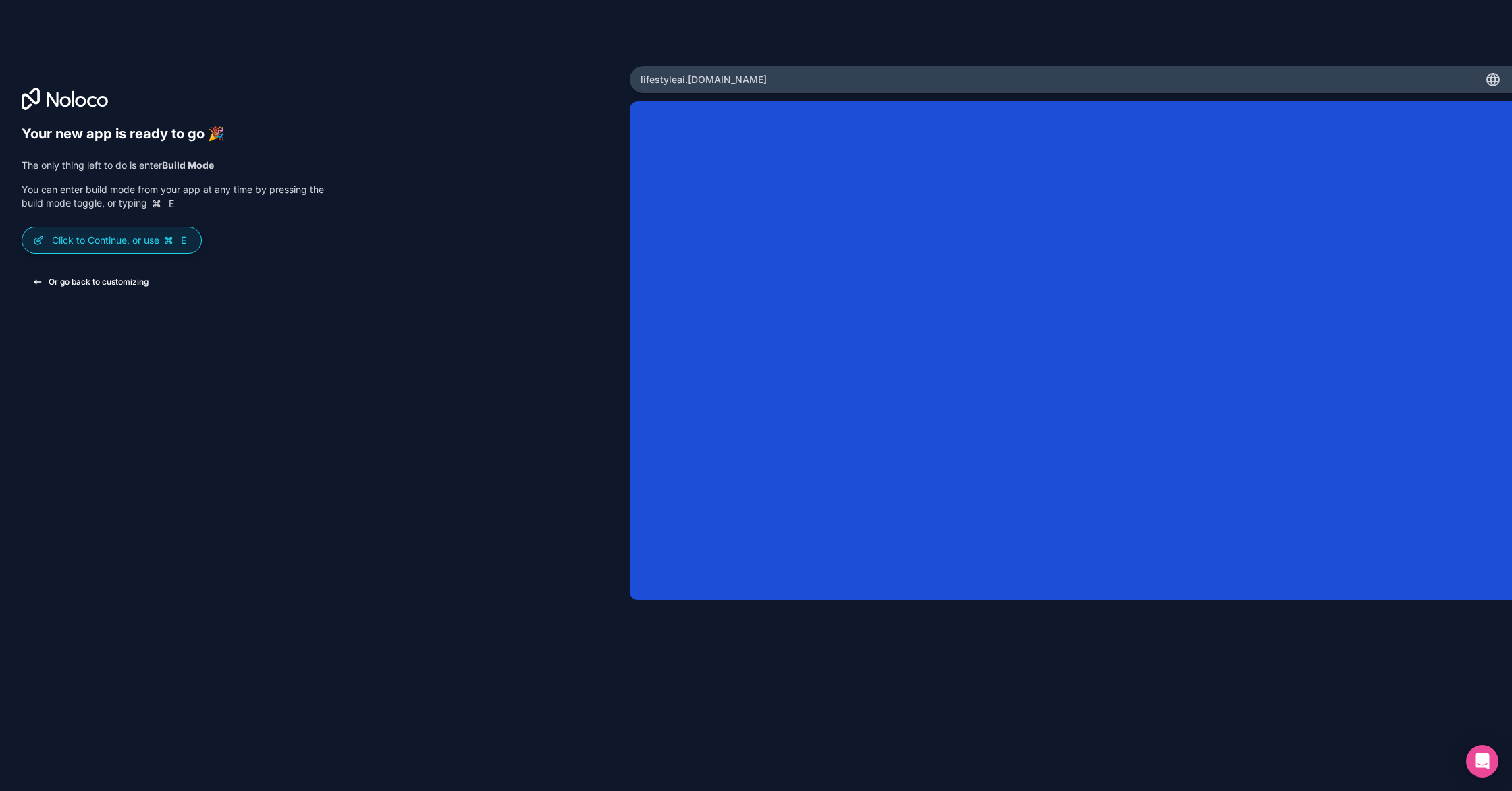
click at [140, 288] on button "Or go back to customizing" at bounding box center [91, 282] width 138 height 24
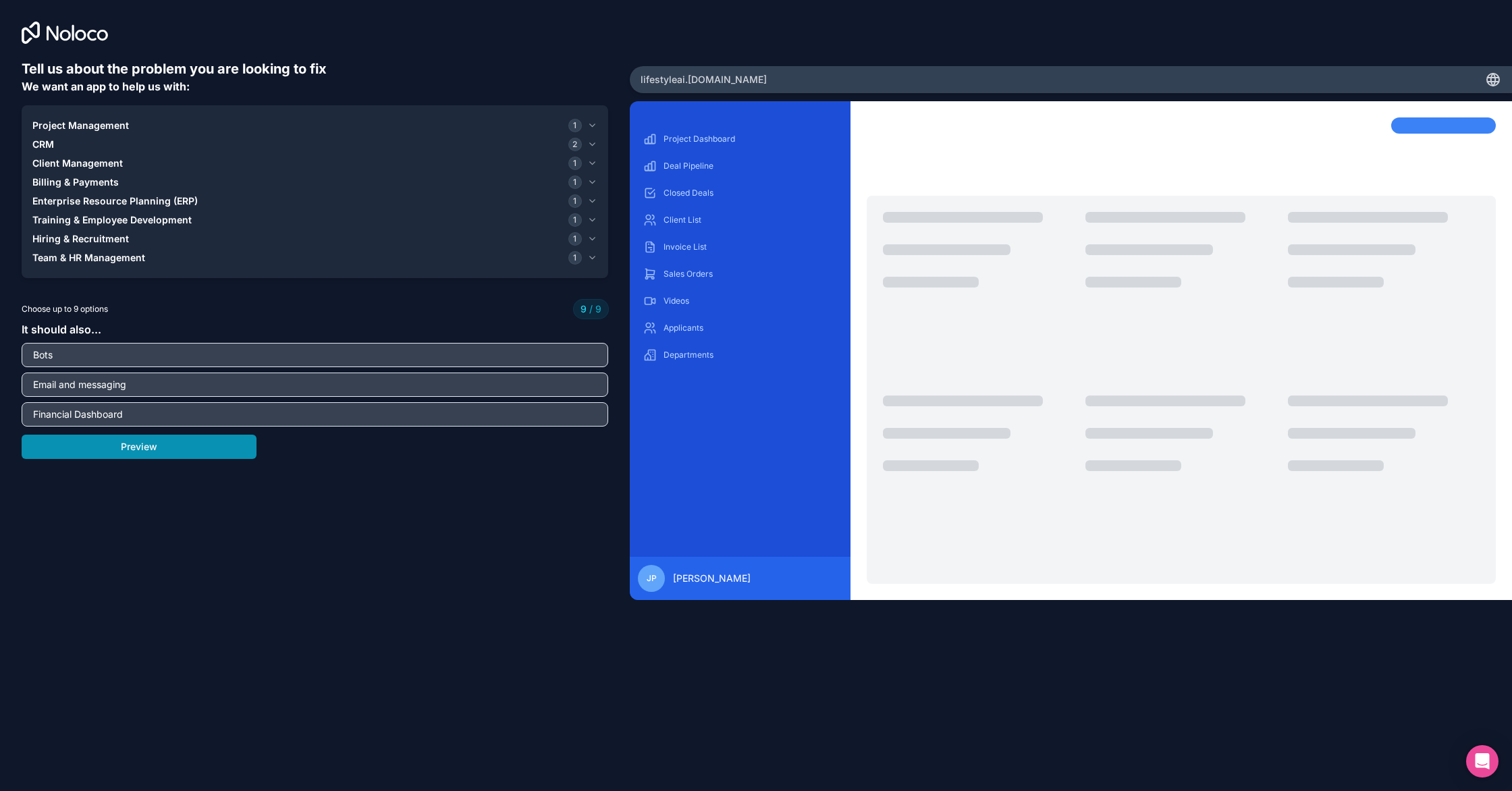
click at [175, 457] on button "Preview" at bounding box center [139, 446] width 235 height 24
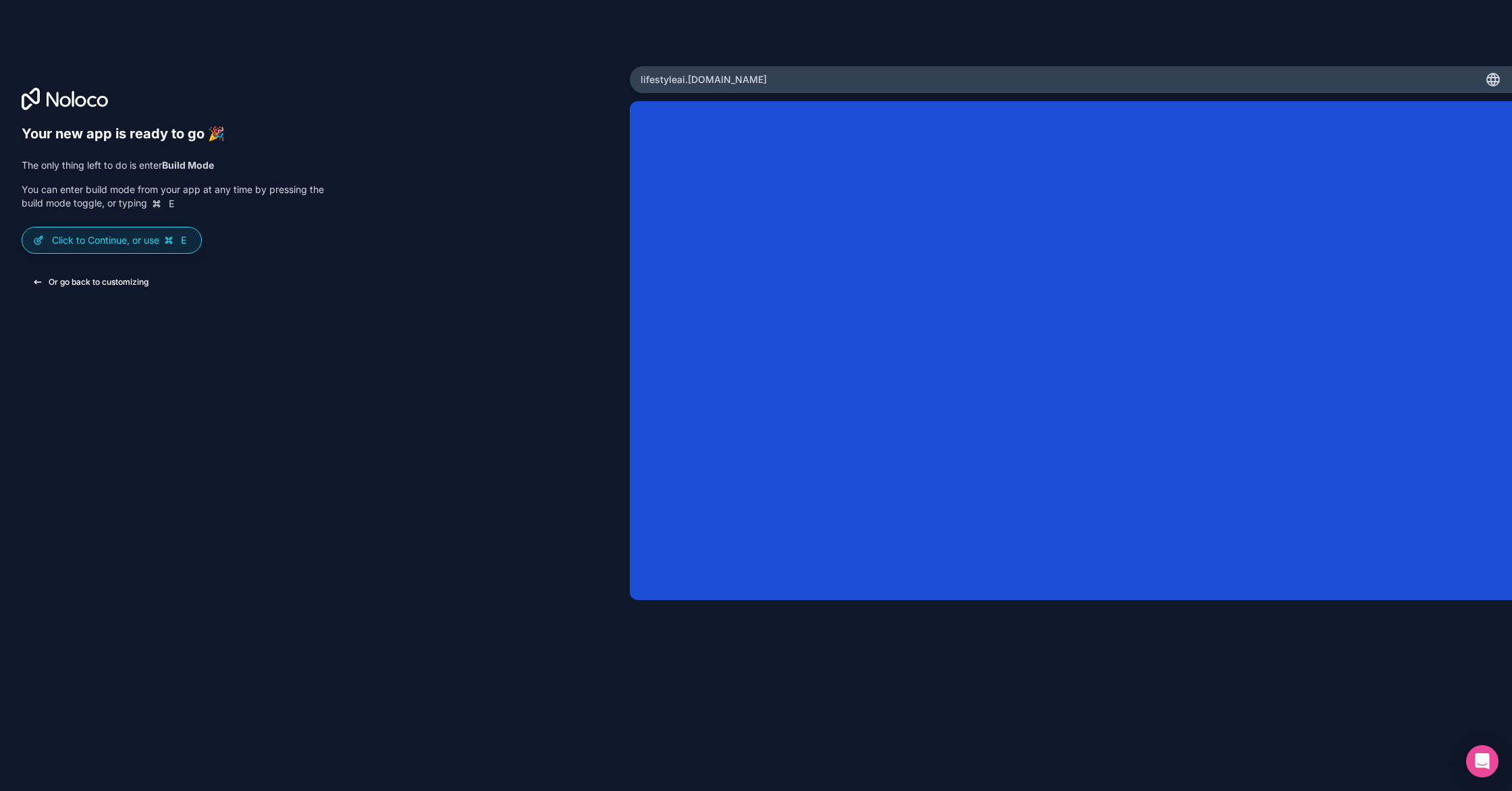
click at [109, 289] on button "Or go back to customizing" at bounding box center [91, 282] width 138 height 24
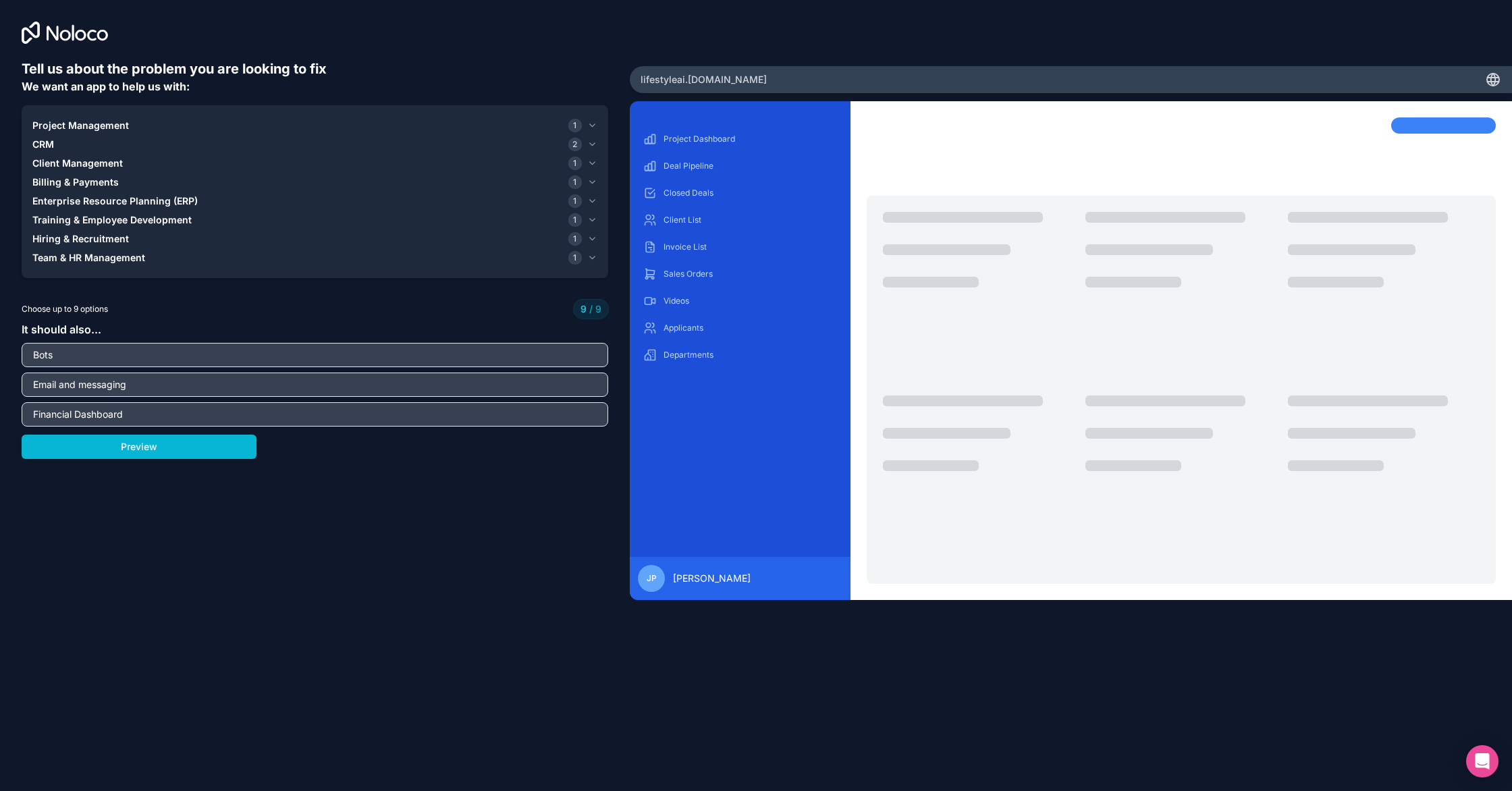
click at [378, 246] on button "Hiring & Recruitment 1" at bounding box center [315, 238] width 565 height 19
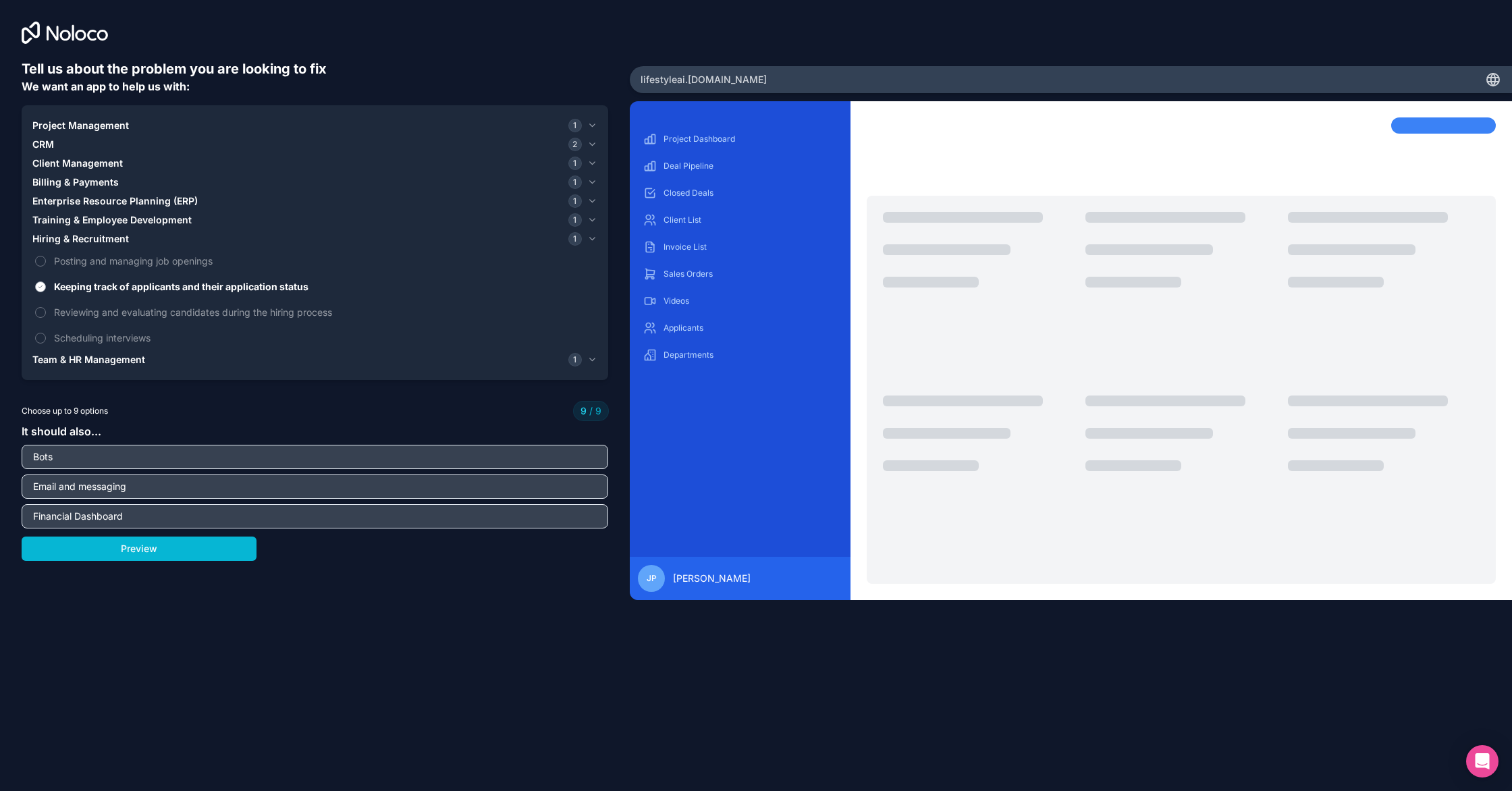
click at [45, 285] on label "Keeping track of applicants and their application status" at bounding box center [315, 286] width 565 height 25
click at [45, 285] on button "Keeping track of applicants and their application status" at bounding box center [40, 287] width 10 height 10
click at [498, 227] on button "Training & Employee Development 1" at bounding box center [315, 219] width 565 height 19
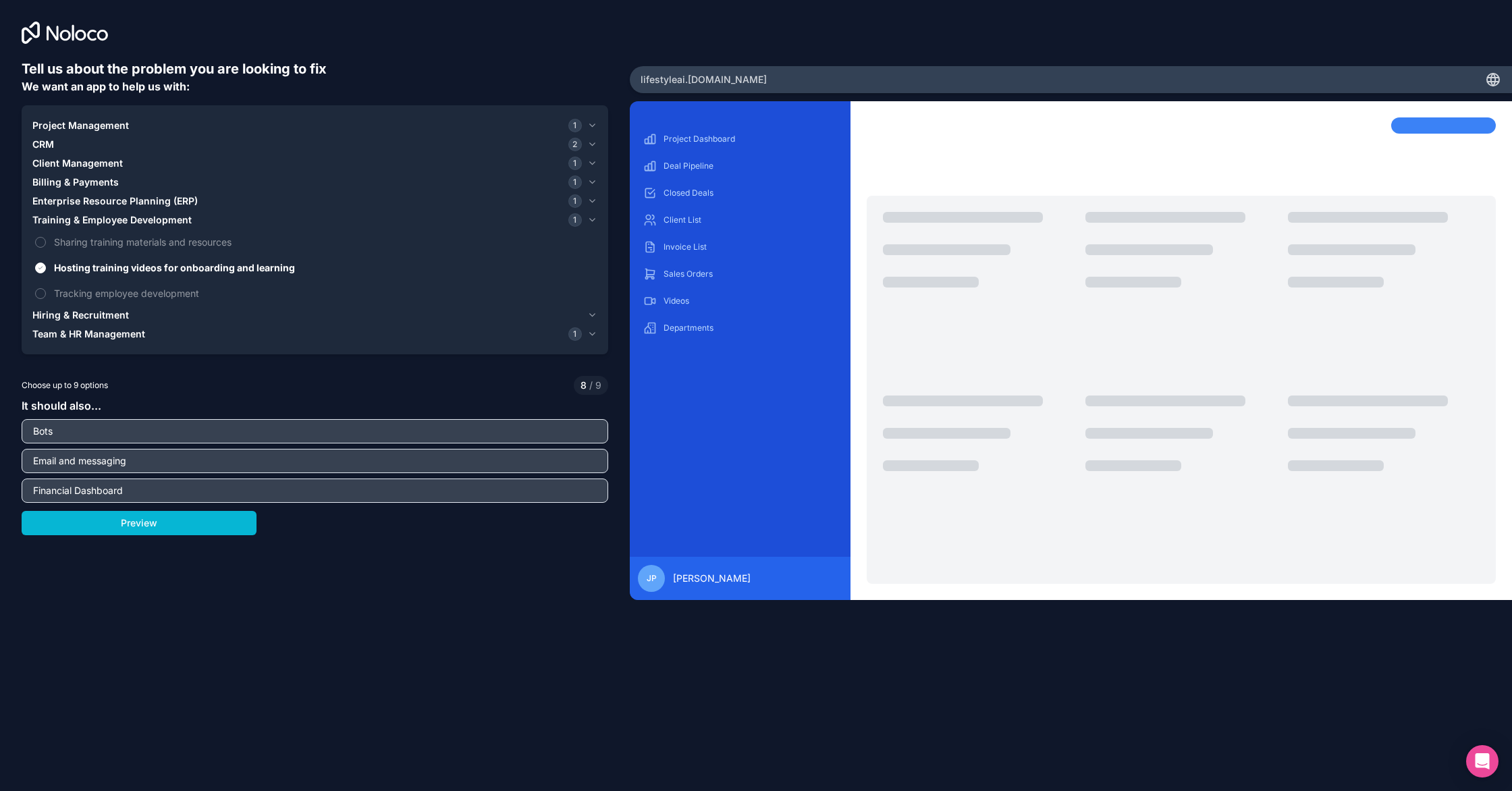
click at [163, 336] on div "Team & HR Management 1" at bounding box center [306, 334] width 549 height 13
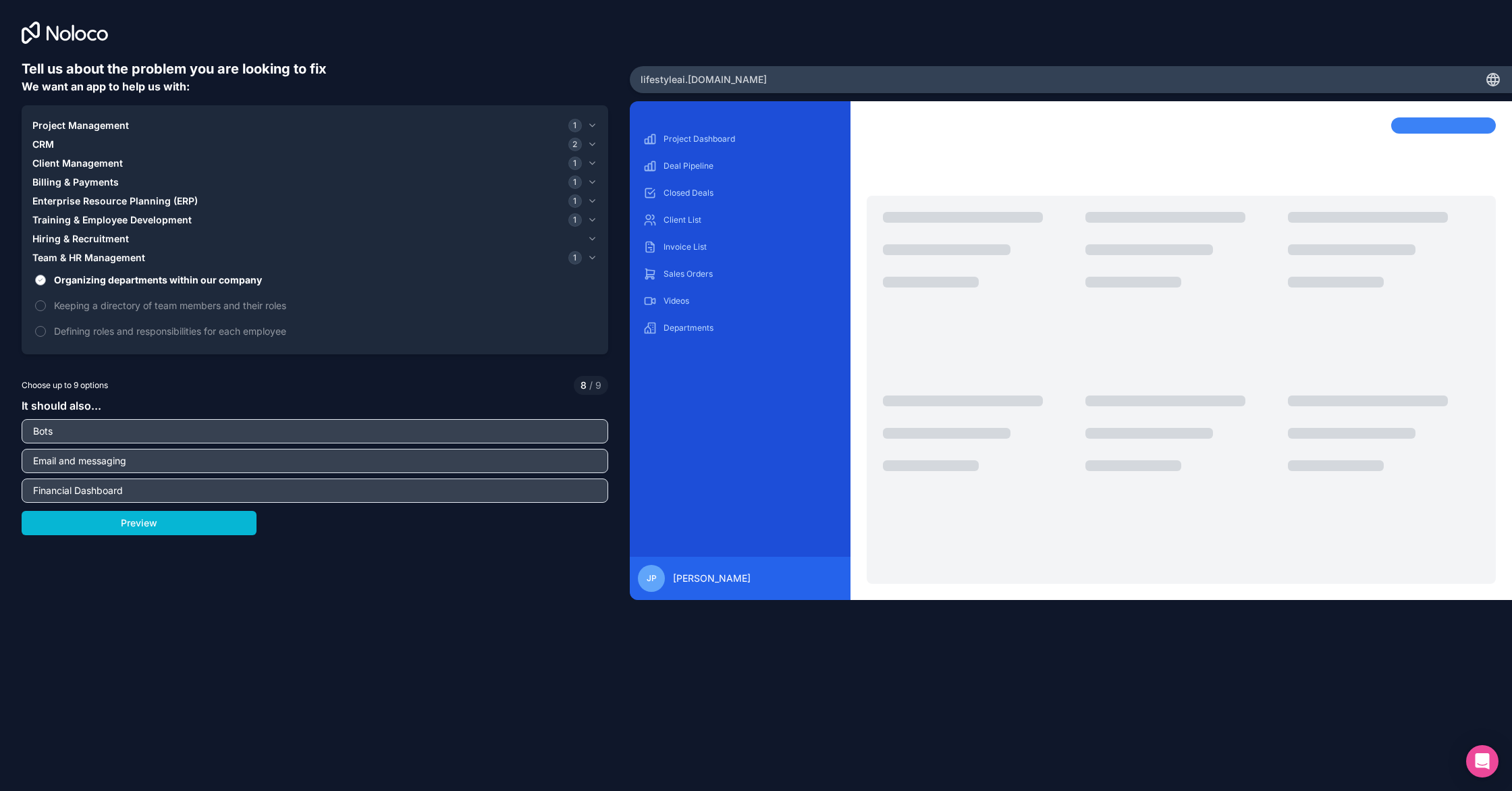
click at [163, 283] on span "Organizing departments within our company" at bounding box center [324, 279] width 541 height 14
click at [46, 283] on button "Organizing departments within our company" at bounding box center [40, 280] width 10 height 10
click at [235, 524] on button "Preview" at bounding box center [139, 523] width 235 height 24
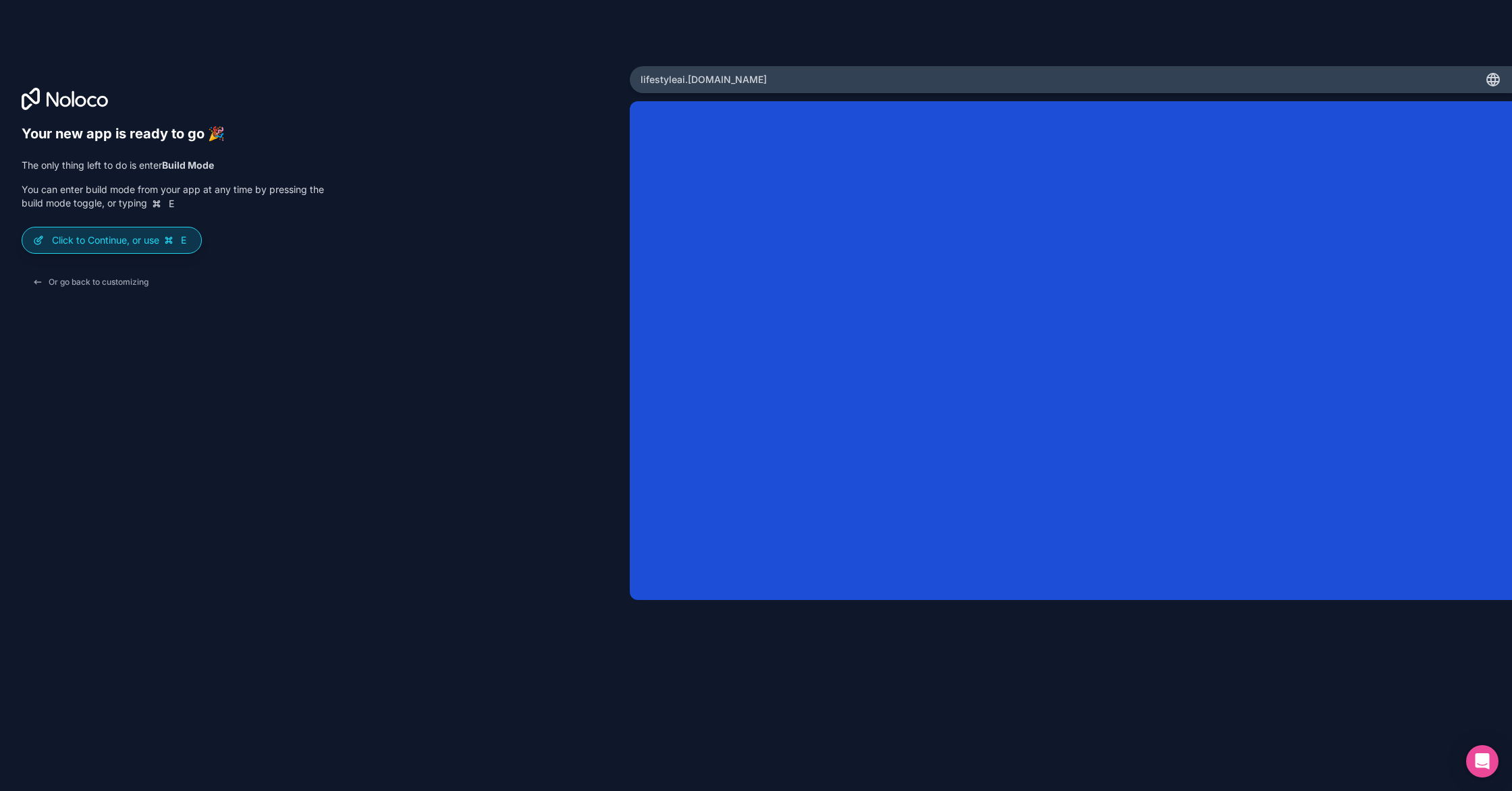
click at [174, 247] on div "Click to Continue, or use E" at bounding box center [112, 240] width 179 height 25
